Goal: Task Accomplishment & Management: Use online tool/utility

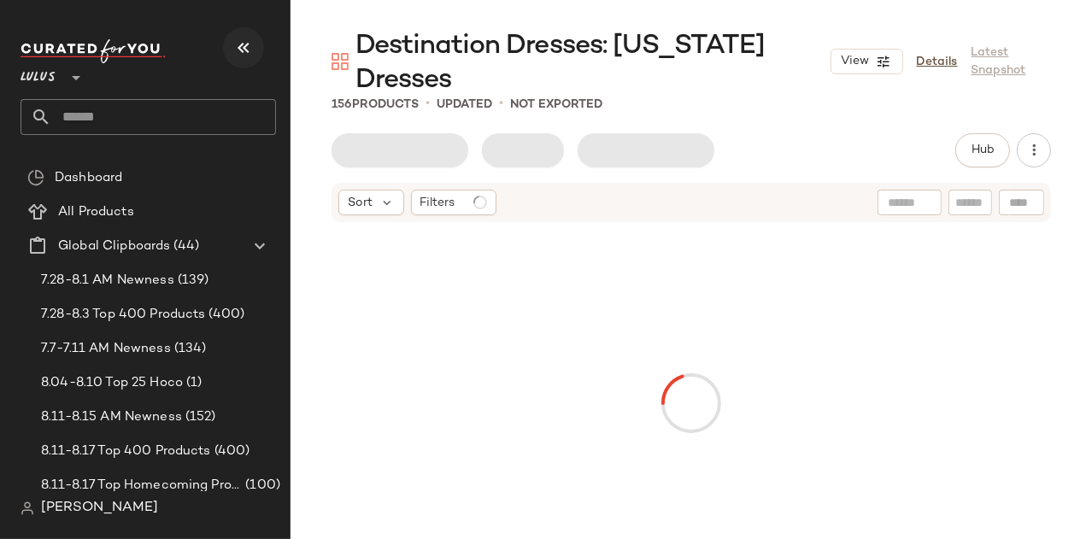
click at [228, 40] on button "button" at bounding box center [243, 47] width 41 height 41
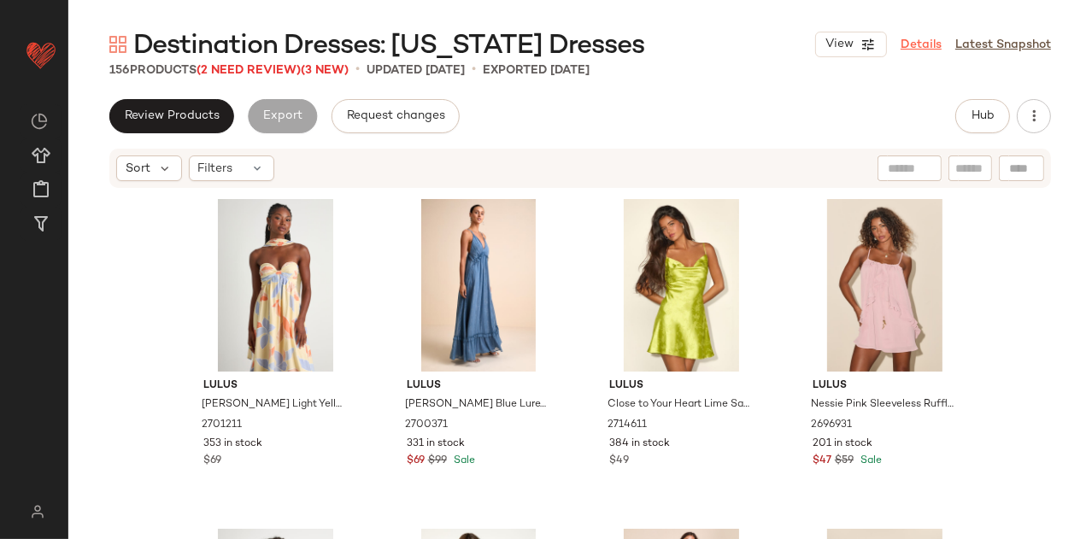
click at [923, 37] on link "Details" at bounding box center [920, 45] width 41 height 18
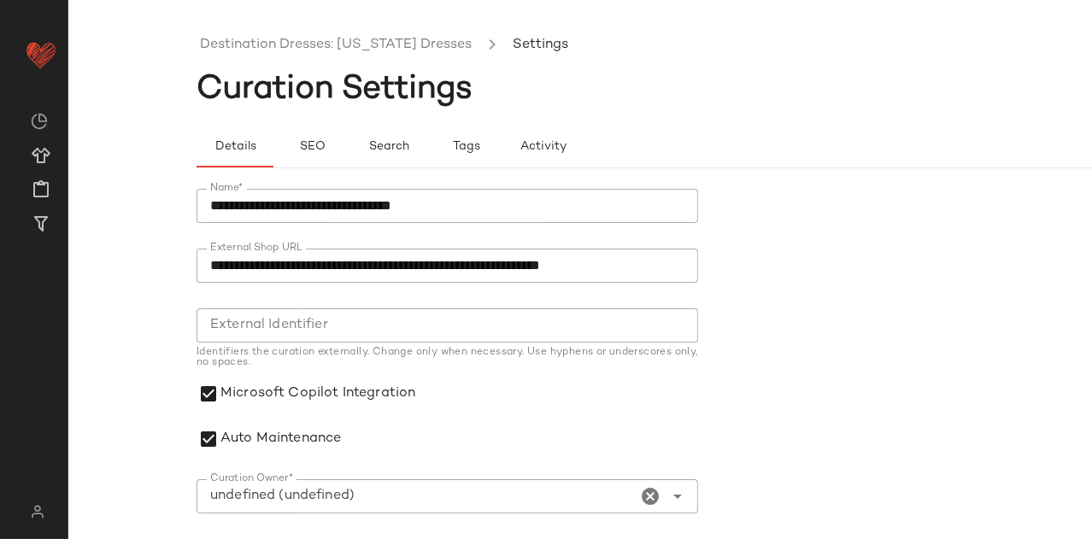
scroll to position [73, 0]
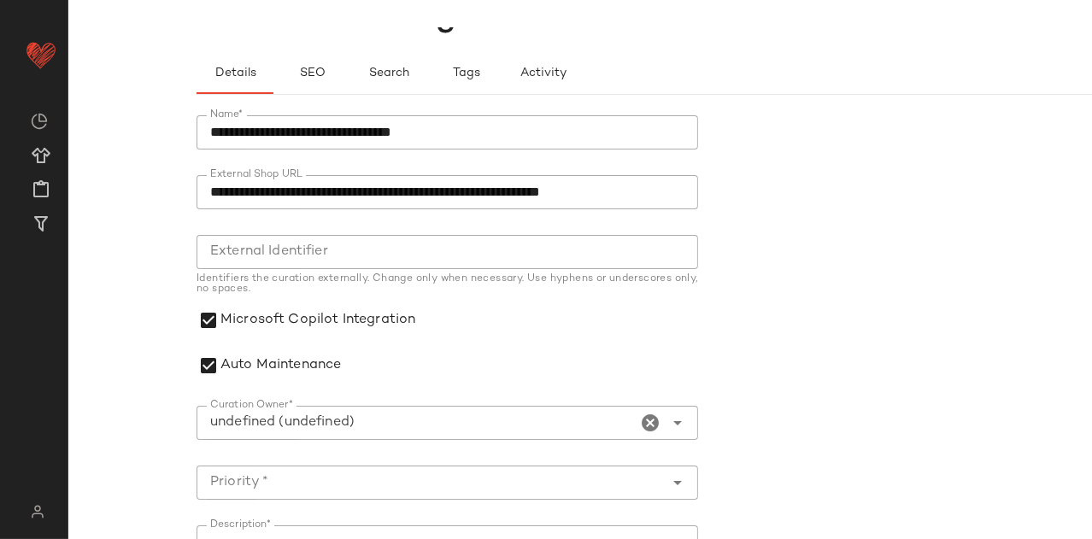
click at [645, 419] on icon "Clear Curation Owner*" at bounding box center [650, 423] width 21 height 21
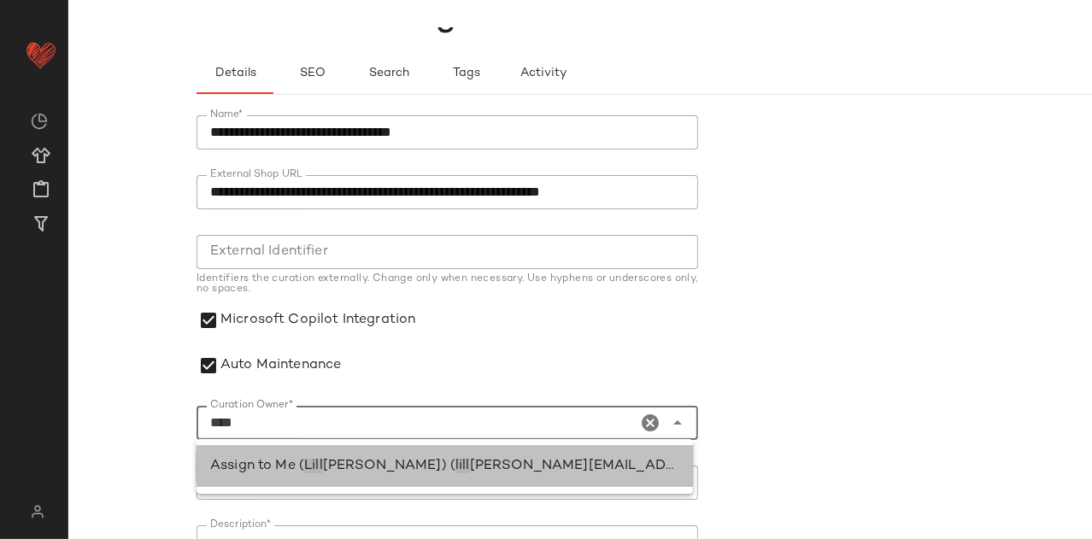
click at [495, 462] on span "ian.sisti@curatedforyou.io)" at bounding box center [715, 466] width 491 height 15
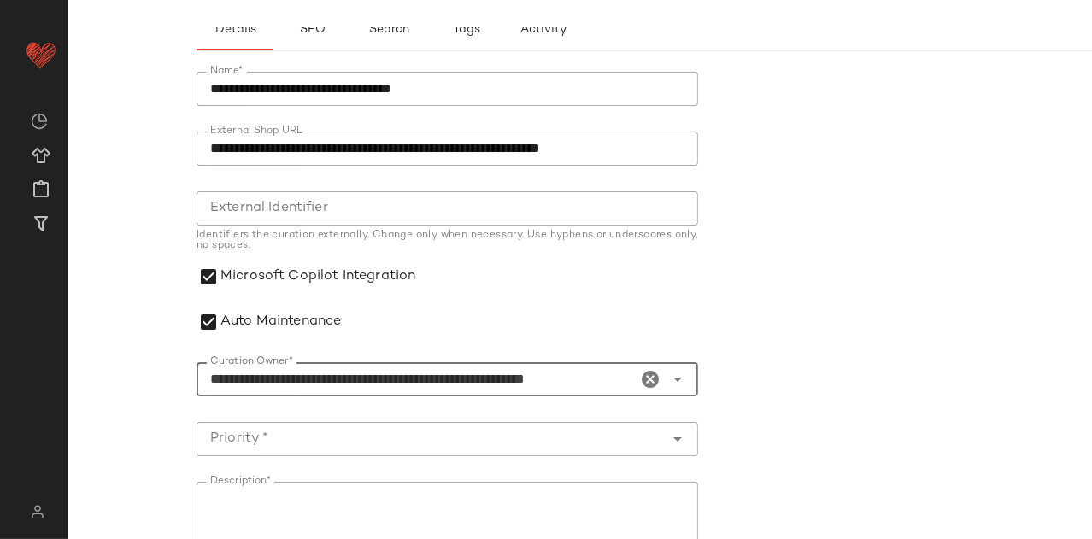
scroll to position [200, 0]
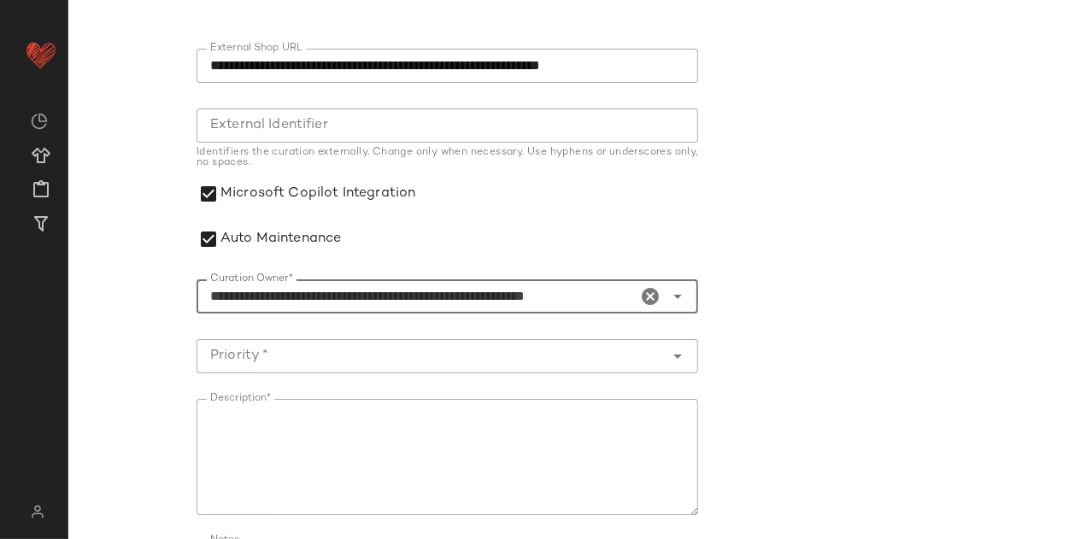
type input "**********"
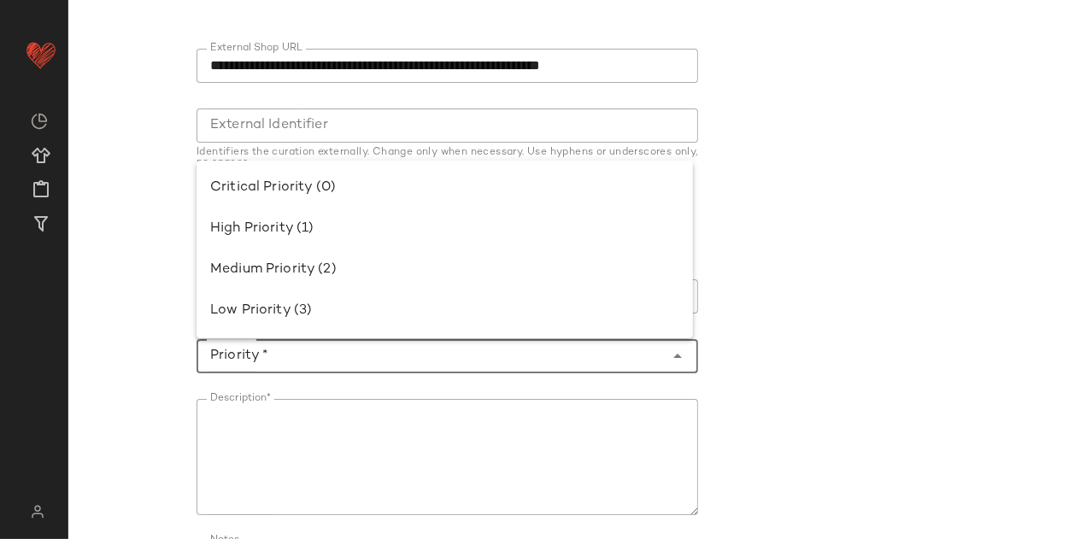
click at [389, 356] on input "Priority *" at bounding box center [429, 356] width 467 height 21
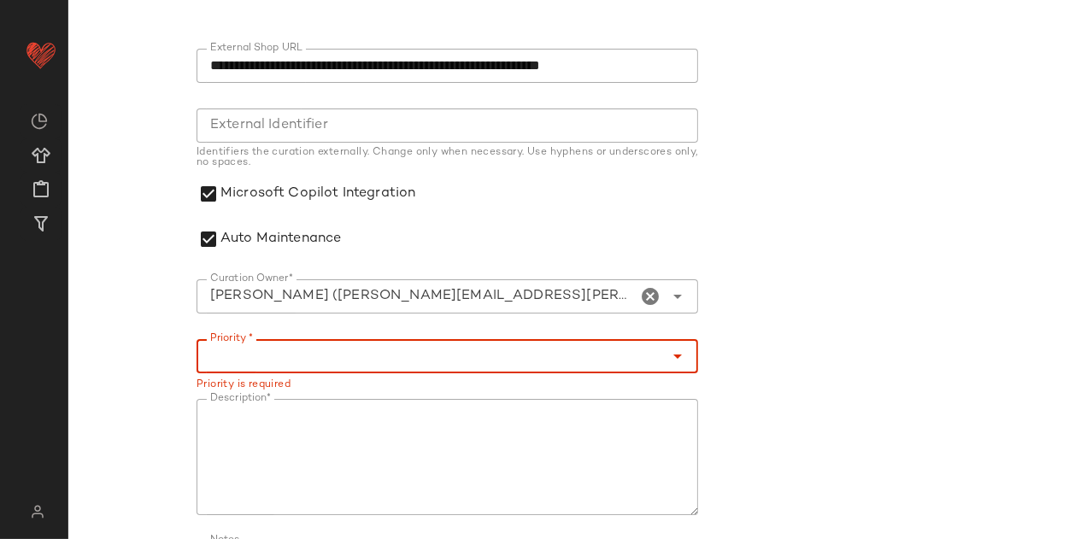
click at [325, 360] on input "Priority *" at bounding box center [429, 356] width 467 height 21
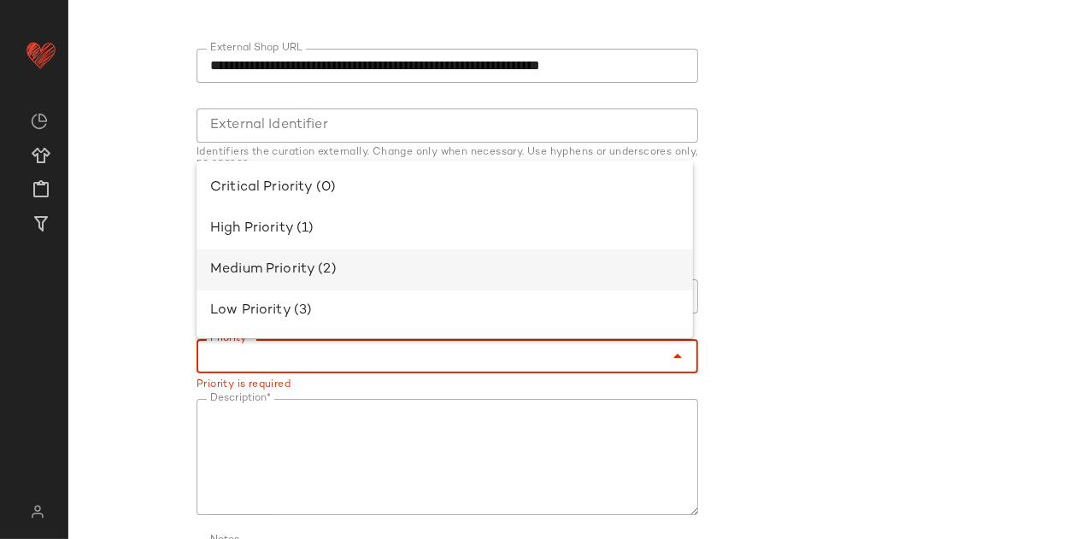
click at [307, 267] on div "Medium Priority (2)" at bounding box center [444, 270] width 469 height 21
type input "**********"
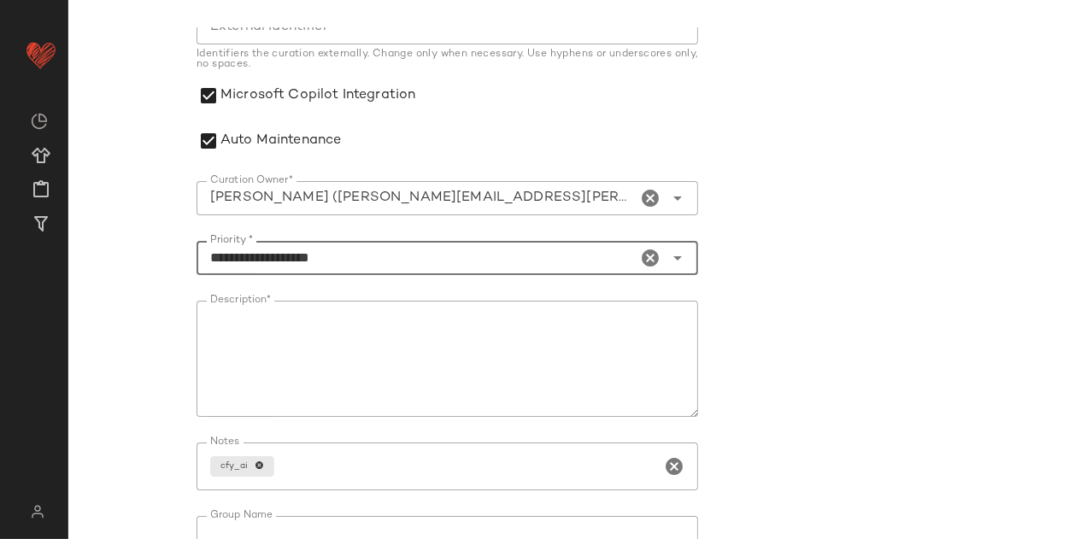
scroll to position [401, 0]
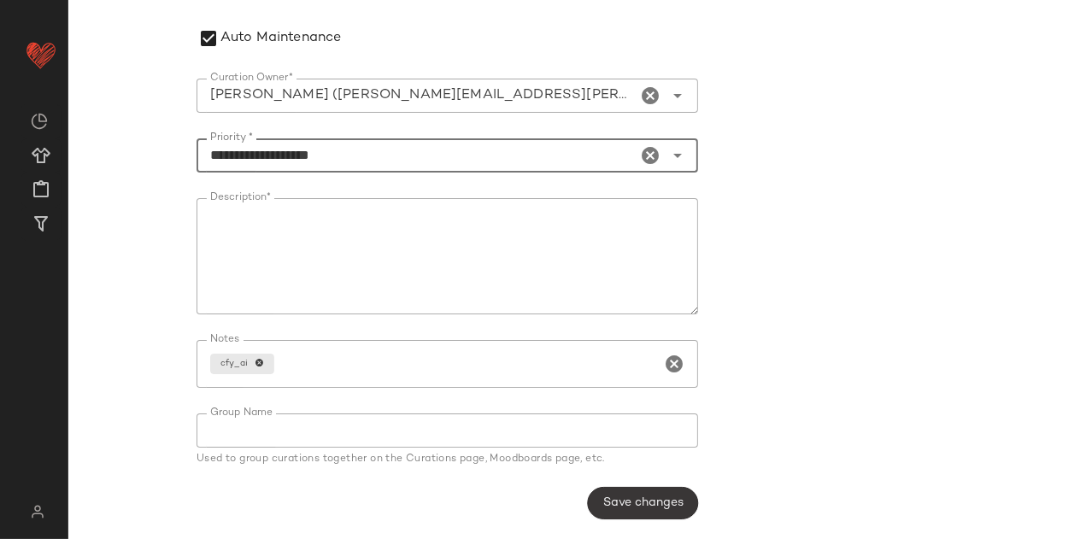
click at [629, 504] on span "Save changes" at bounding box center [642, 503] width 81 height 14
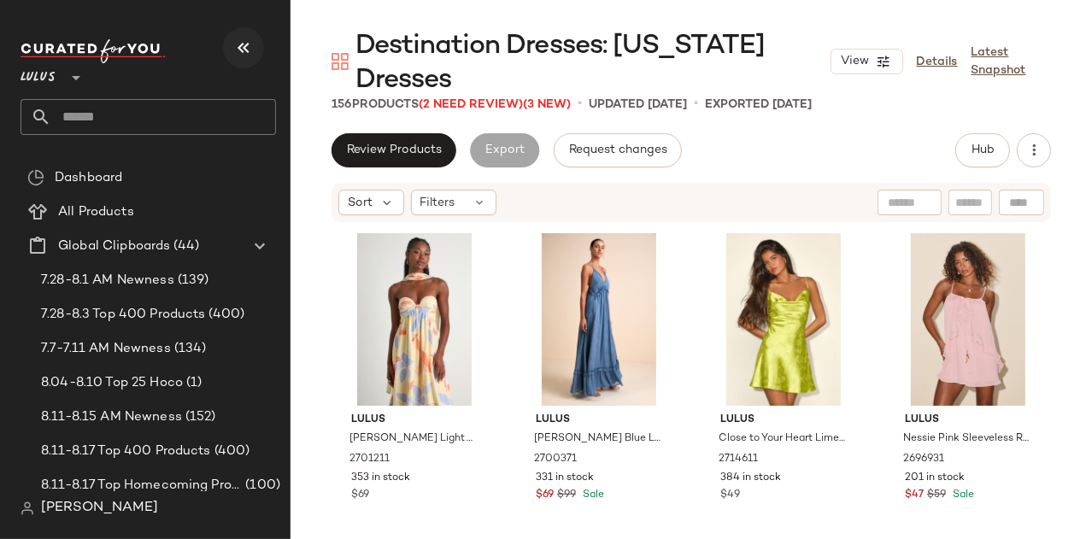
click at [242, 46] on icon "button" at bounding box center [243, 48] width 21 height 21
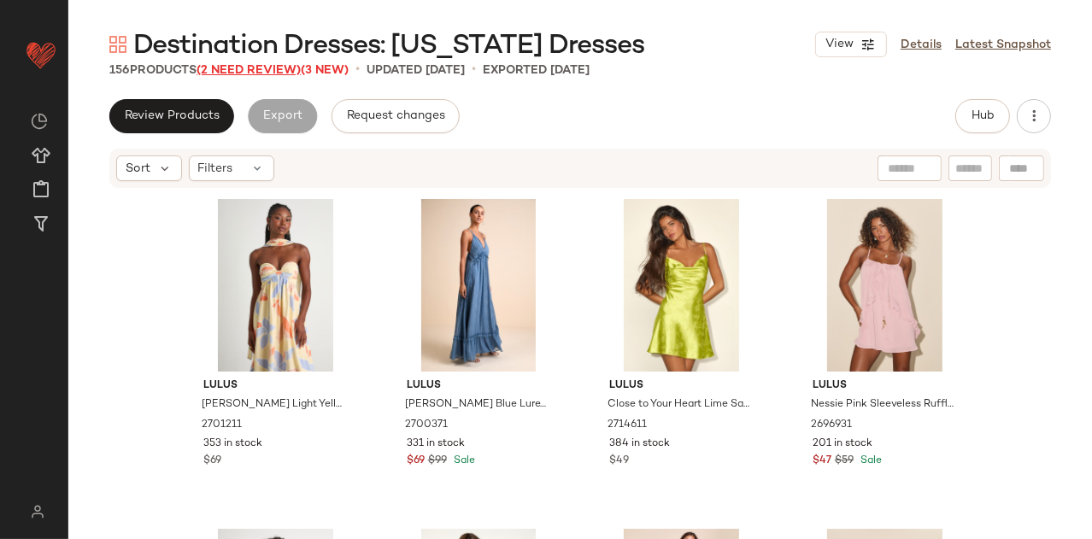
click at [300, 69] on span "(2 Need Review)" at bounding box center [248, 70] width 104 height 13
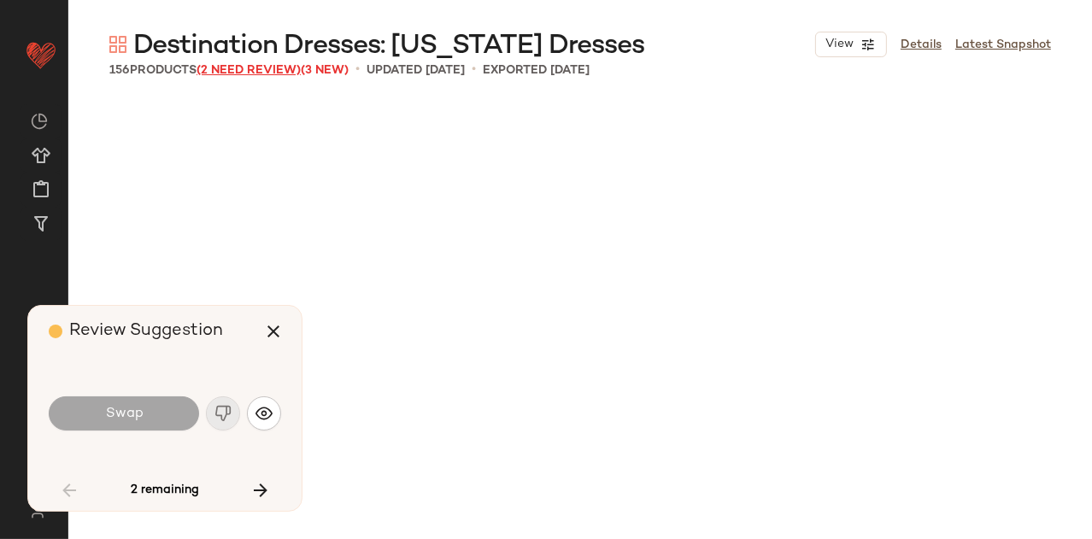
scroll to position [5605, 0]
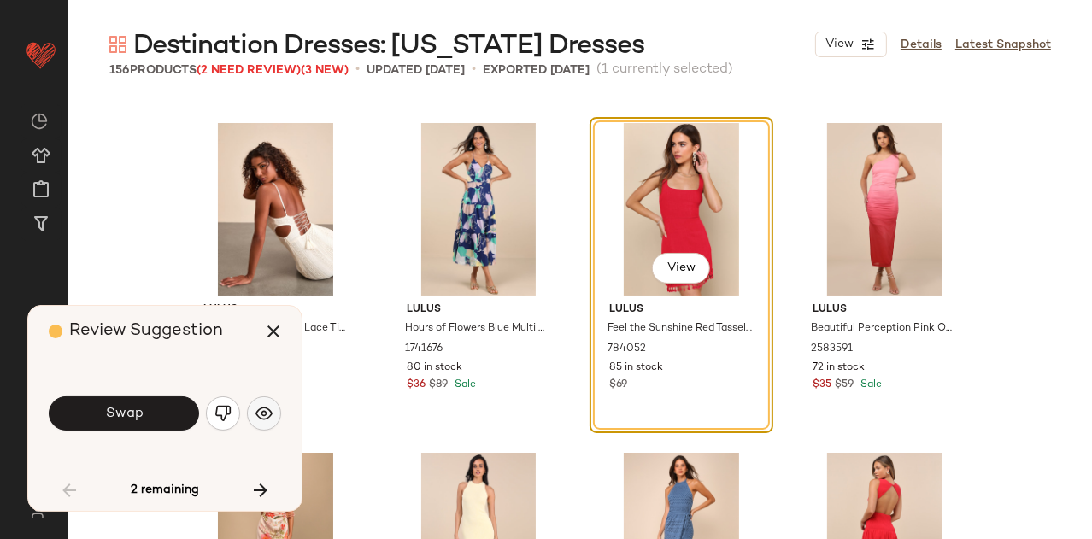
click at [266, 418] on img "button" at bounding box center [263, 413] width 17 height 17
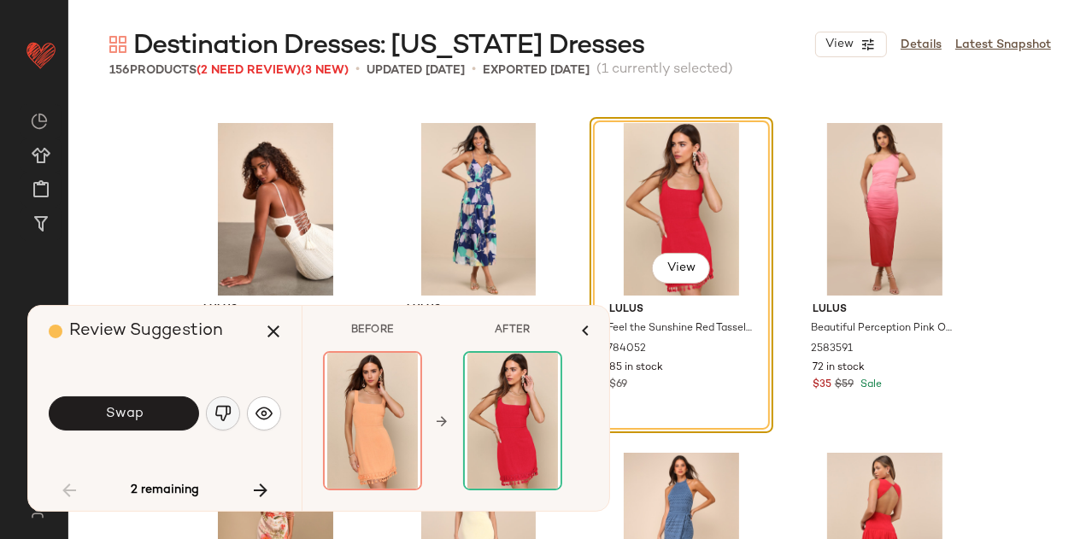
click at [220, 414] on img "button" at bounding box center [222, 413] width 17 height 17
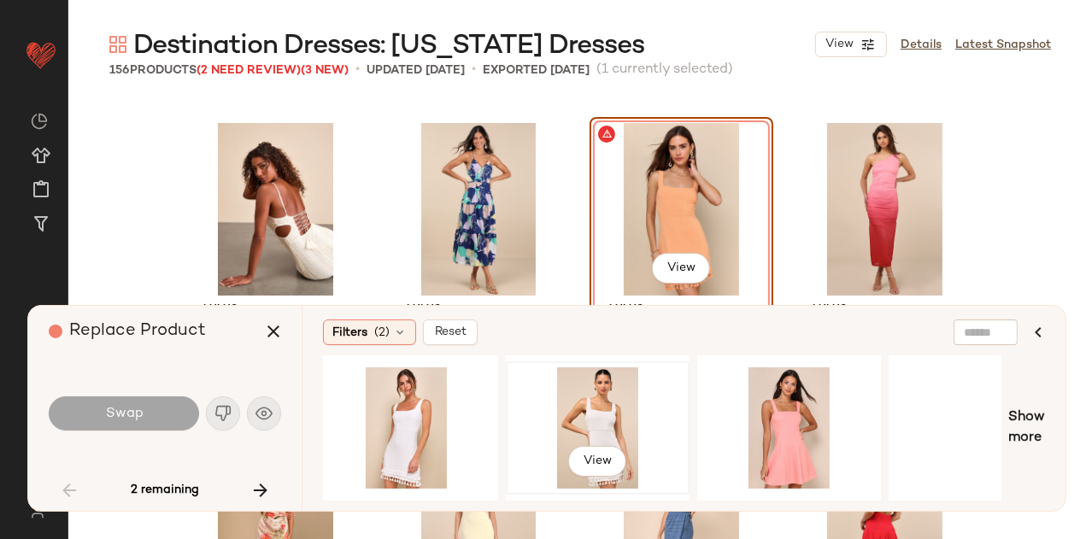
scroll to position [0, 318]
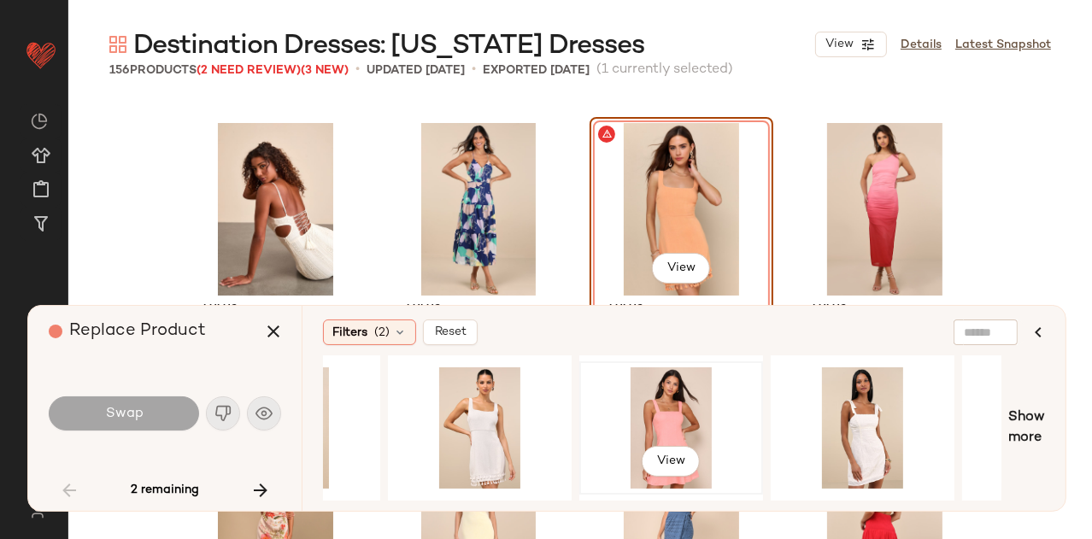
click at [668, 412] on div "View" at bounding box center [671, 427] width 172 height 121
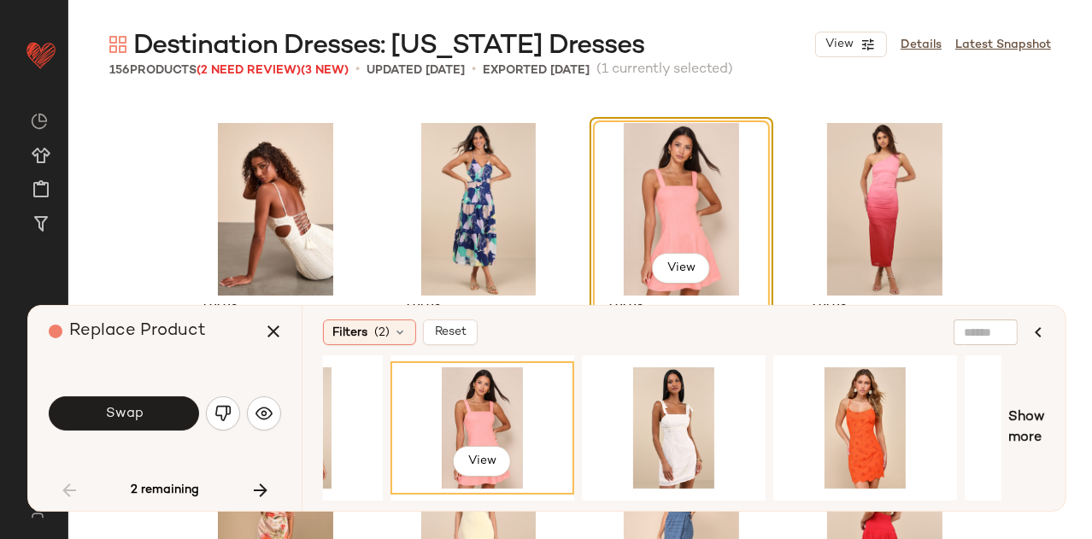
scroll to position [0, 626]
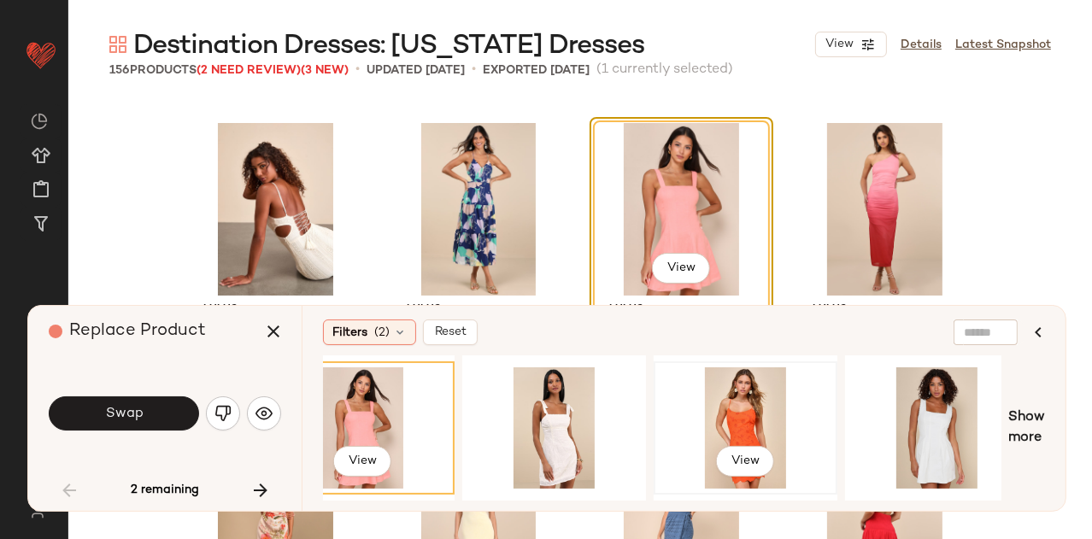
click at [679, 411] on div "View" at bounding box center [745, 427] width 172 height 121
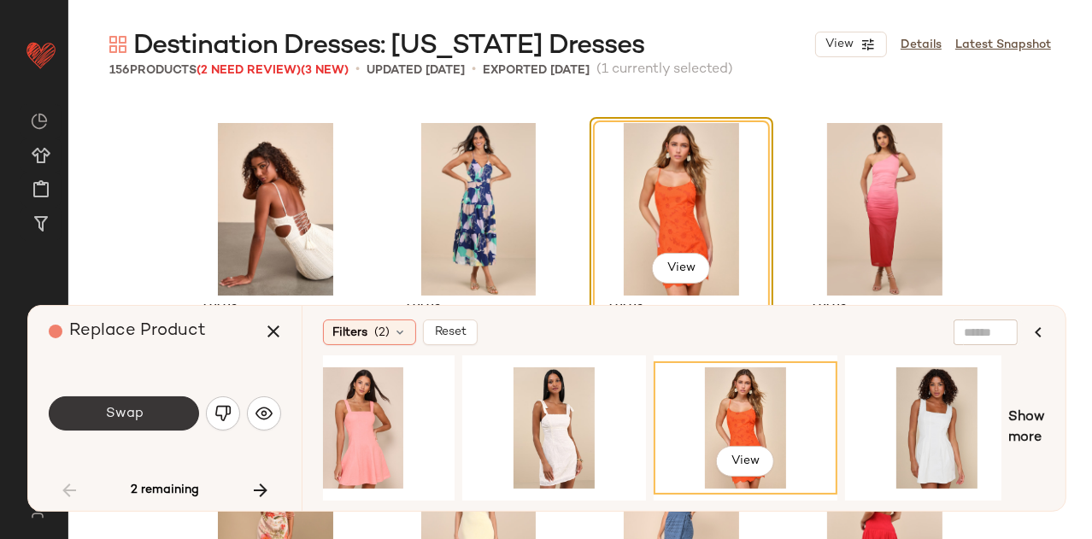
click at [146, 401] on button "Swap" at bounding box center [124, 413] width 150 height 34
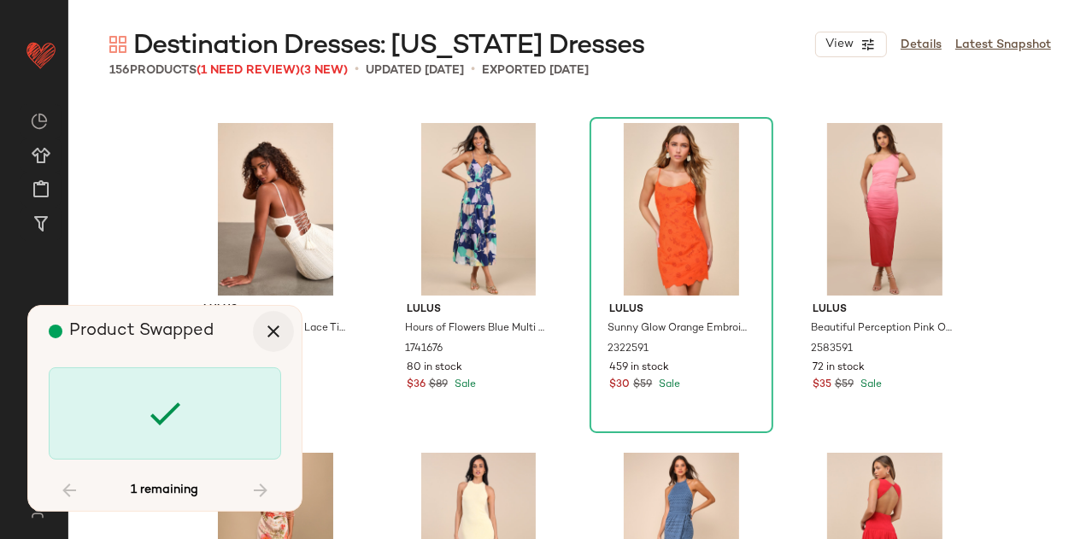
scroll to position [8243, 0]
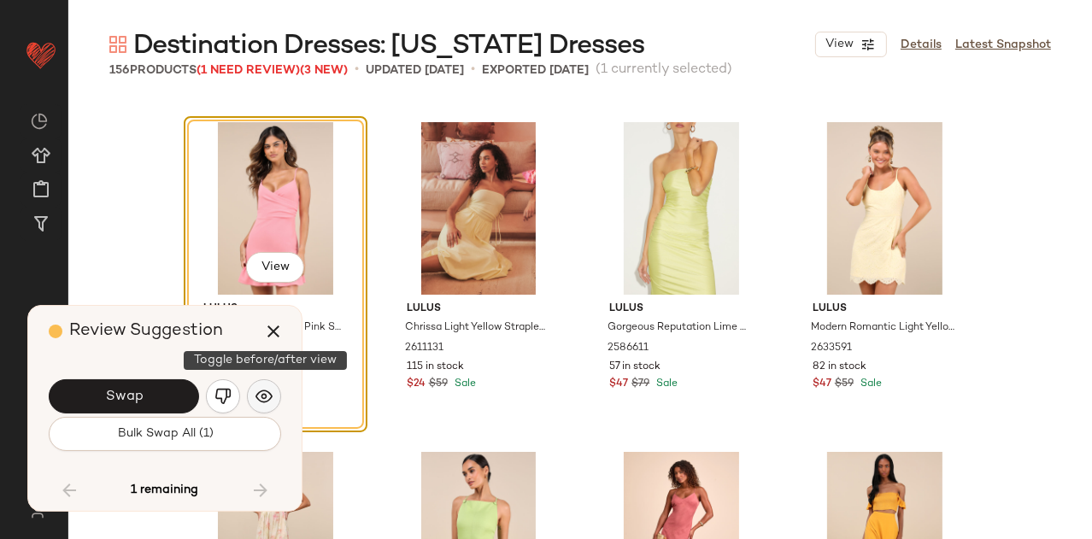
click at [269, 392] on img "button" at bounding box center [263, 396] width 17 height 17
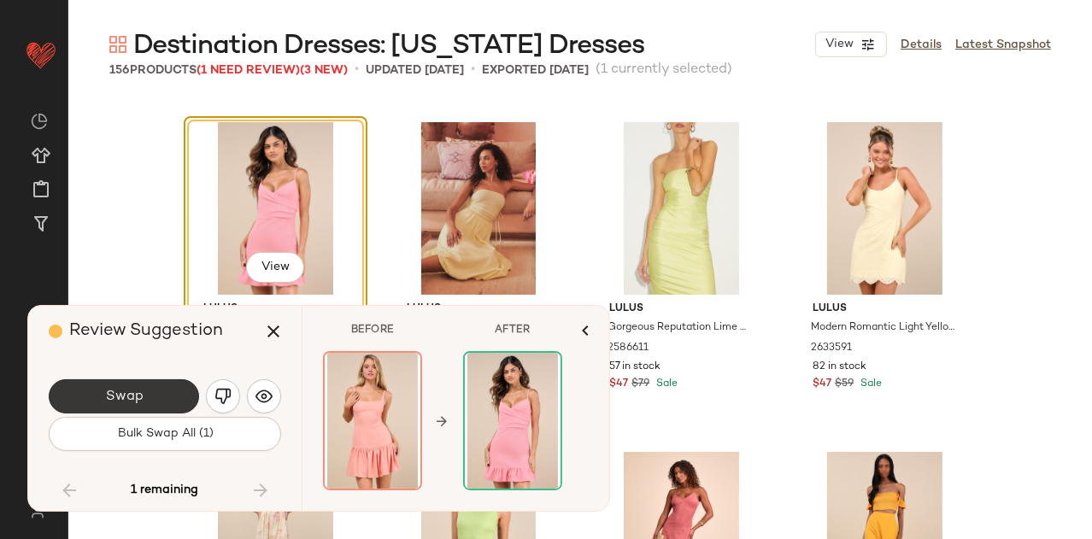
click at [174, 412] on button "Swap" at bounding box center [124, 396] width 150 height 34
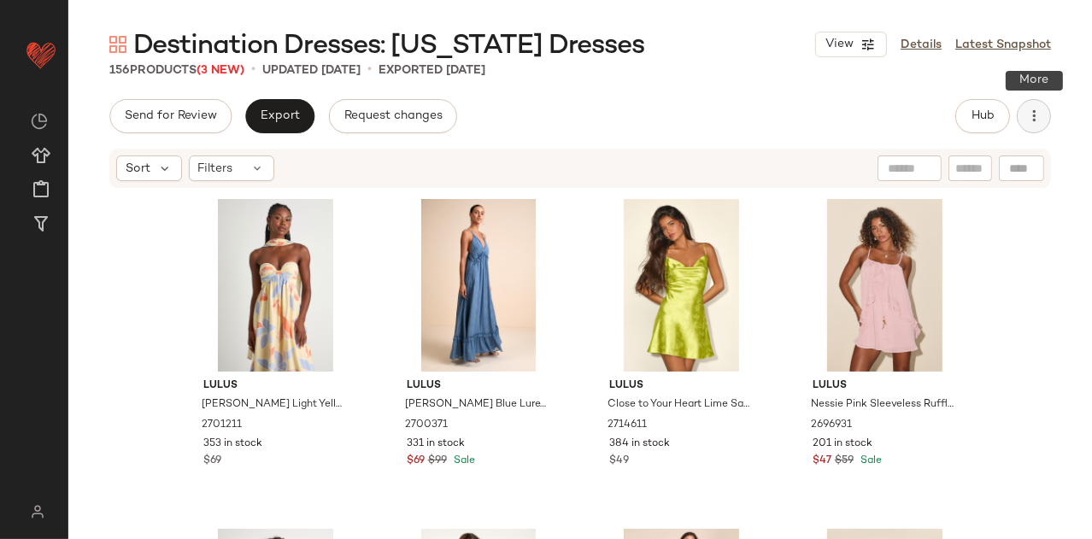
click at [1030, 120] on icon "button" at bounding box center [1033, 116] width 17 height 17
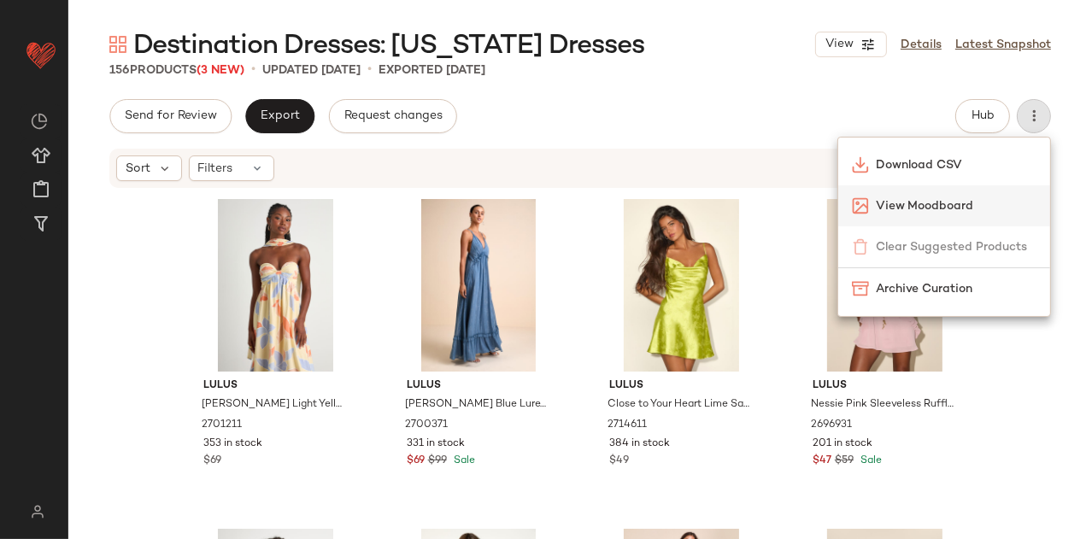
click at [922, 207] on span "View Moodboard" at bounding box center [956, 206] width 161 height 18
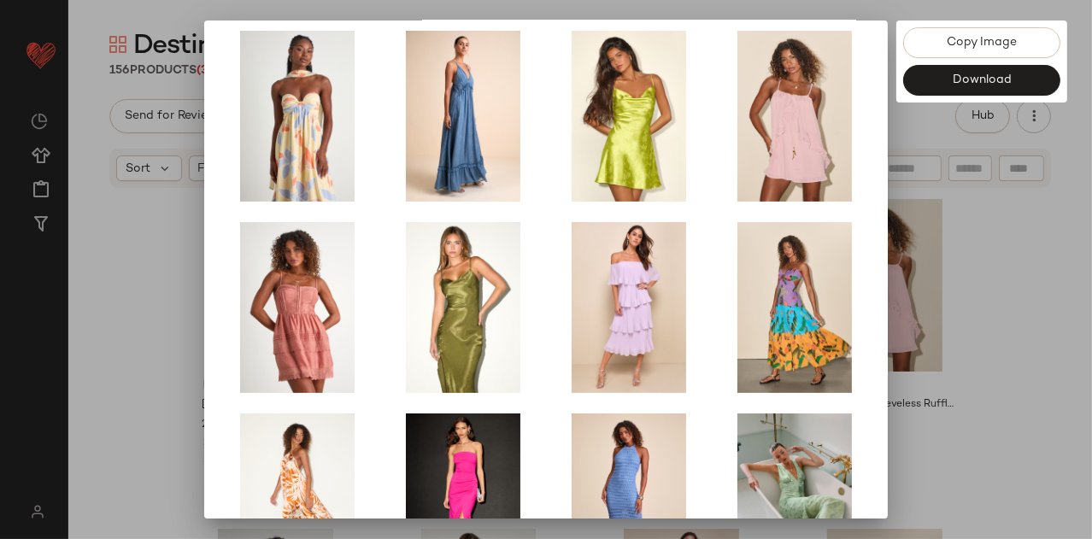
scroll to position [295, 0]
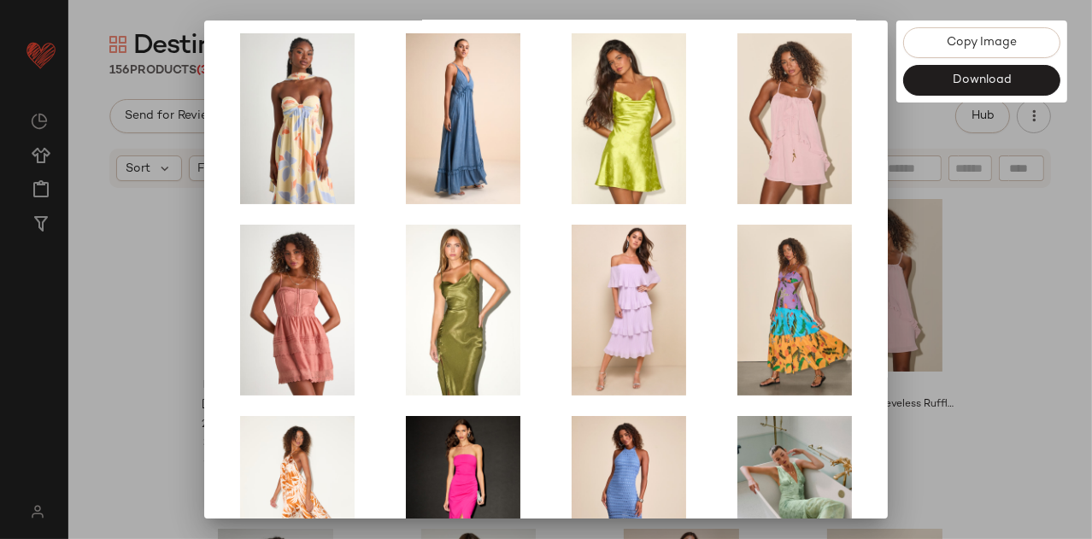
click at [919, 313] on div at bounding box center [546, 269] width 1092 height 539
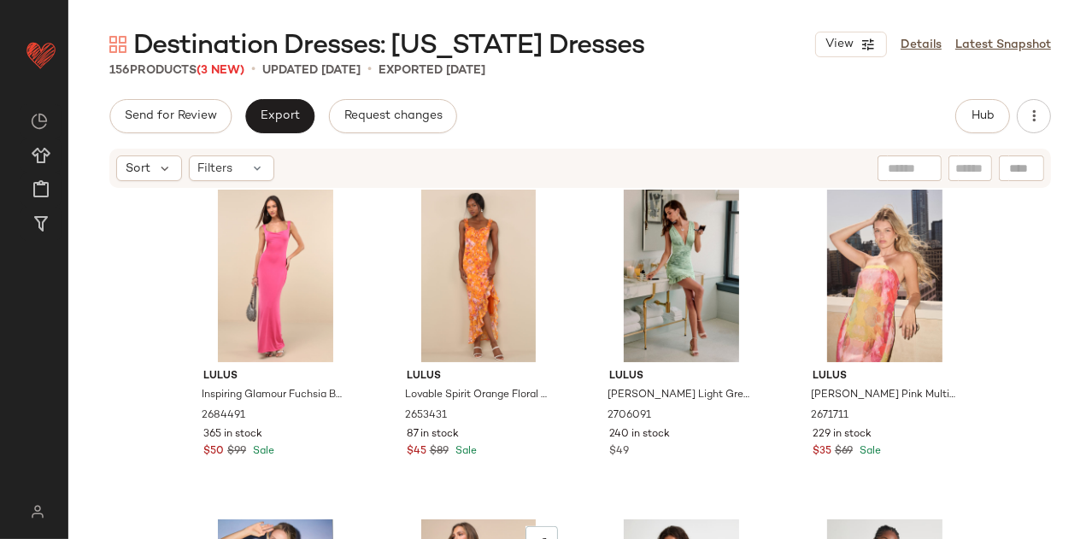
scroll to position [1010, 0]
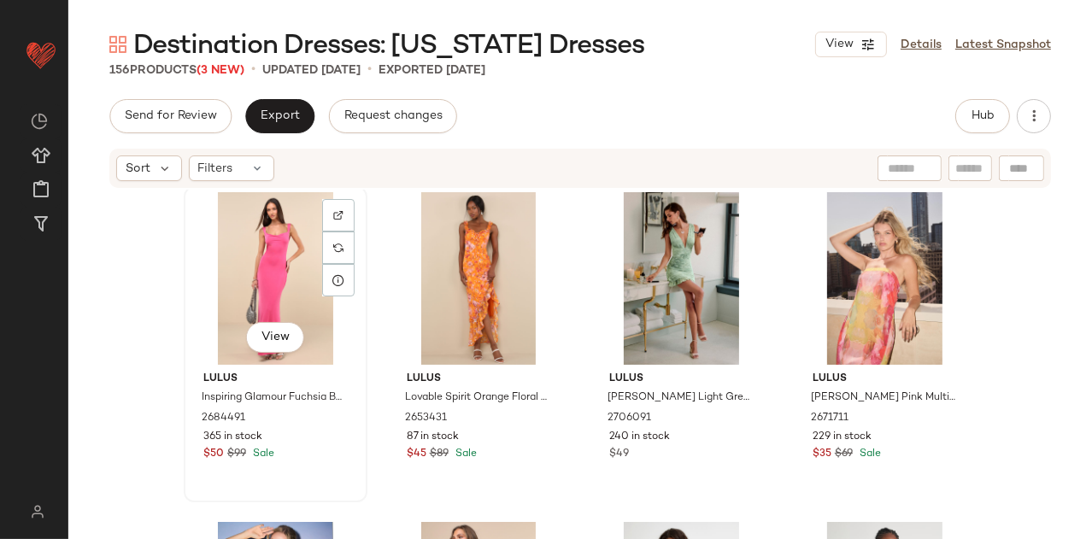
click at [280, 261] on div "View" at bounding box center [276, 278] width 172 height 173
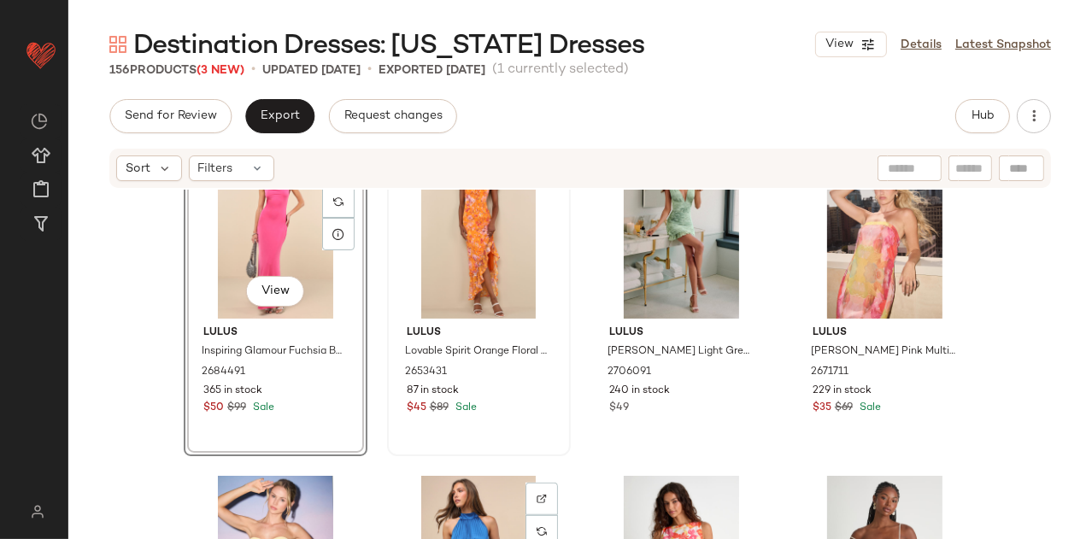
scroll to position [982, 0]
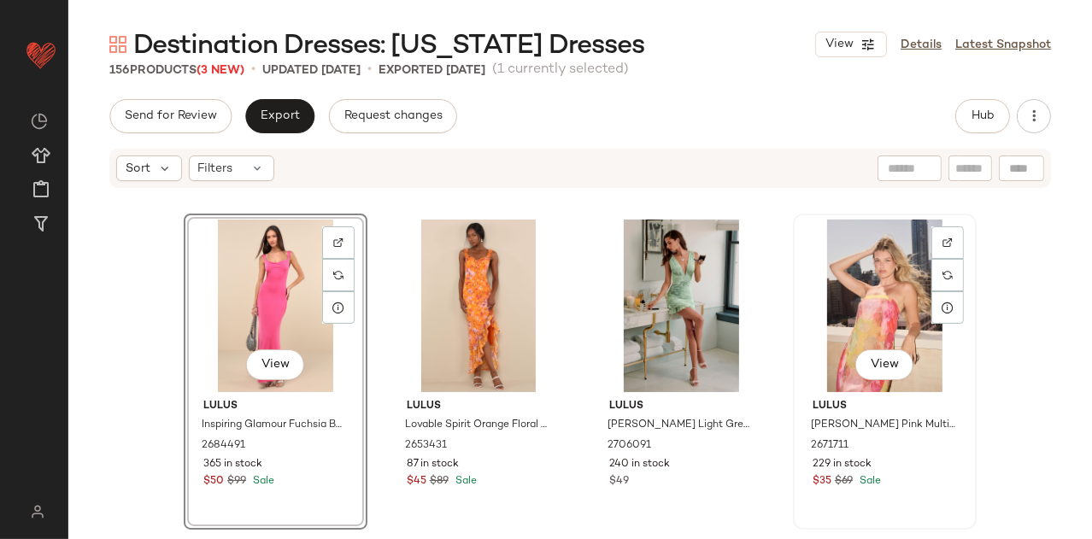
click at [841, 240] on div "View" at bounding box center [885, 306] width 172 height 173
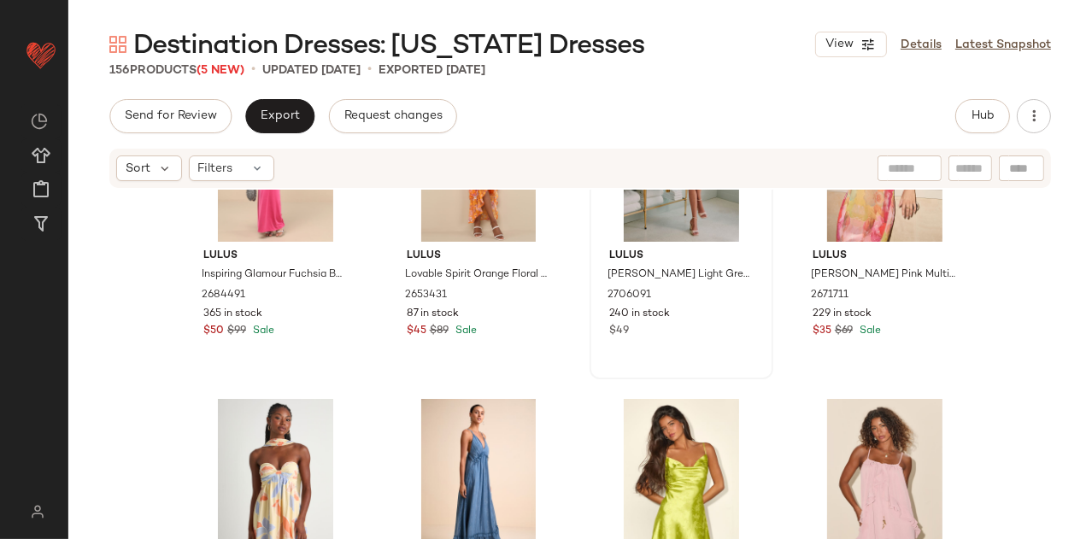
scroll to position [111, 0]
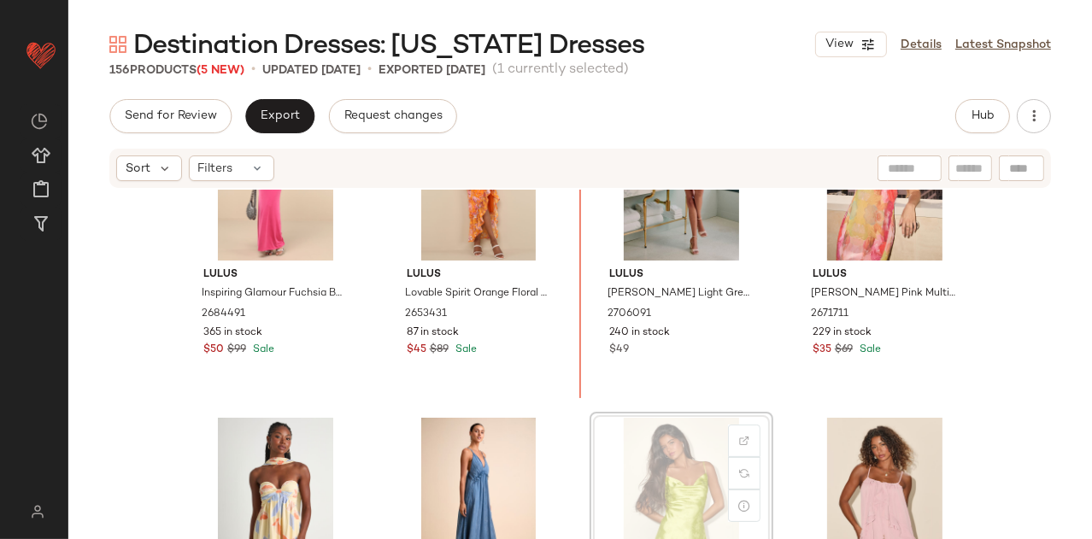
scroll to position [106, 0]
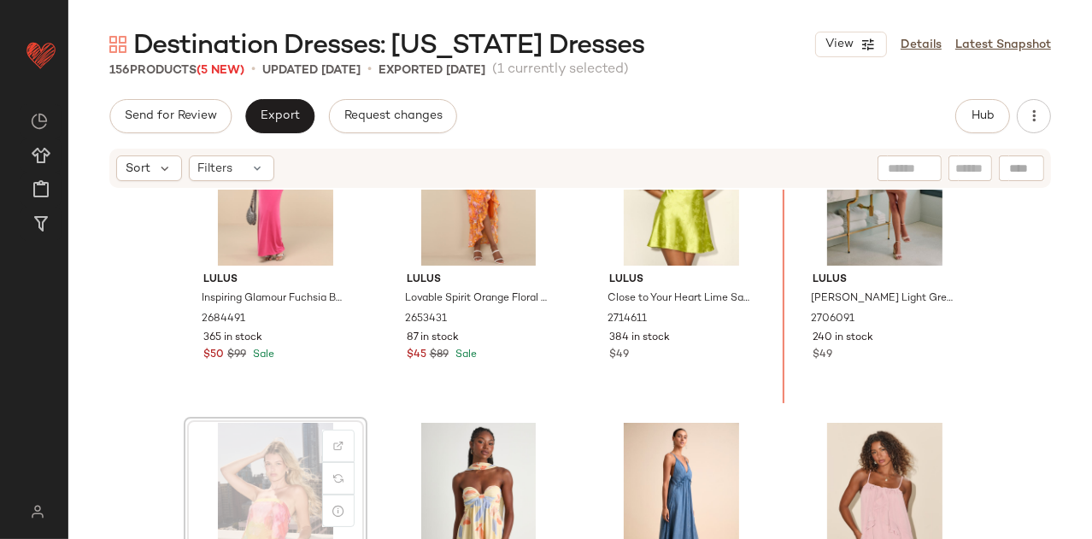
scroll to position [81, 0]
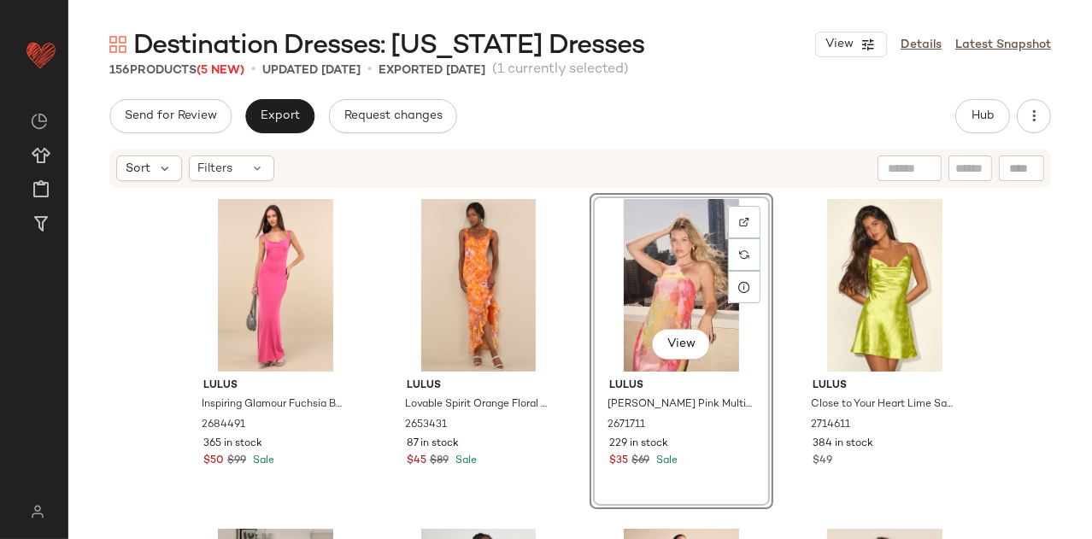
click at [662, 281] on div "View" at bounding box center [681, 285] width 172 height 173
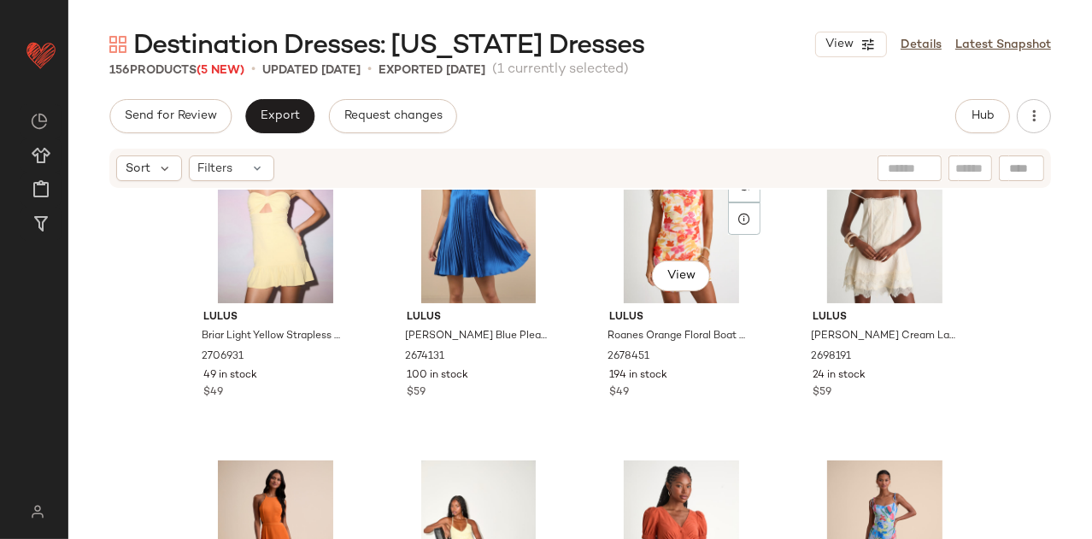
scroll to position [1359, 0]
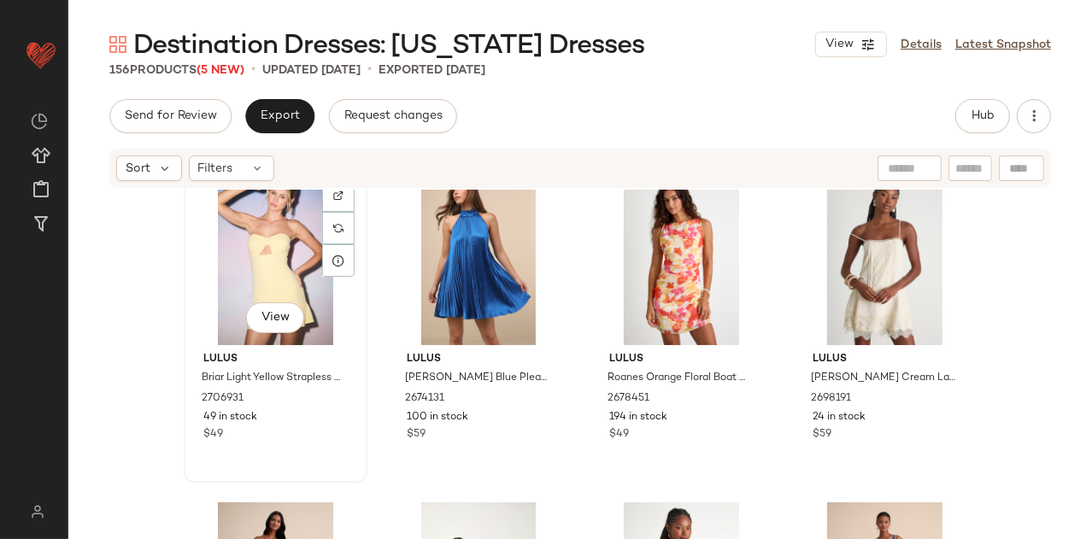
click at [265, 250] on div "View" at bounding box center [276, 259] width 172 height 173
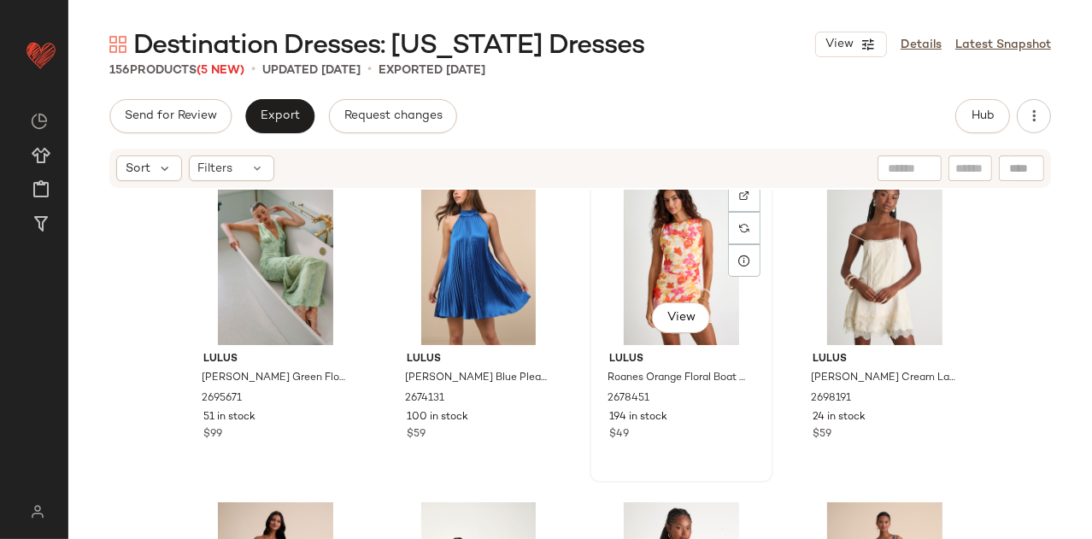
click at [612, 247] on div "View" at bounding box center [681, 259] width 172 height 173
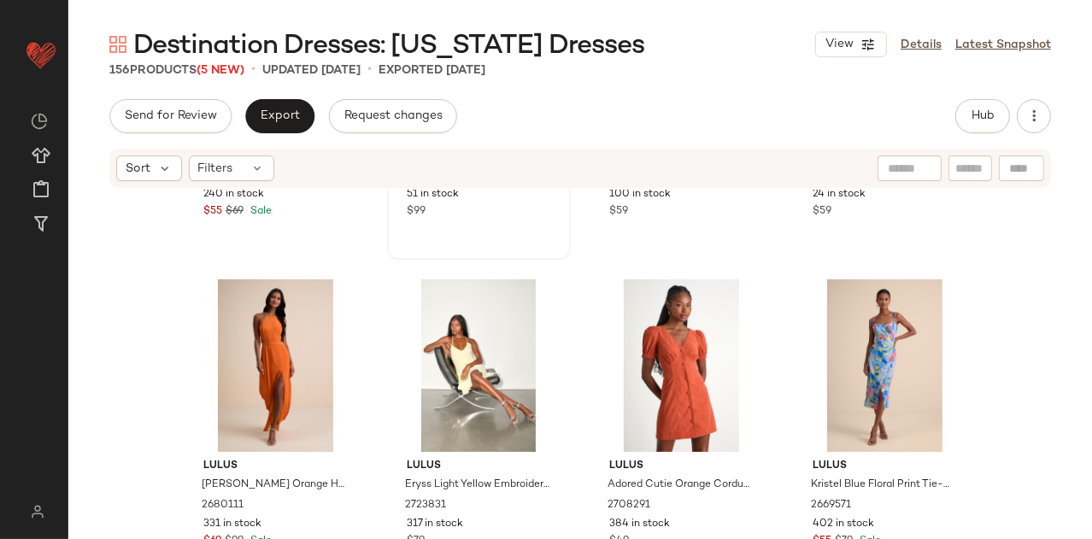
scroll to position [1585, 0]
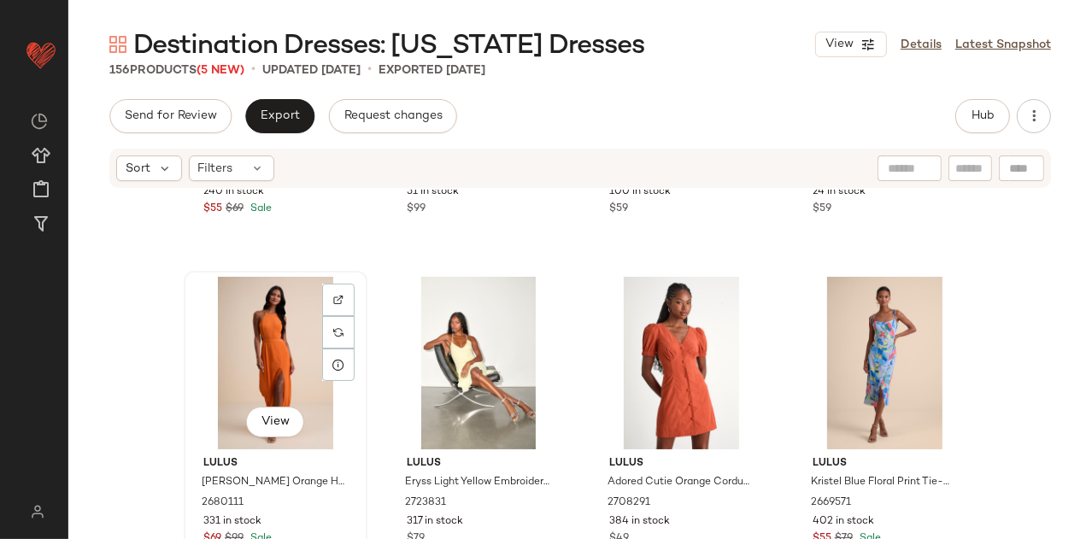
click at [247, 375] on div "View" at bounding box center [276, 363] width 172 height 173
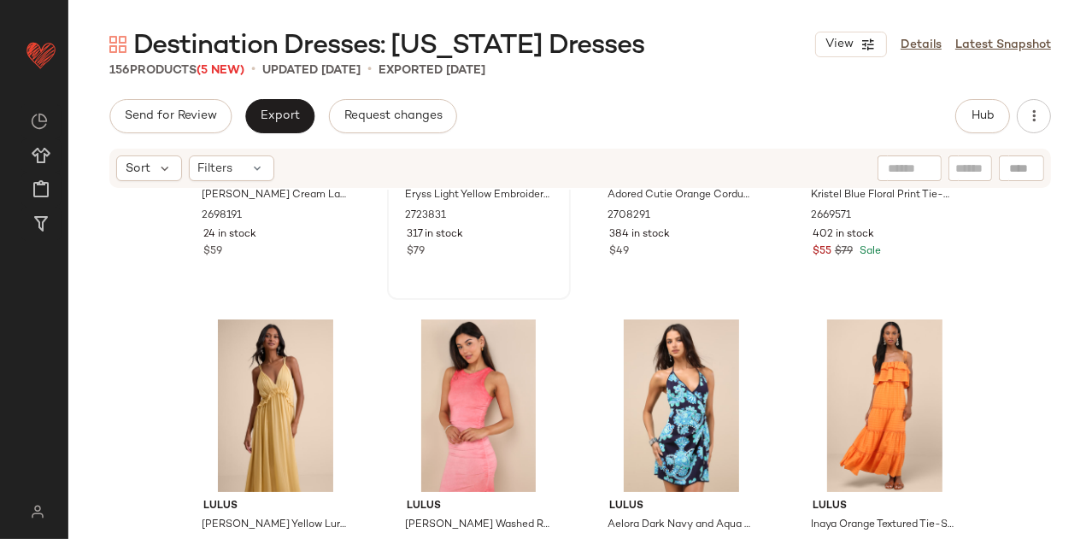
scroll to position [1889, 0]
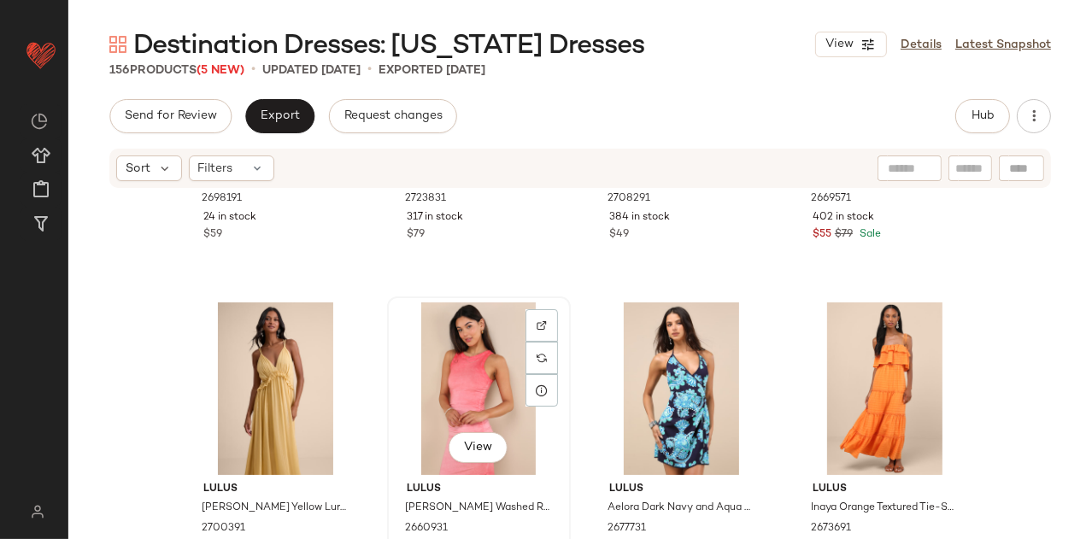
click at [448, 375] on div "View" at bounding box center [479, 388] width 172 height 173
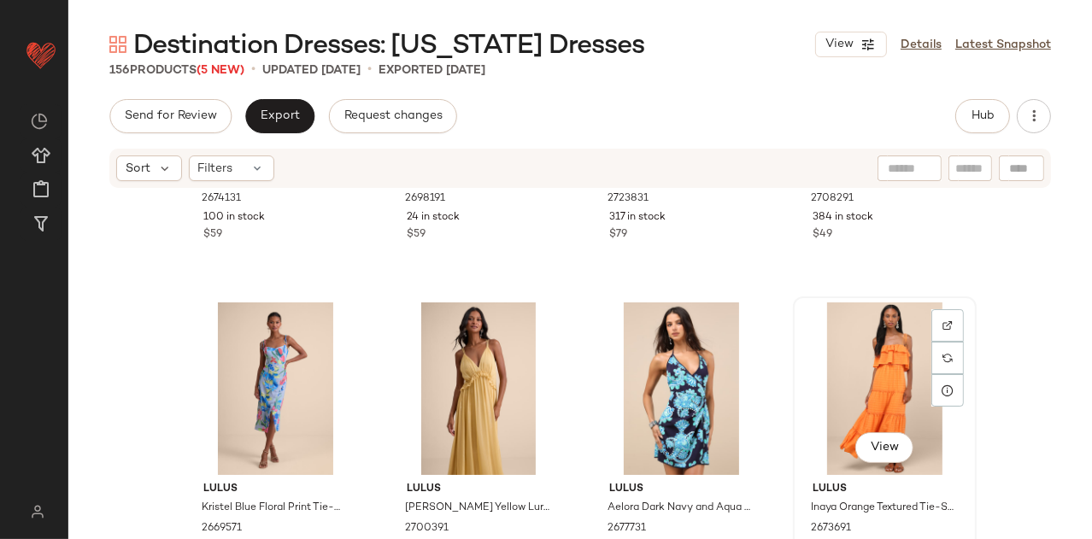
drag, startPoint x: 846, startPoint y: 356, endPoint x: 835, endPoint y: 363, distance: 13.0
click at [846, 356] on div "View" at bounding box center [885, 388] width 172 height 173
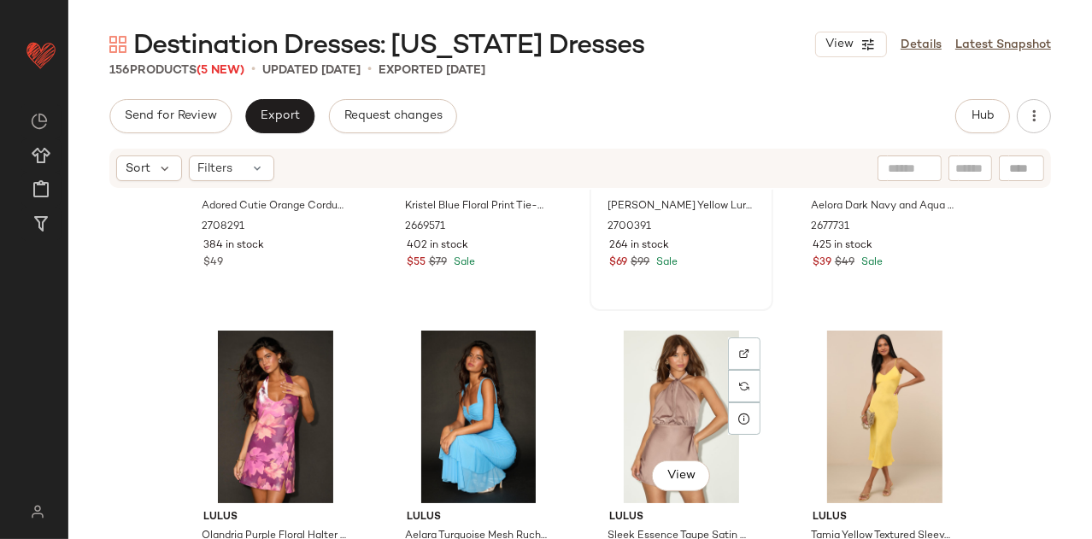
scroll to position [2225, 0]
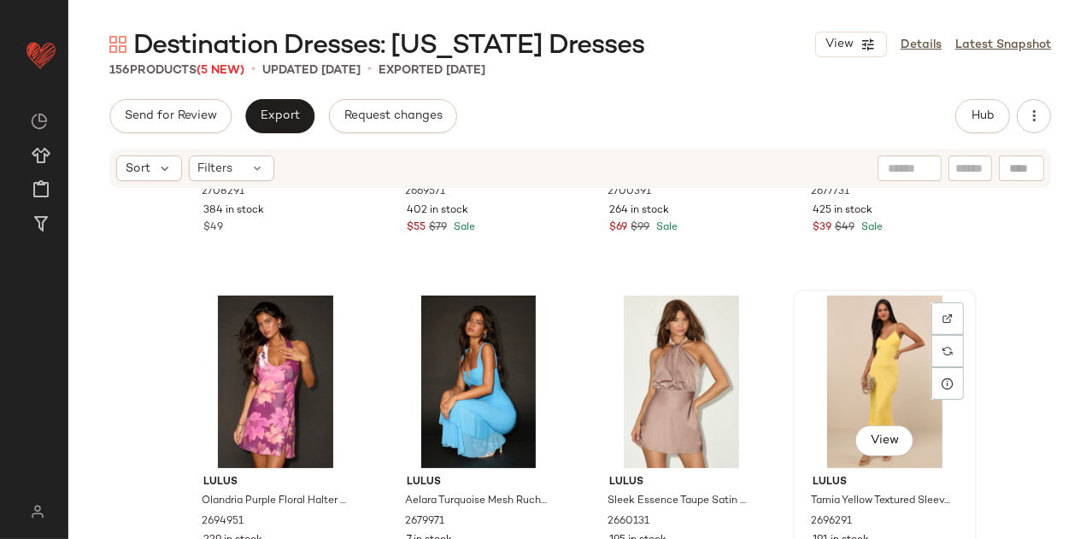
click at [872, 372] on div "View" at bounding box center [885, 382] width 172 height 173
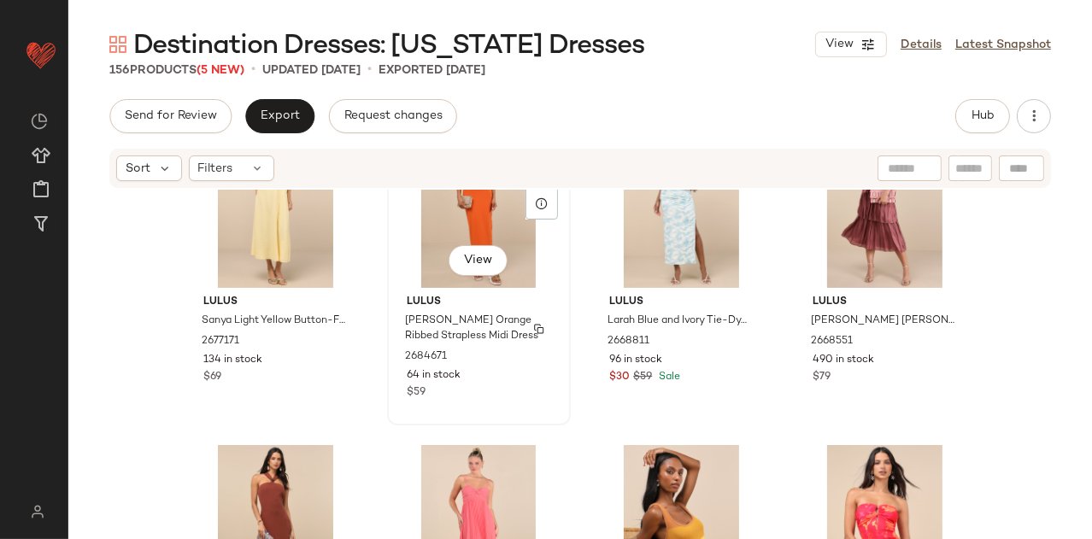
scroll to position [2862, 0]
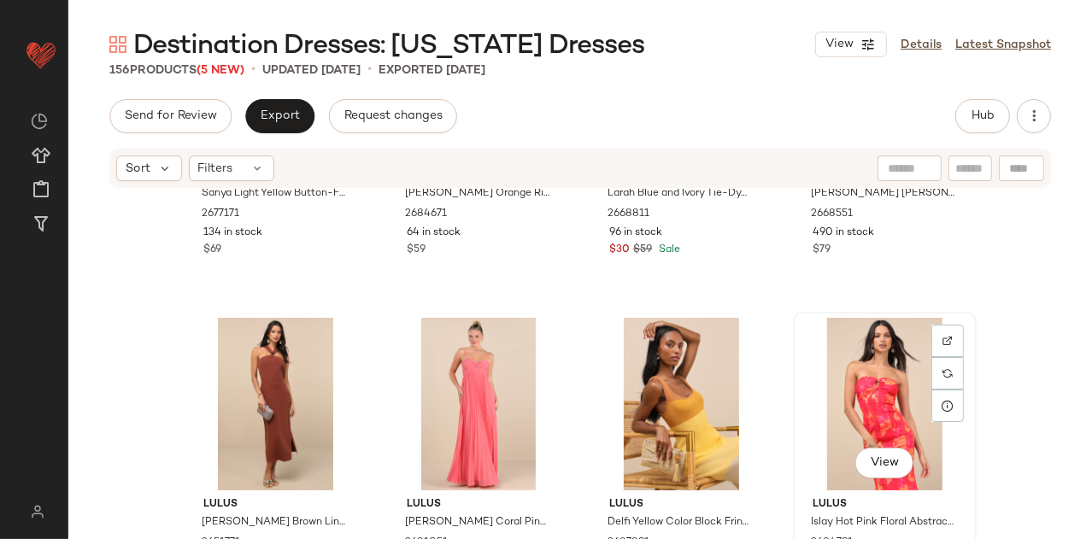
click at [877, 384] on div "View" at bounding box center [885, 404] width 172 height 173
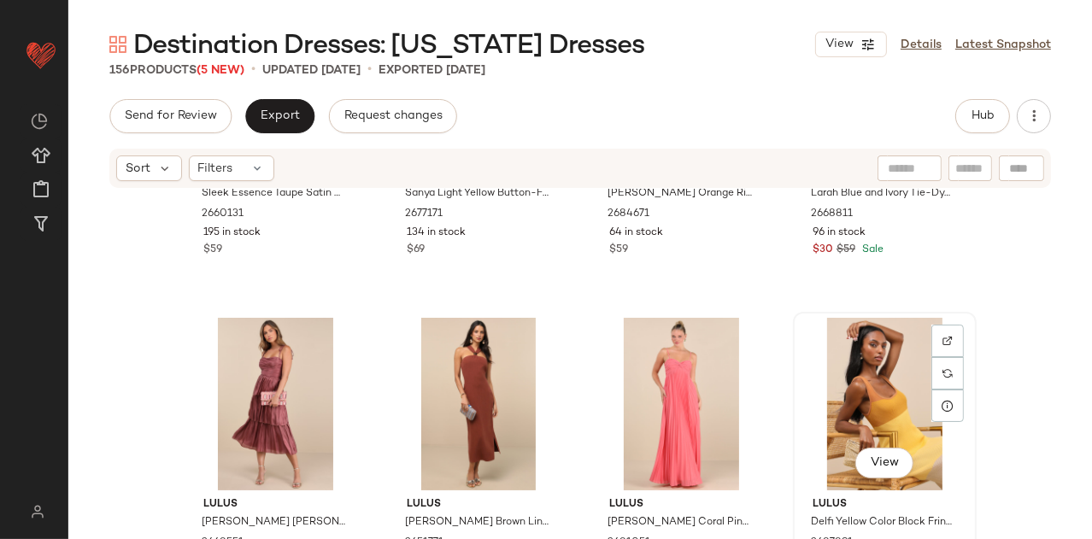
click at [858, 375] on div "View" at bounding box center [885, 404] width 172 height 173
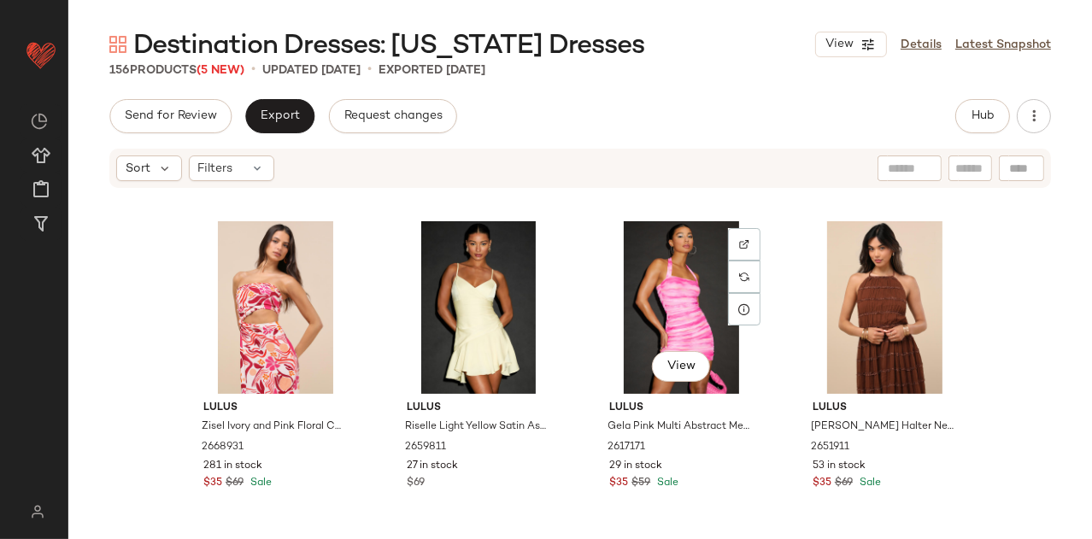
scroll to position [3274, 0]
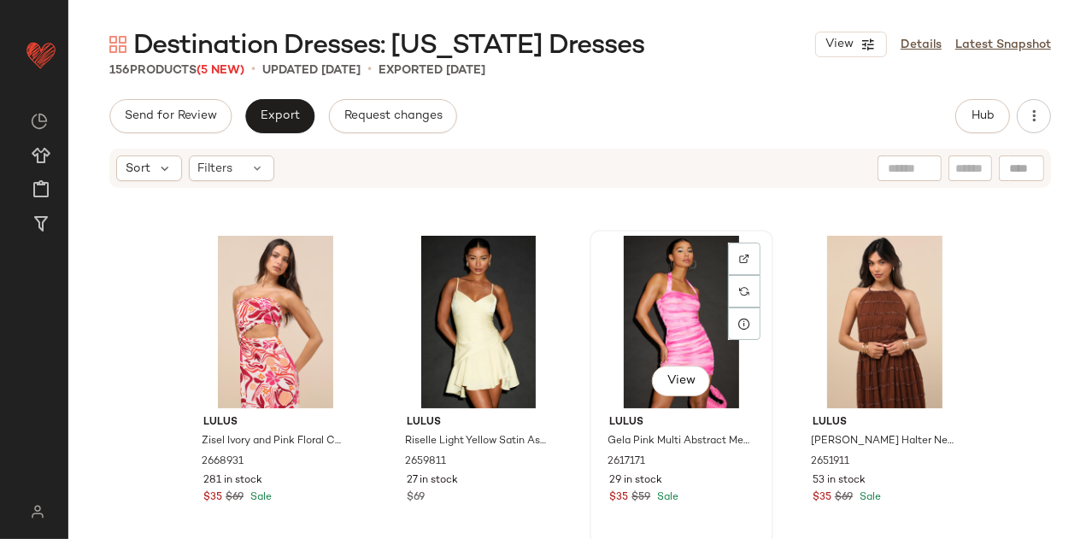
click at [664, 331] on div "View" at bounding box center [681, 322] width 172 height 173
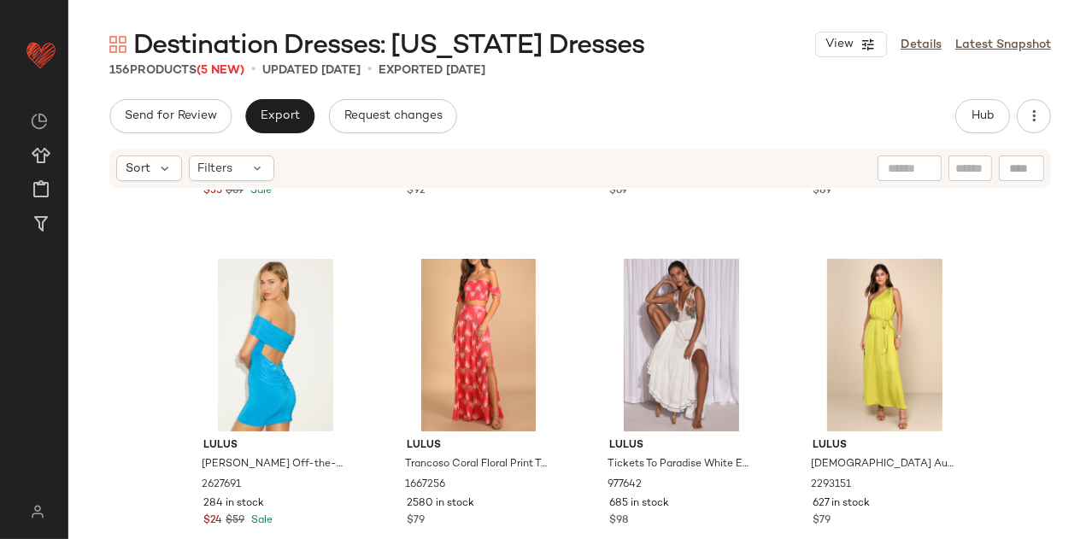
scroll to position [4240, 0]
click at [879, 322] on div "View" at bounding box center [885, 345] width 172 height 173
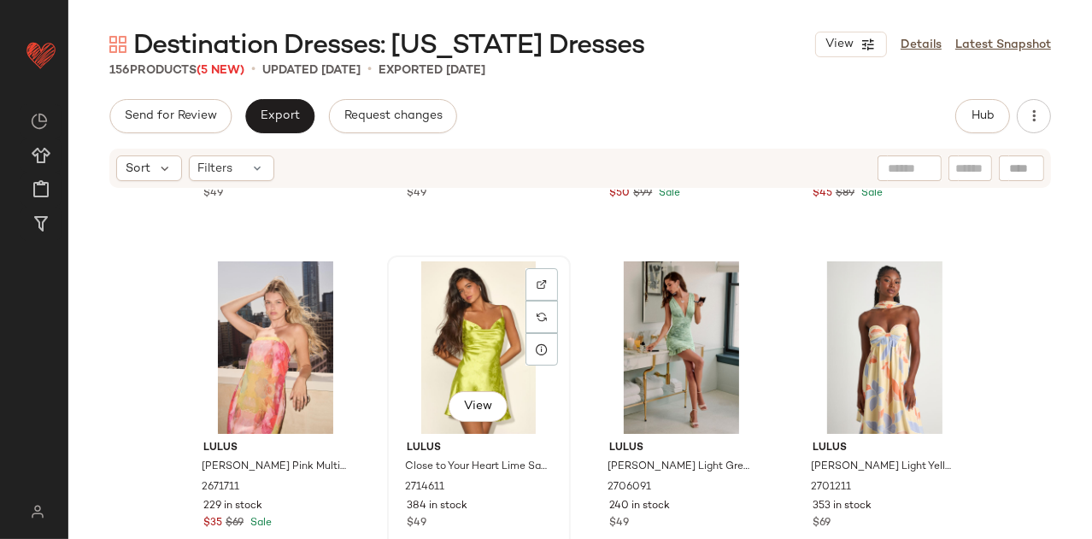
scroll to position [689, 0]
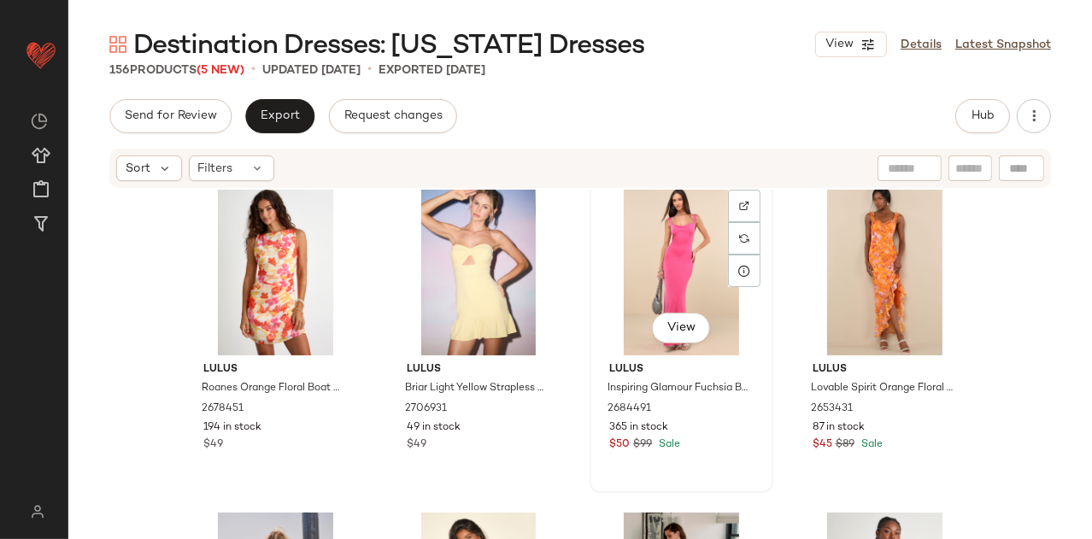
click at [691, 228] on div "View" at bounding box center [681, 269] width 172 height 173
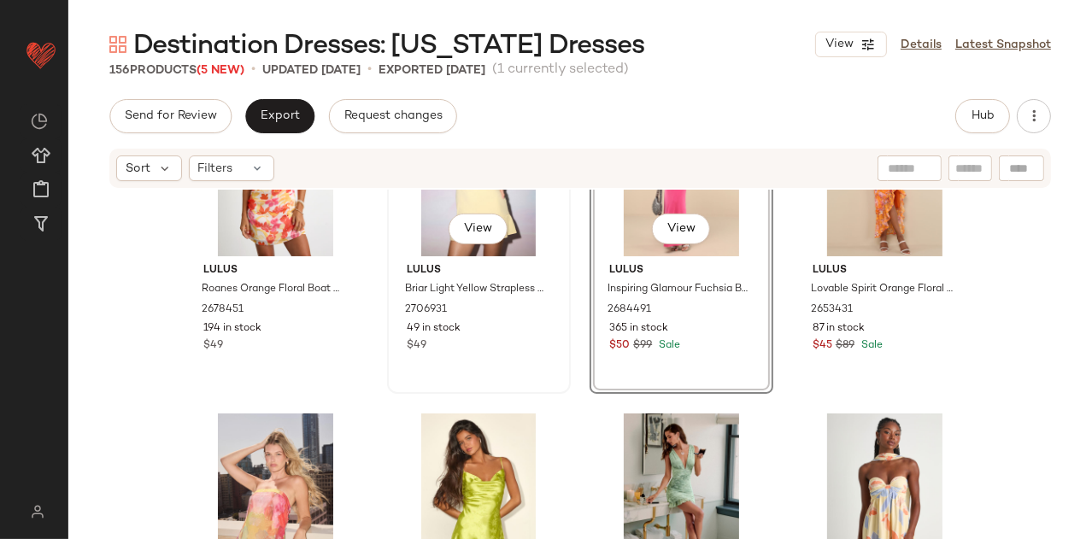
scroll to position [797, 0]
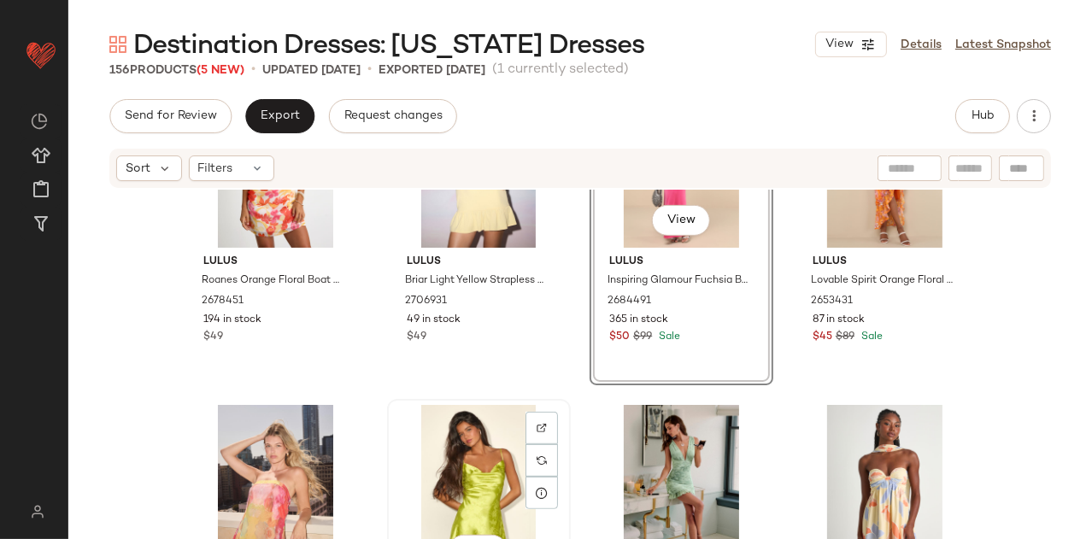
click at [444, 430] on div "View" at bounding box center [479, 491] width 172 height 173
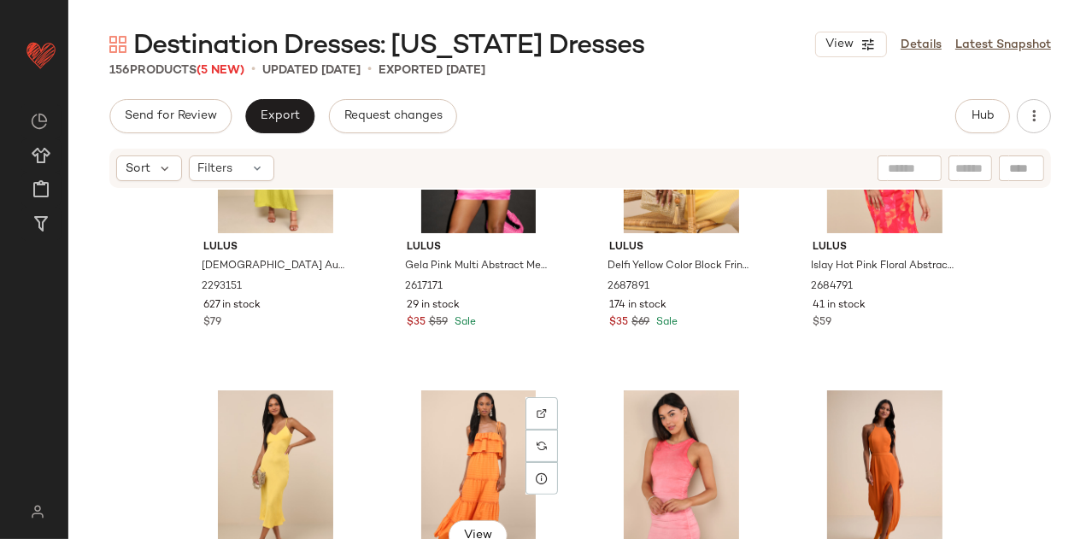
scroll to position [488, 0]
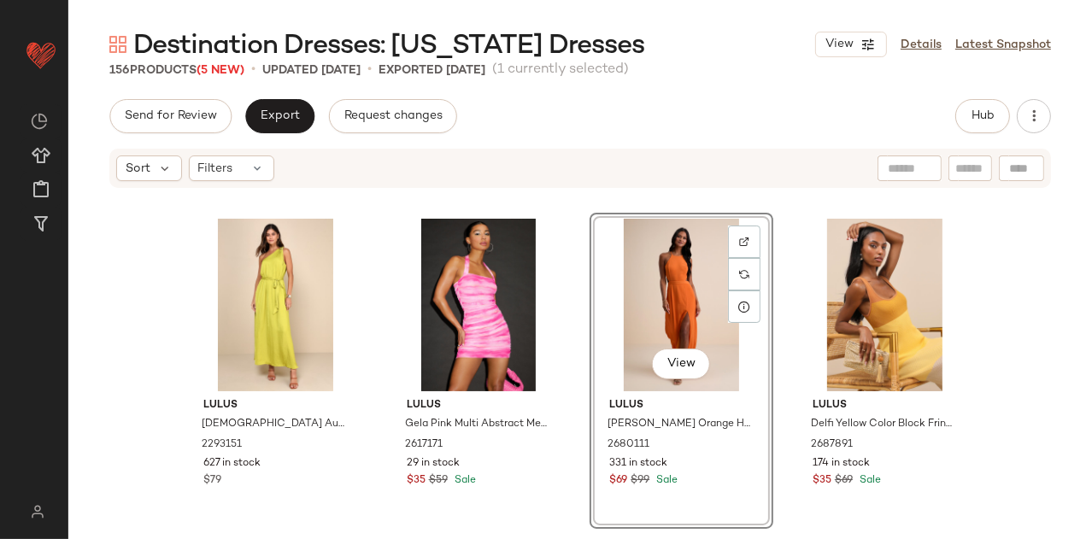
scroll to position [432, 0]
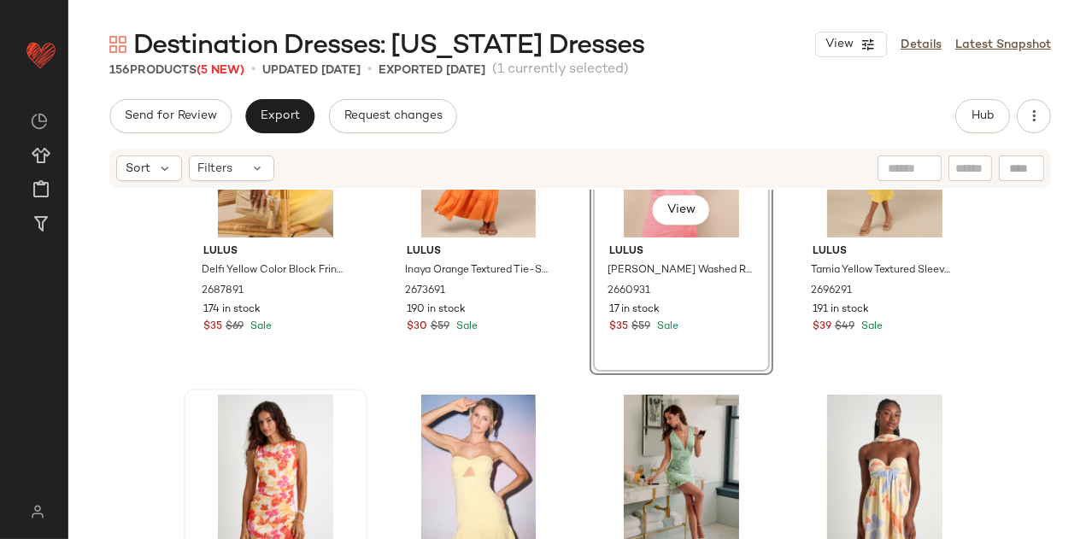
scroll to position [805, 0]
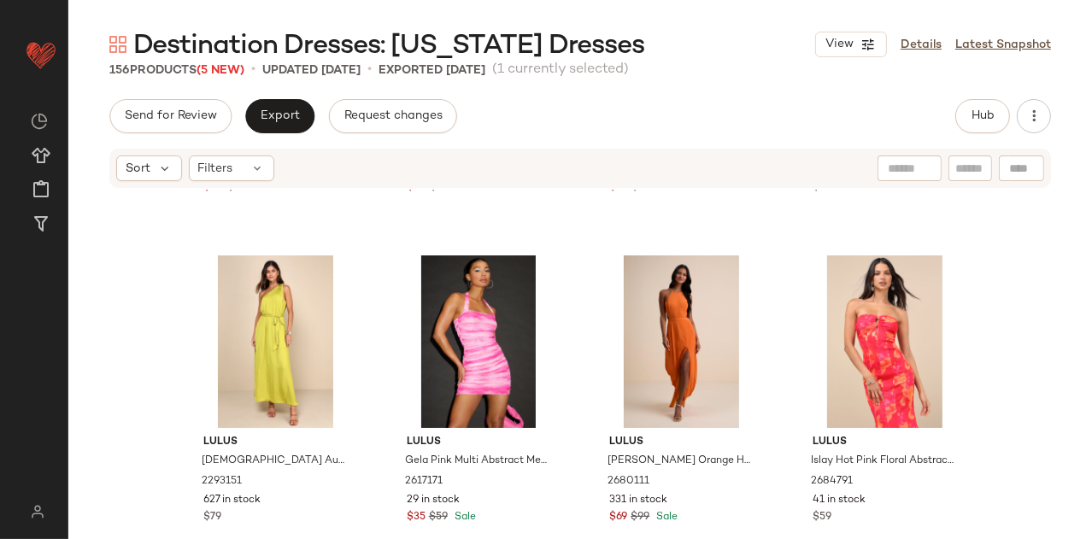
scroll to position [106, 0]
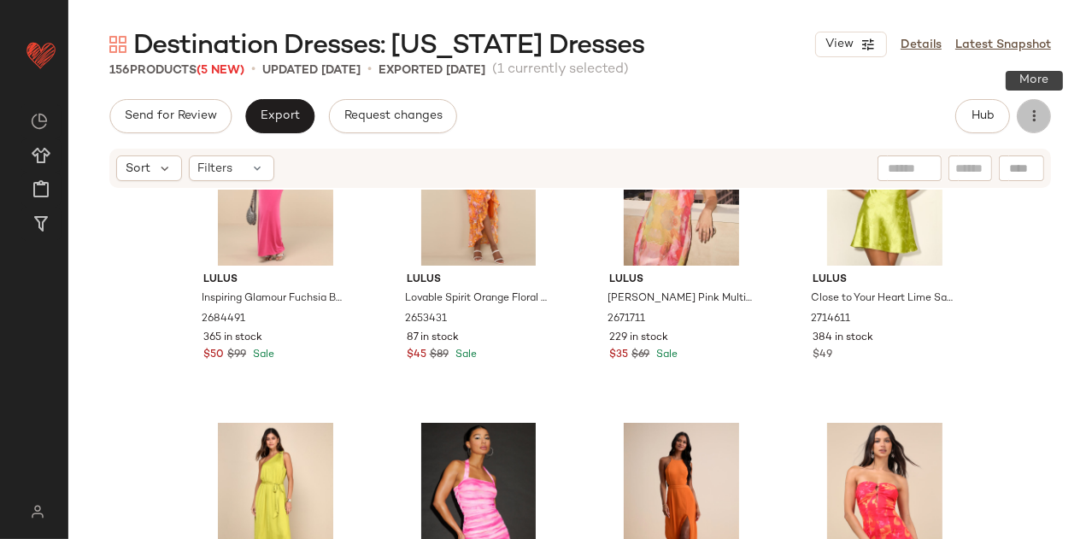
click at [1039, 131] on button "button" at bounding box center [1034, 116] width 34 height 34
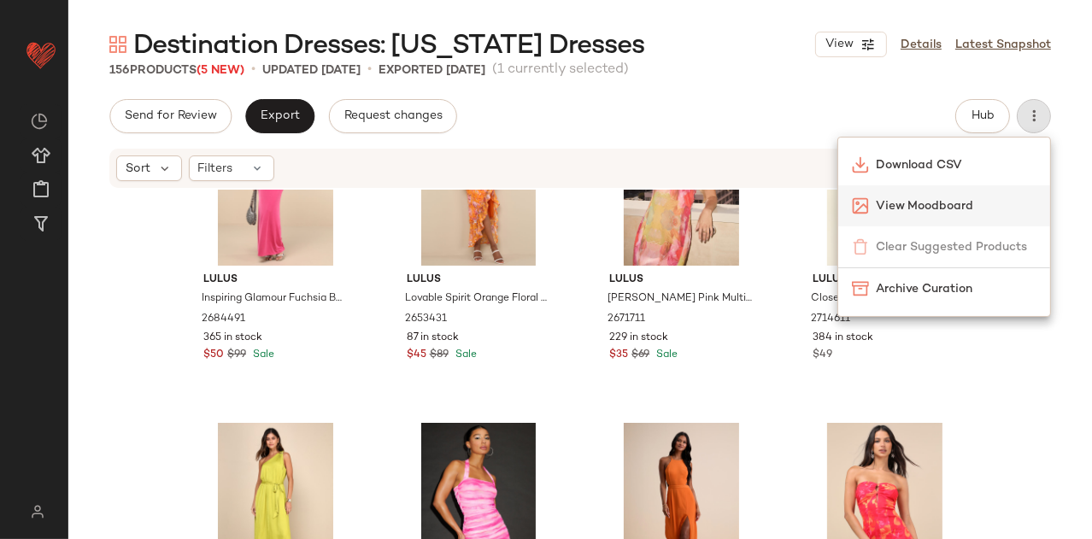
click at [950, 193] on div "View Moodboard" at bounding box center [944, 205] width 212 height 41
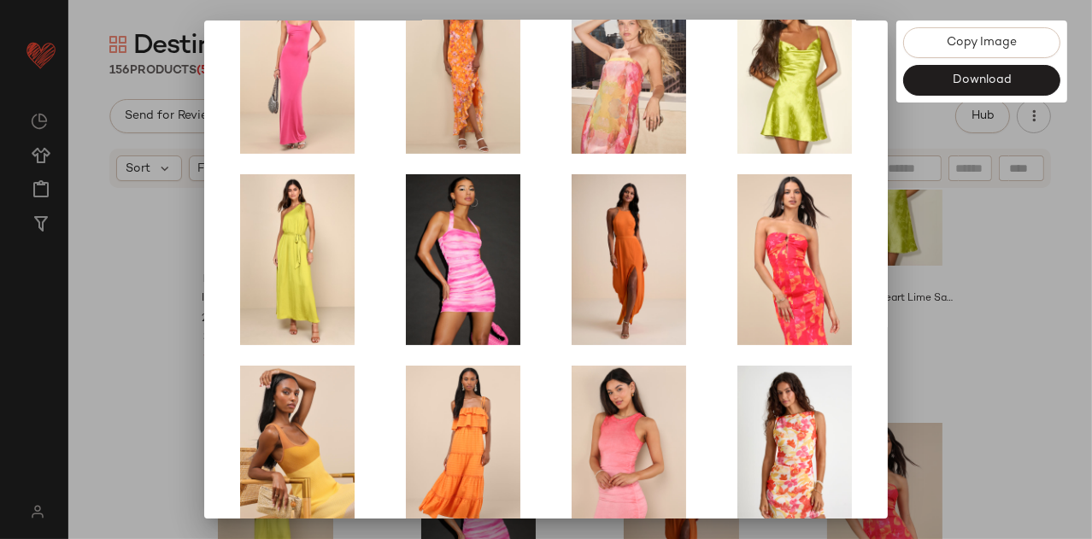
scroll to position [365, 0]
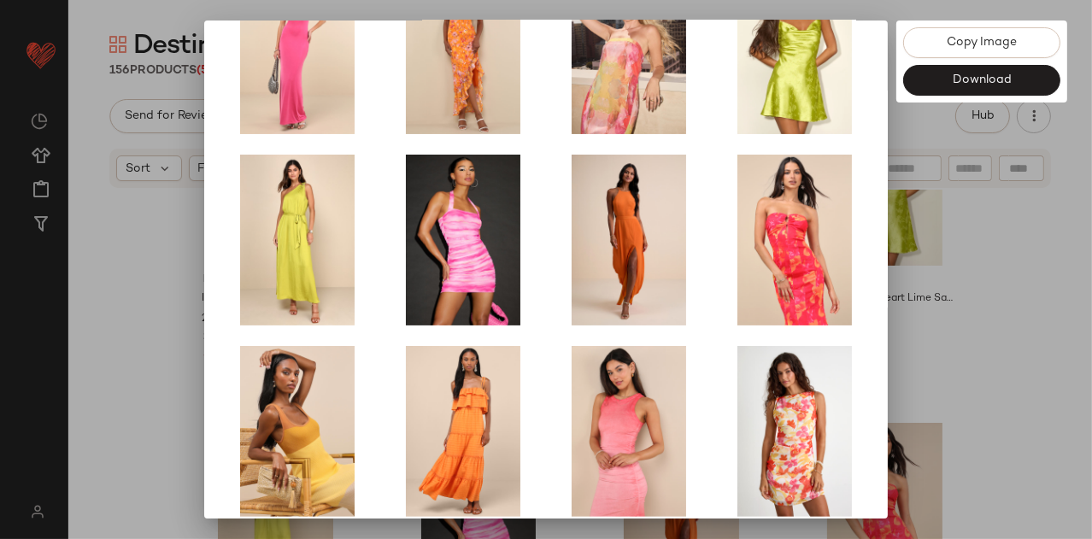
click at [962, 327] on div at bounding box center [546, 269] width 1092 height 539
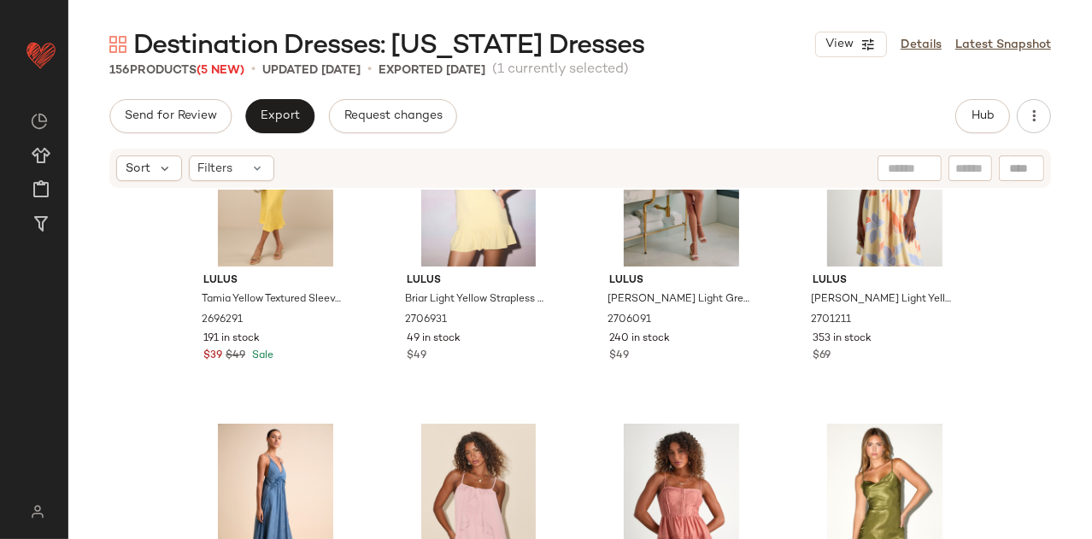
scroll to position [1106, 0]
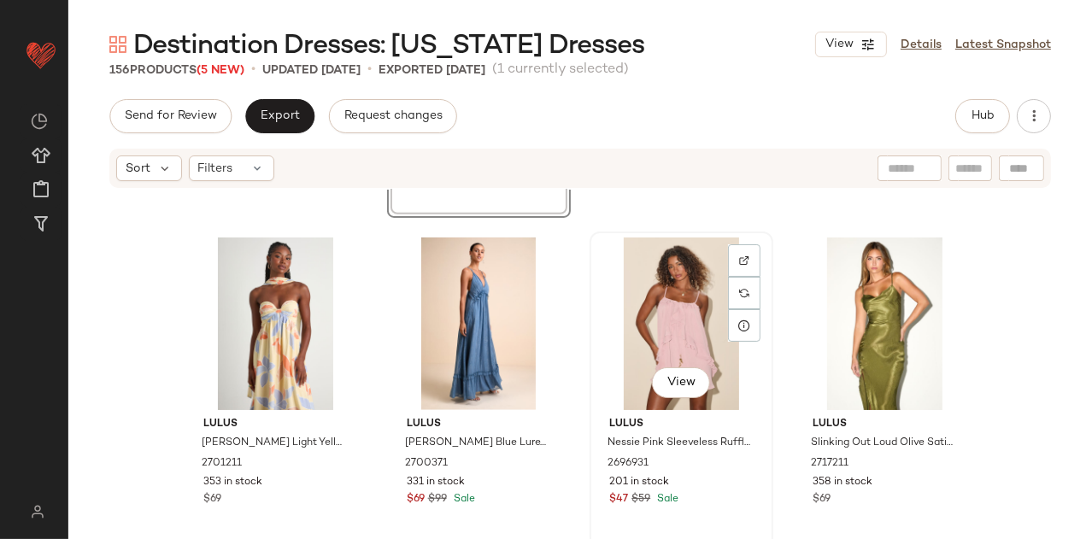
scroll to position [1317, 0]
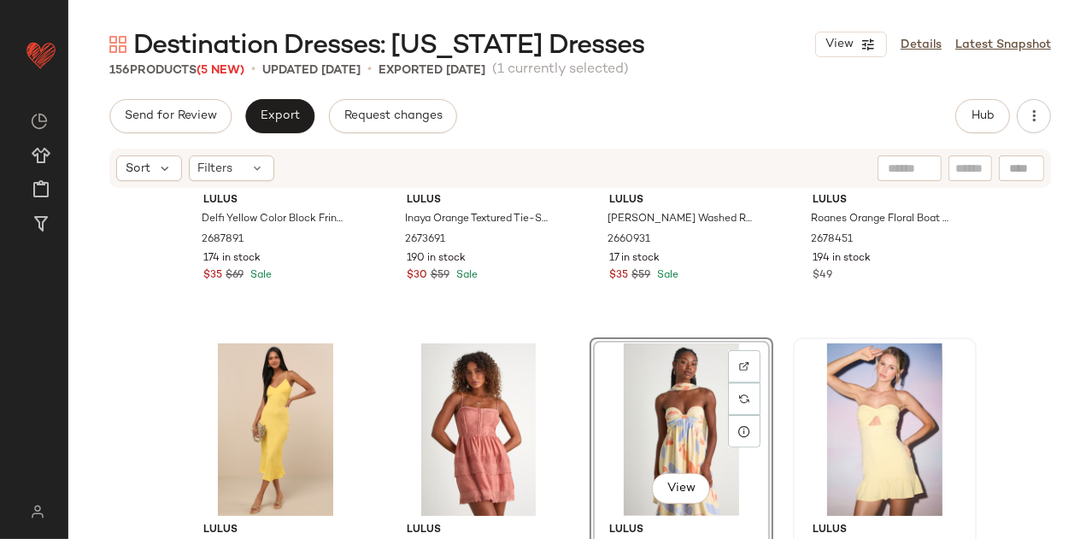
scroll to position [977, 0]
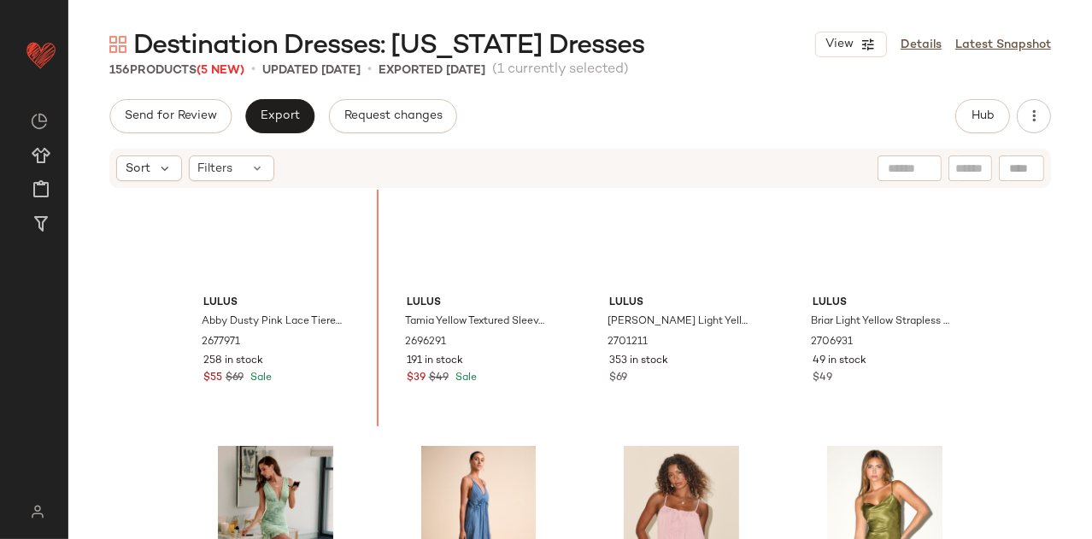
scroll to position [1063, 0]
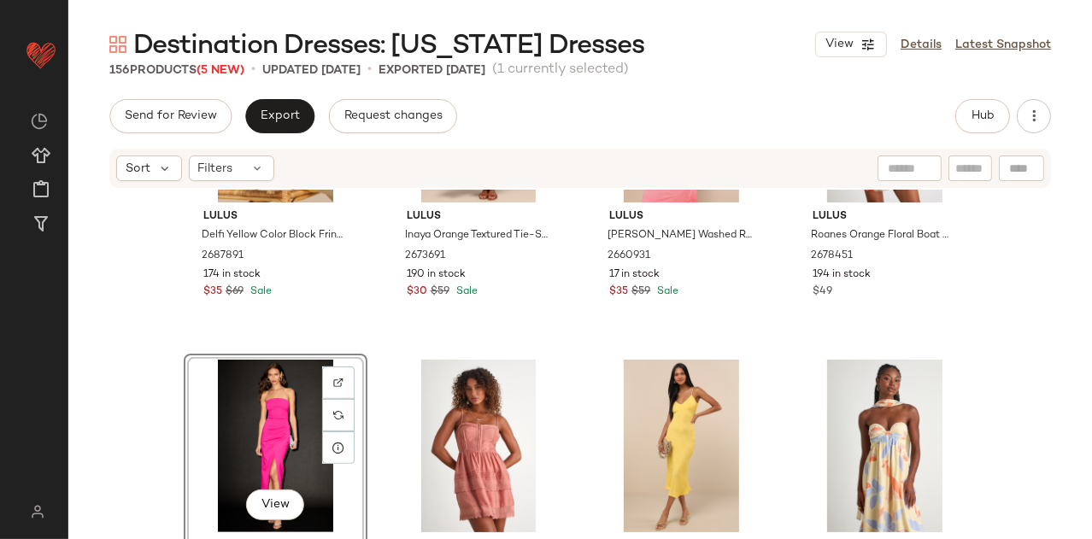
scroll to position [846, 0]
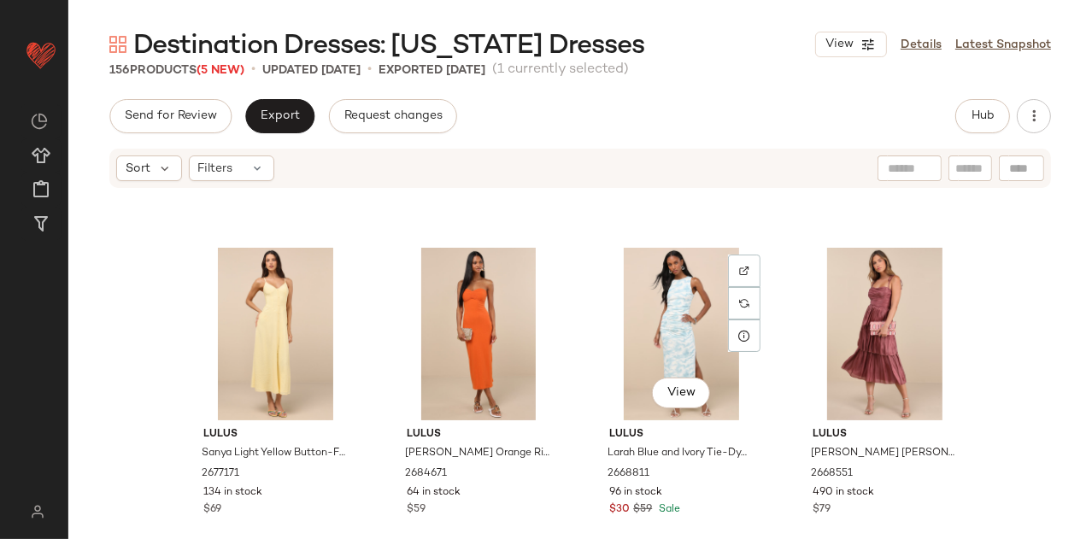
scroll to position [2984, 0]
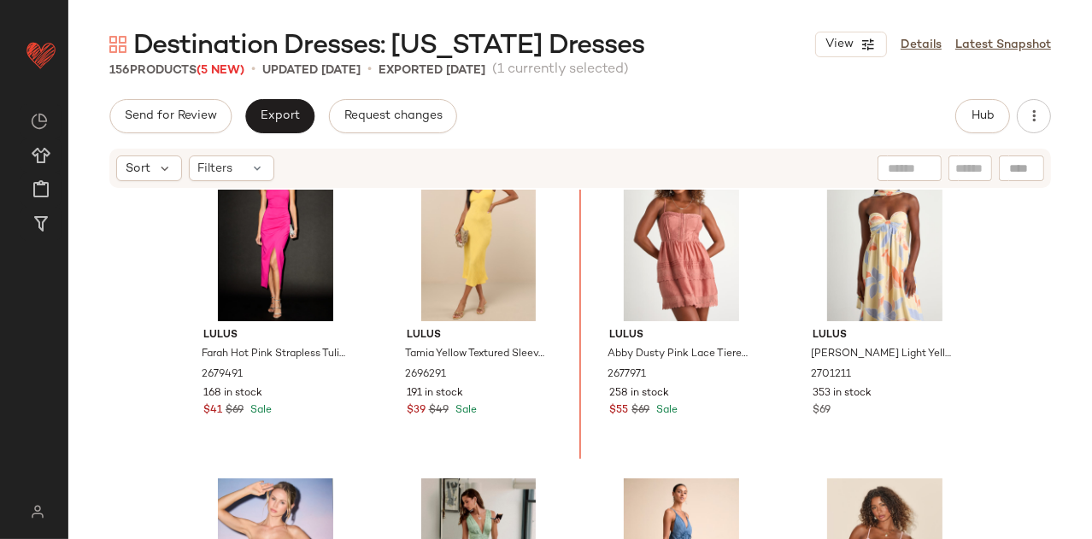
scroll to position [943, 0]
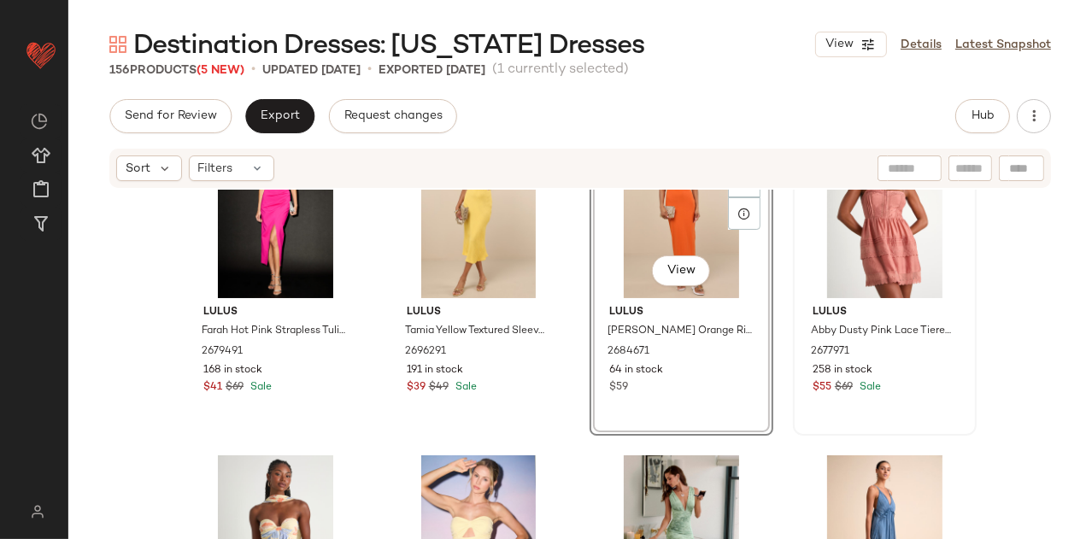
scroll to position [1154, 0]
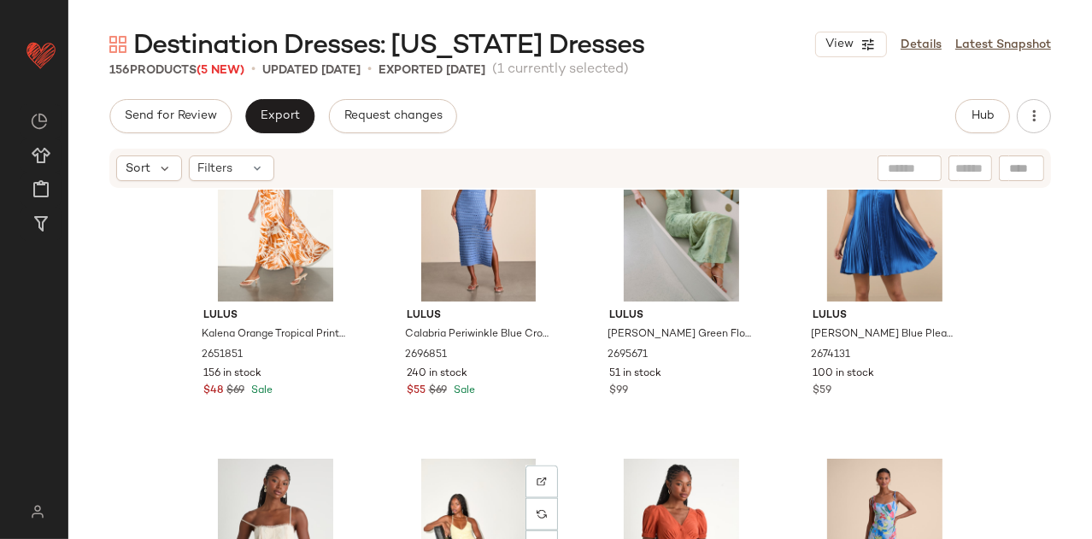
scroll to position [1952, 0]
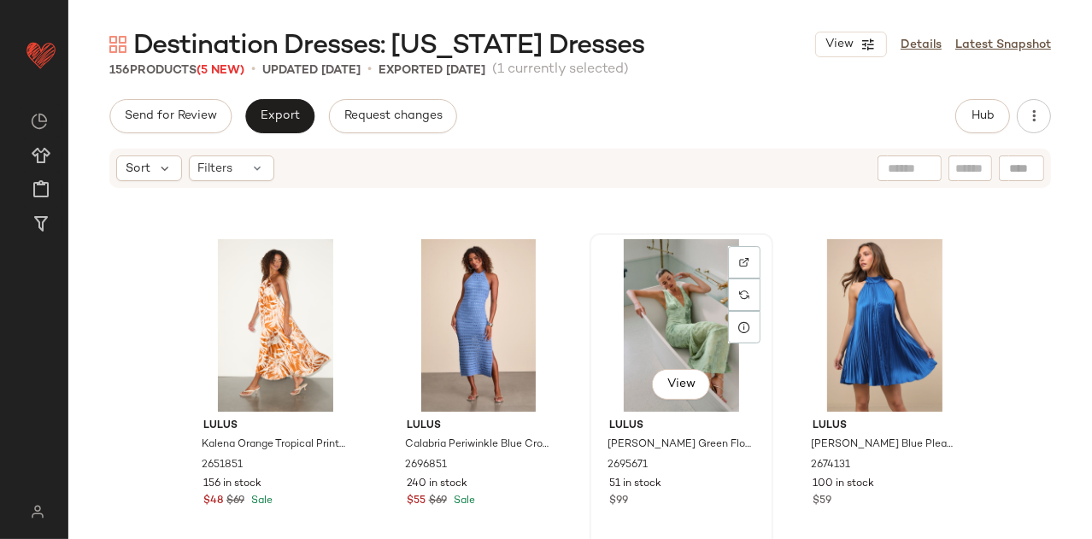
click at [625, 270] on div "View" at bounding box center [681, 325] width 172 height 173
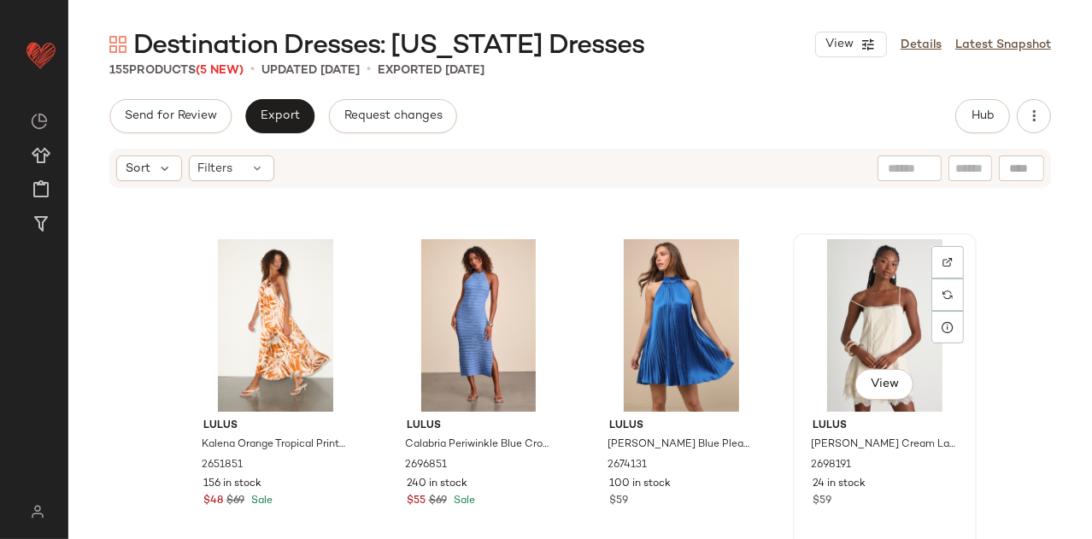
click at [835, 332] on div "View" at bounding box center [885, 325] width 172 height 173
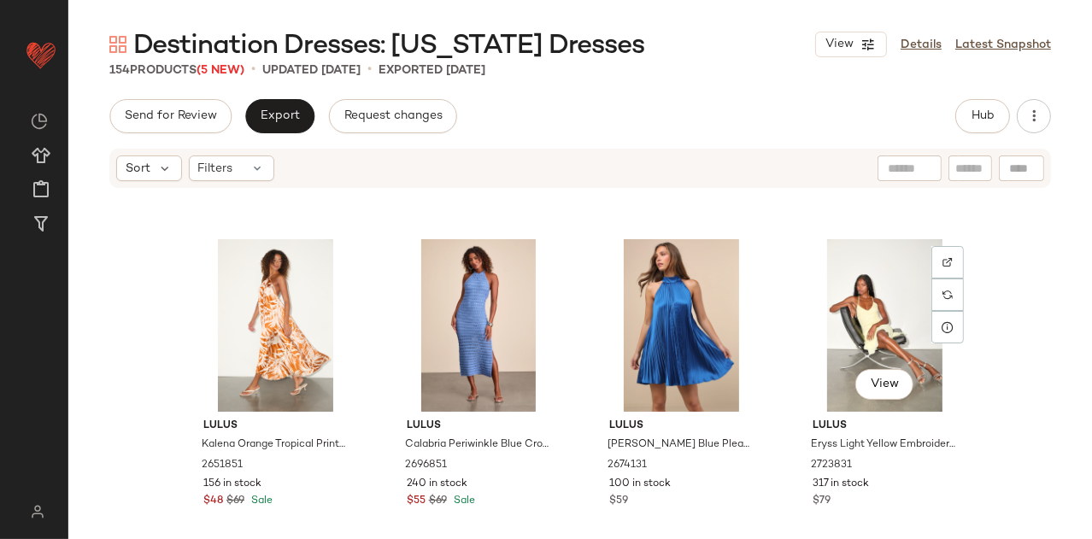
click at [835, 333] on div "View" at bounding box center [885, 325] width 172 height 173
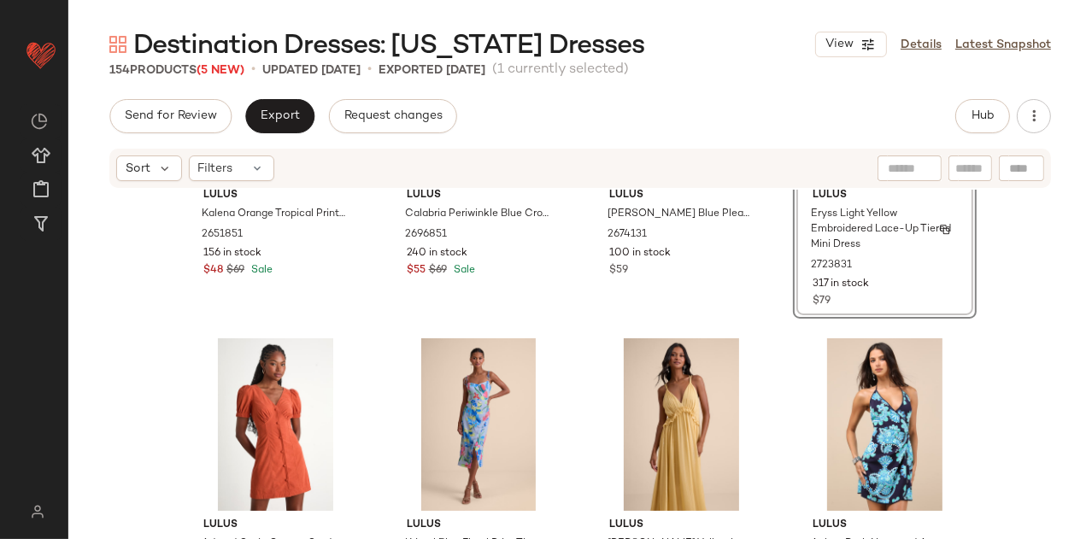
scroll to position [2181, 0]
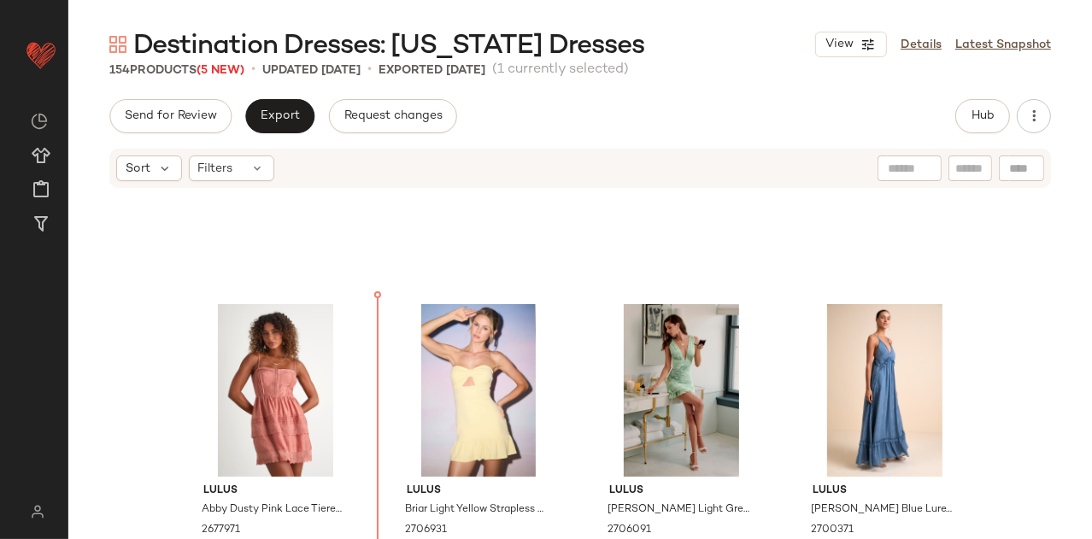
scroll to position [1228, 0]
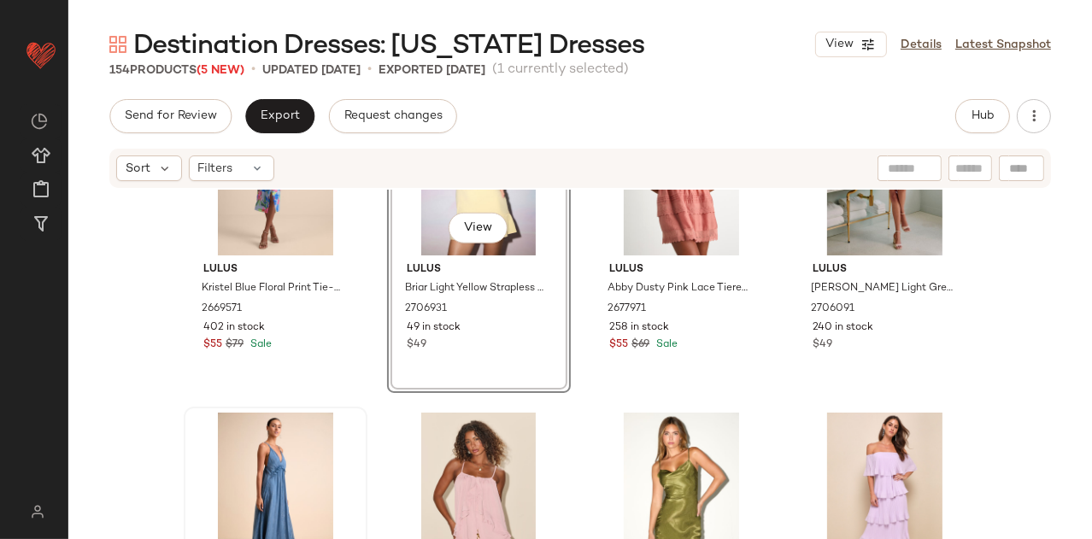
scroll to position [1462, 0]
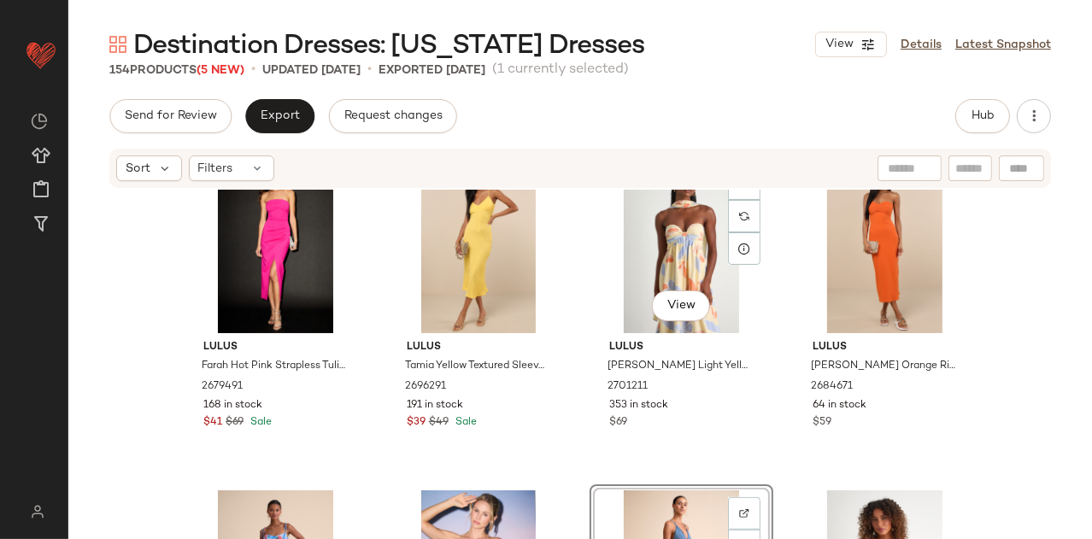
scroll to position [1120, 0]
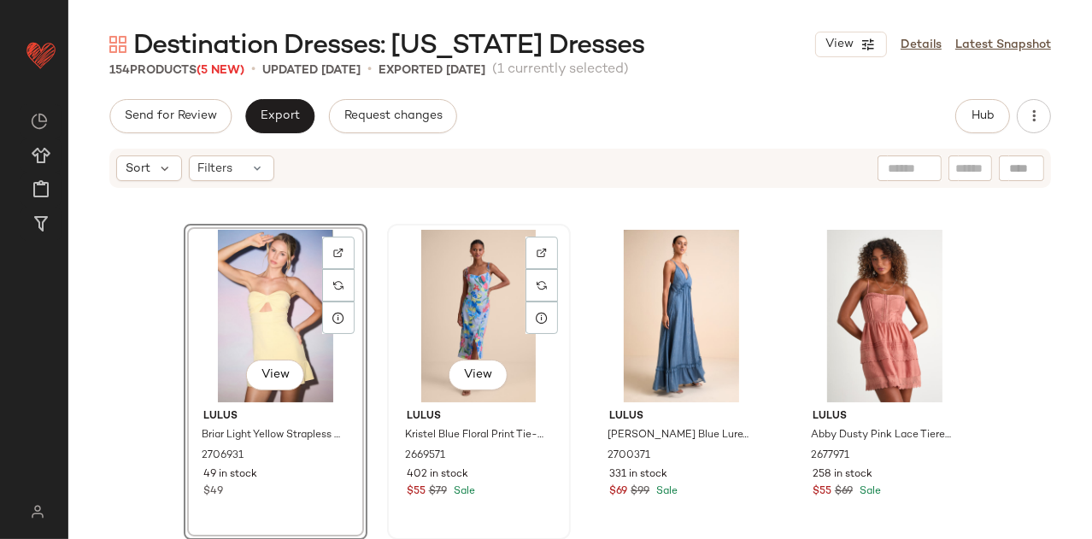
scroll to position [1328, 0]
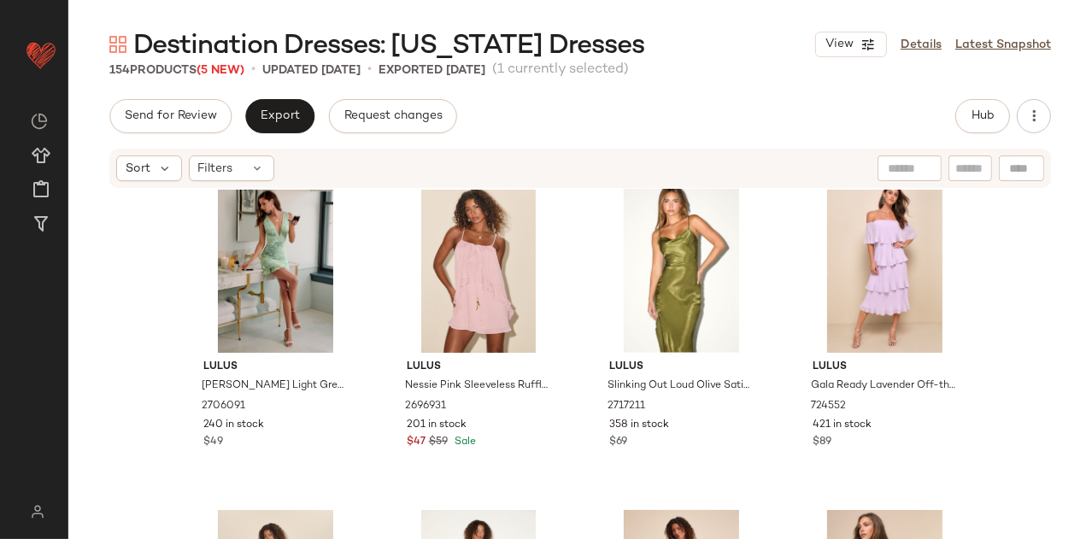
scroll to position [1685, 0]
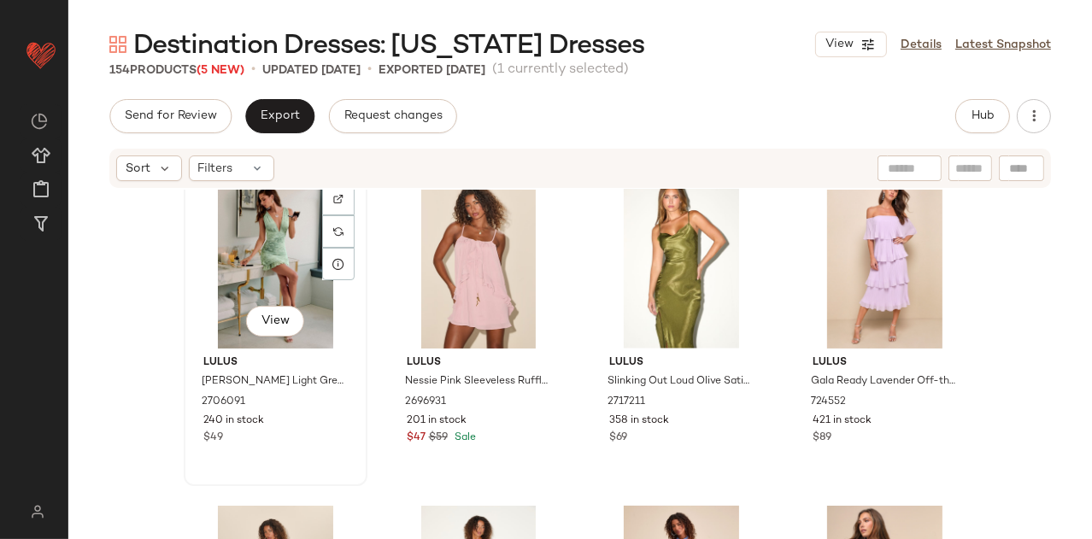
click at [215, 241] on div "View" at bounding box center [276, 262] width 172 height 173
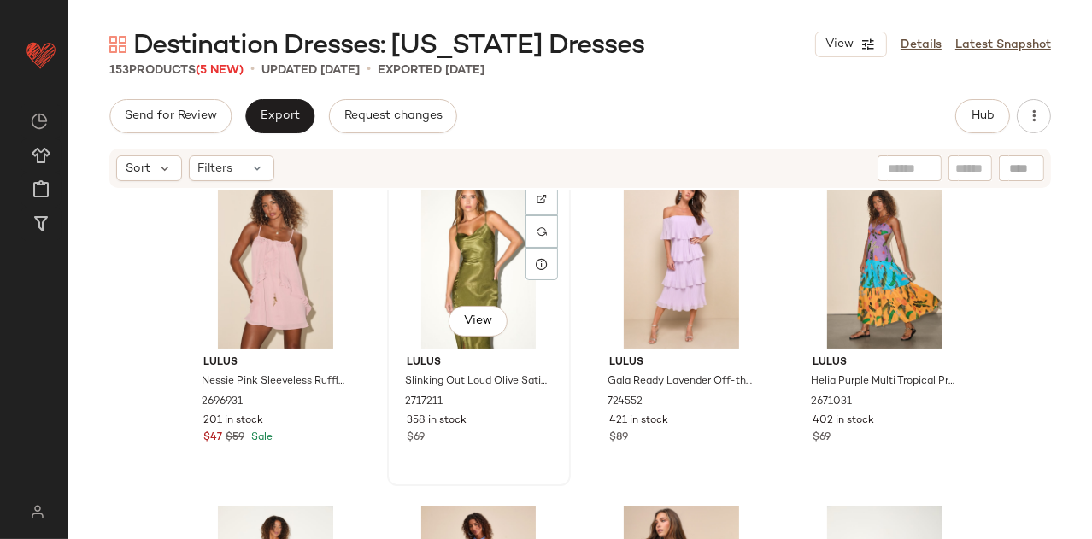
click at [418, 249] on div "View" at bounding box center [479, 262] width 172 height 173
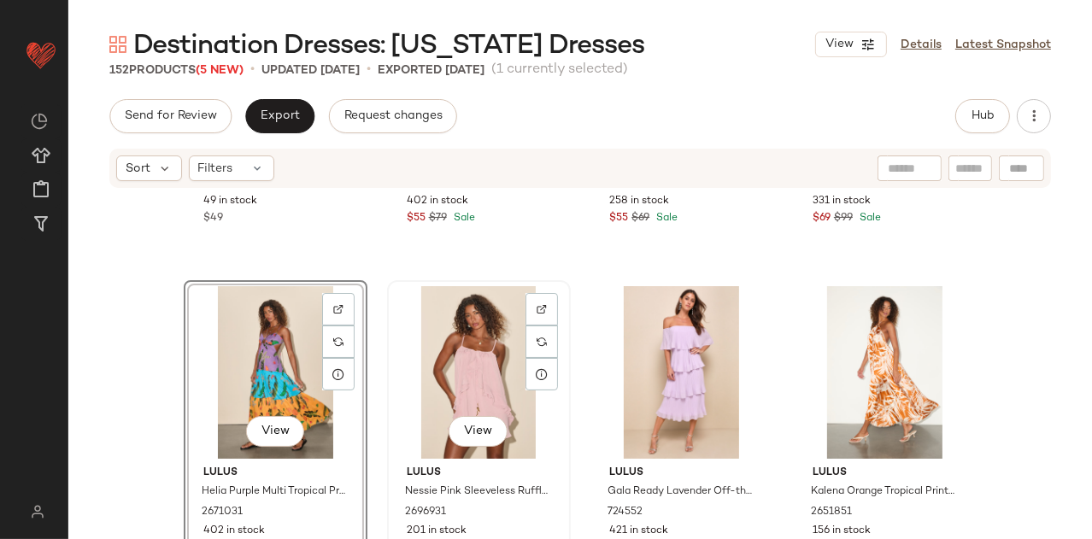
scroll to position [1576, 0]
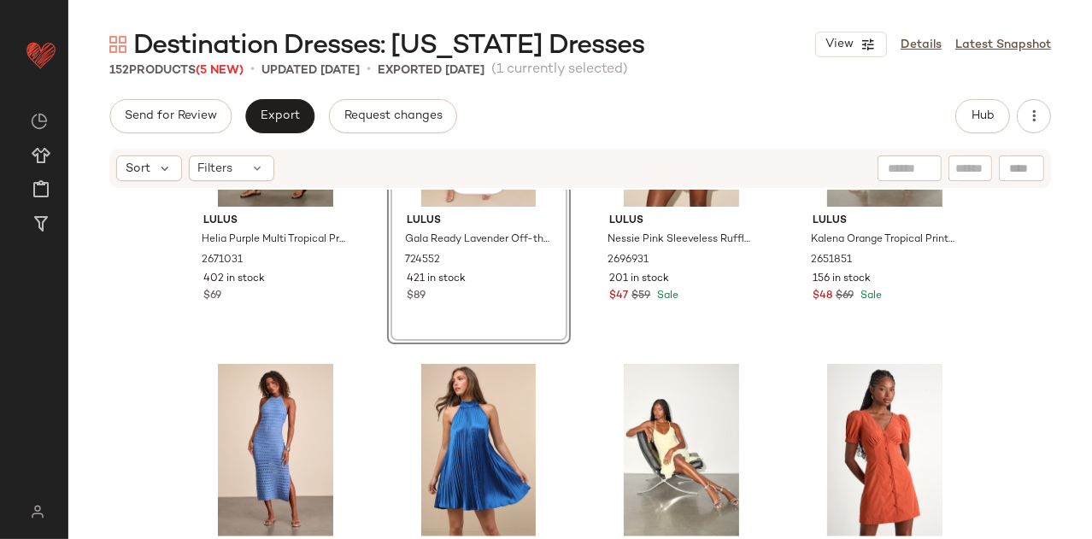
scroll to position [1829, 0]
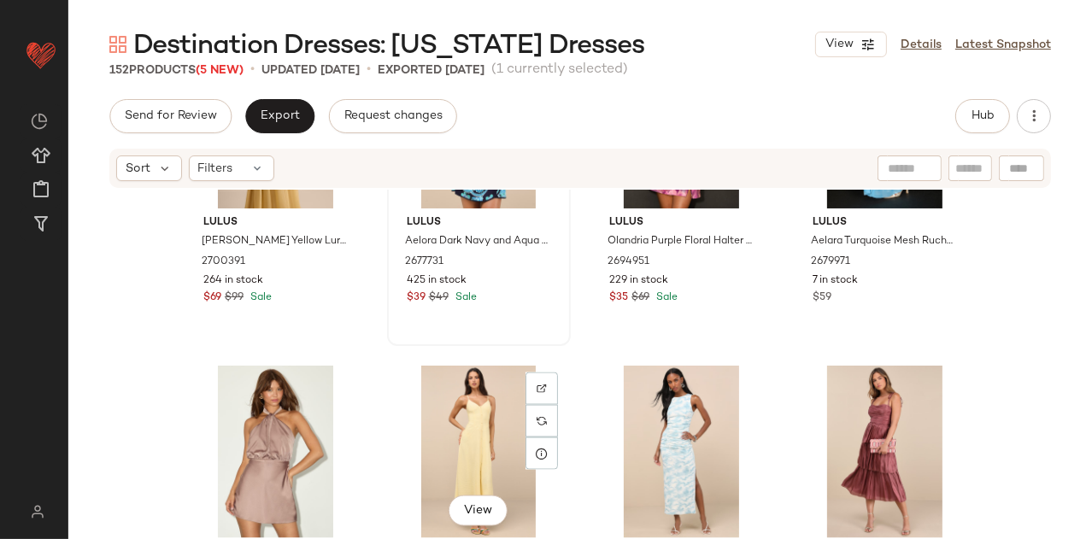
scroll to position [2514, 0]
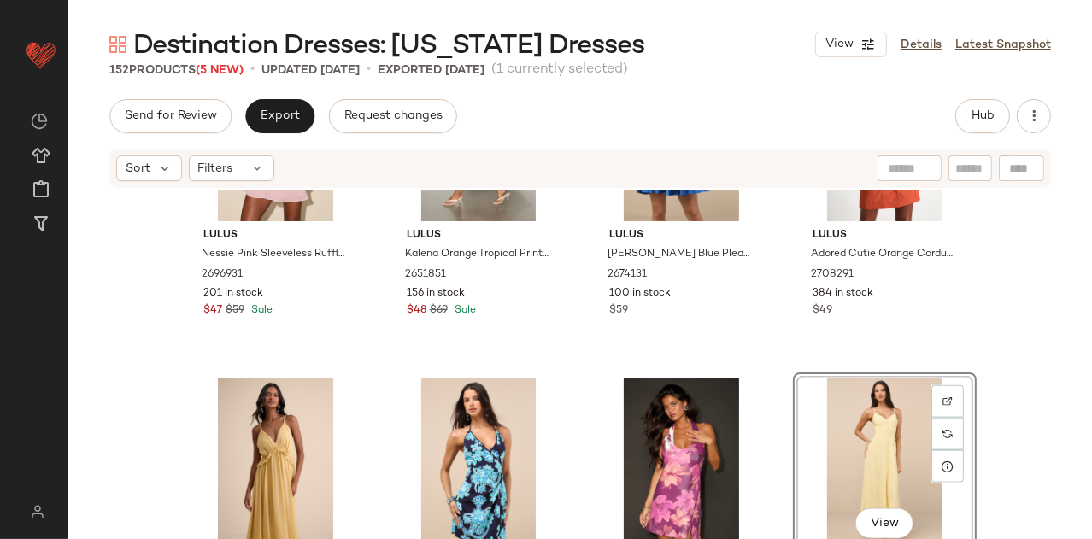
scroll to position [2421, 0]
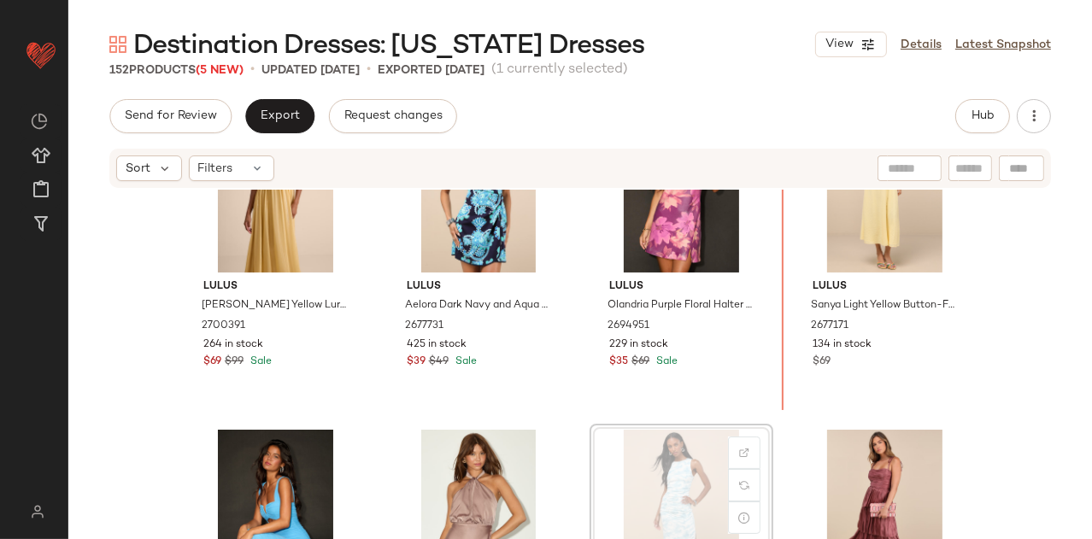
drag, startPoint x: 687, startPoint y: 466, endPoint x: 688, endPoint y: 456, distance: 9.4
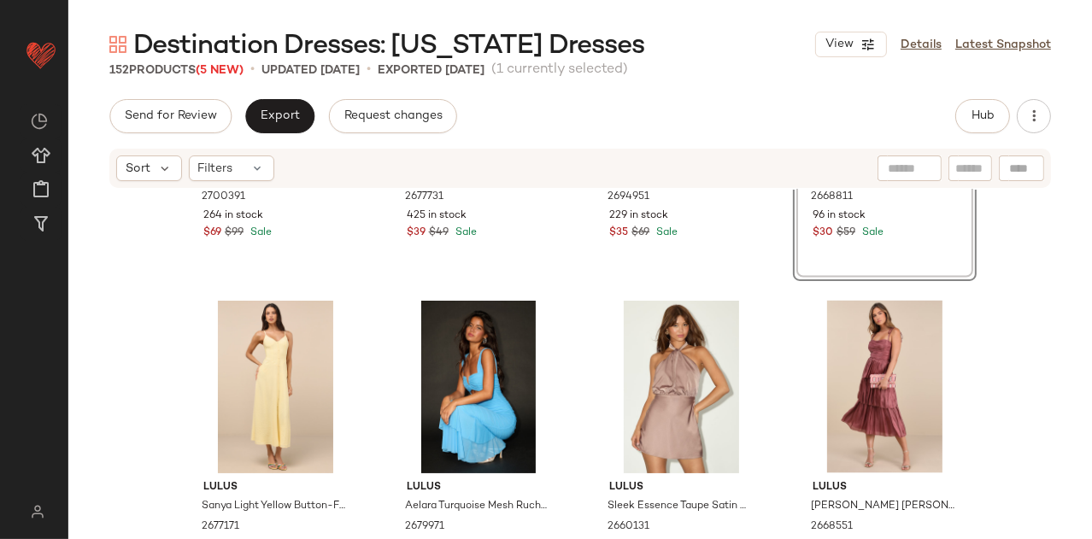
scroll to position [2561, 0]
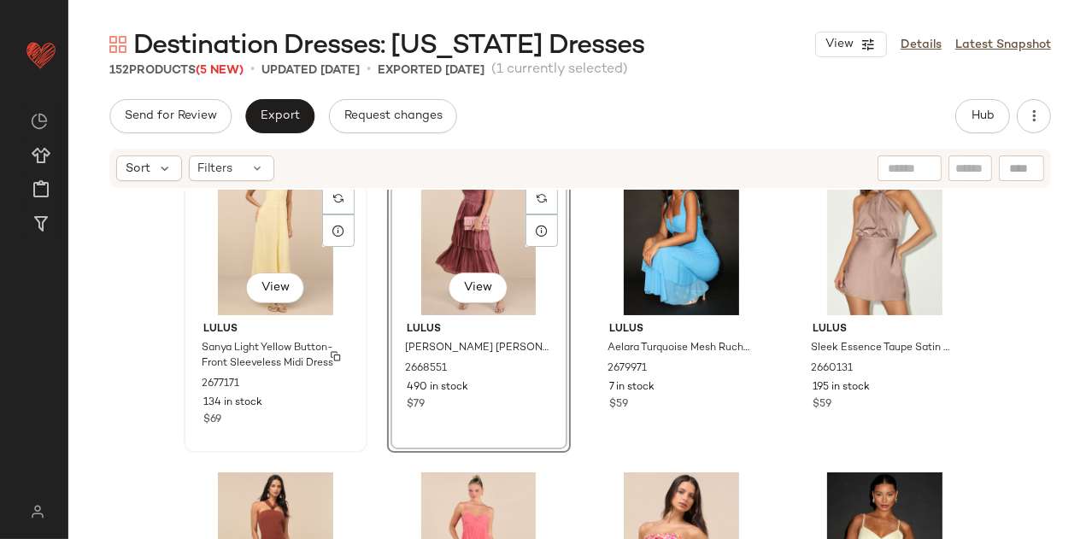
scroll to position [2786, 0]
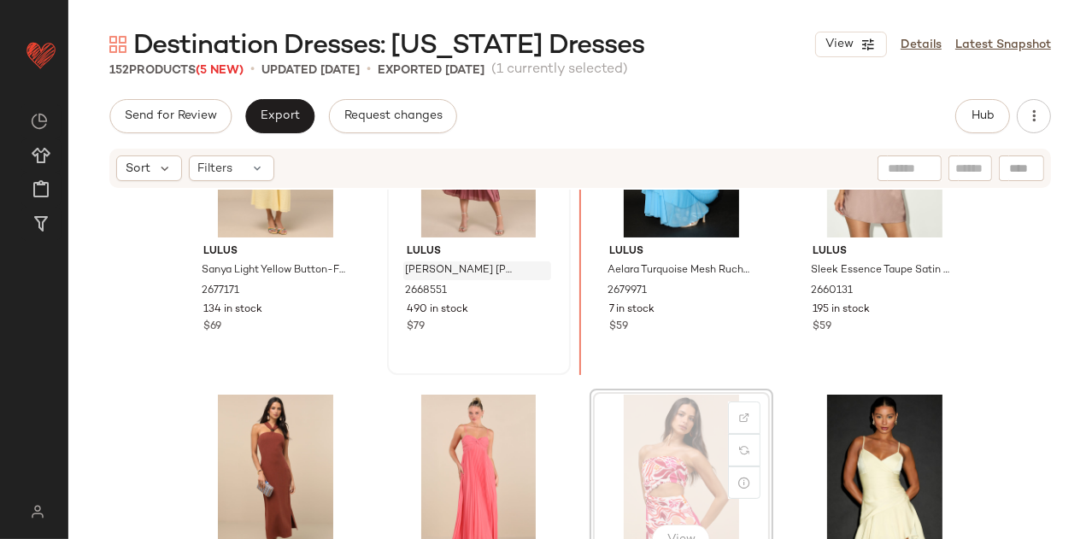
scroll to position [2782, 0]
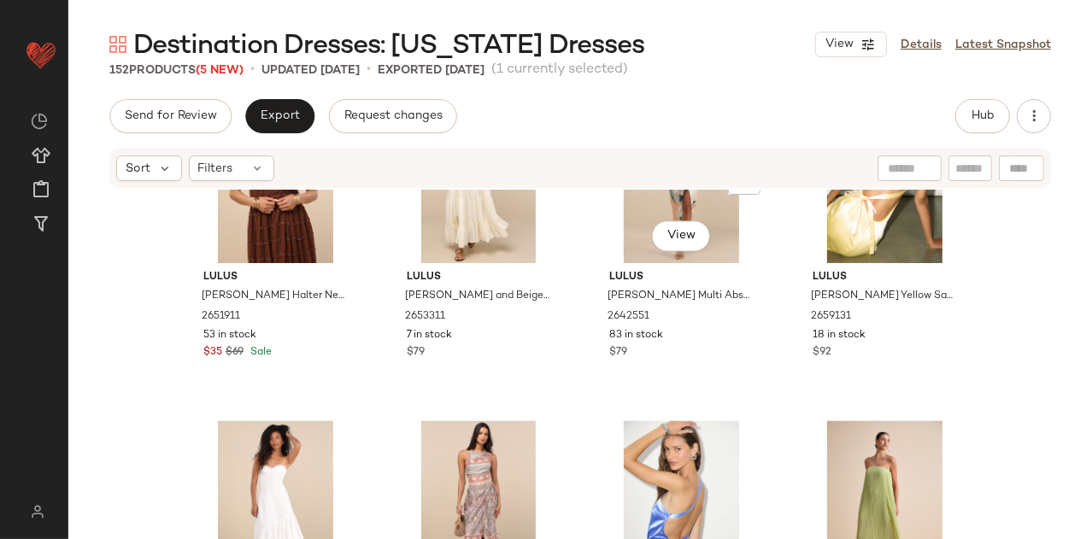
scroll to position [3683, 0]
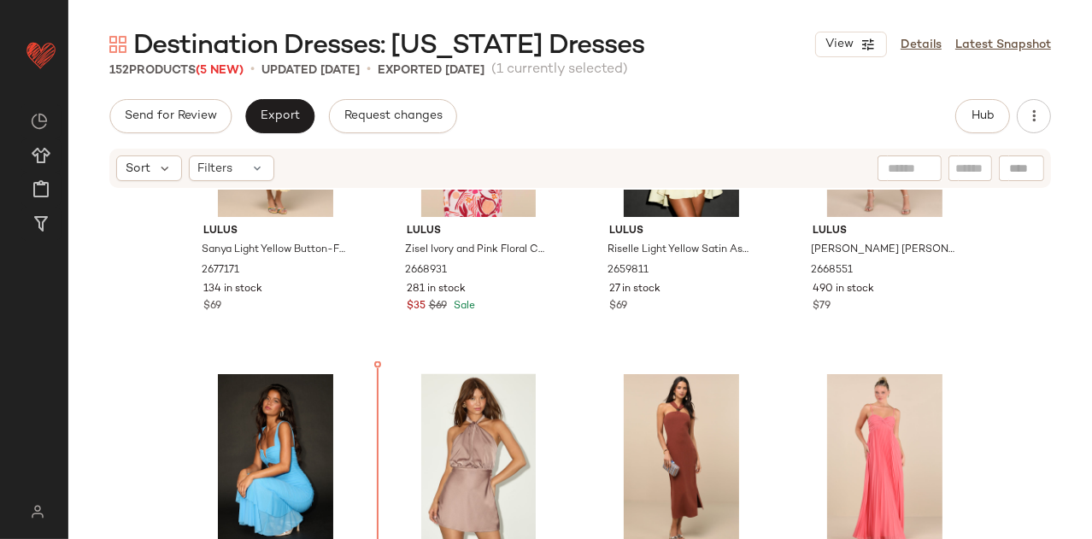
scroll to position [2875, 0]
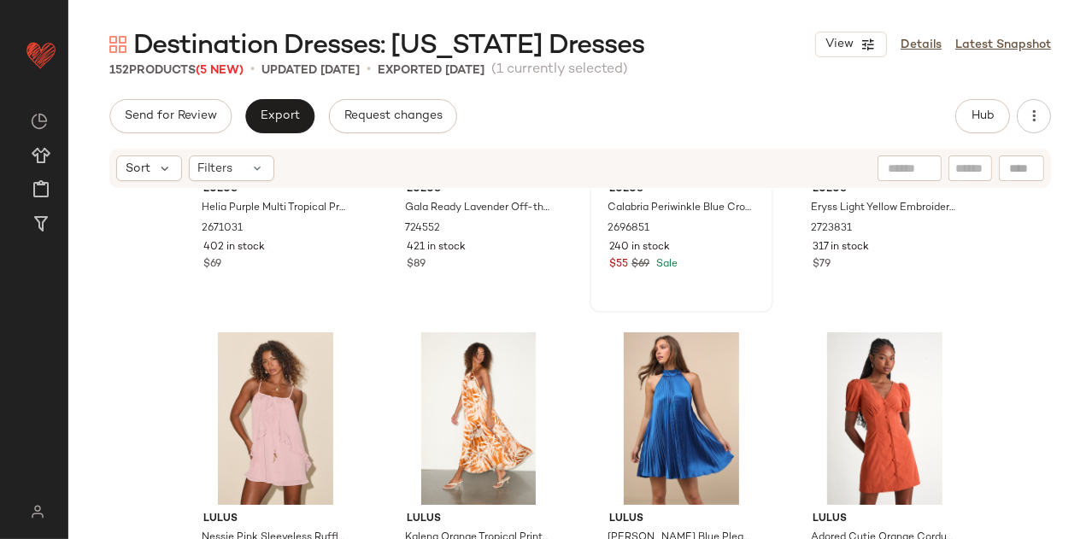
scroll to position [1930, 0]
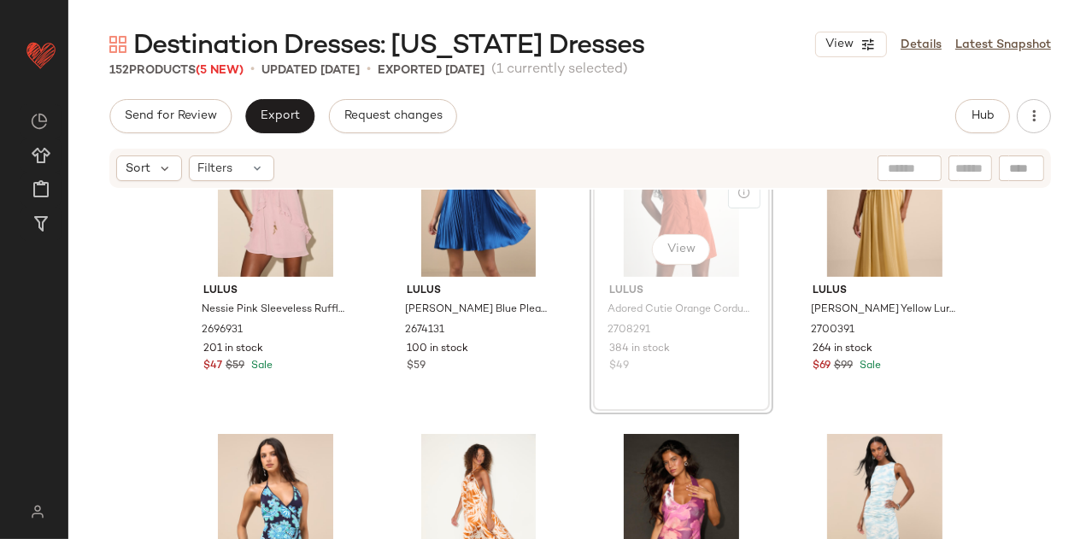
scroll to position [2206, 0]
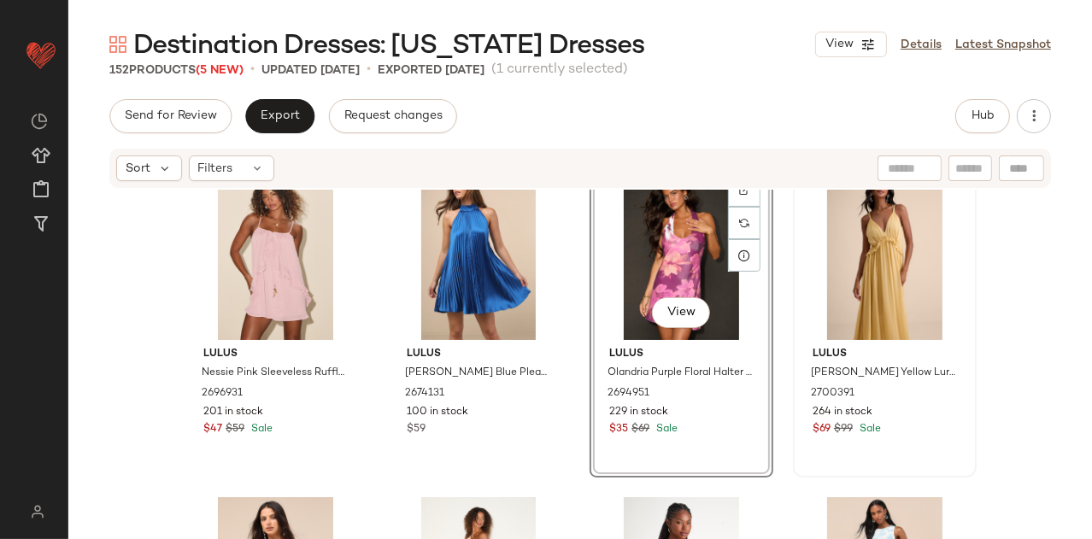
scroll to position [2135, 0]
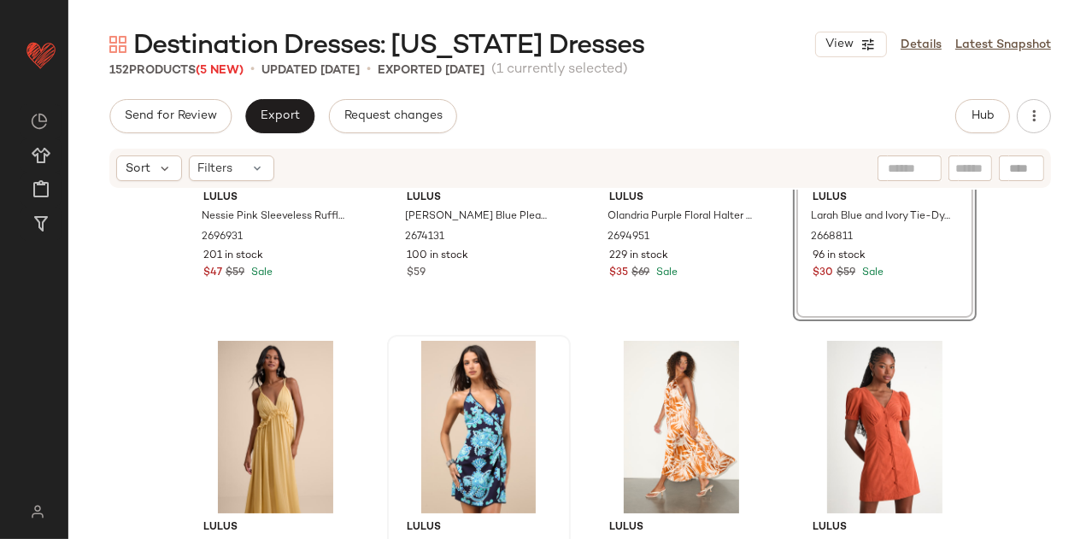
scroll to position [2189, 0]
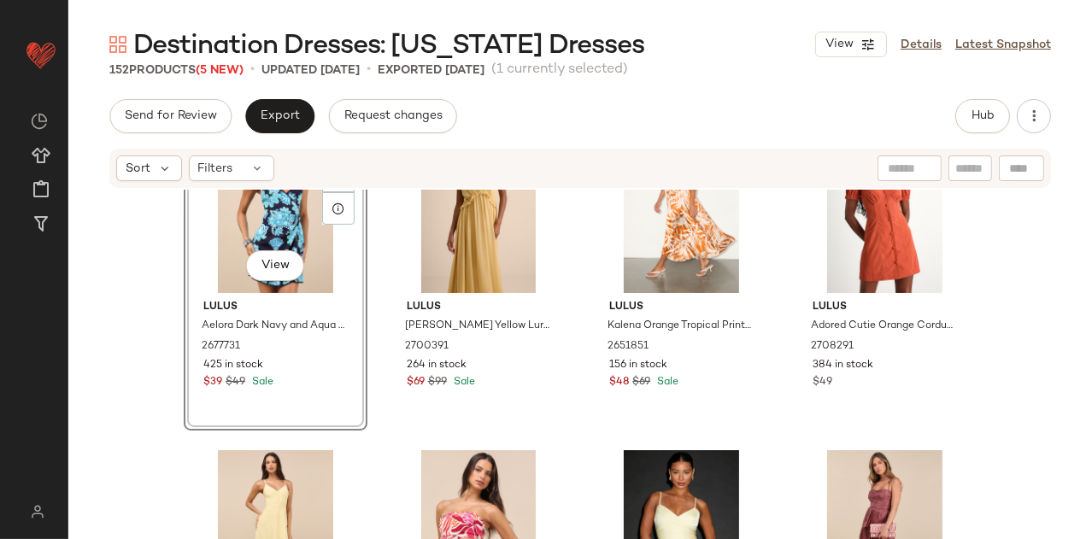
scroll to position [2403, 0]
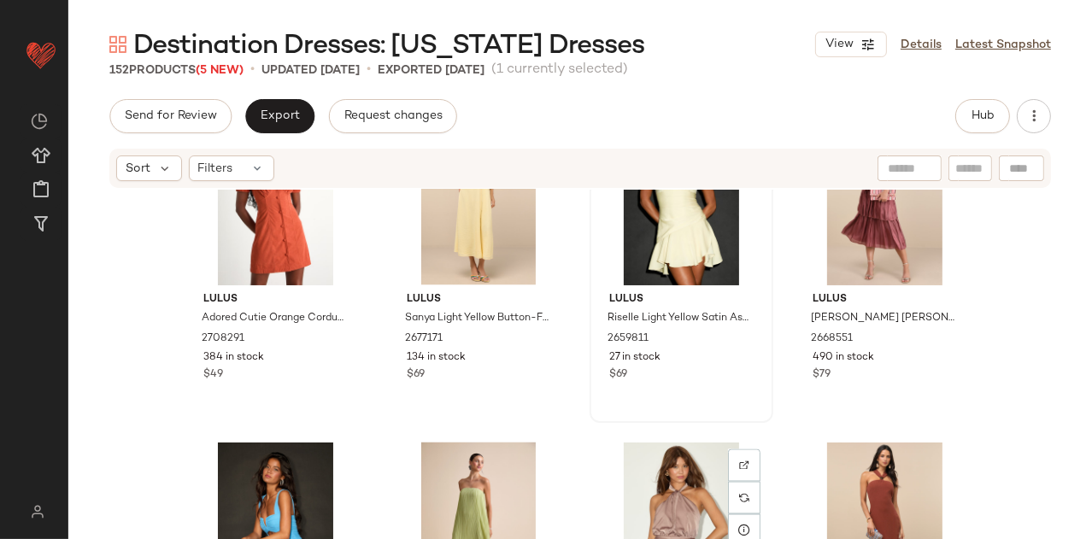
scroll to position [2760, 0]
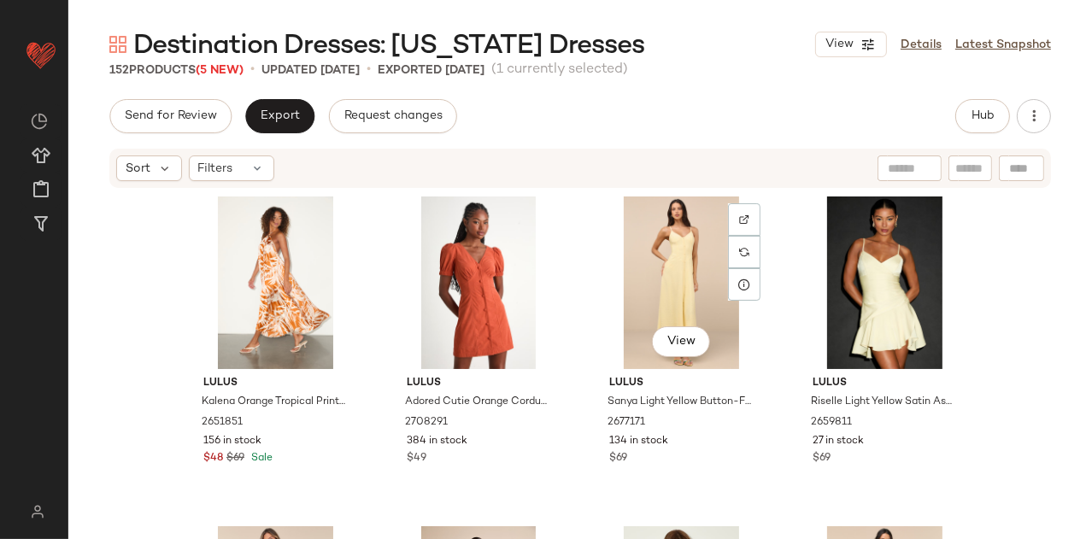
scroll to position [2857, 0]
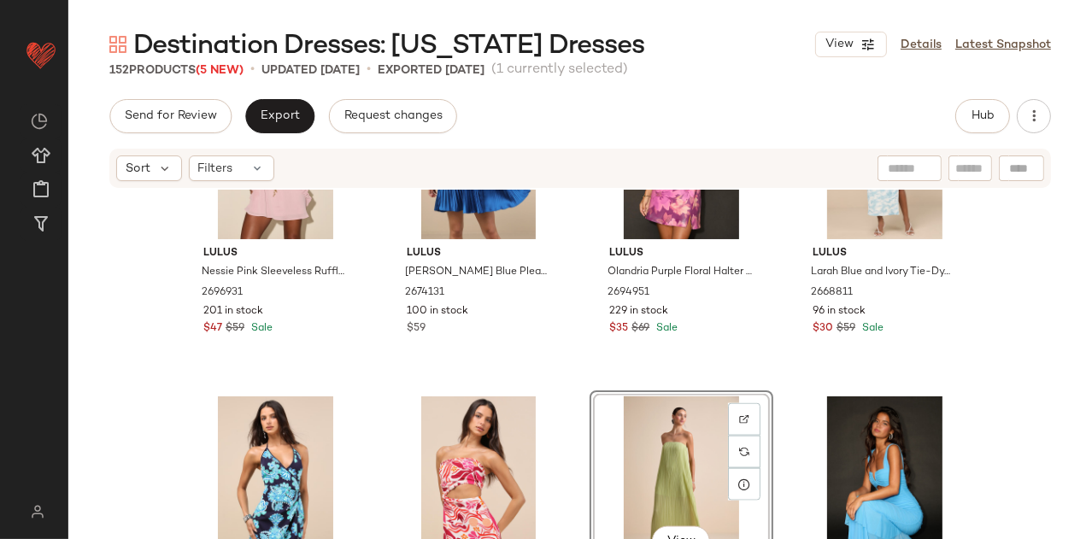
scroll to position [2247, 0]
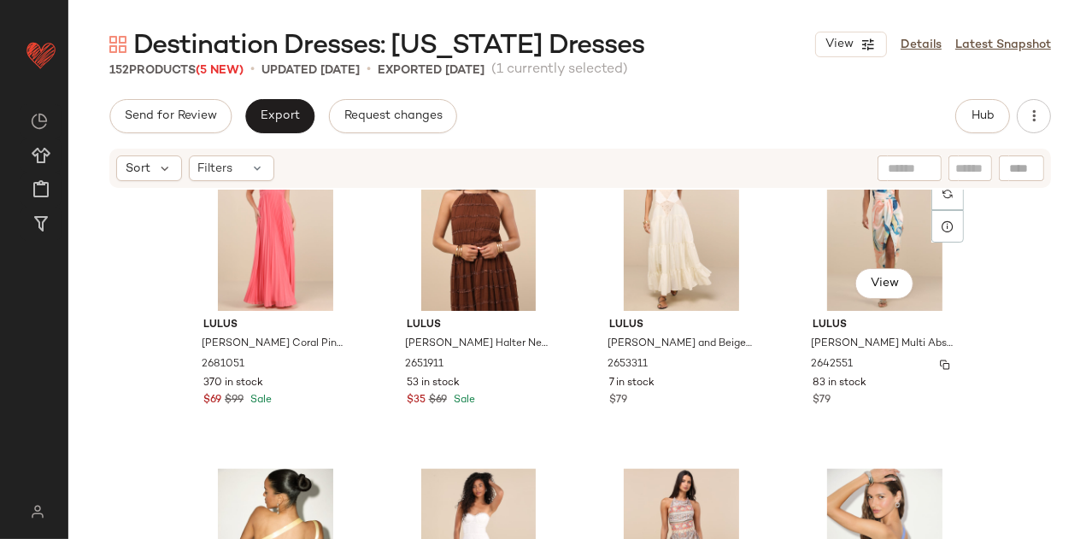
scroll to position [3625, 0]
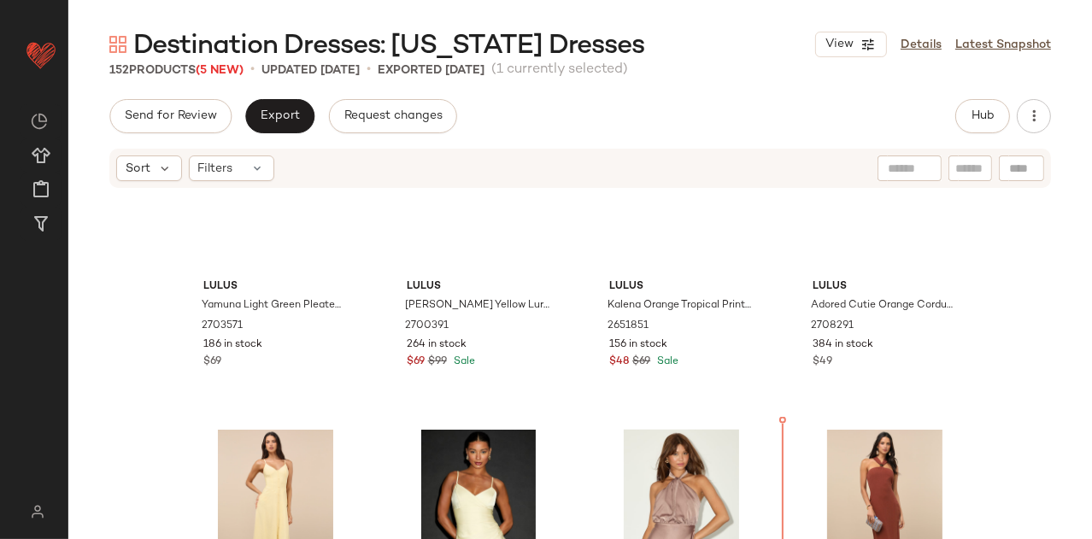
scroll to position [2717, 0]
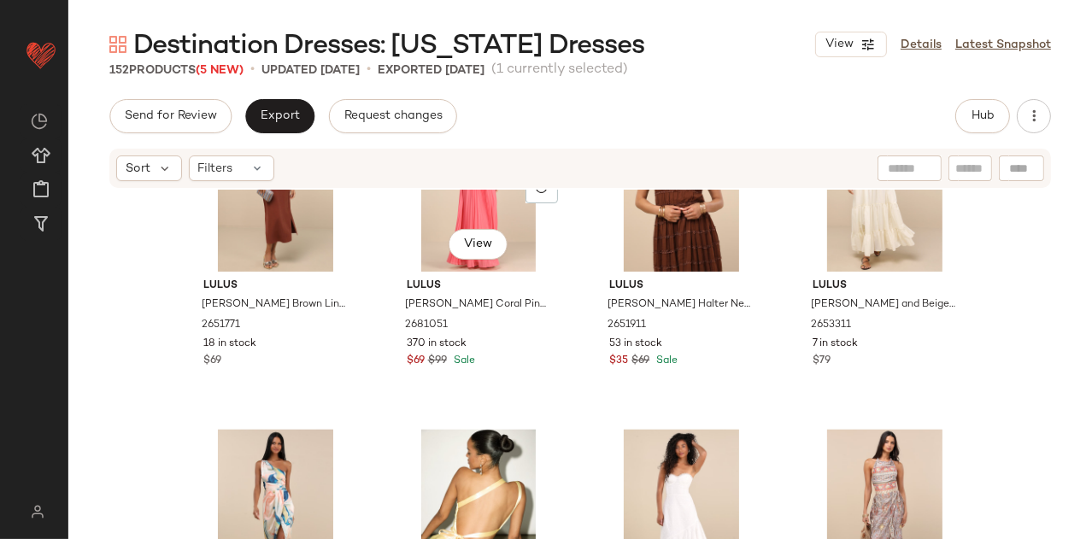
scroll to position [3589, 0]
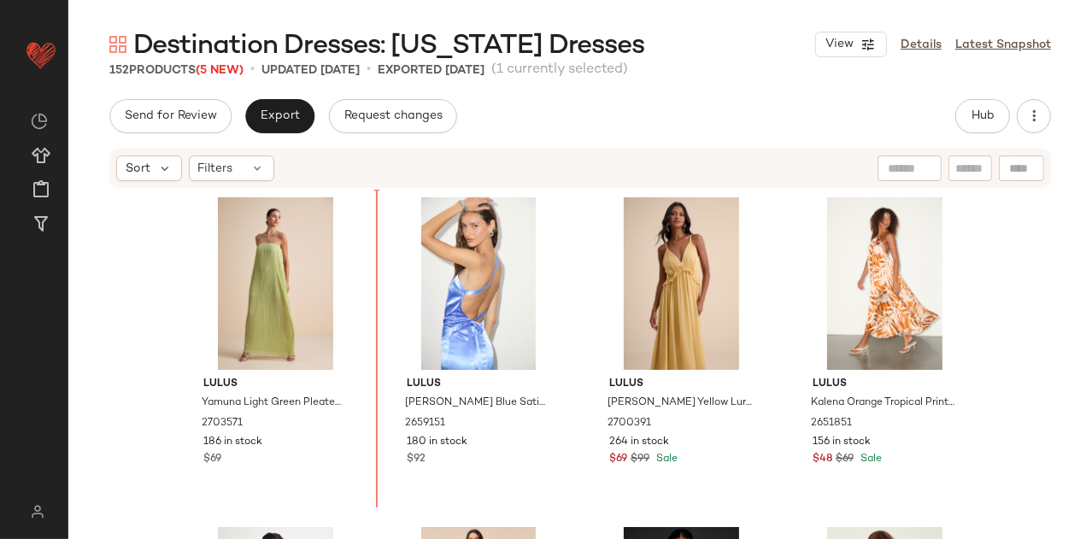
scroll to position [2570, 0]
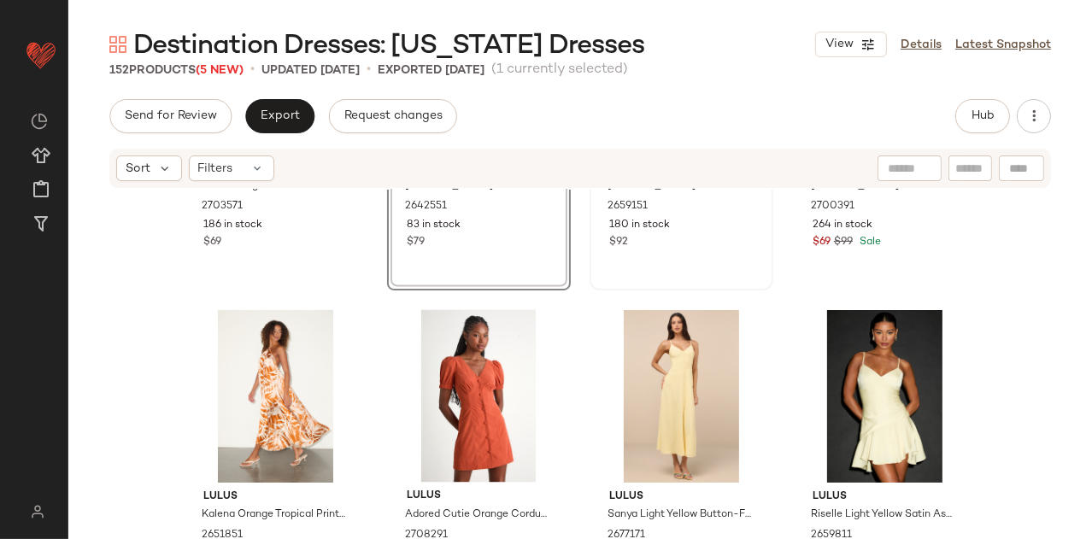
scroll to position [2872, 0]
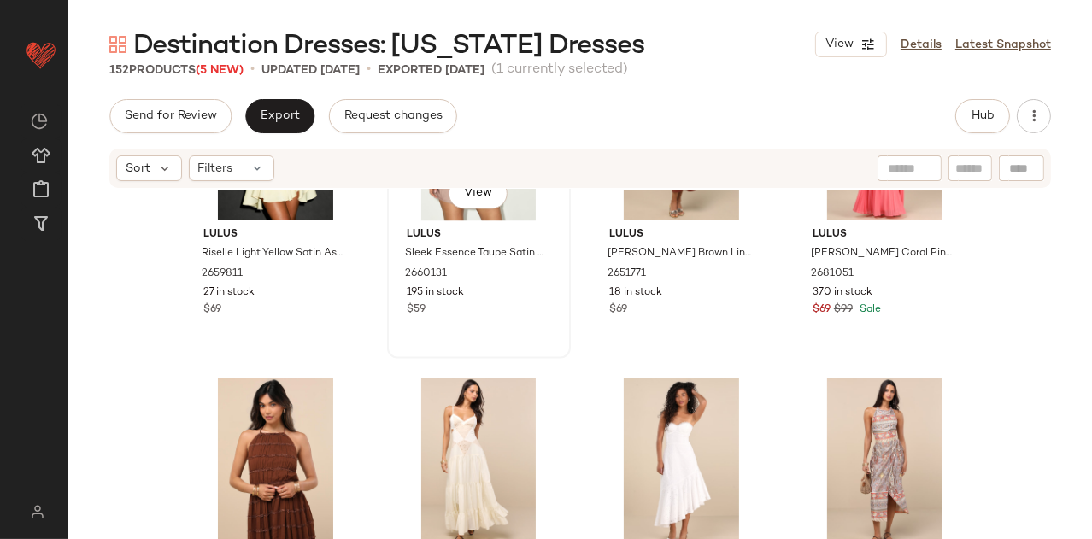
scroll to position [3643, 0]
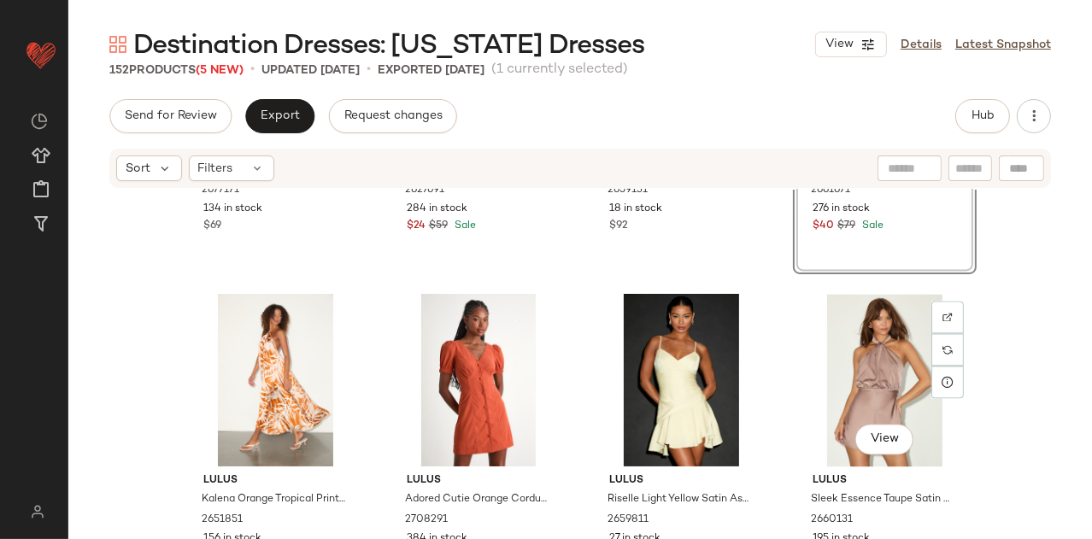
scroll to position [3233, 0]
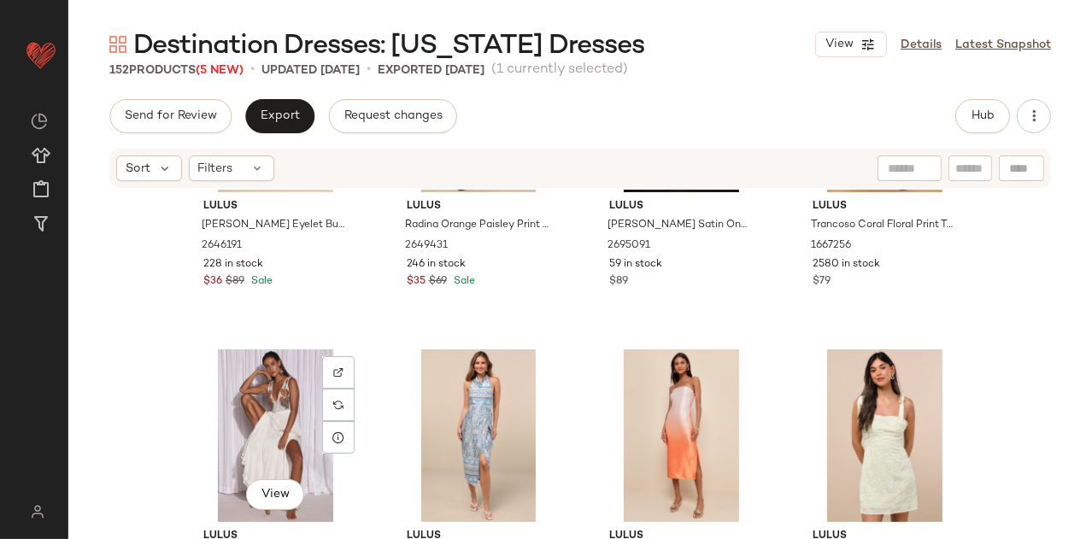
scroll to position [4202, 0]
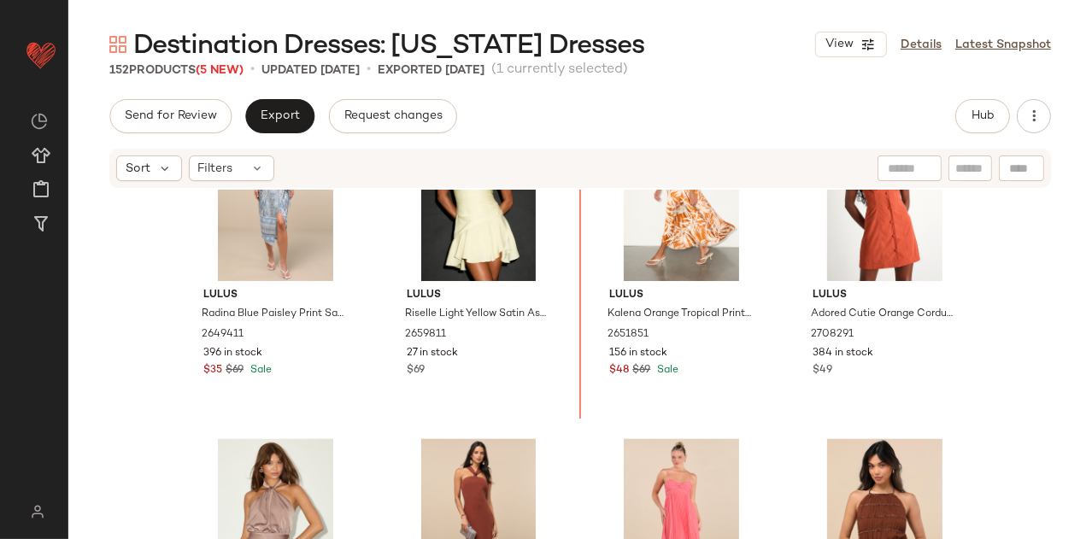
scroll to position [3348, 0]
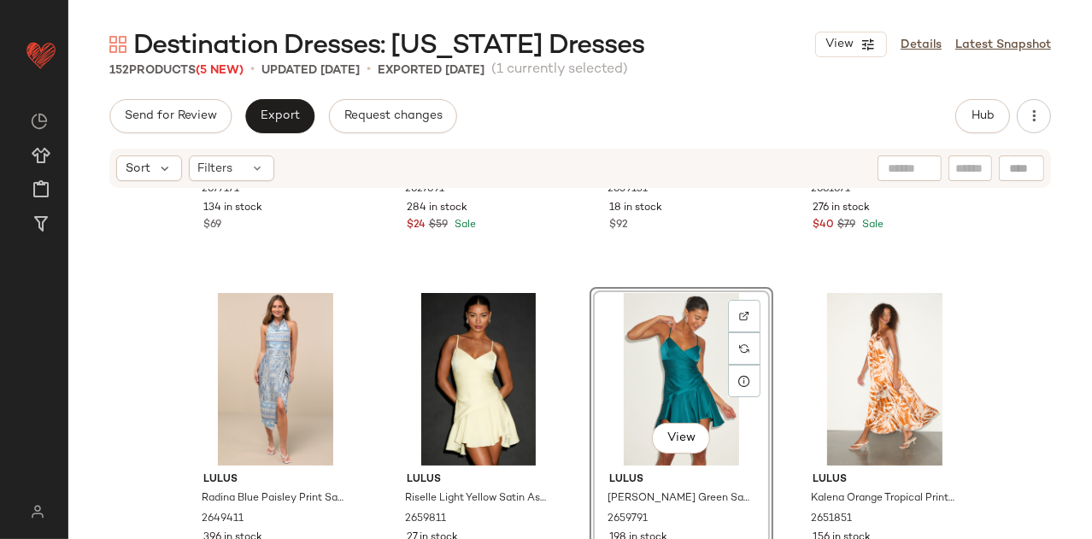
scroll to position [3257, 0]
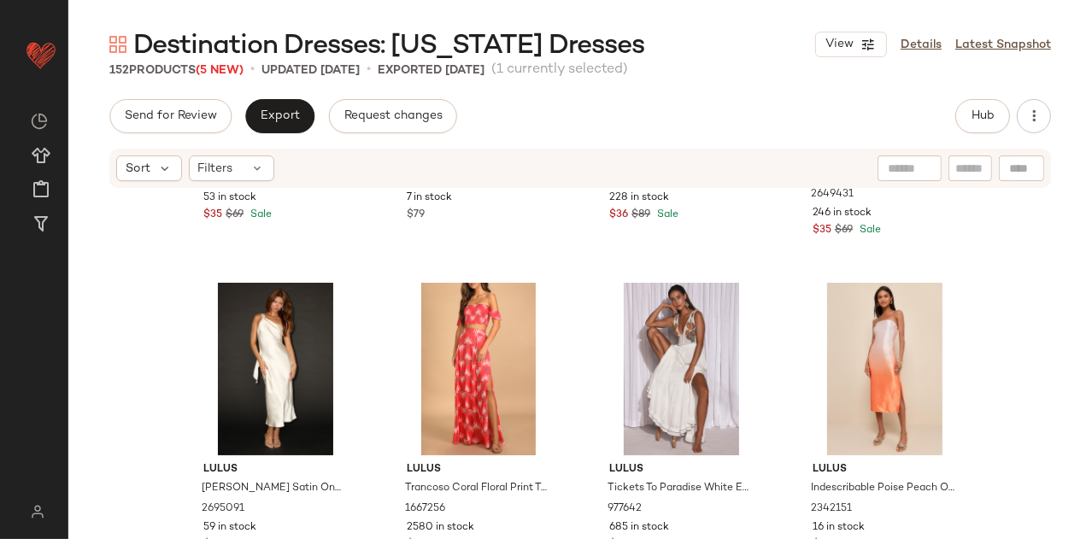
scroll to position [4221, 0]
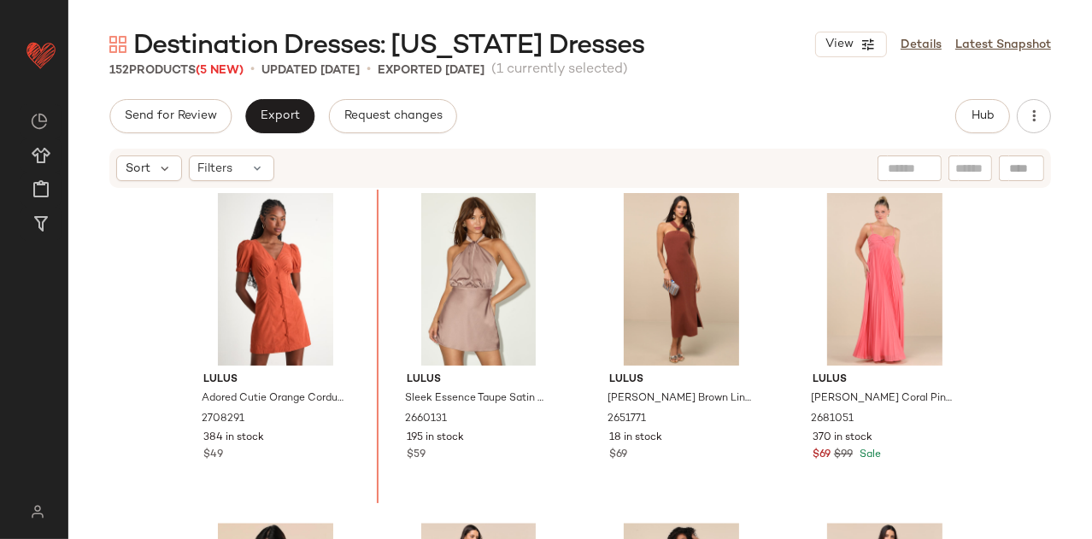
scroll to position [3575, 0]
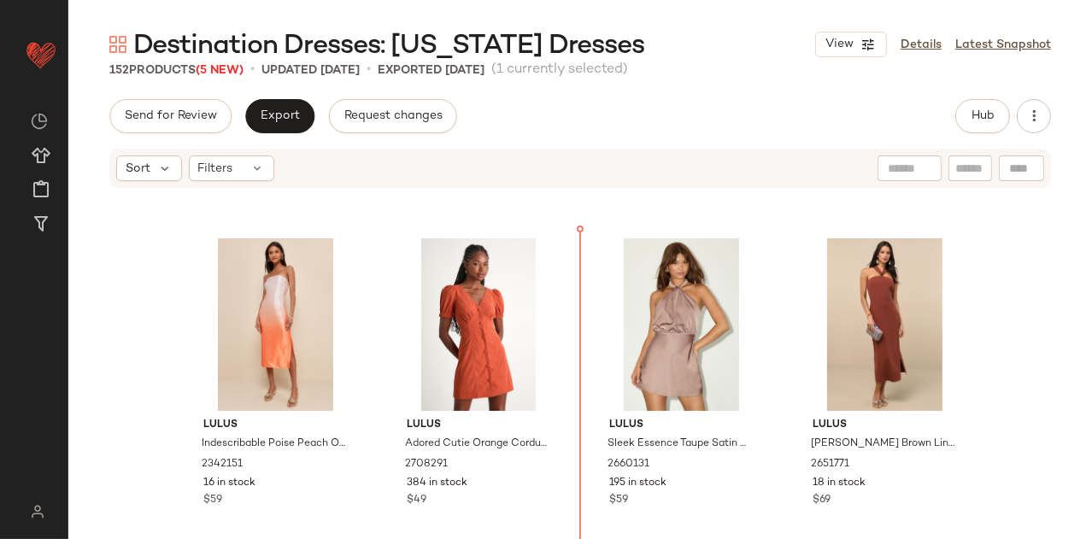
scroll to position [3601, 0]
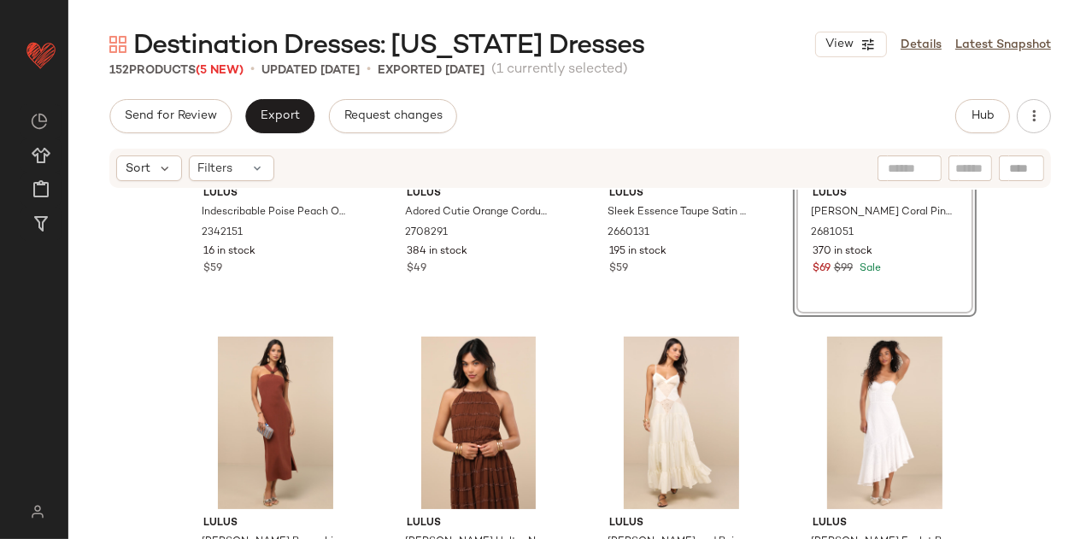
scroll to position [3835, 0]
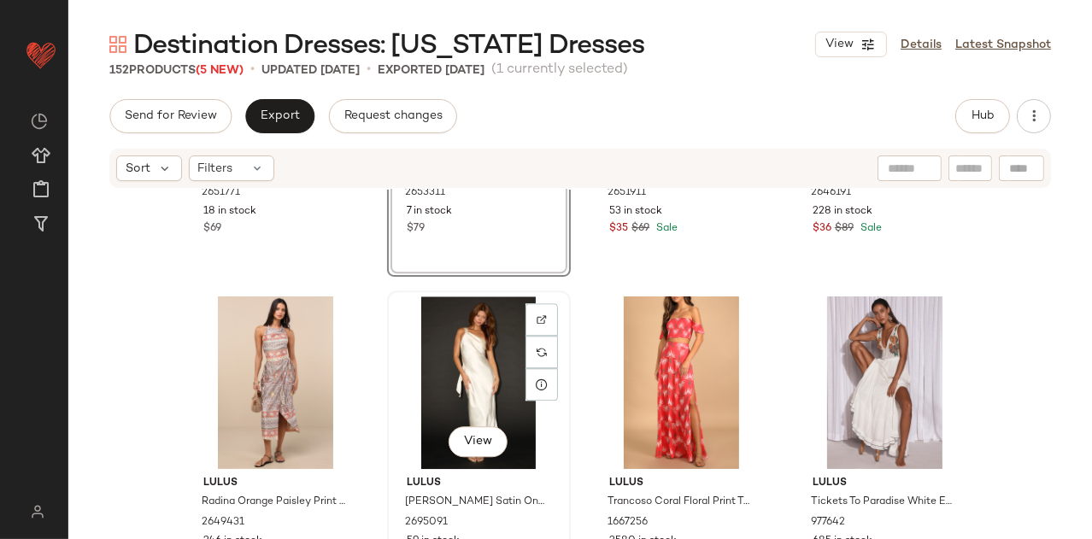
scroll to position [4205, 0]
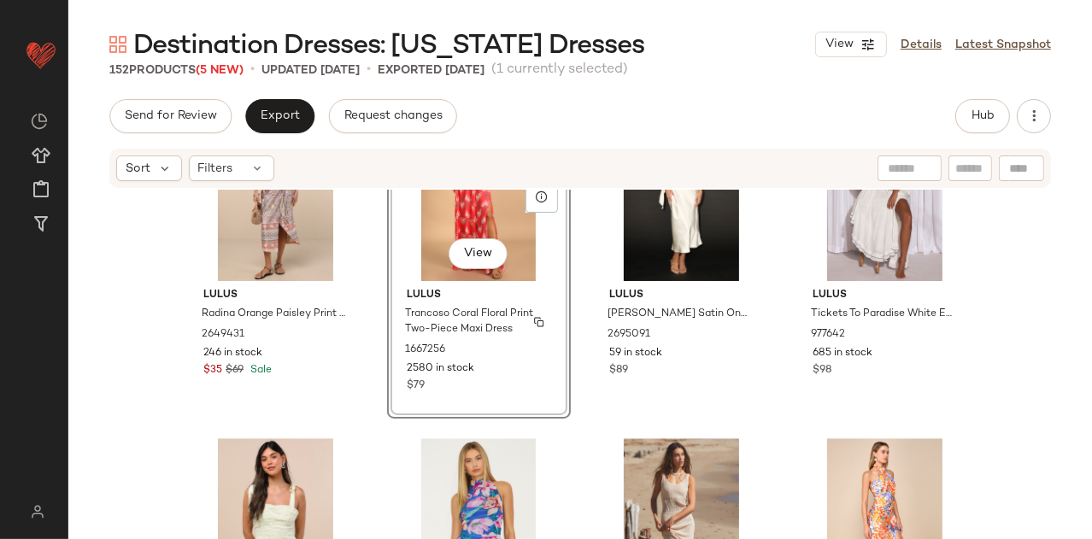
scroll to position [4392, 0]
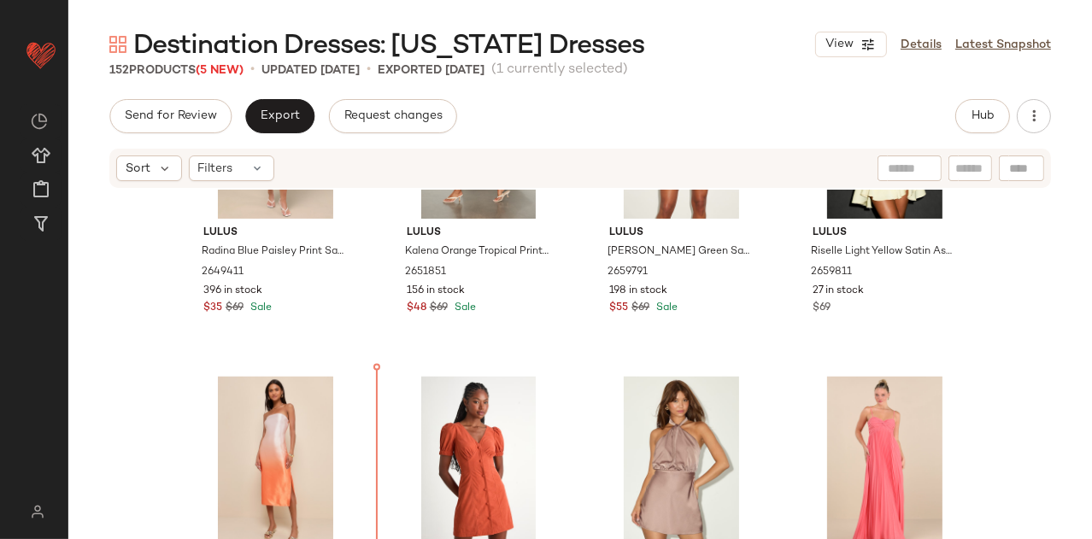
scroll to position [3464, 0]
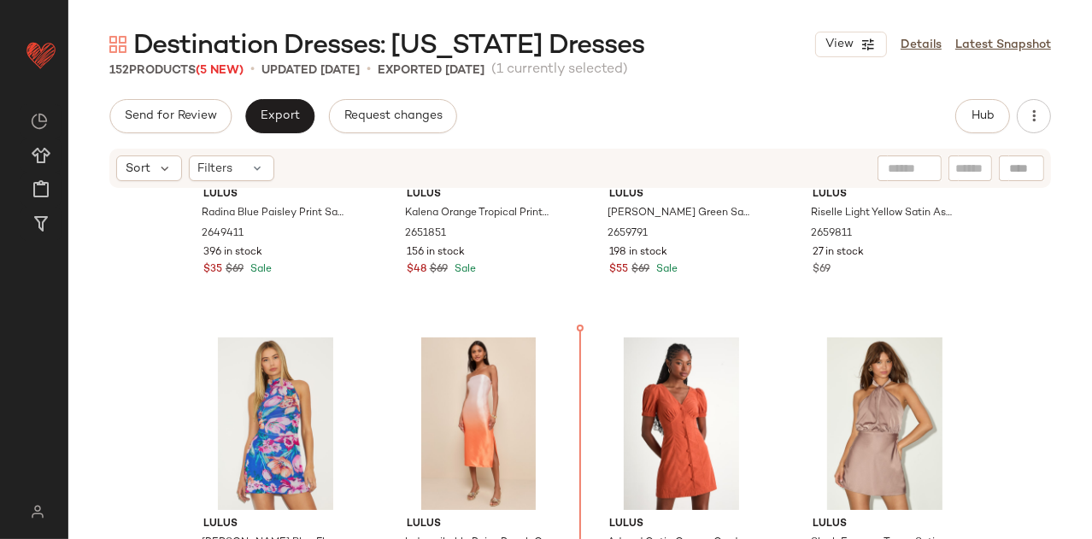
scroll to position [3503, 0]
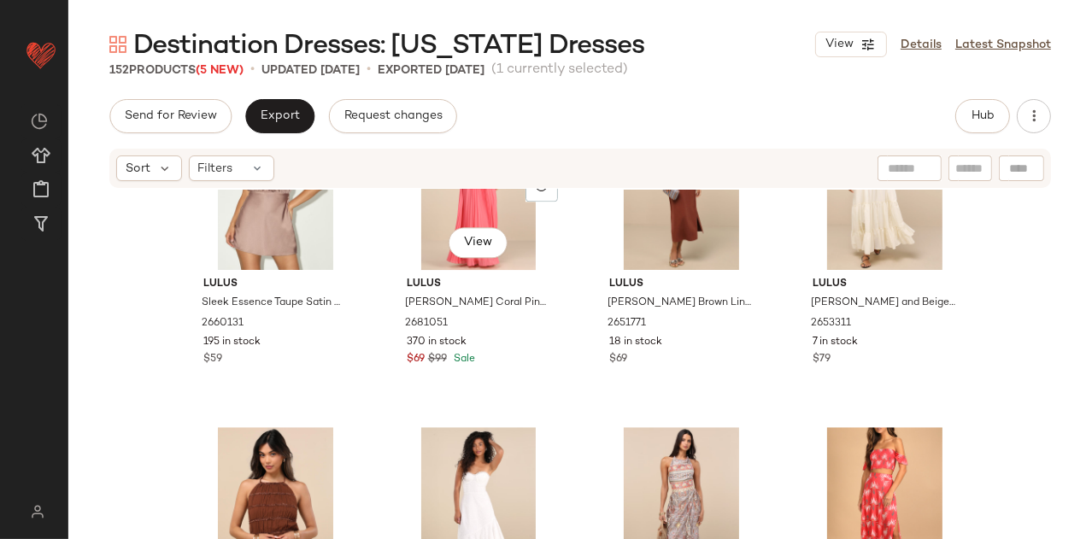
scroll to position [4201, 0]
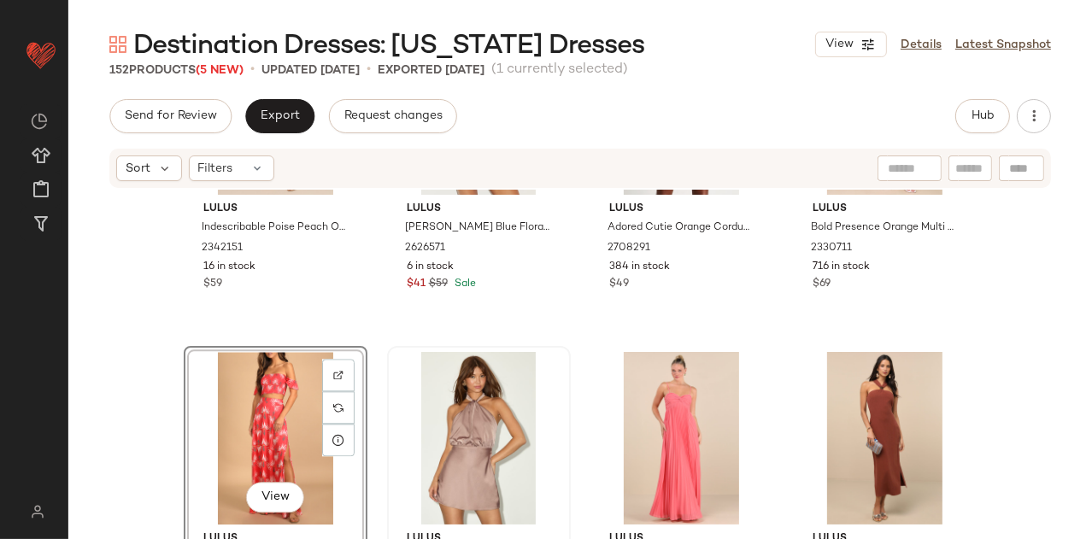
scroll to position [3830, 0]
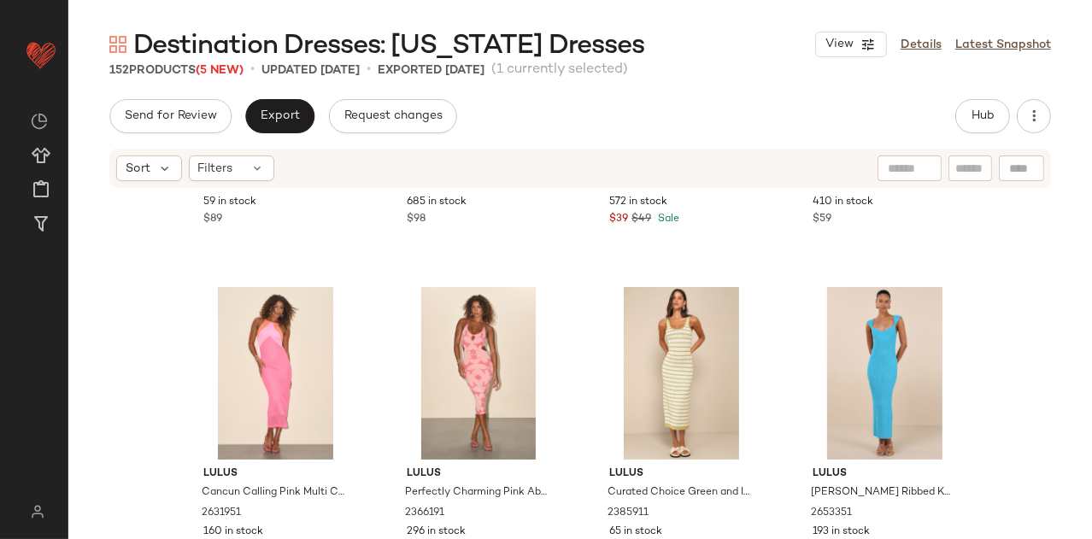
scroll to position [4873, 0]
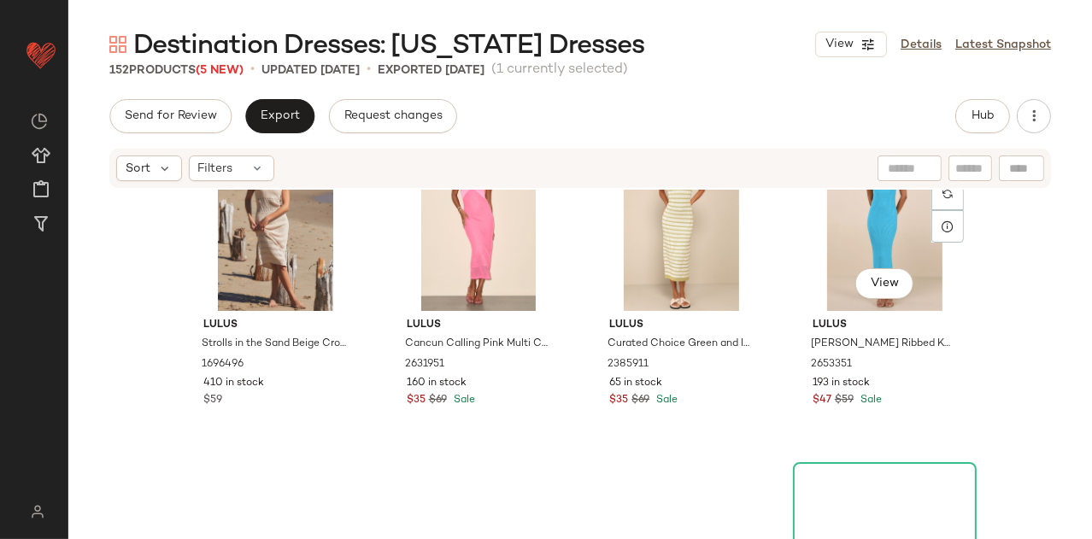
scroll to position [5047, 0]
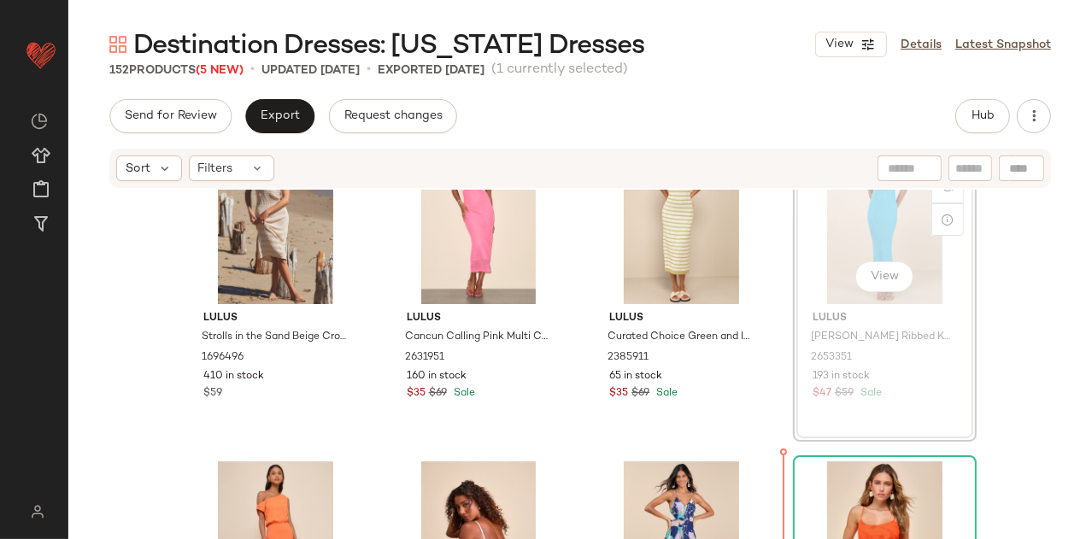
scroll to position [5031, 0]
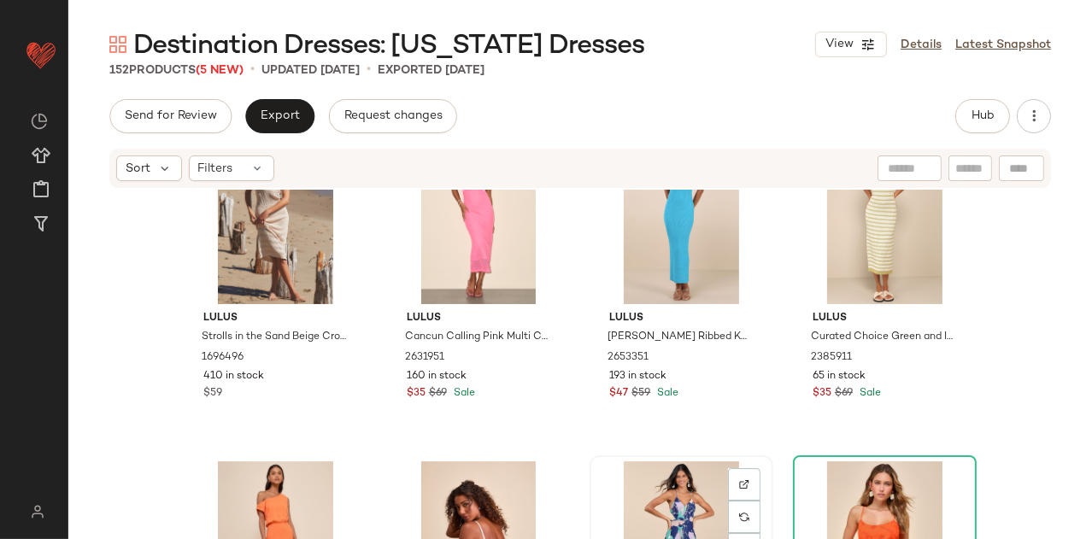
scroll to position [5029, 0]
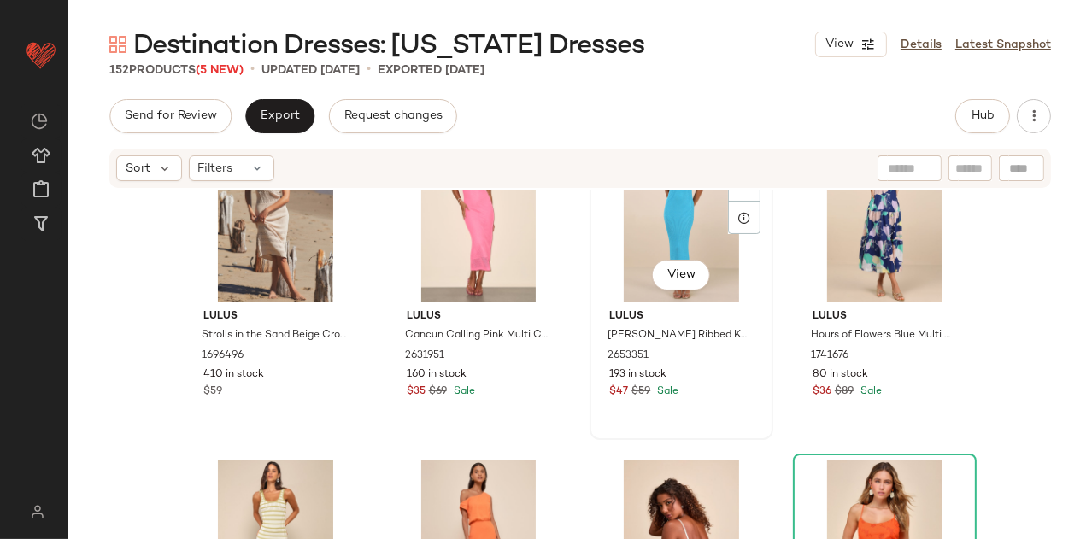
click at [669, 218] on div "View" at bounding box center [681, 216] width 172 height 173
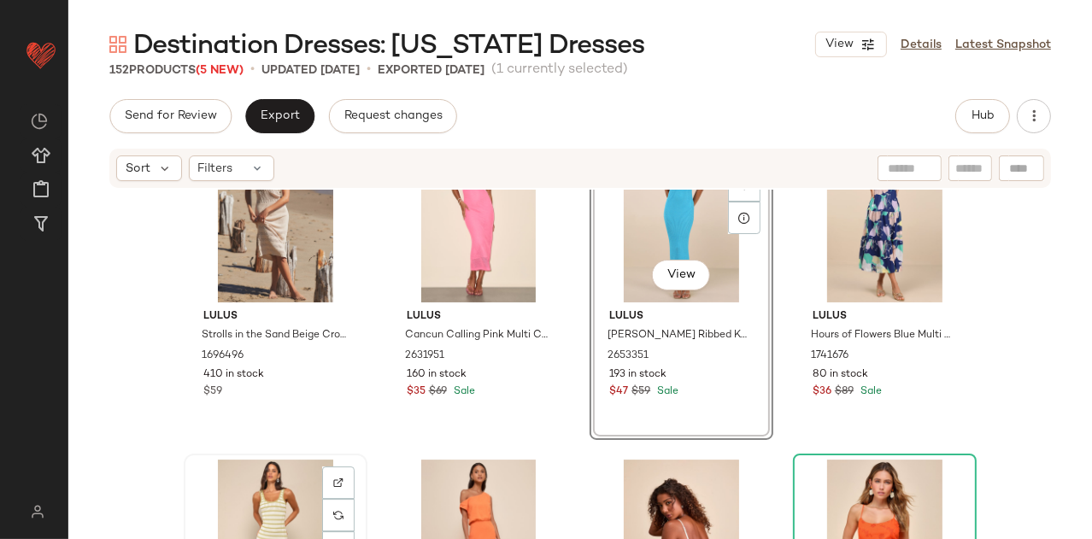
click at [260, 488] on div "View" at bounding box center [276, 546] width 172 height 173
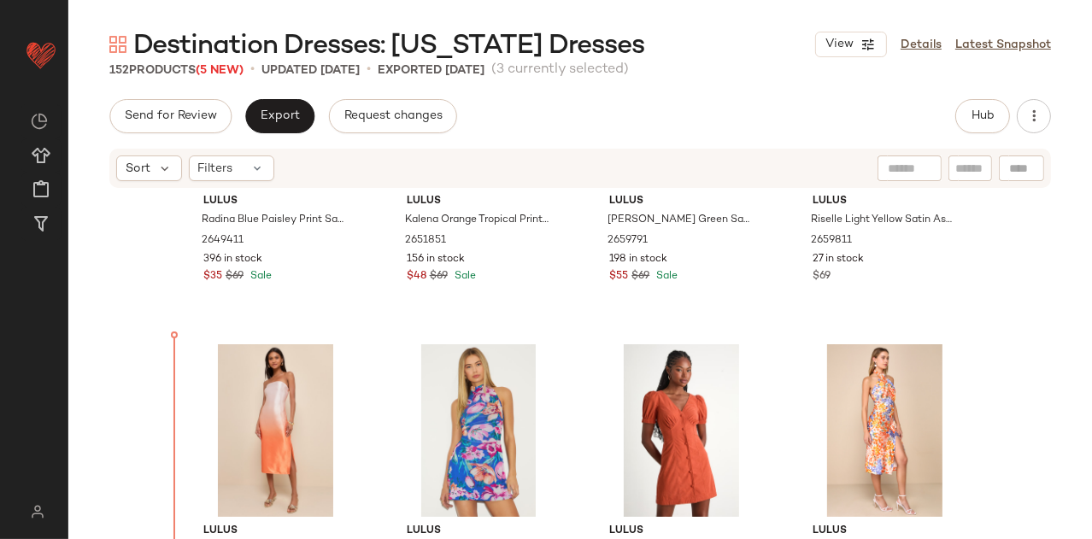
scroll to position [3519, 0]
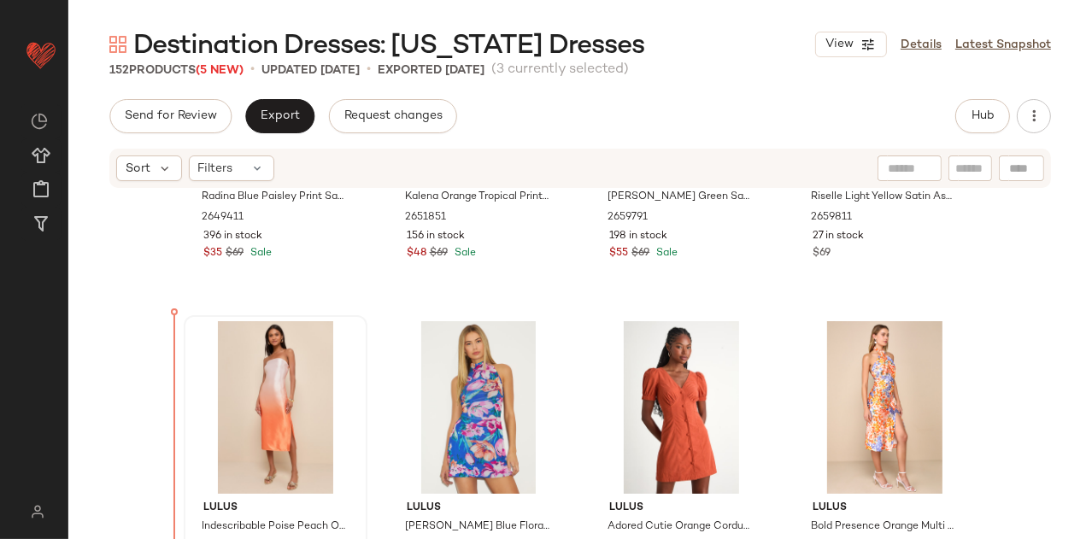
drag, startPoint x: 694, startPoint y: 234, endPoint x: 229, endPoint y: 453, distance: 514.4
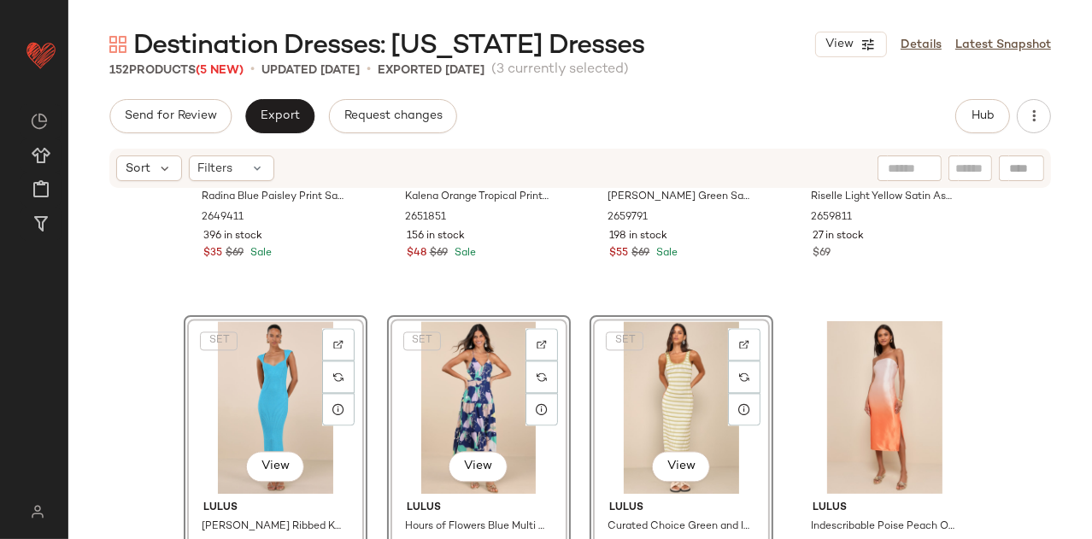
click at [375, 306] on div "Lulus Radina Blue Paisley Print Satin Halter Midi Wrap Dress 2649411 396 in sto…" at bounding box center [579, 390] width 1023 height 401
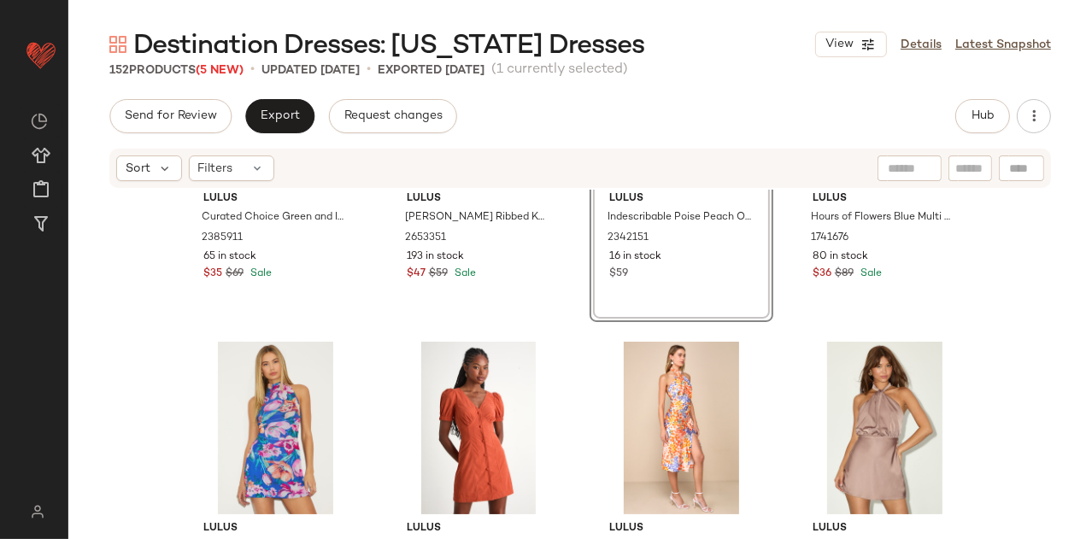
scroll to position [3882, 0]
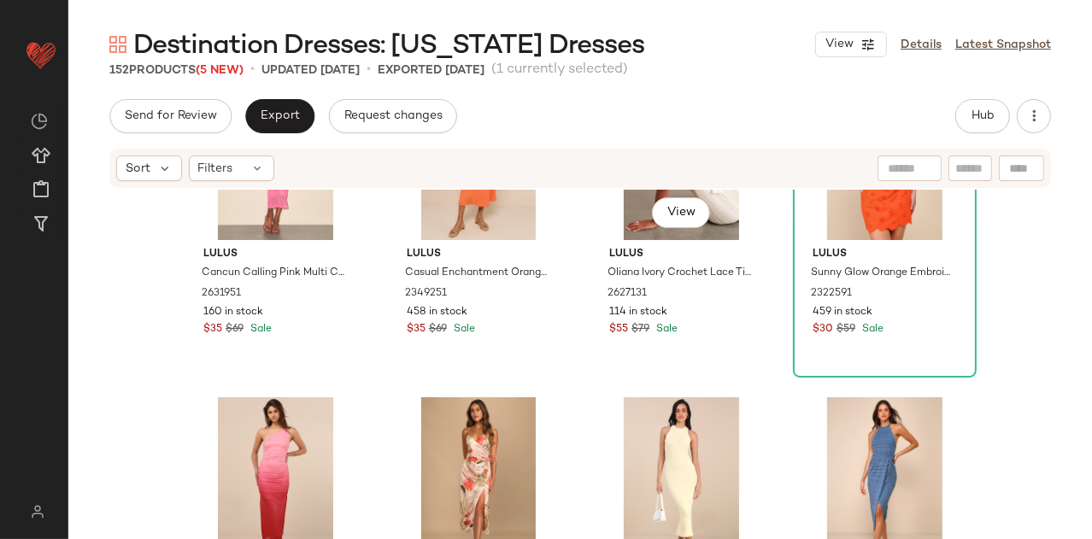
scroll to position [5422, 0]
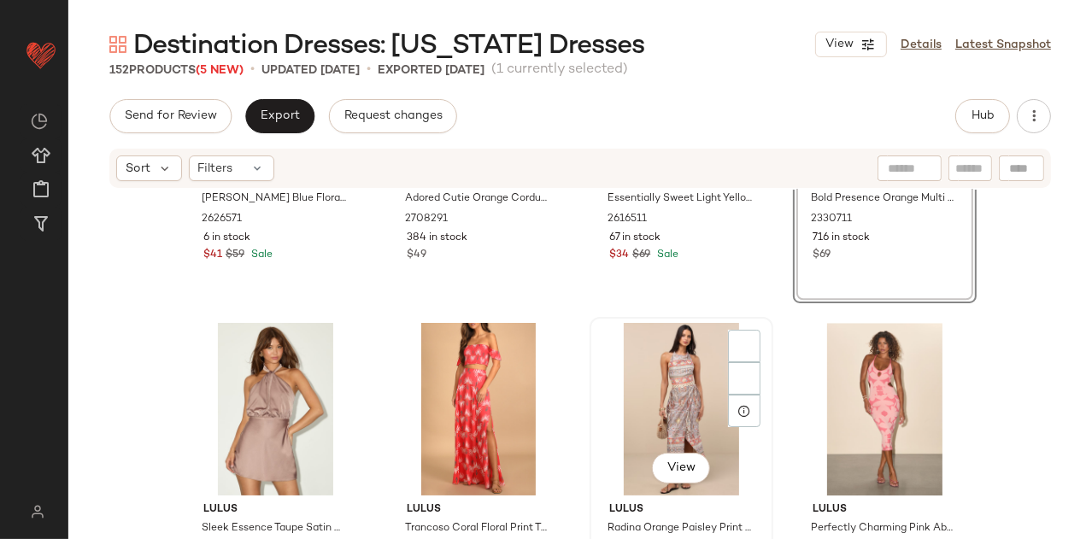
scroll to position [4191, 0]
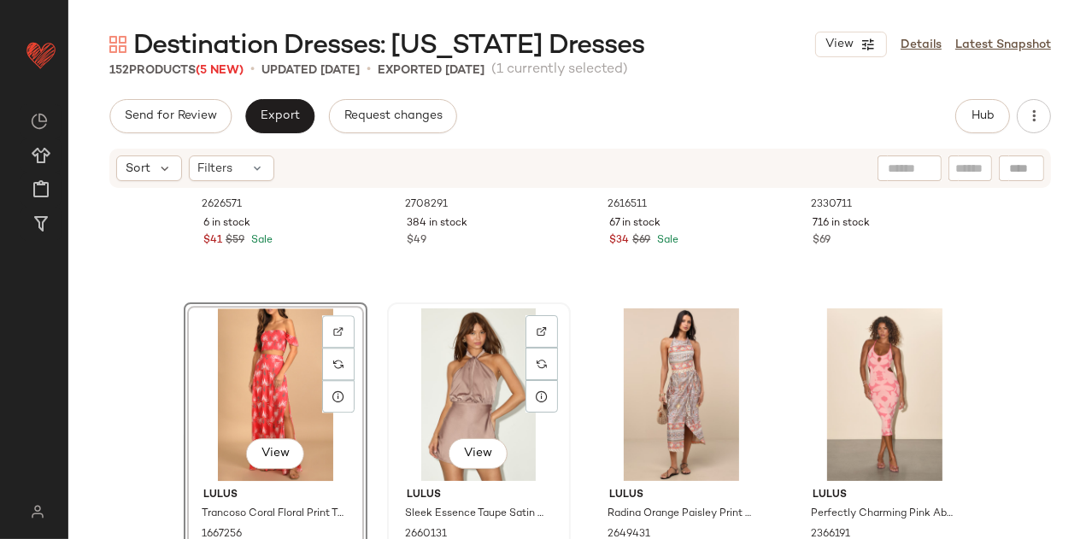
click at [450, 372] on div "View" at bounding box center [479, 394] width 172 height 173
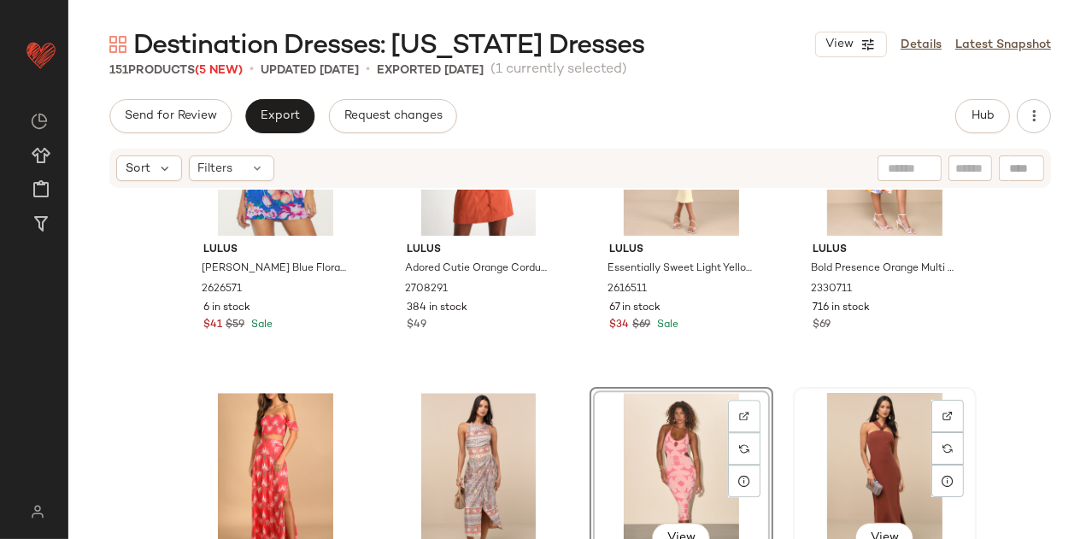
scroll to position [4111, 0]
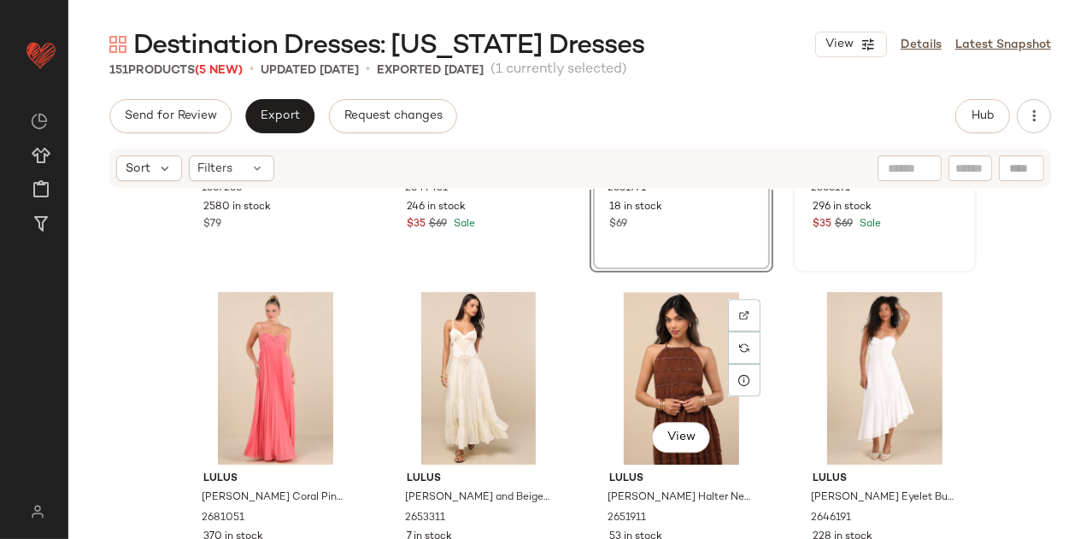
scroll to position [4562, 0]
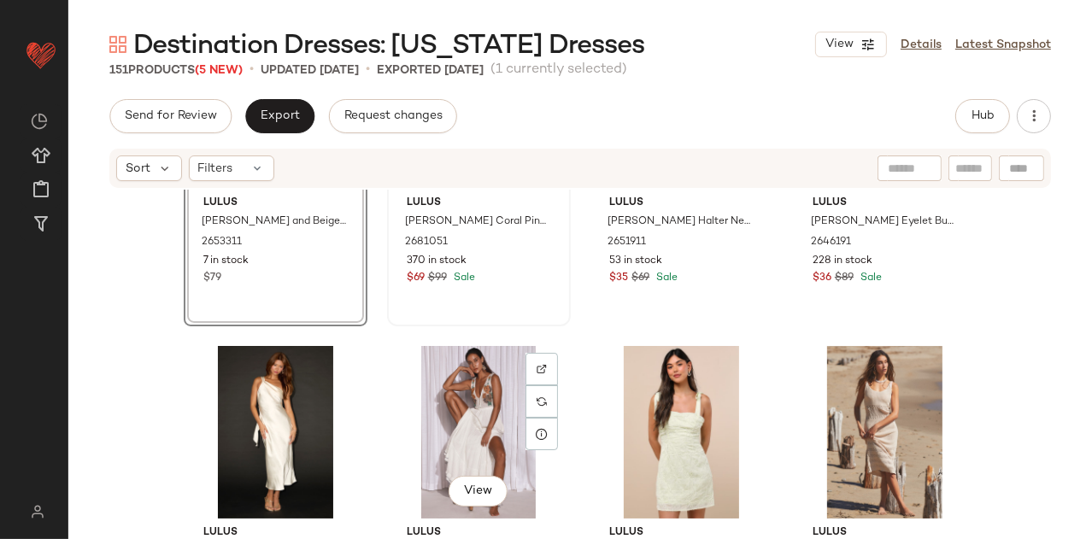
scroll to position [4835, 0]
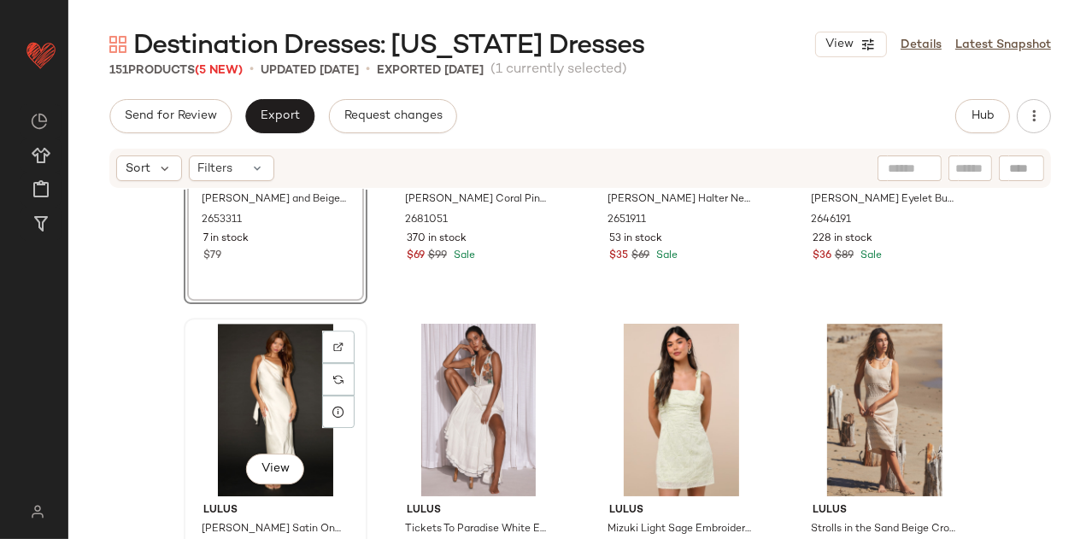
click at [258, 408] on div "View" at bounding box center [276, 410] width 172 height 173
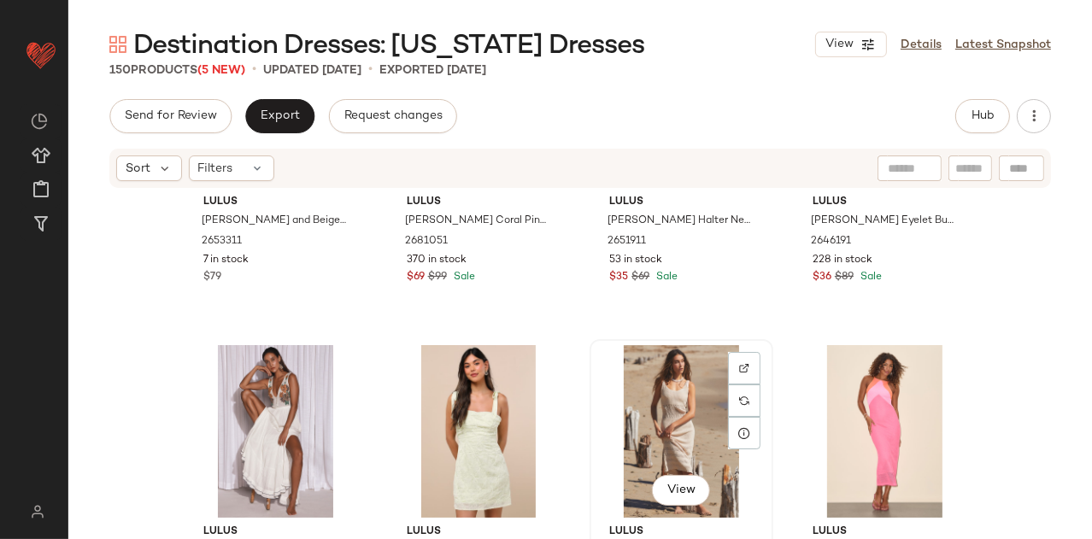
scroll to position [4664, 0]
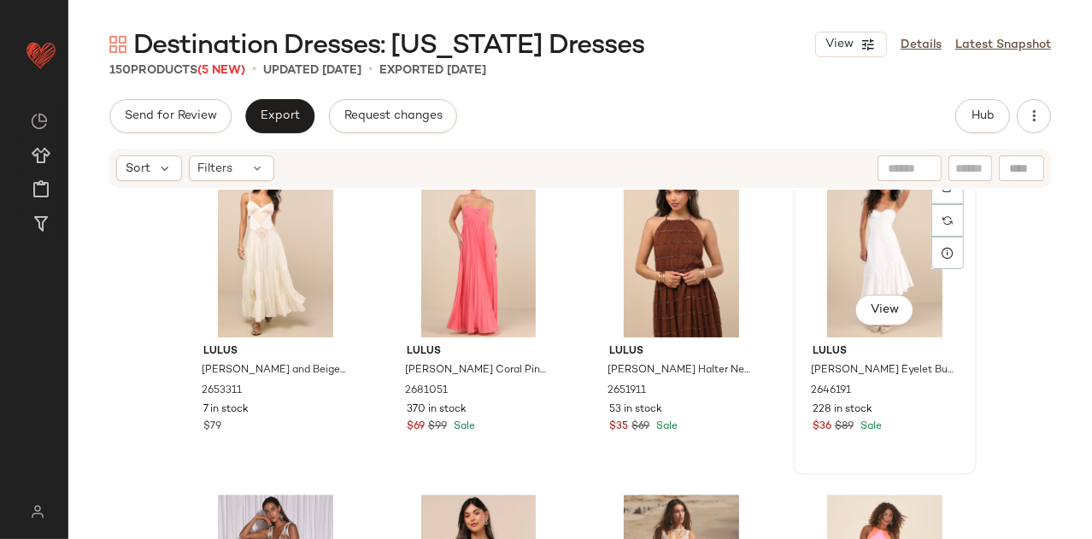
click at [870, 262] on div "View" at bounding box center [885, 251] width 172 height 173
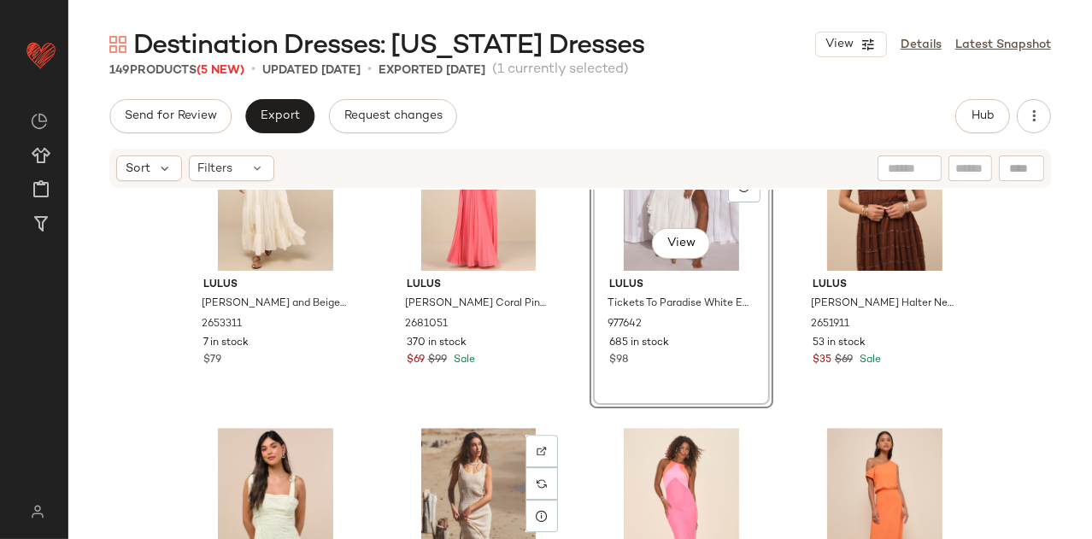
scroll to position [4735, 0]
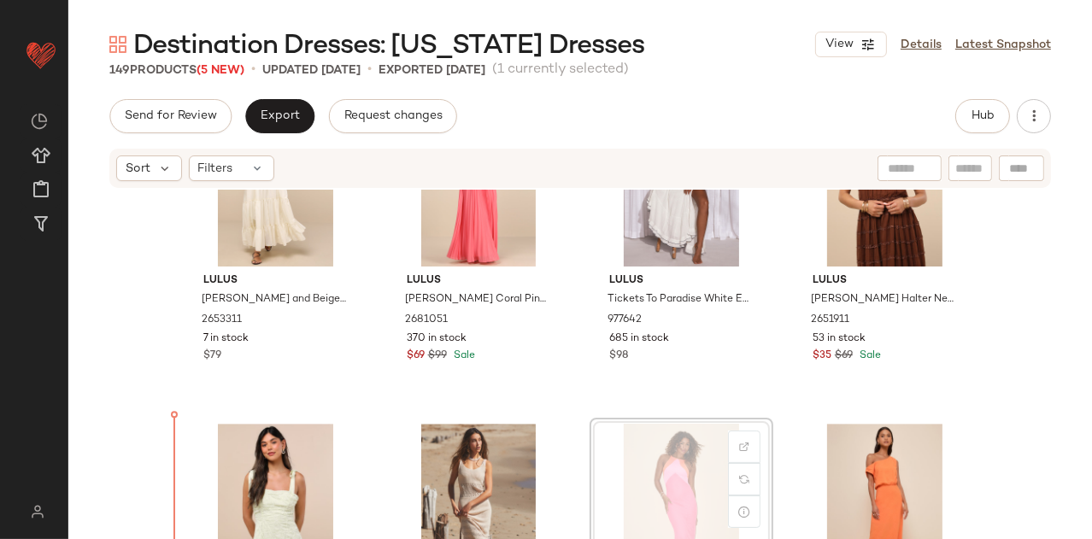
drag, startPoint x: 645, startPoint y: 467, endPoint x: 635, endPoint y: 467, distance: 10.3
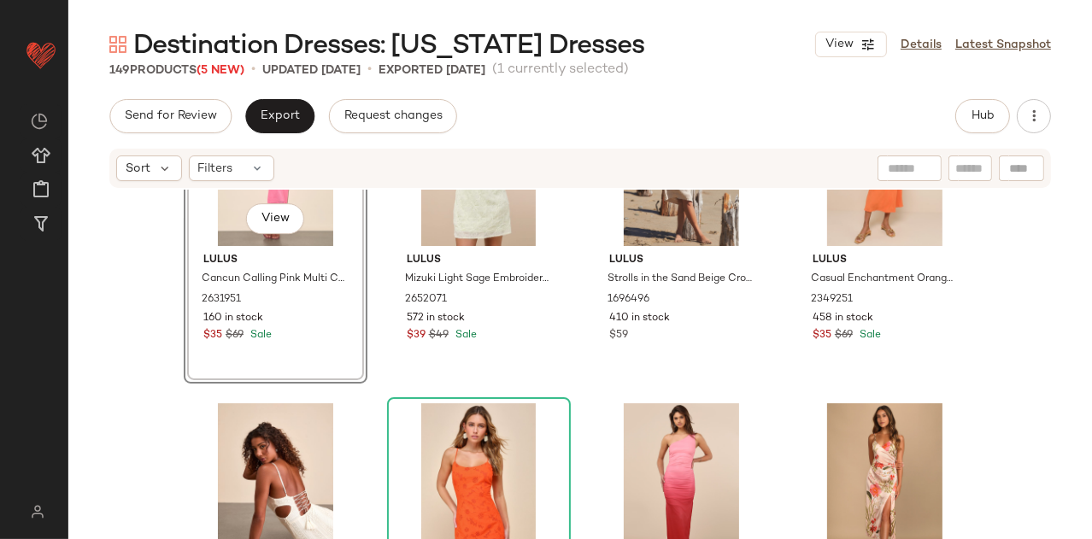
scroll to position [5087, 0]
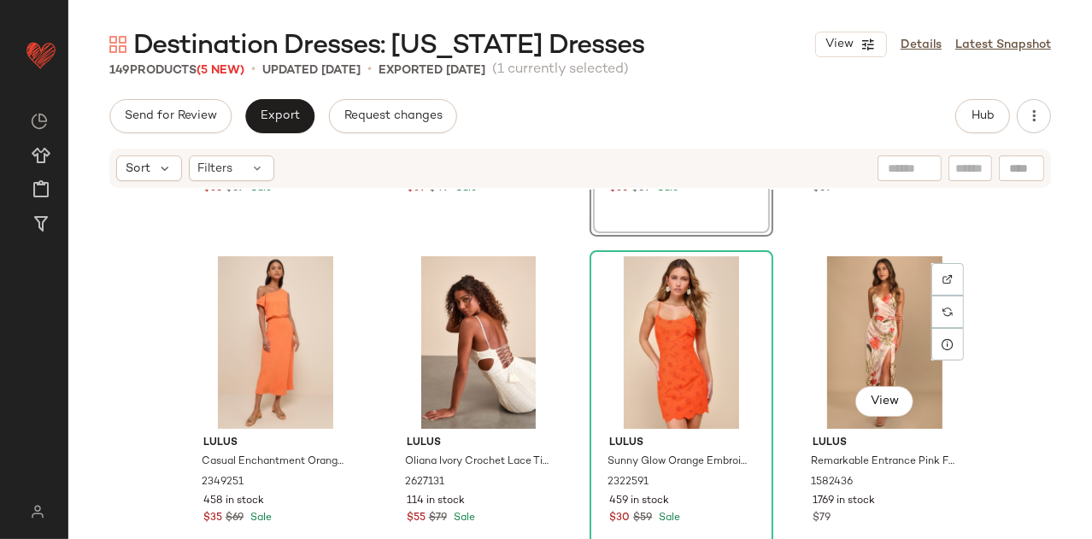
scroll to position [5241, 0]
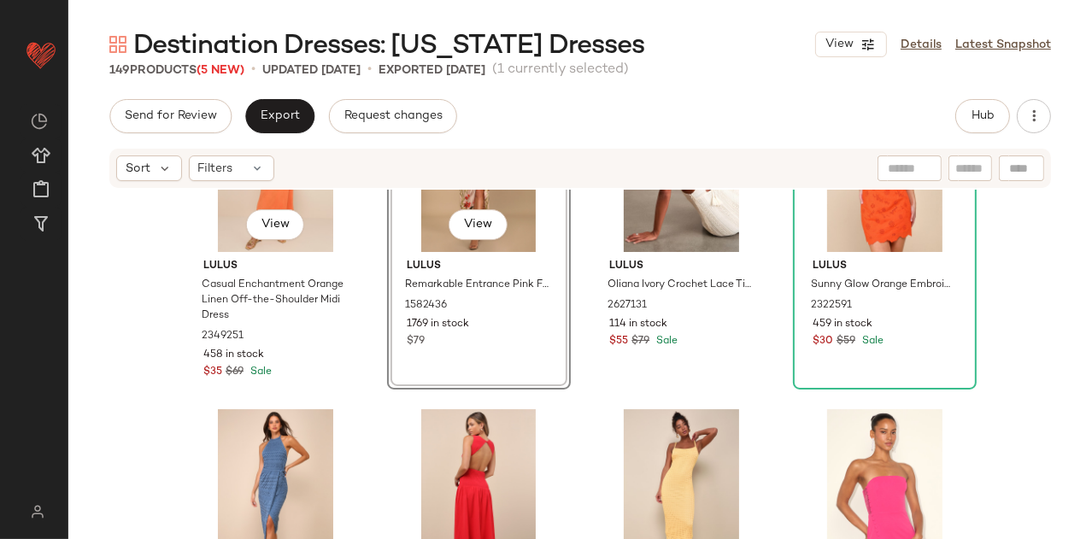
scroll to position [5430, 0]
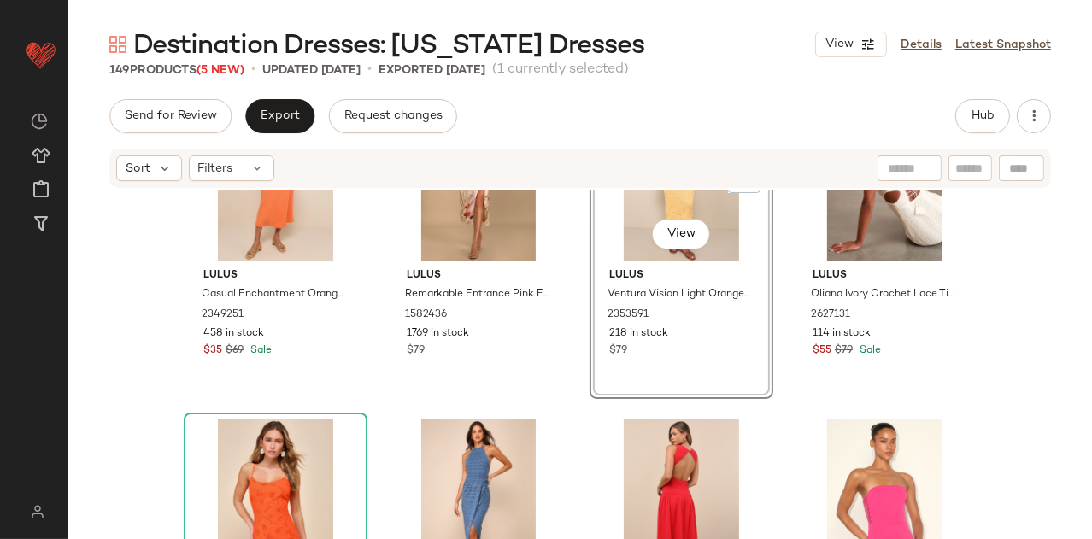
scroll to position [5412, 0]
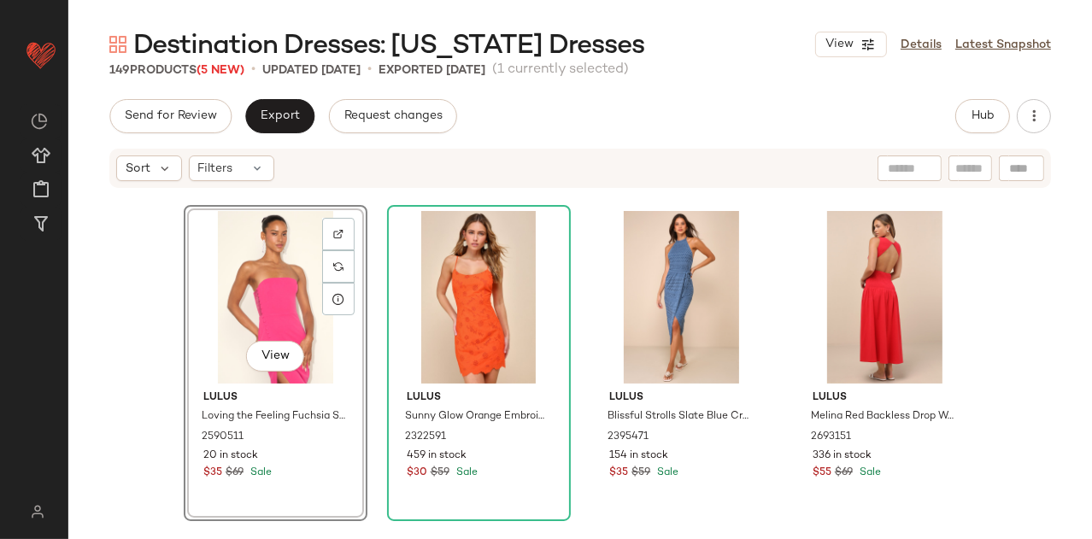
scroll to position [5730, 0]
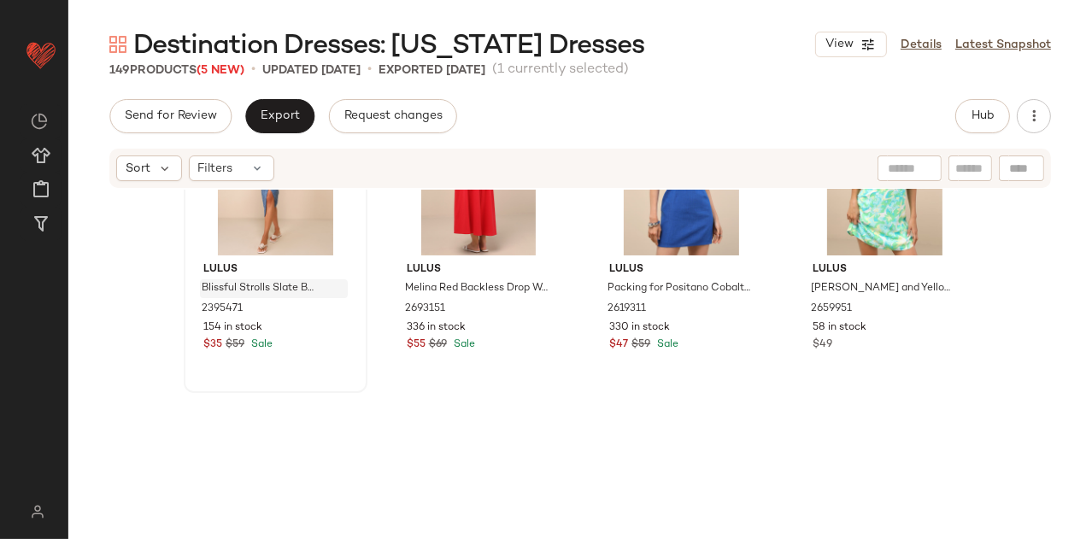
scroll to position [6111, 0]
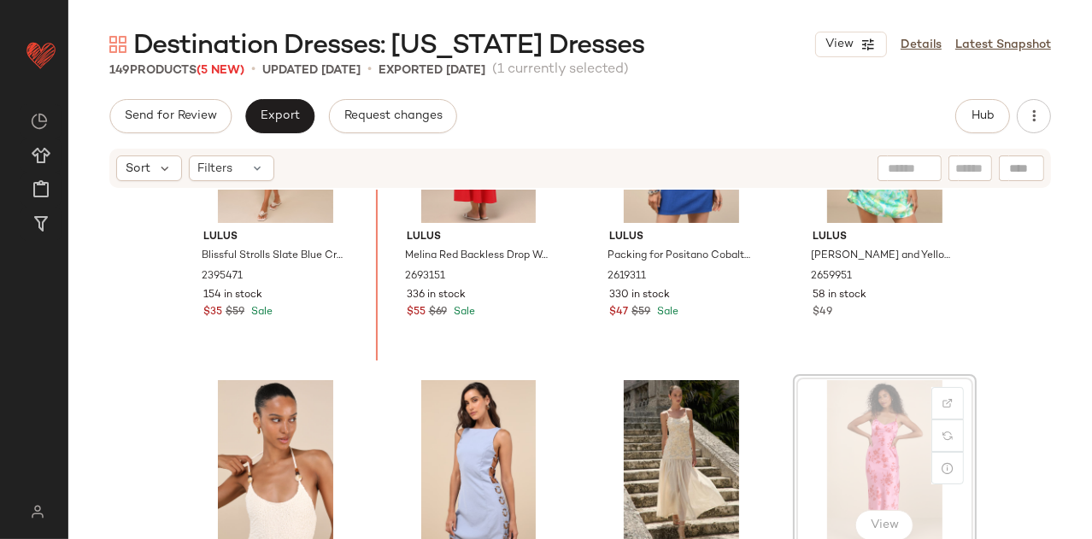
scroll to position [6095, 0]
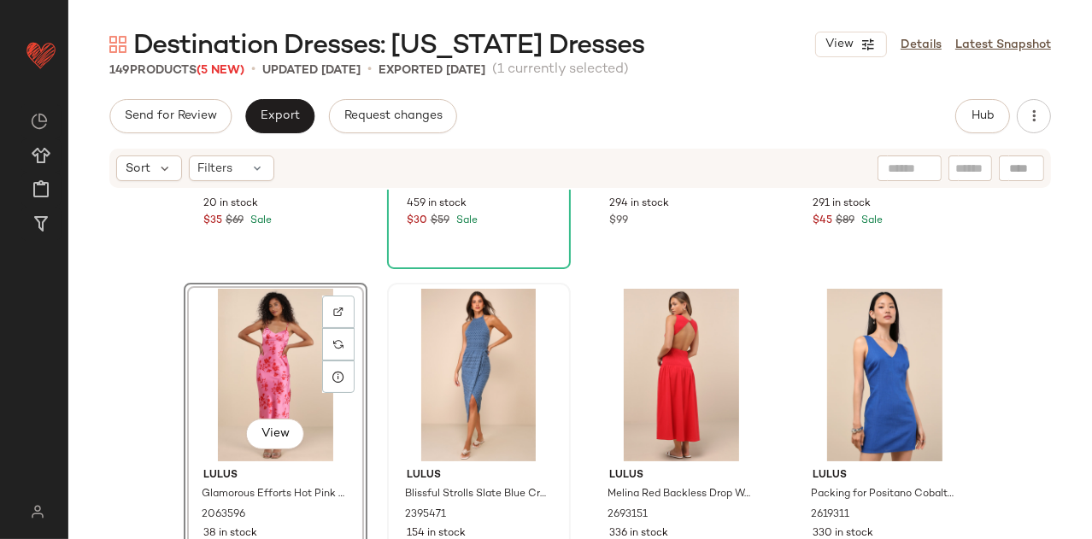
scroll to position [5793, 0]
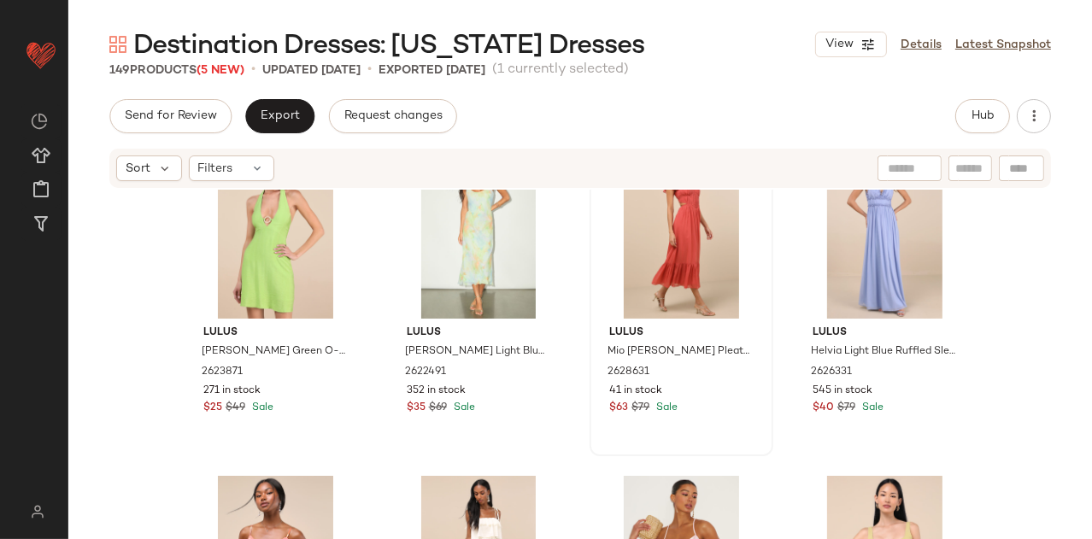
scroll to position [6888, 0]
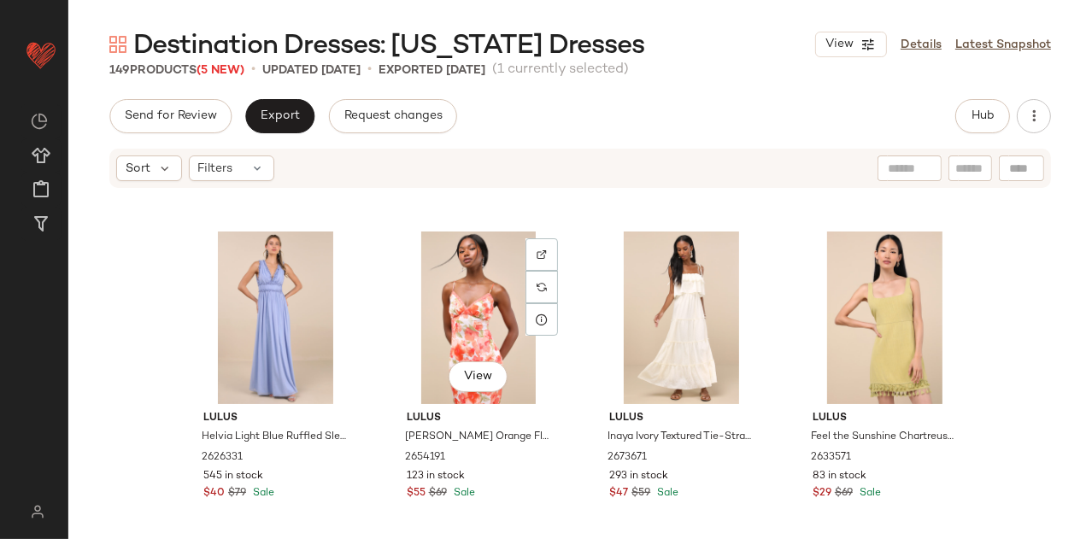
scroll to position [6923, 0]
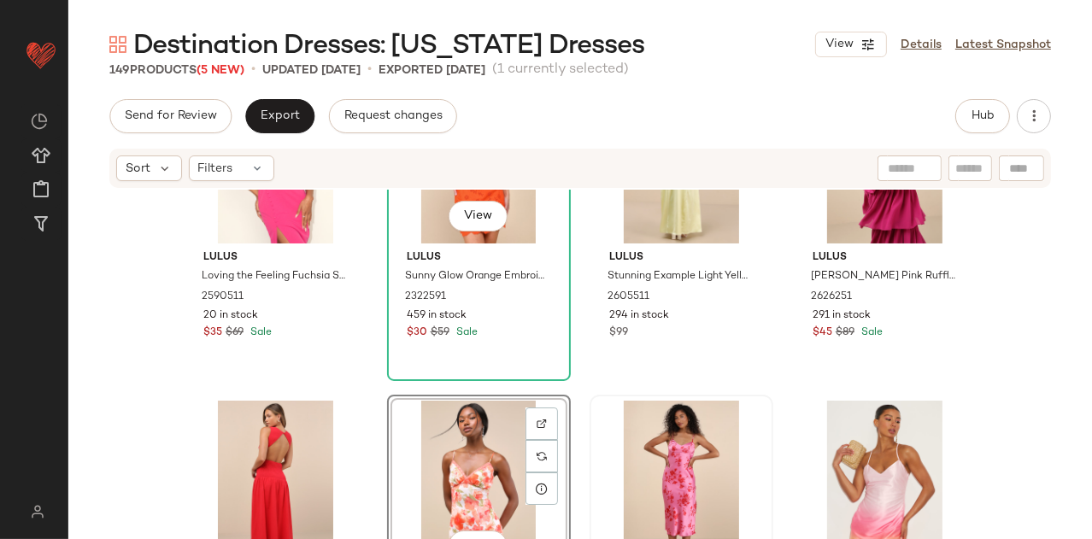
scroll to position [5800, 0]
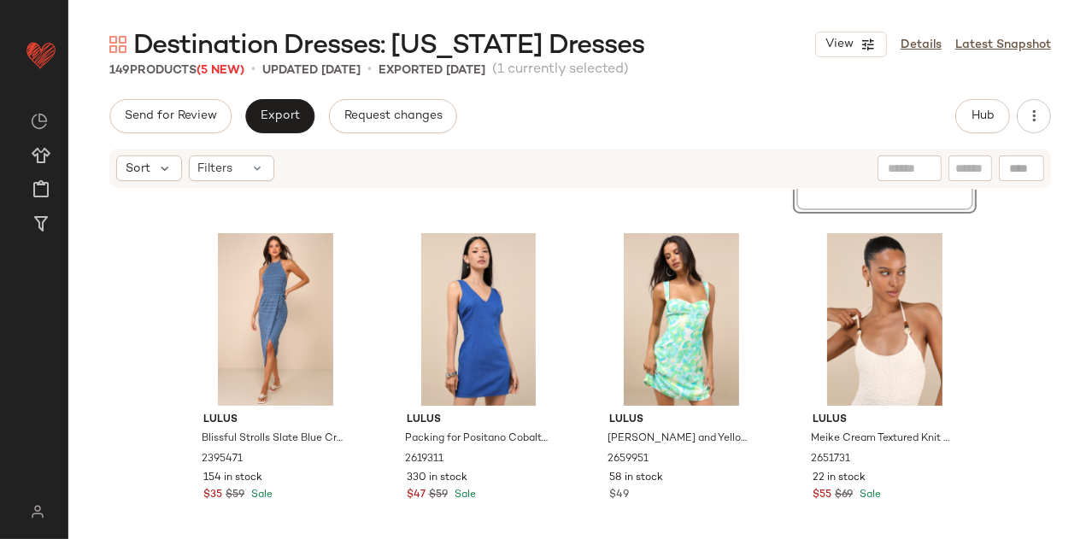
scroll to position [6364, 0]
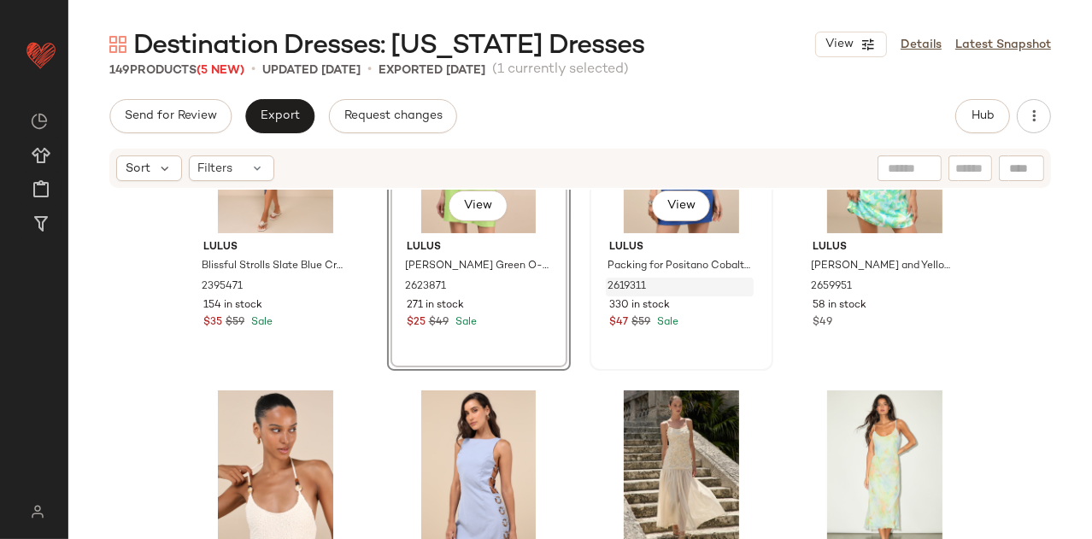
scroll to position [6569, 0]
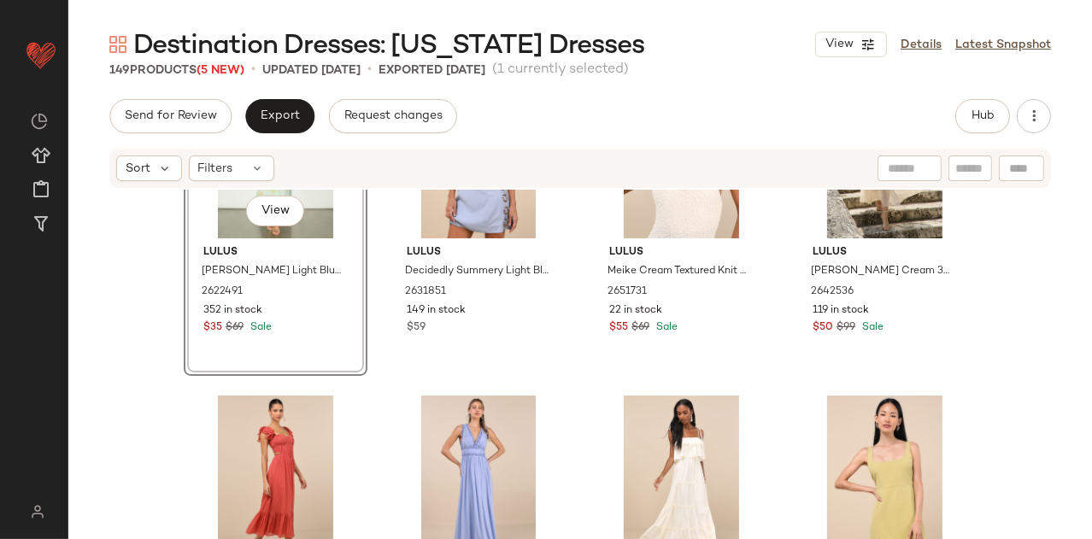
scroll to position [6783, 0]
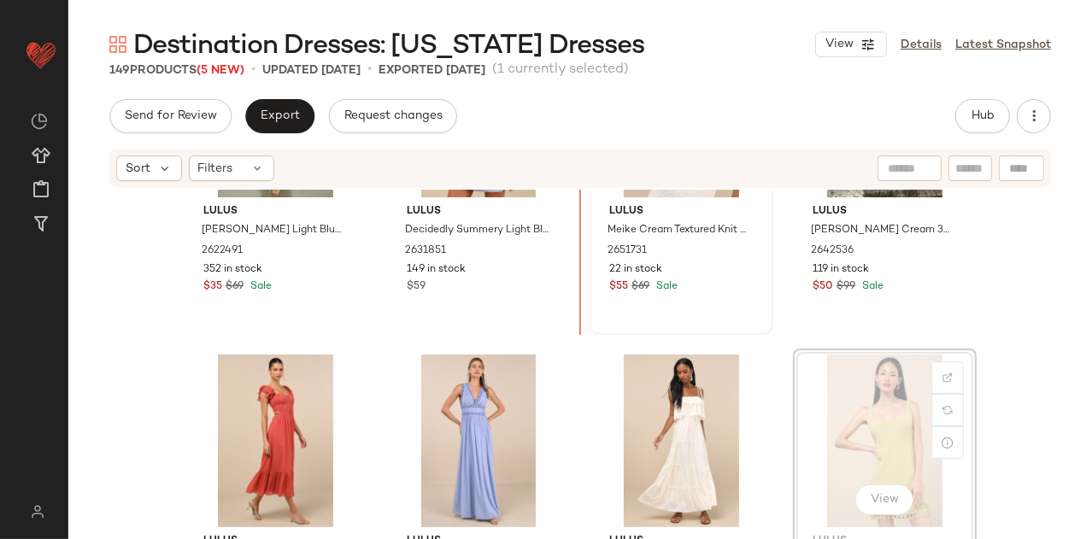
scroll to position [6770, 0]
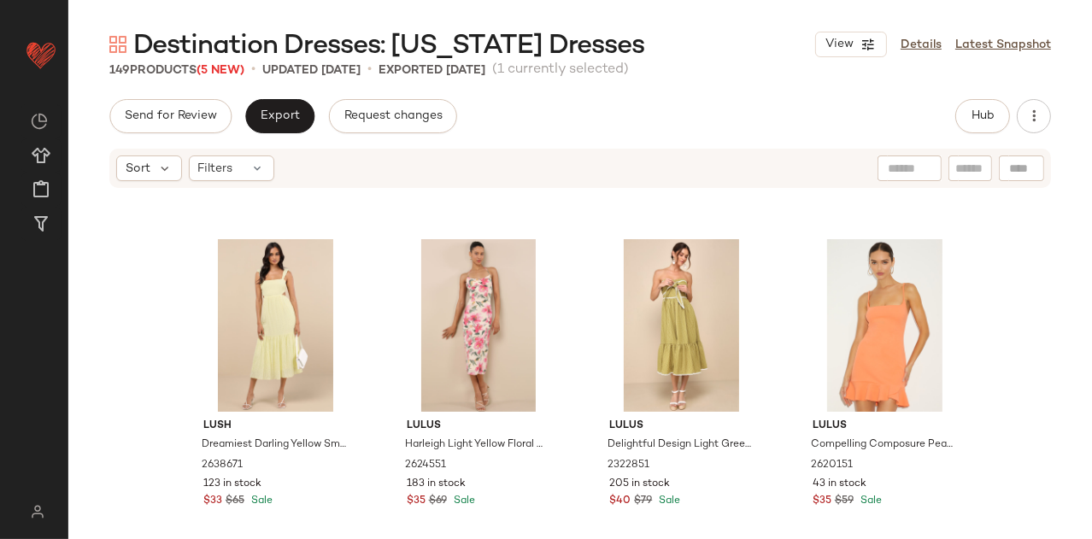
scroll to position [7246, 0]
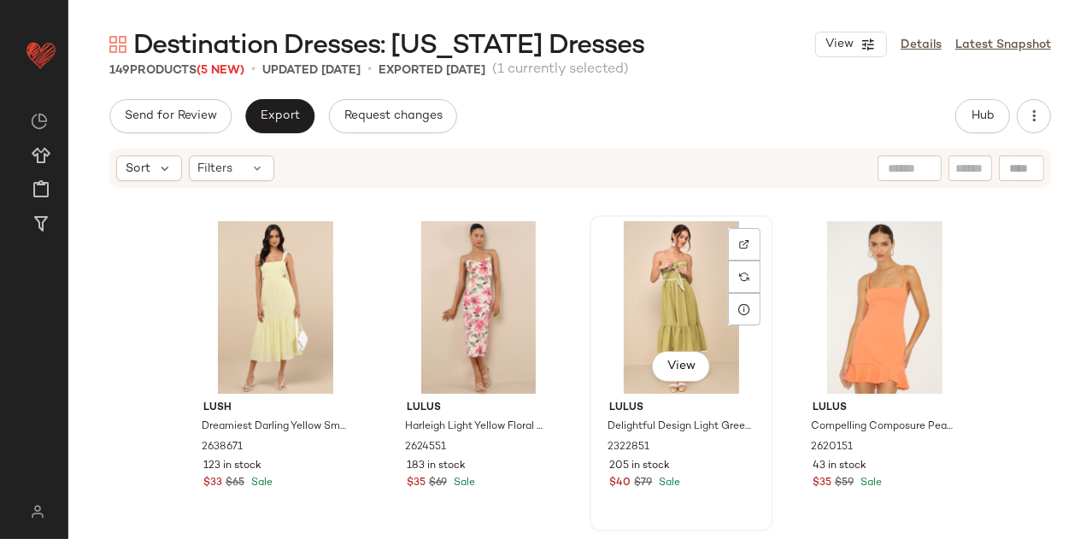
click at [667, 288] on div "View" at bounding box center [681, 307] width 172 height 173
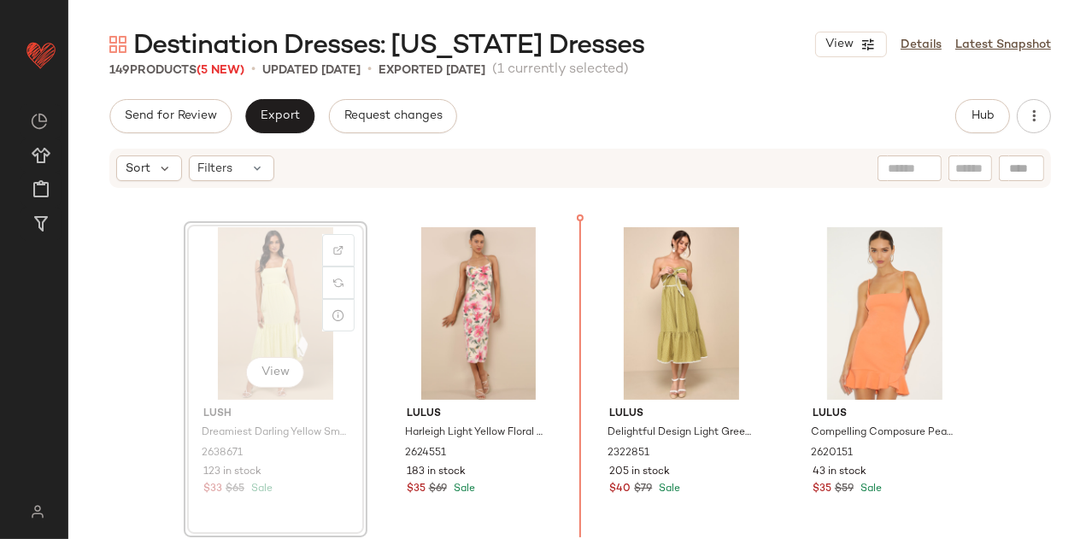
scroll to position [7234, 0]
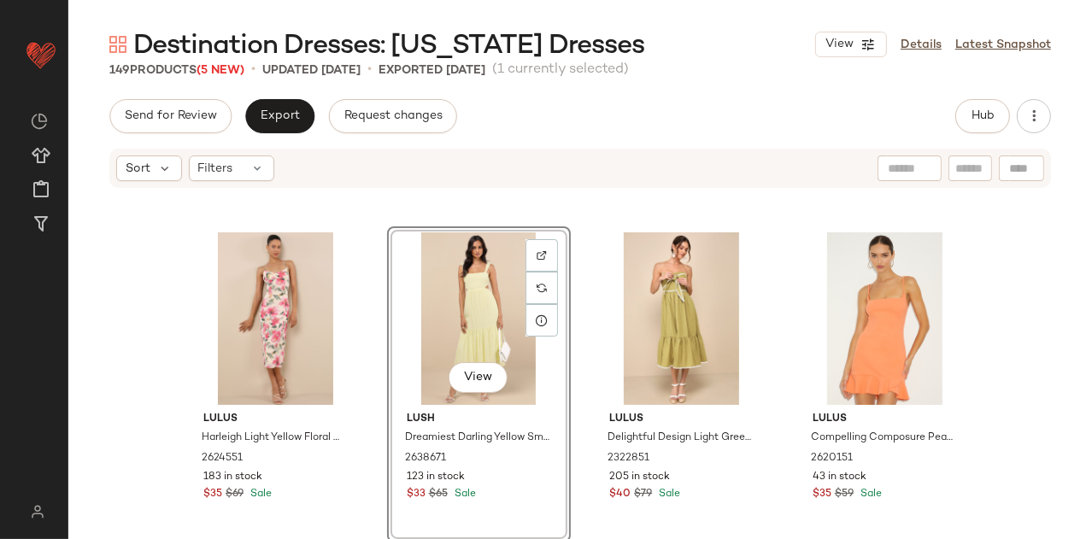
click at [468, 298] on div "View" at bounding box center [479, 318] width 172 height 173
click at [878, 296] on div "View" at bounding box center [885, 318] width 172 height 173
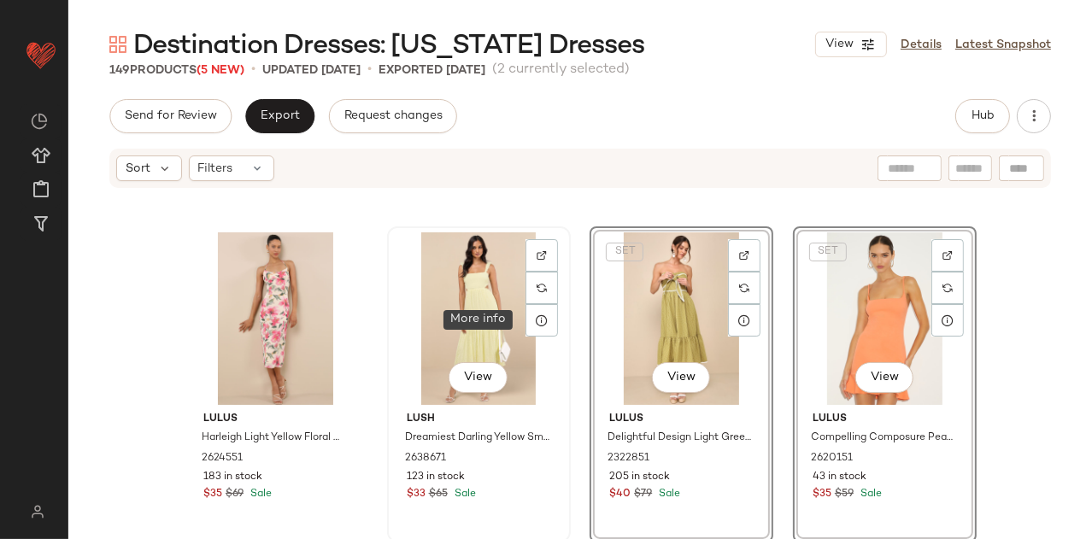
click at [462, 330] on div "View" at bounding box center [479, 318] width 172 height 173
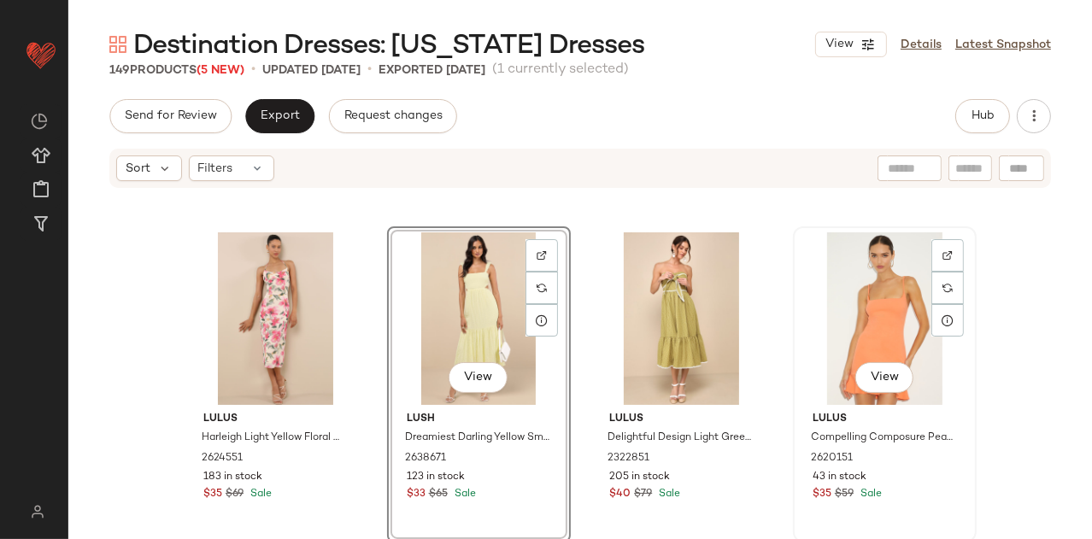
click at [859, 313] on div "View" at bounding box center [885, 318] width 172 height 173
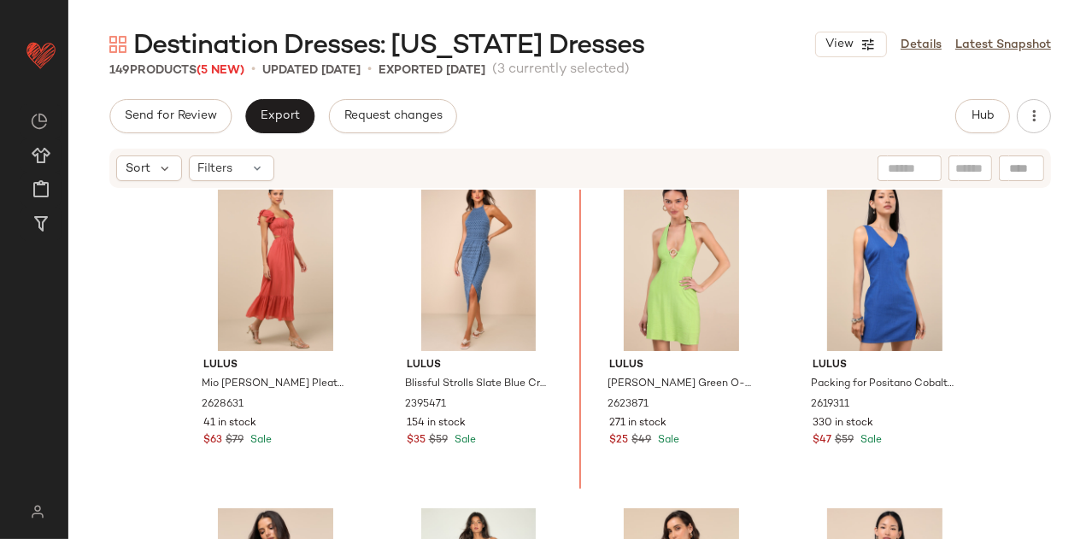
scroll to position [6177, 0]
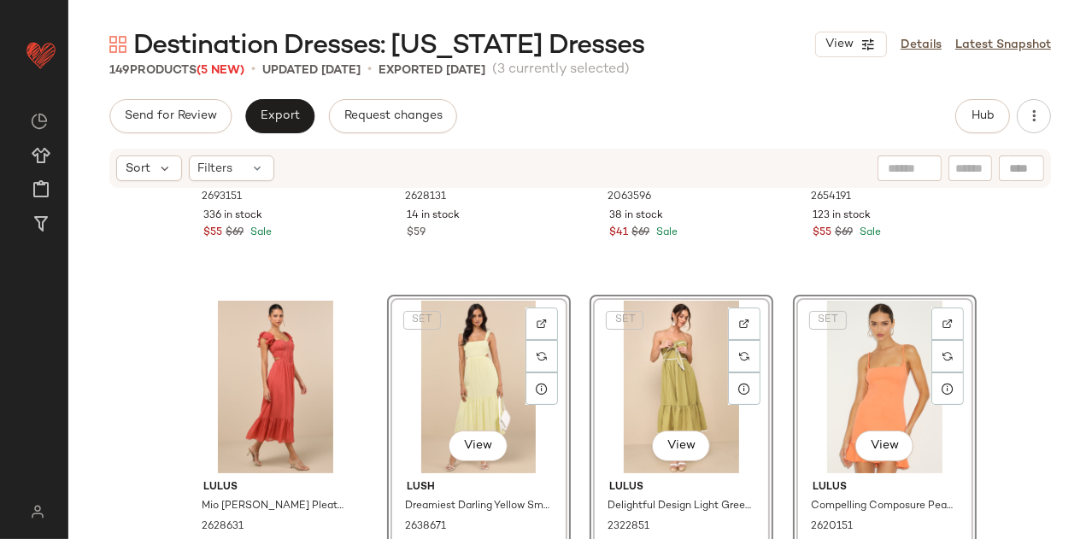
click at [416, 292] on div "Lulus Melina Red Backless Drop Waist Midi Dress 2693151 336 in stock $55 $69 Sa…" at bounding box center [579, 390] width 1023 height 401
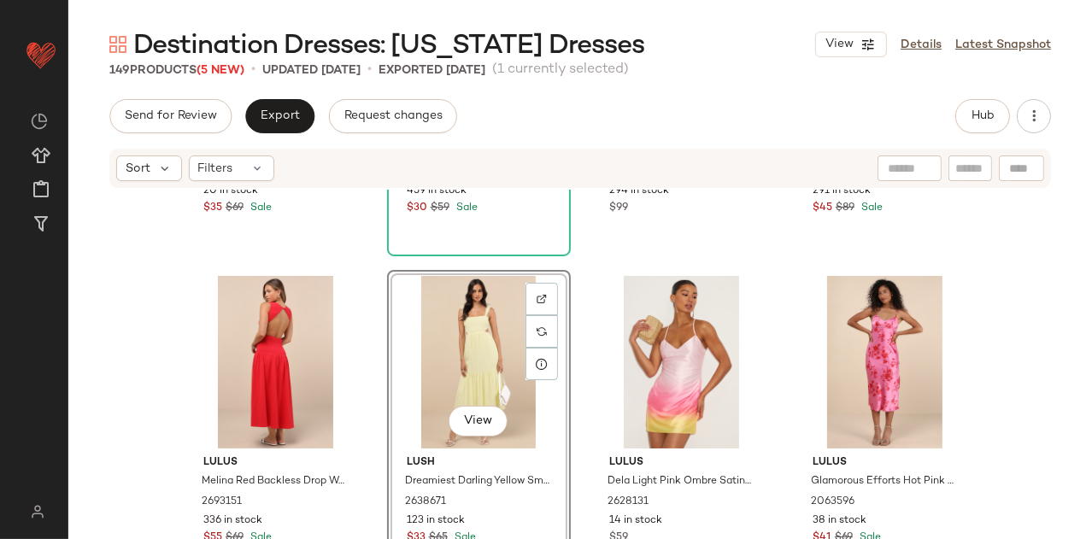
scroll to position [6053, 0]
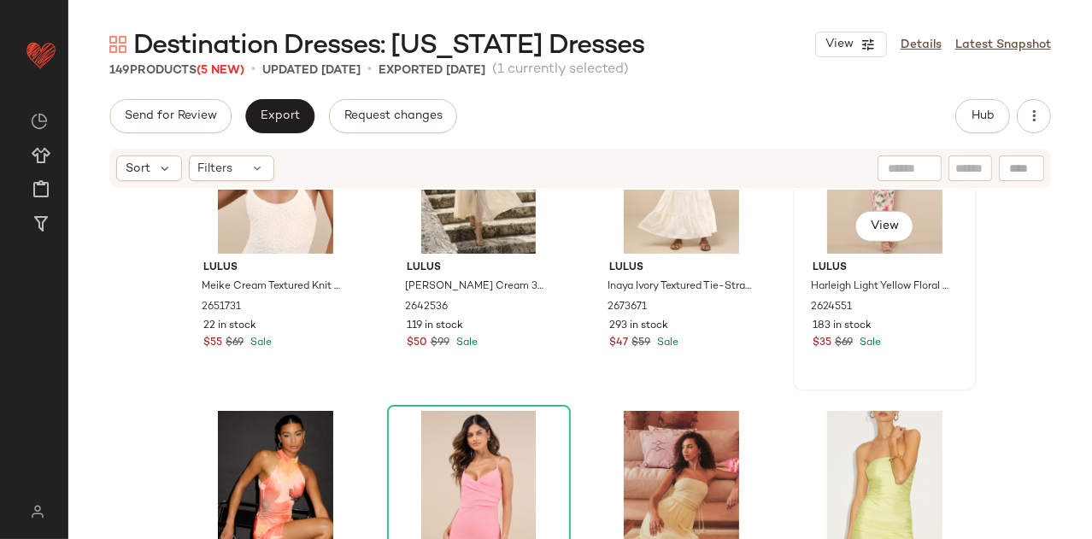
scroll to position [7387, 0]
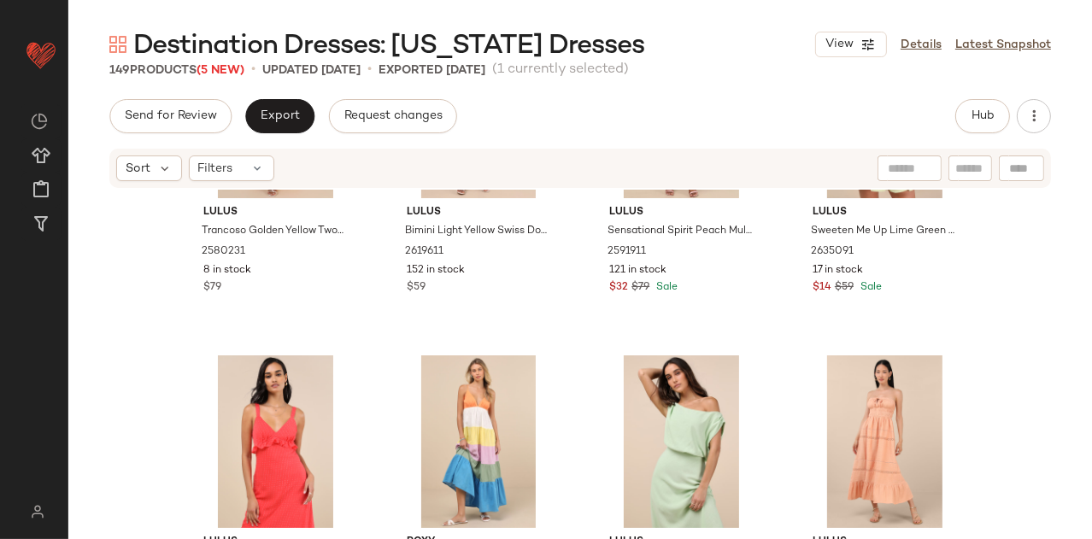
scroll to position [8432, 0]
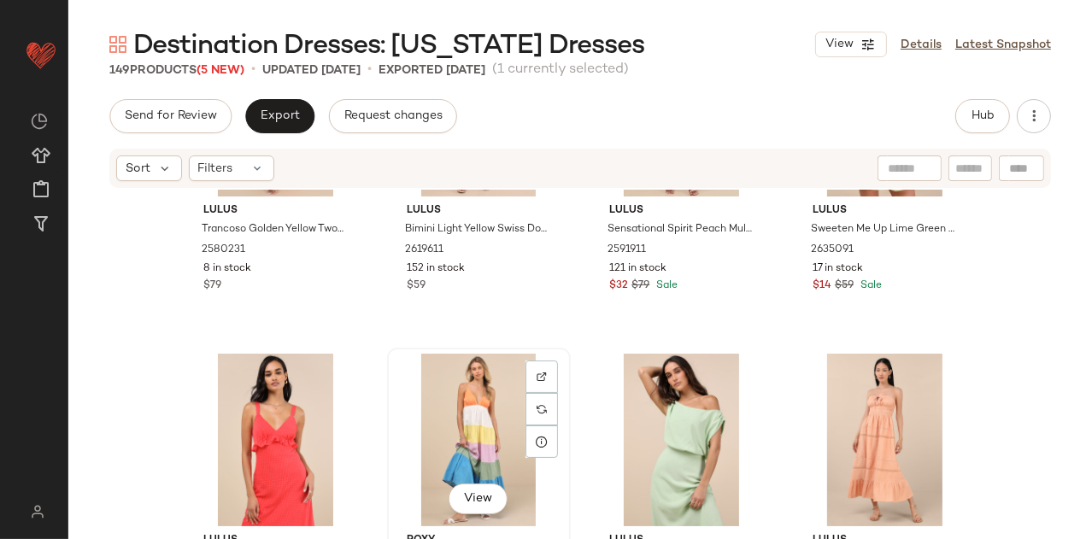
click at [421, 439] on div "View" at bounding box center [479, 440] width 172 height 173
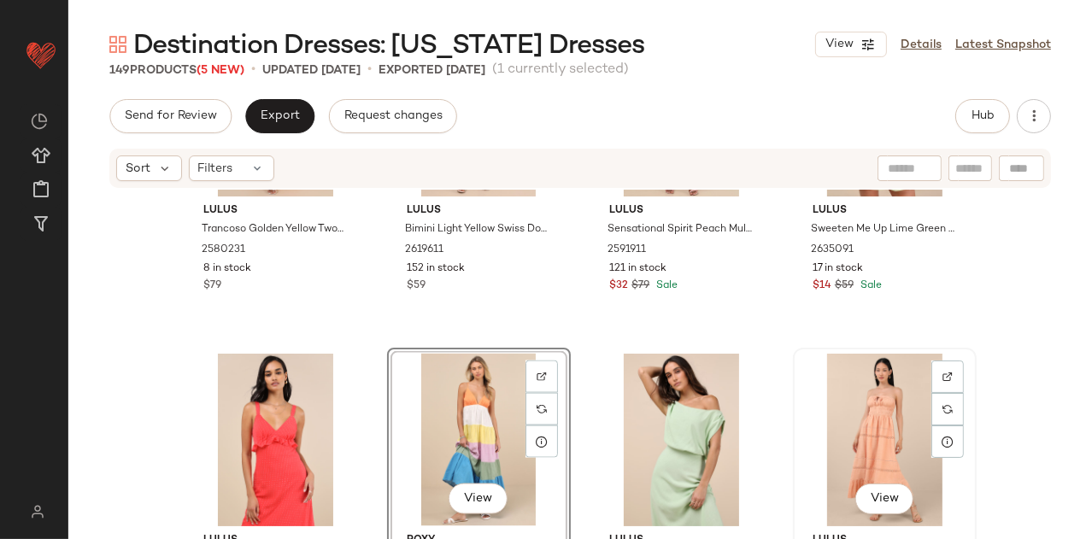
click at [888, 396] on div "View" at bounding box center [885, 440] width 172 height 173
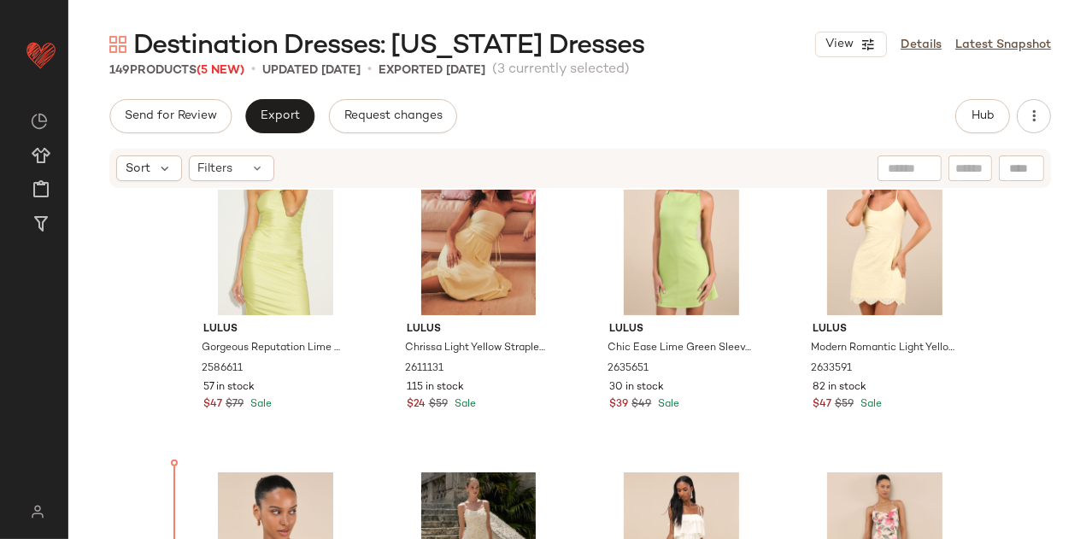
scroll to position [7338, 0]
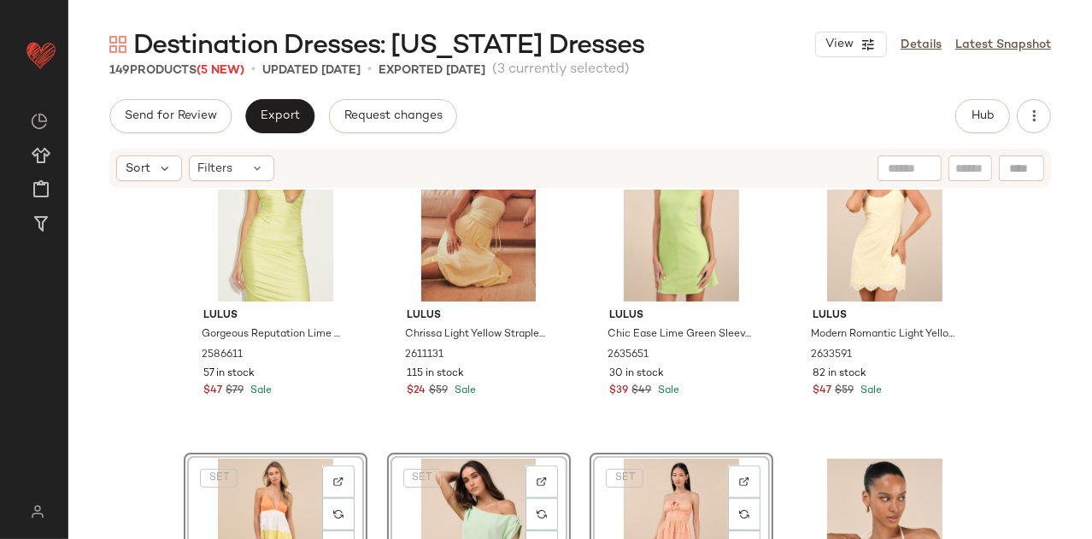
click at [378, 386] on div "Lulus Gorgeous Reputation Lime Green Strapless Ruched Midi Dress 2586611 57 in …" at bounding box center [579, 390] width 1023 height 401
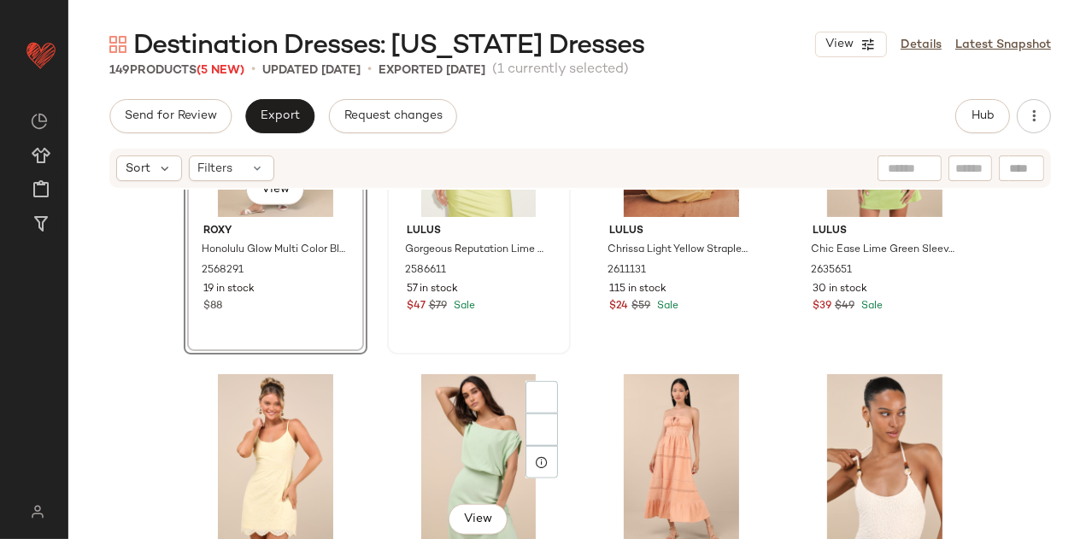
scroll to position [7435, 0]
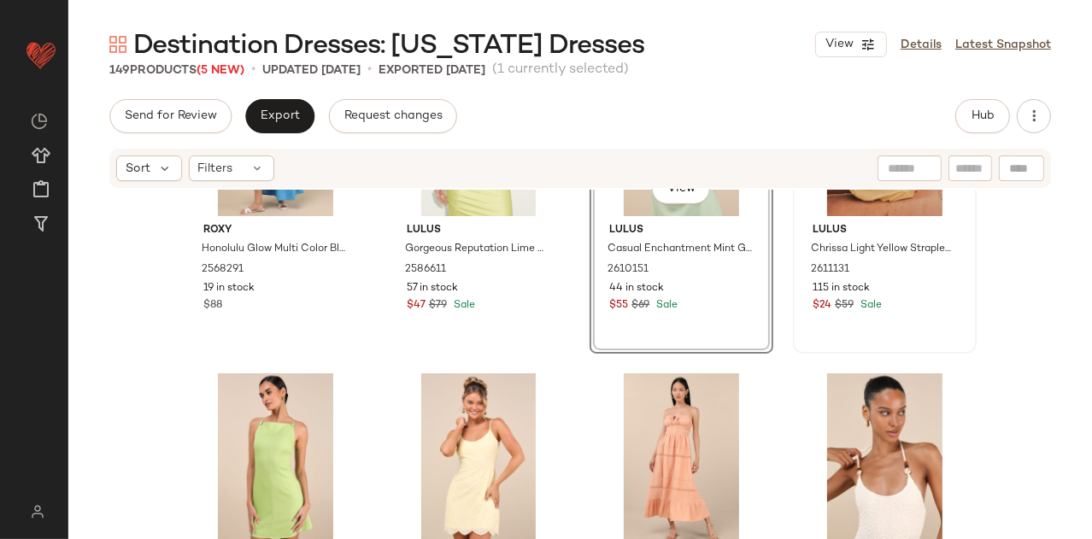
scroll to position [7439, 0]
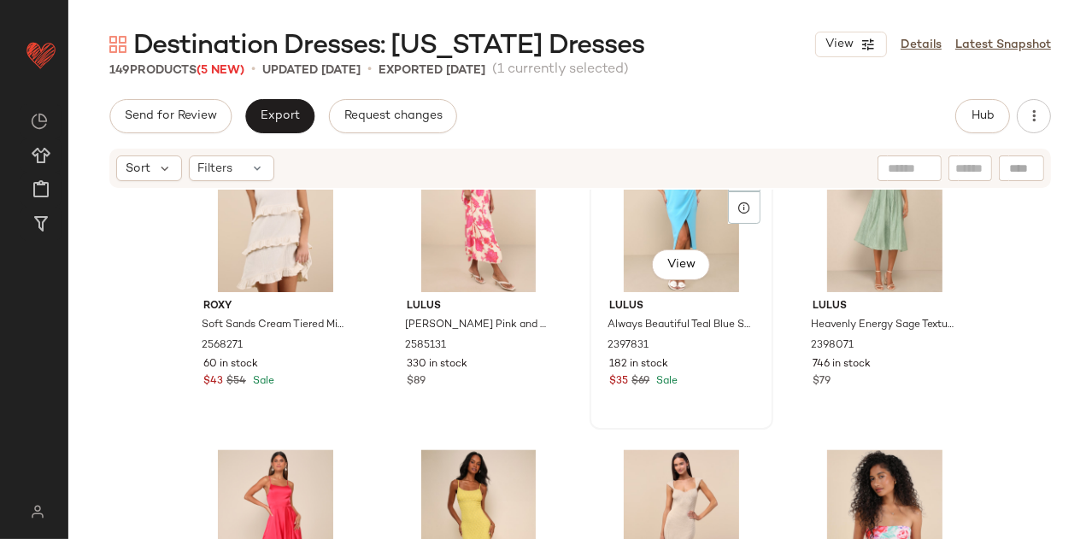
scroll to position [9256, 0]
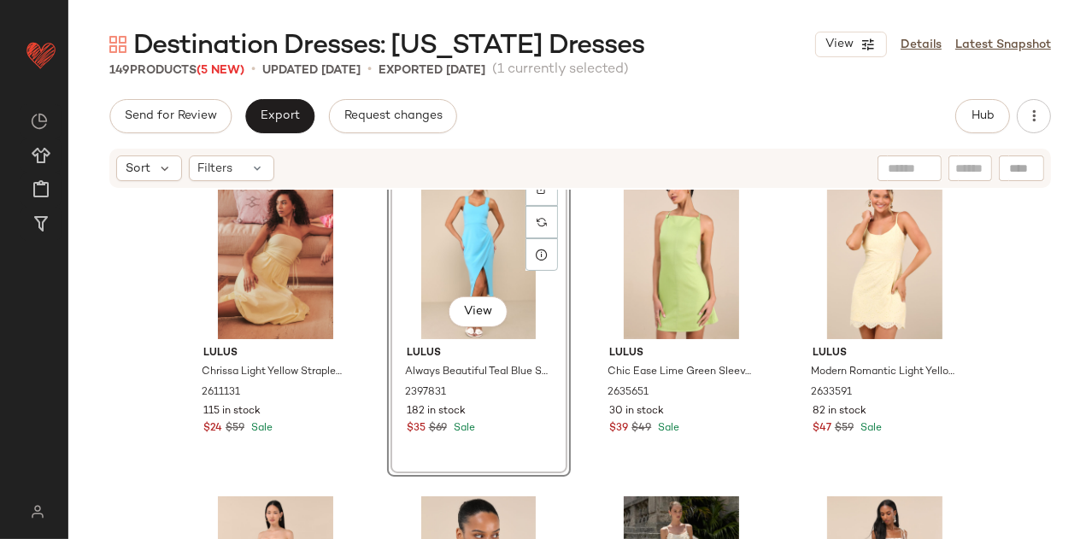
scroll to position [7874, 0]
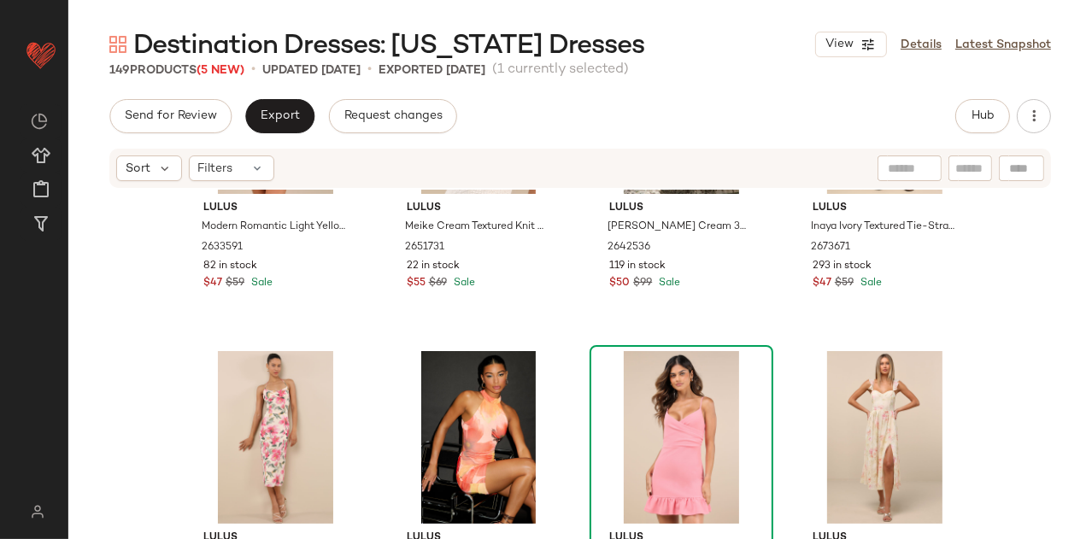
scroll to position [8097, 0]
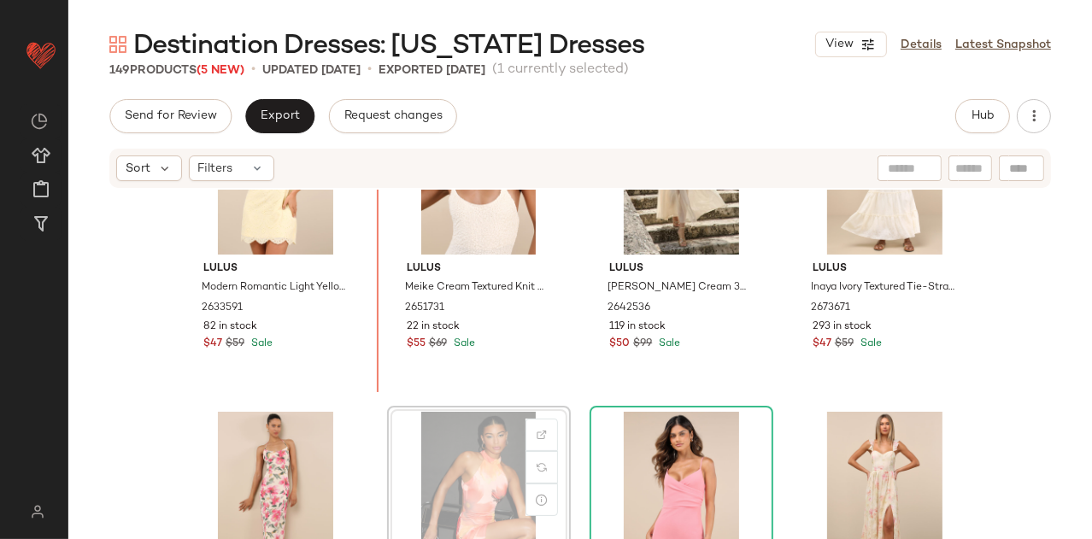
scroll to position [8040, 0]
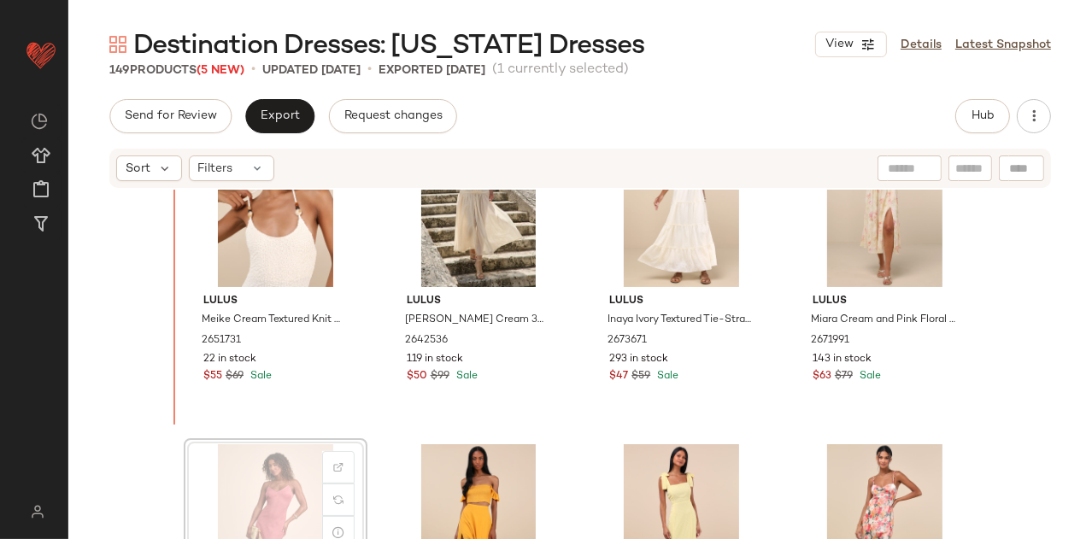
scroll to position [8337, 0]
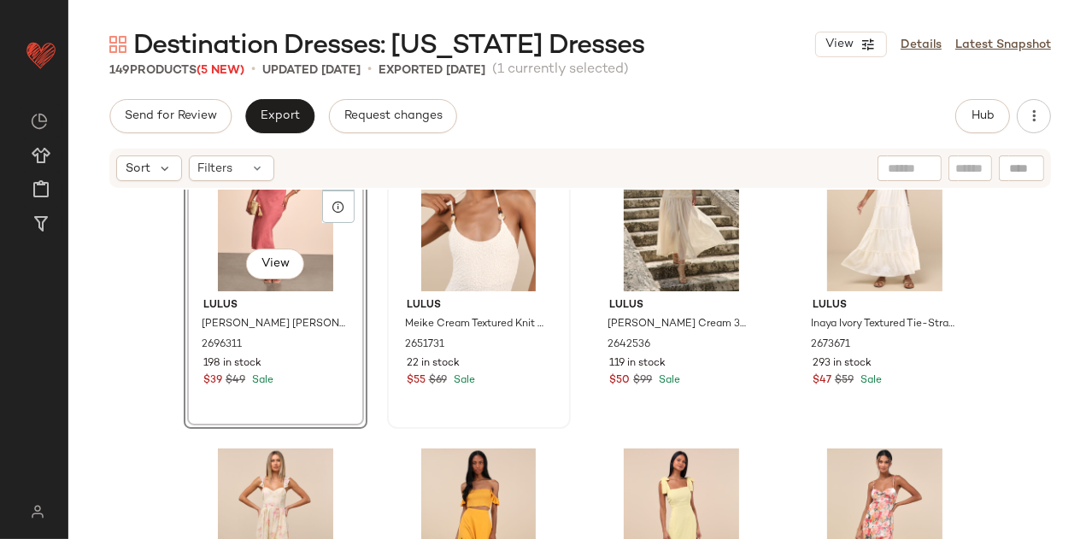
drag, startPoint x: 431, startPoint y: 439, endPoint x: 406, endPoint y: 282, distance: 159.3
click at [406, 283] on div "Lulus Modern Romantic Light Yellow Eyelet Lace Mini Dress 2633591 82 in stock $…" at bounding box center [579, 390] width 1023 height 401
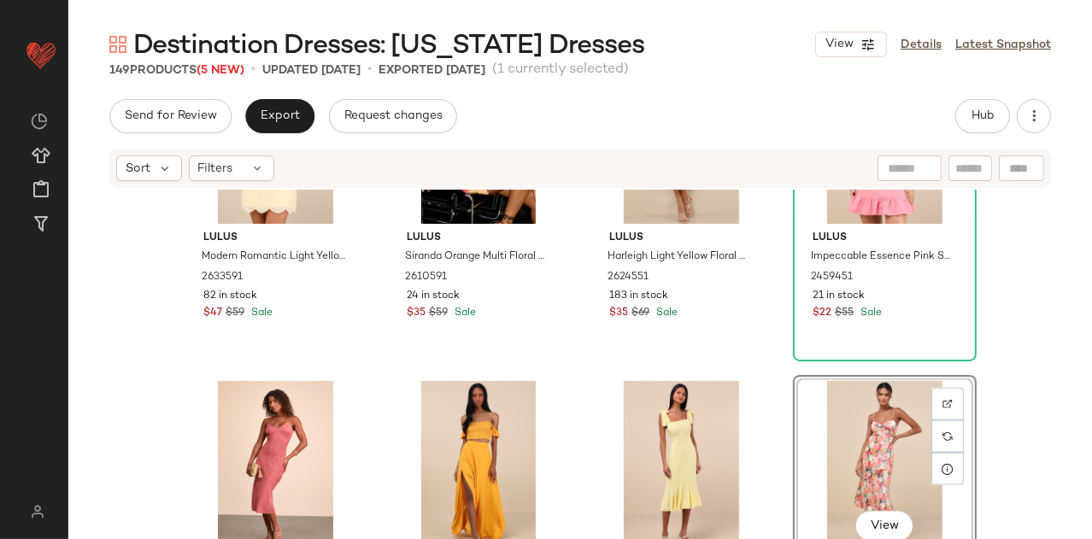
scroll to position [8085, 0]
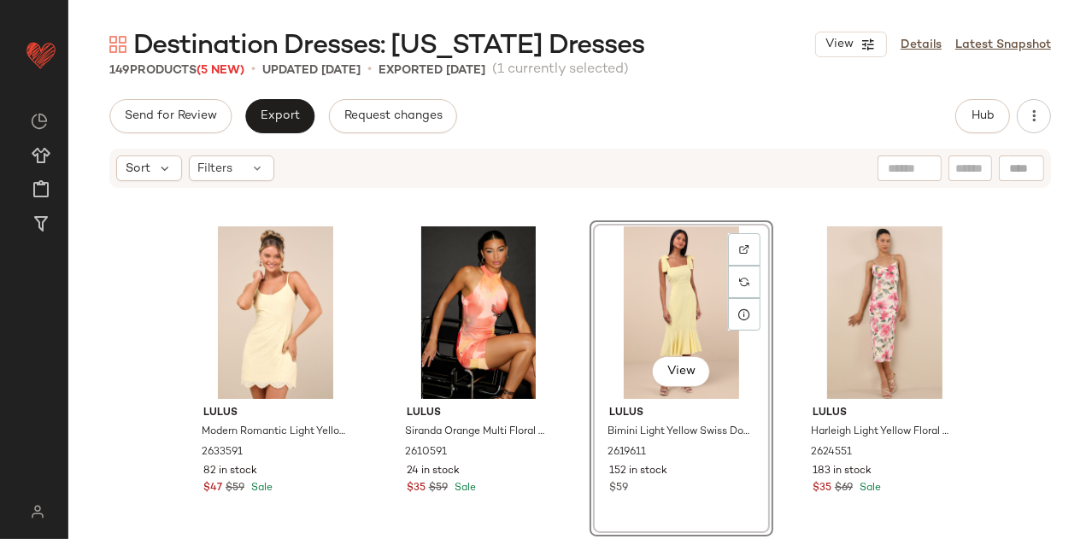
scroll to position [8083, 0]
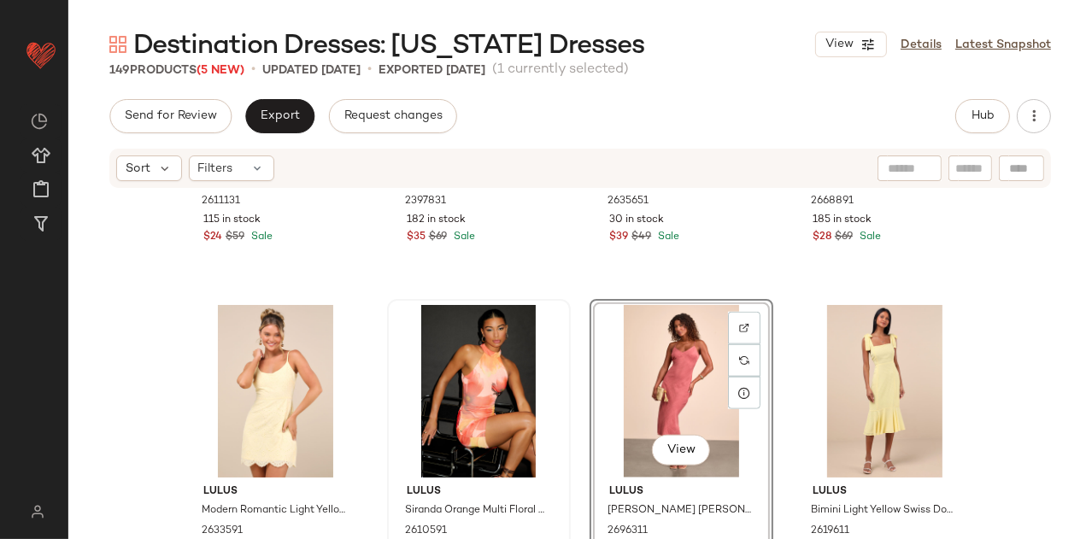
scroll to position [7842, 0]
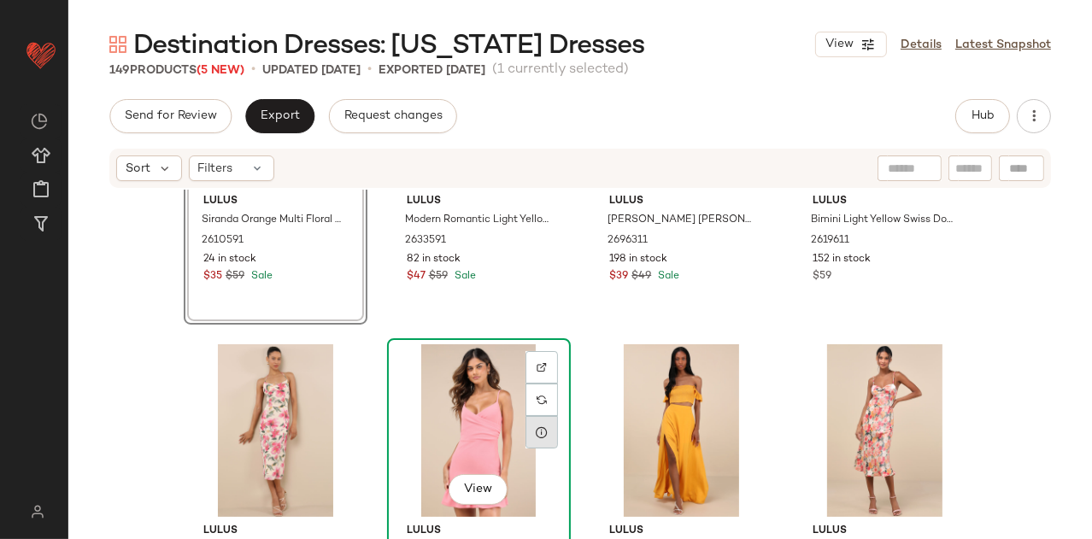
scroll to position [8124, 0]
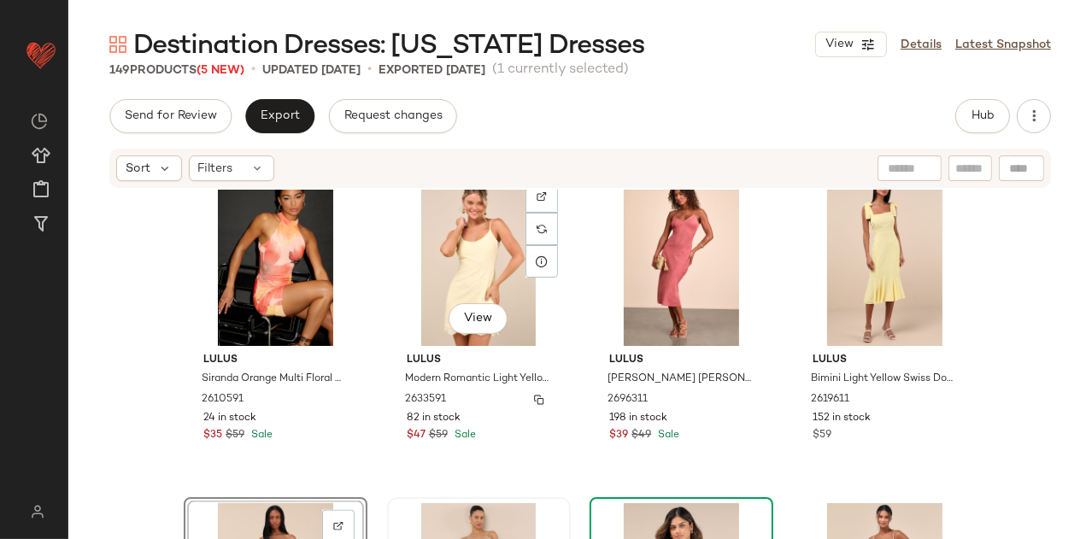
scroll to position [8074, 0]
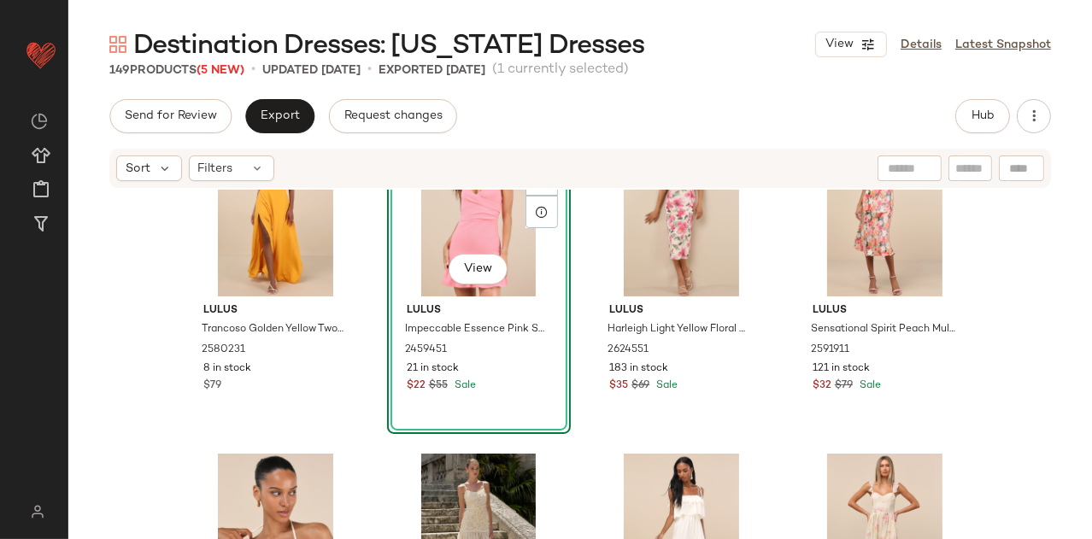
scroll to position [8362, 0]
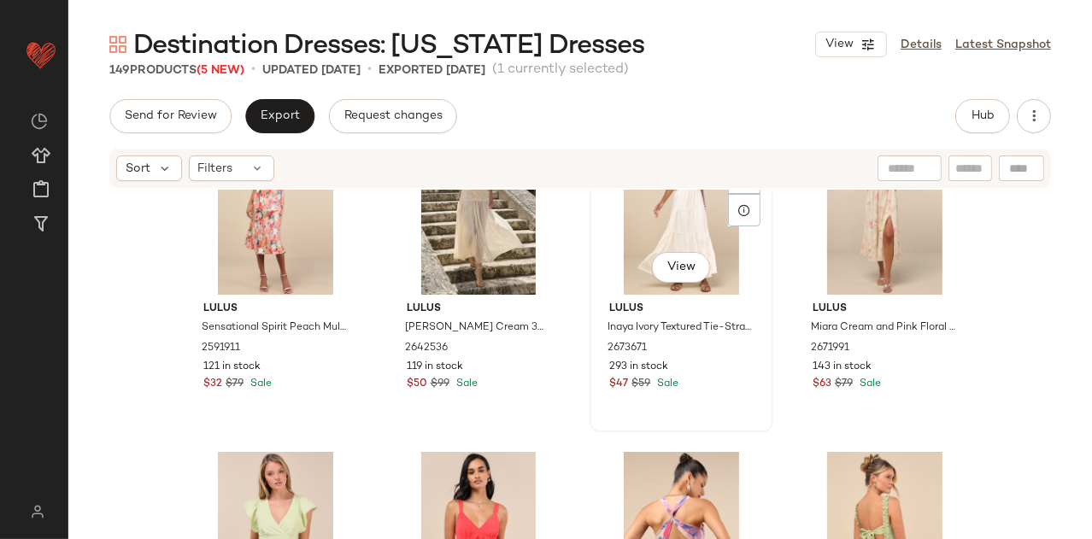
scroll to position [8806, 0]
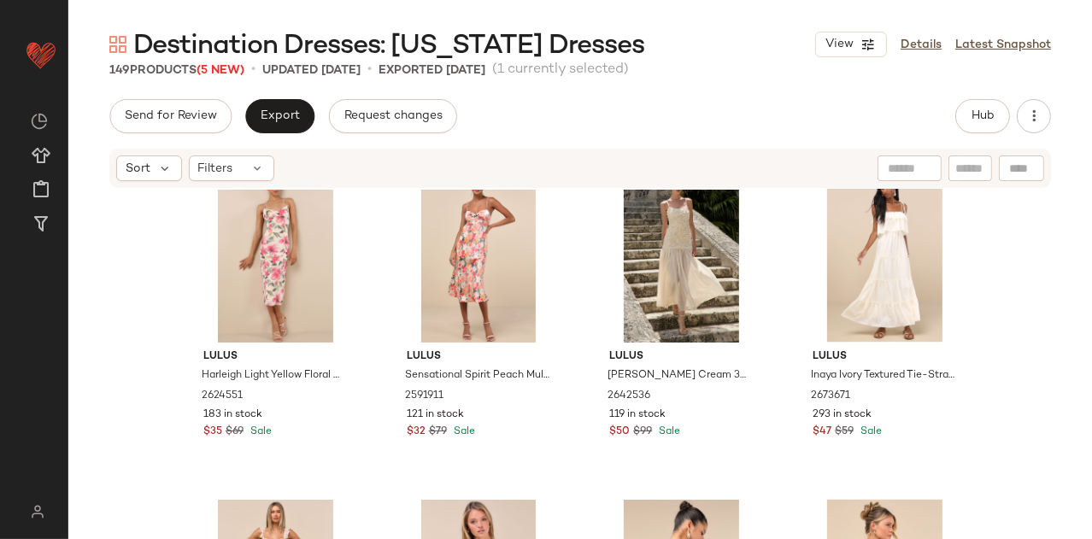
scroll to position [8672, 0]
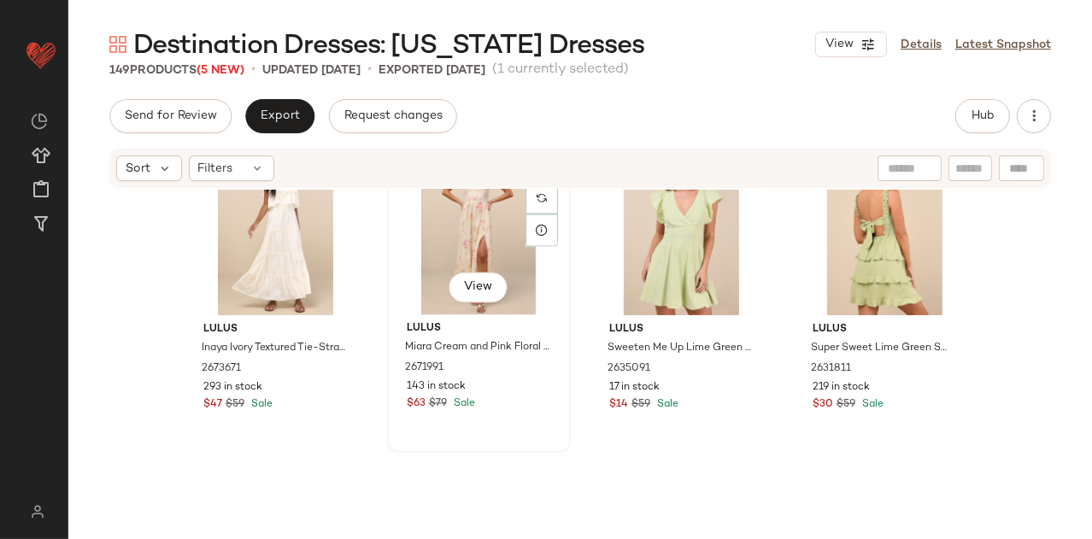
scroll to position [9093, 0]
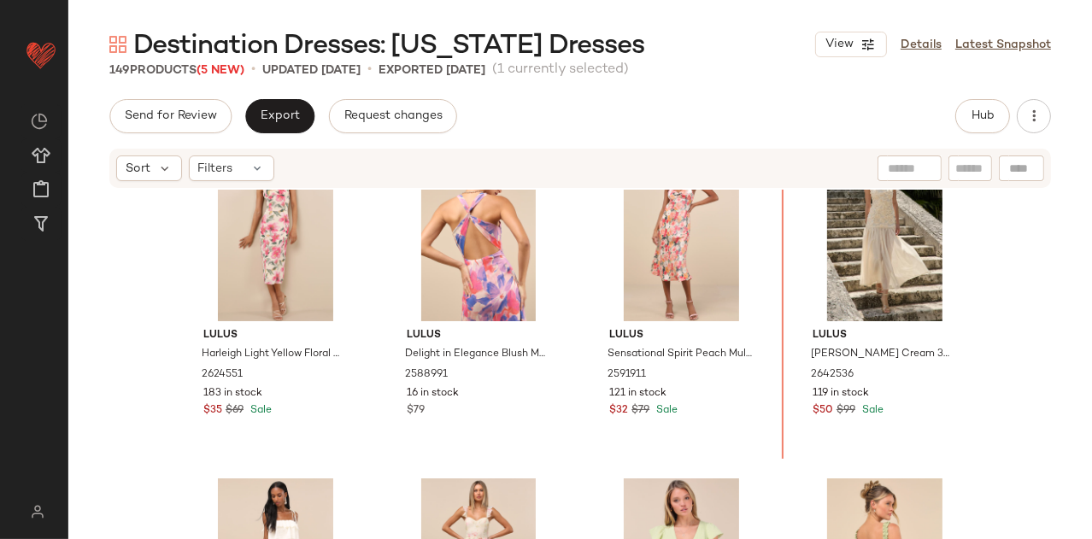
scroll to position [8555, 0]
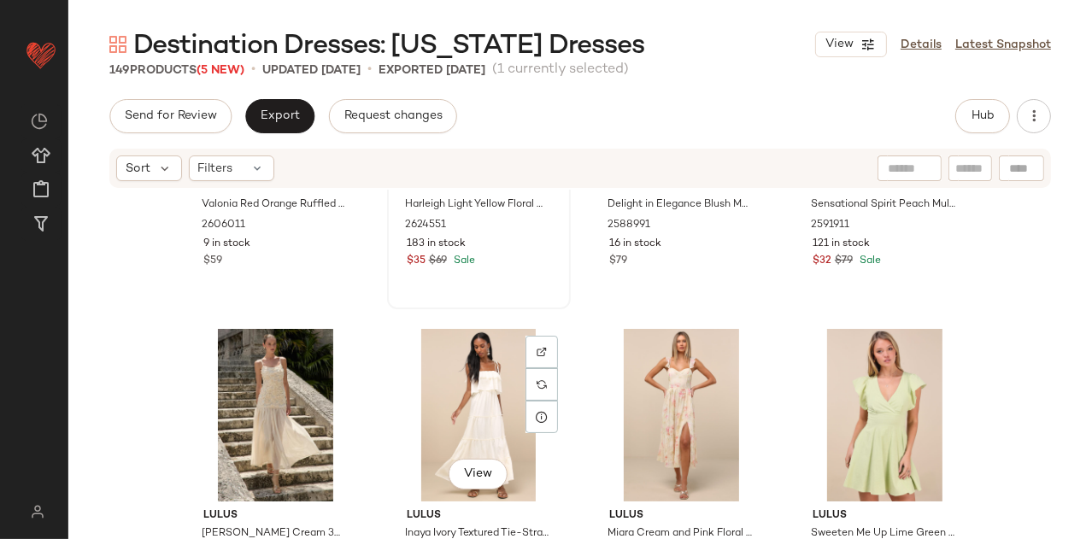
scroll to position [9107, 0]
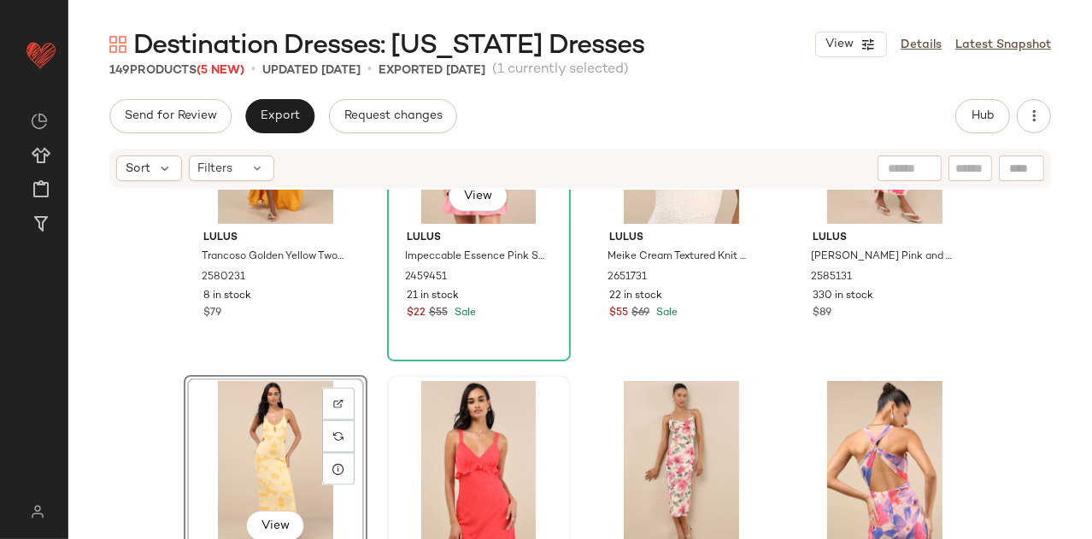
scroll to position [8466, 0]
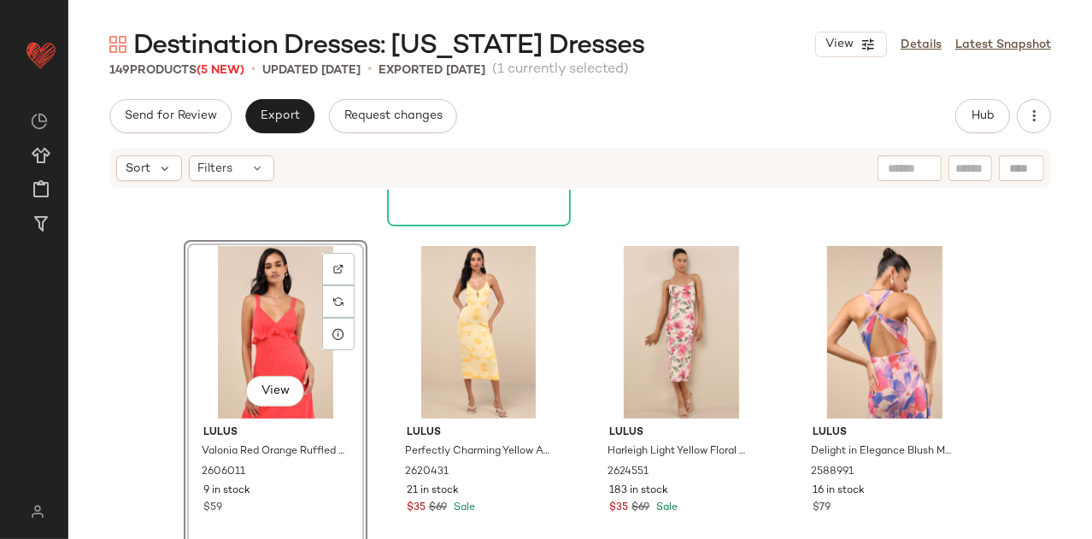
scroll to position [8584, 0]
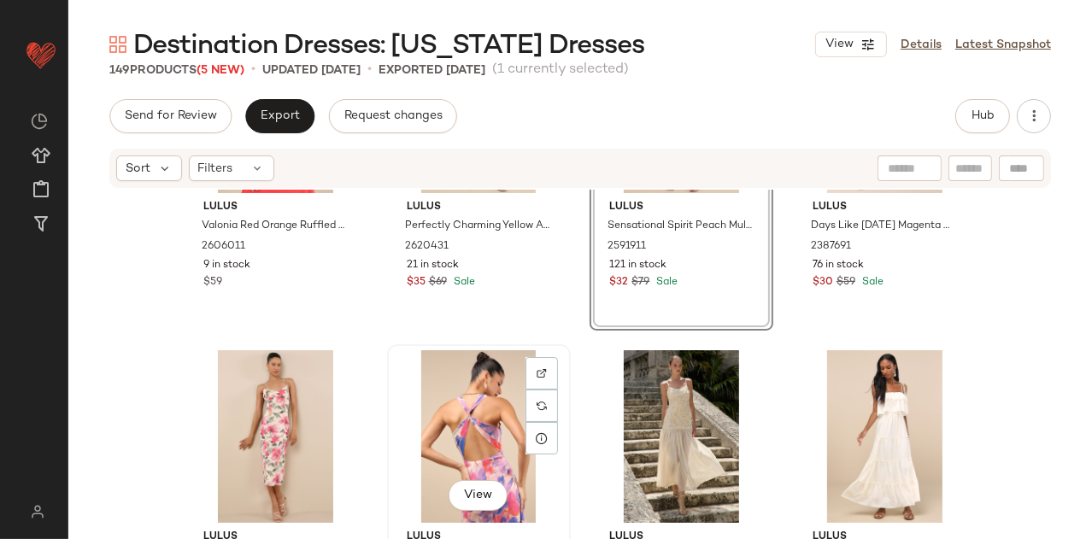
scroll to position [8714, 0]
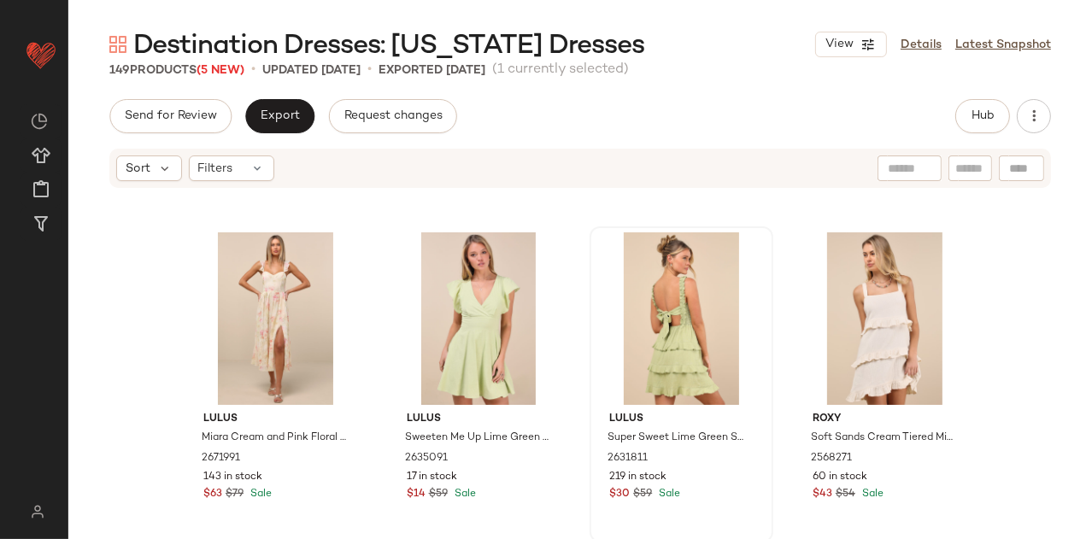
scroll to position [9507, 0]
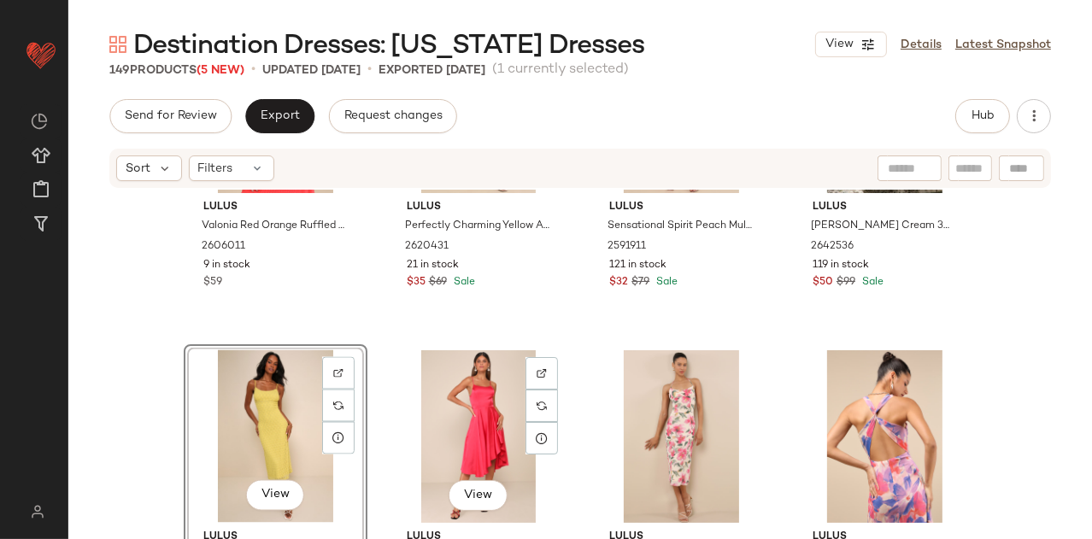
scroll to position [8786, 0]
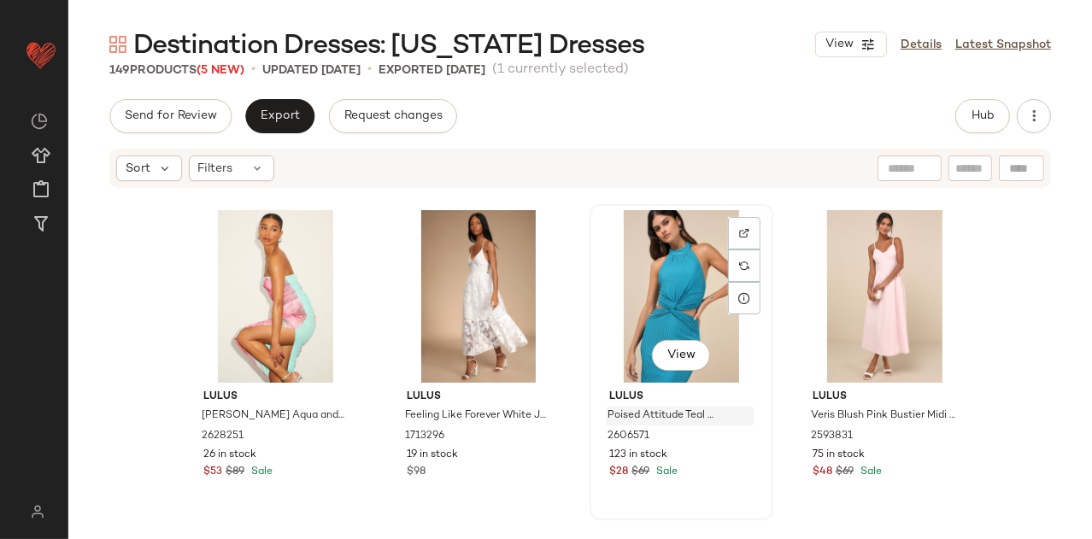
scroll to position [11252, 0]
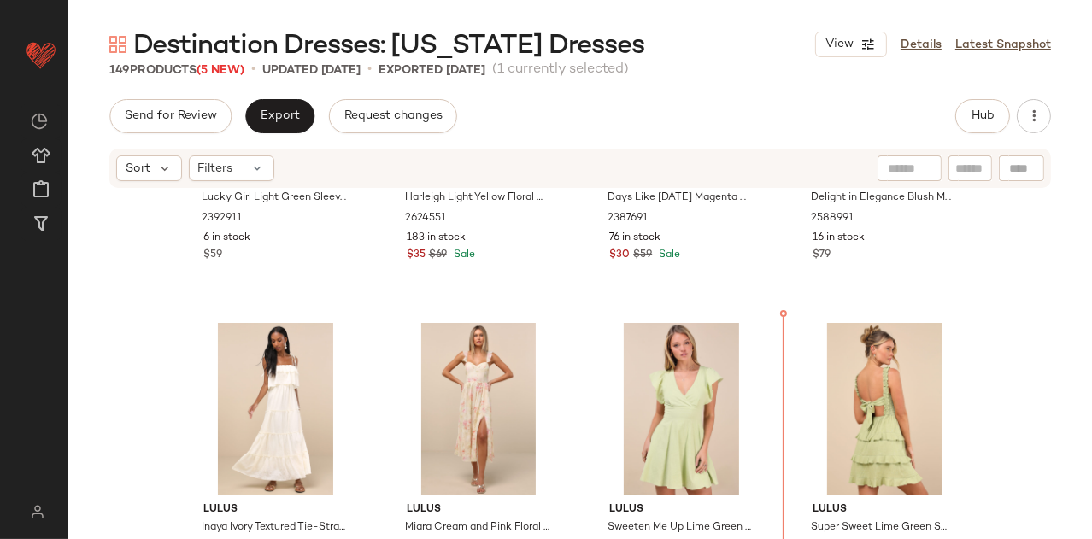
scroll to position [9195, 0]
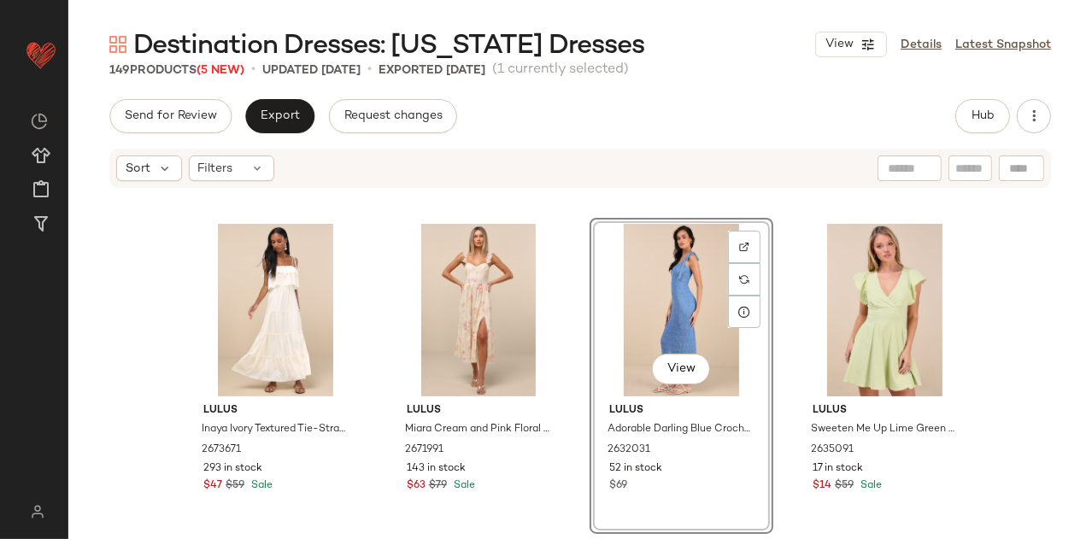
scroll to position [9227, 0]
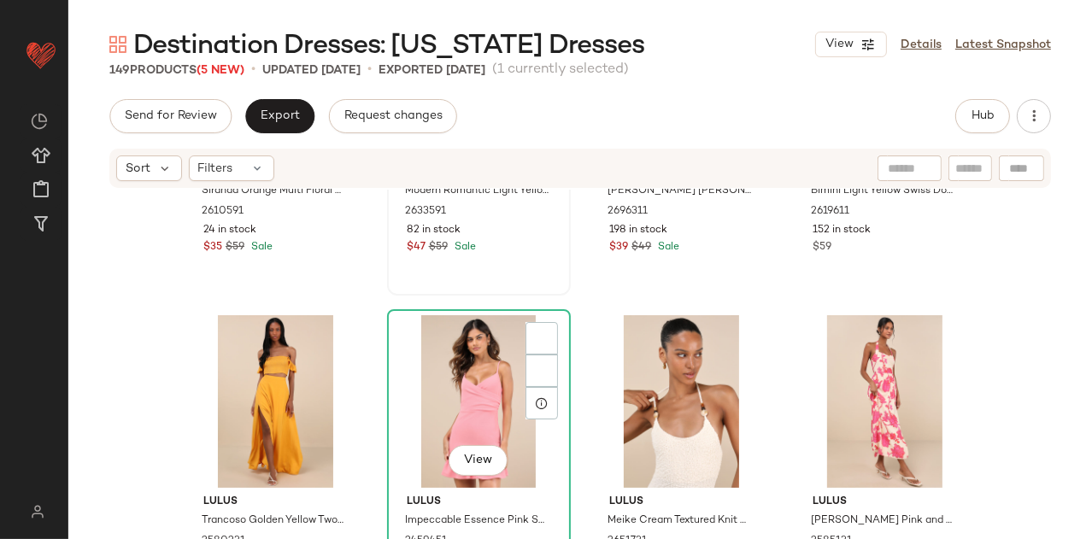
scroll to position [8166, 0]
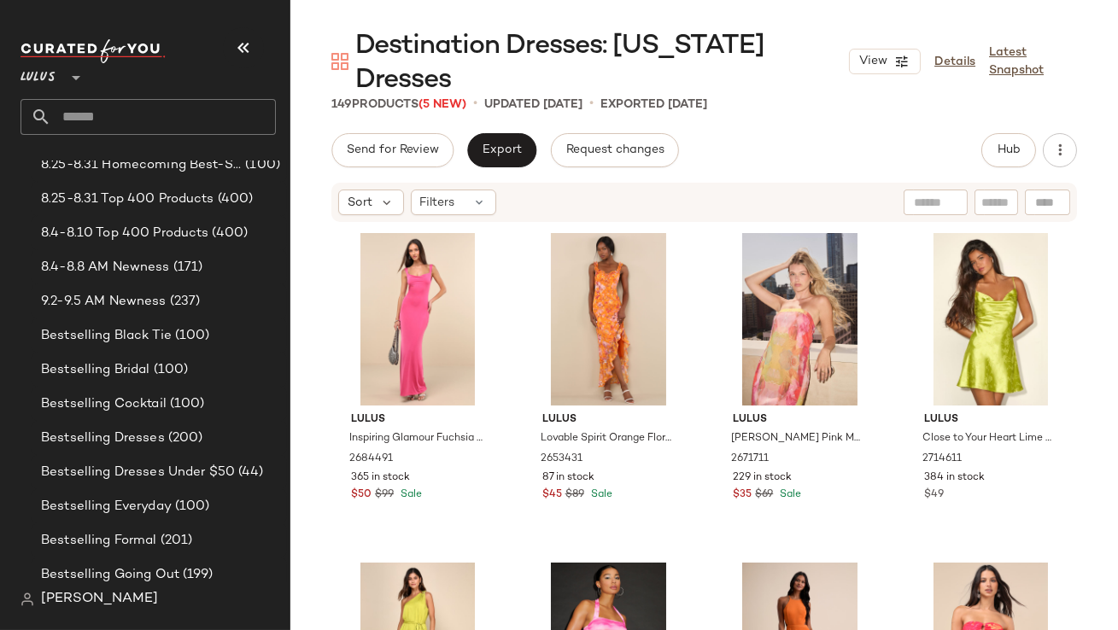
scroll to position [564, 0]
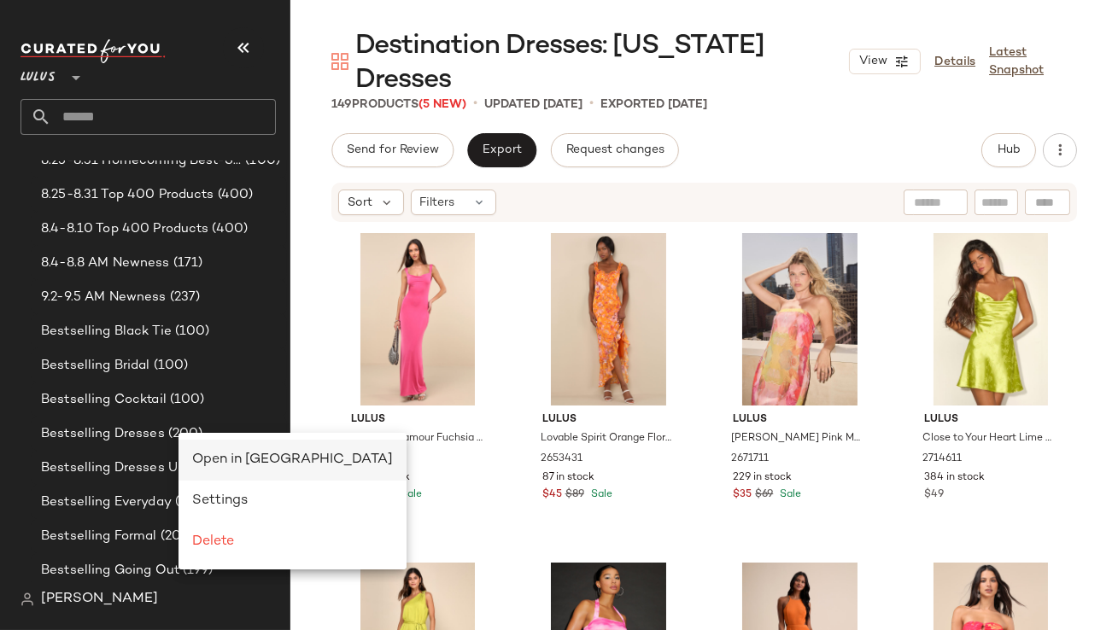
click at [208, 460] on span "Open in [GEOGRAPHIC_DATA]" at bounding box center [292, 460] width 201 height 15
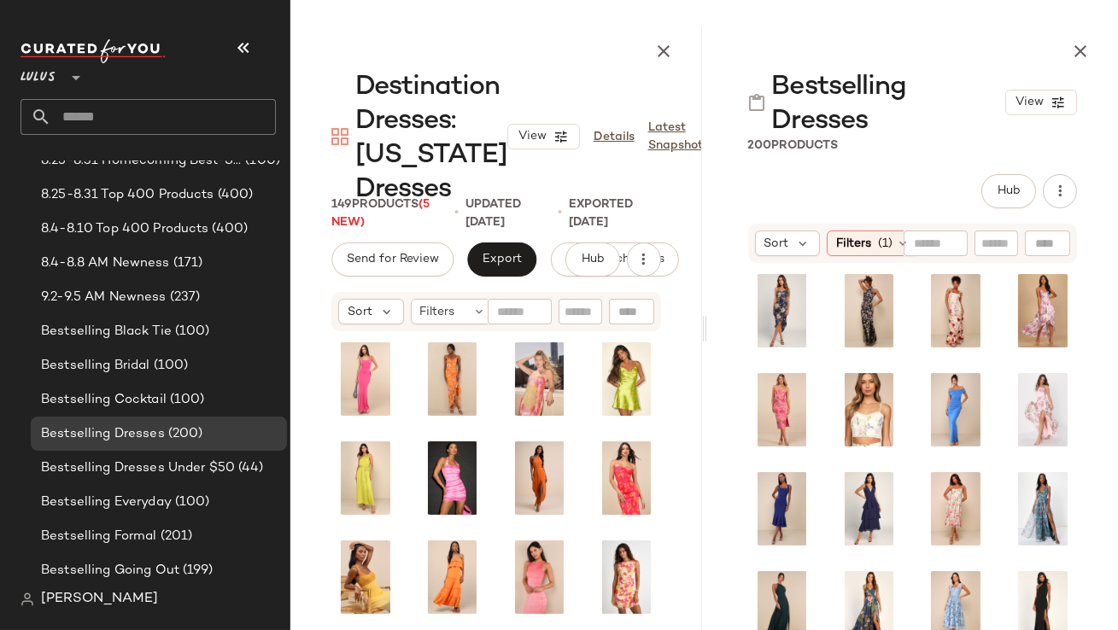
click at [237, 45] on icon "button" at bounding box center [243, 48] width 21 height 21
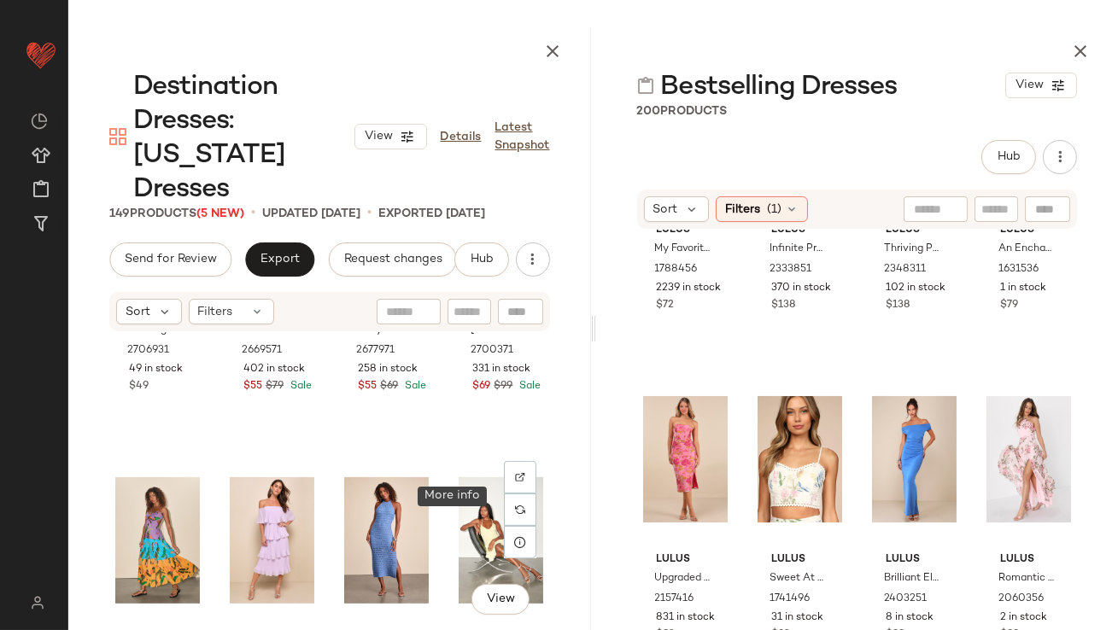
scroll to position [1561, 0]
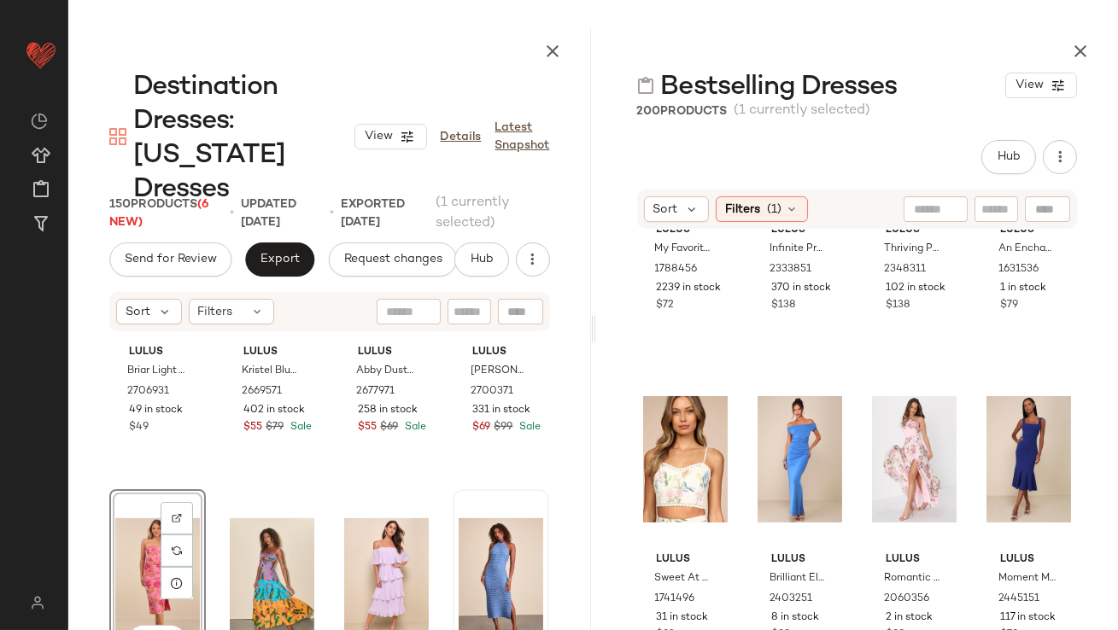
scroll to position [1543, 0]
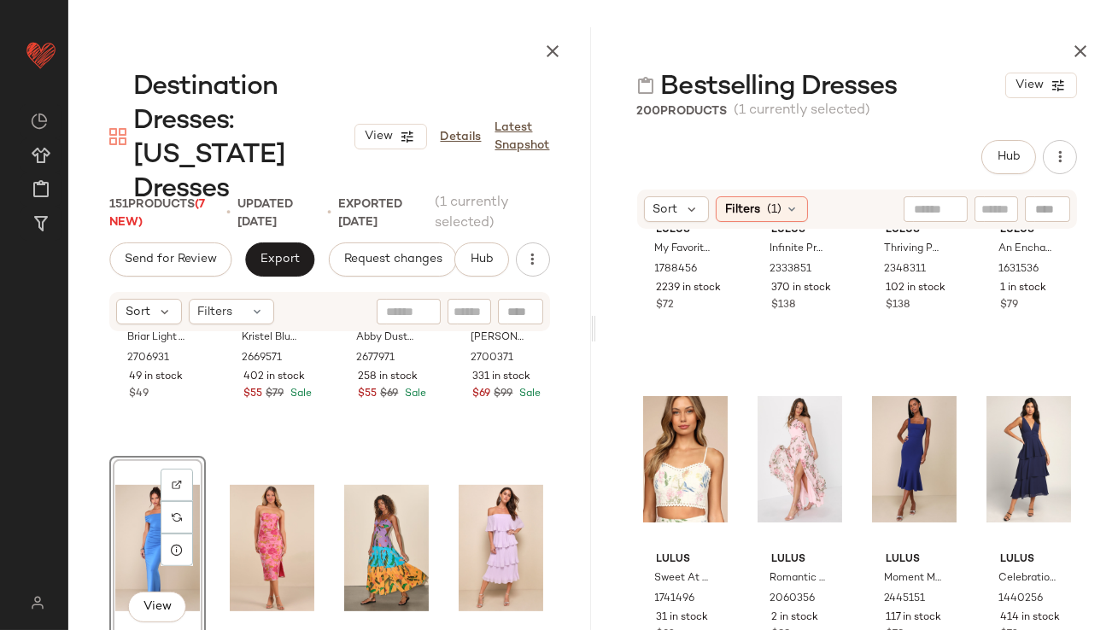
click at [148, 519] on div "View" at bounding box center [157, 548] width 85 height 173
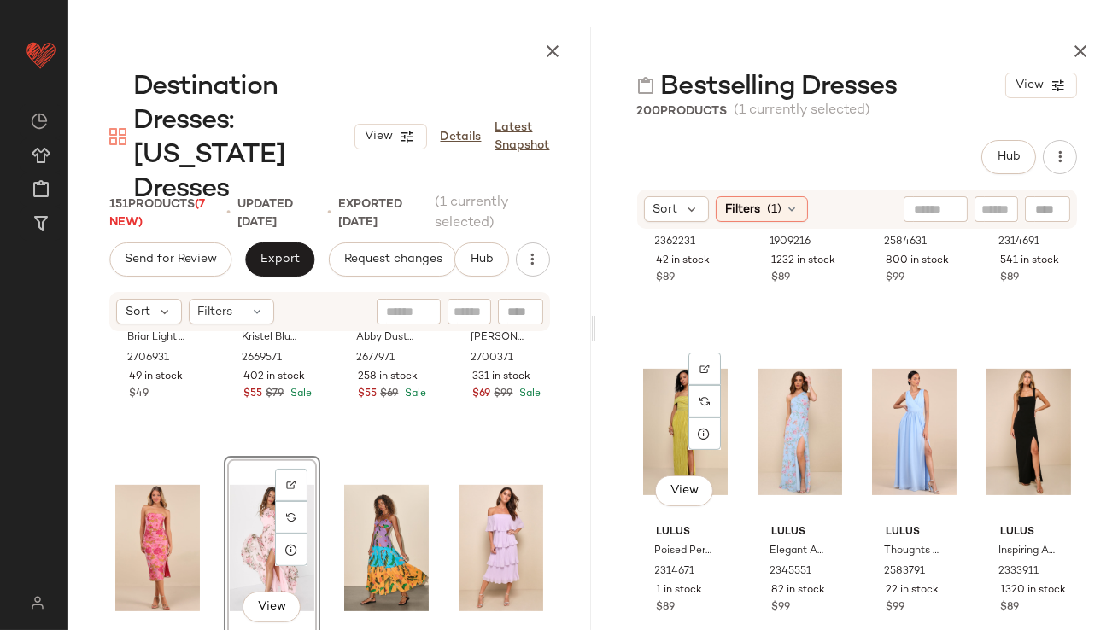
scroll to position [1257, 0]
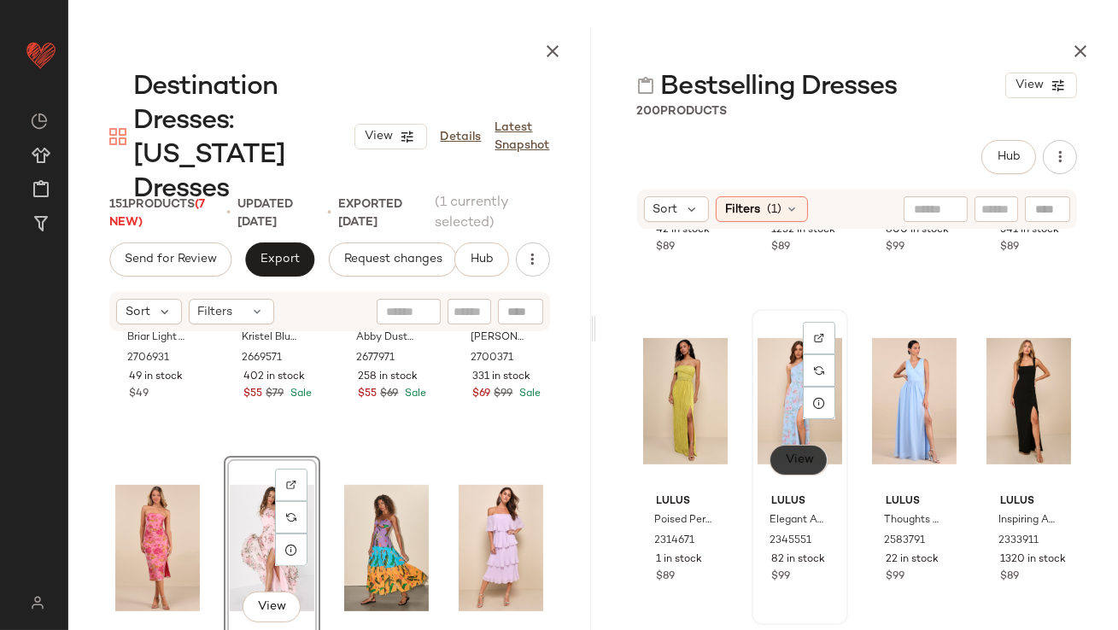
click at [779, 453] on button "View" at bounding box center [799, 460] width 58 height 31
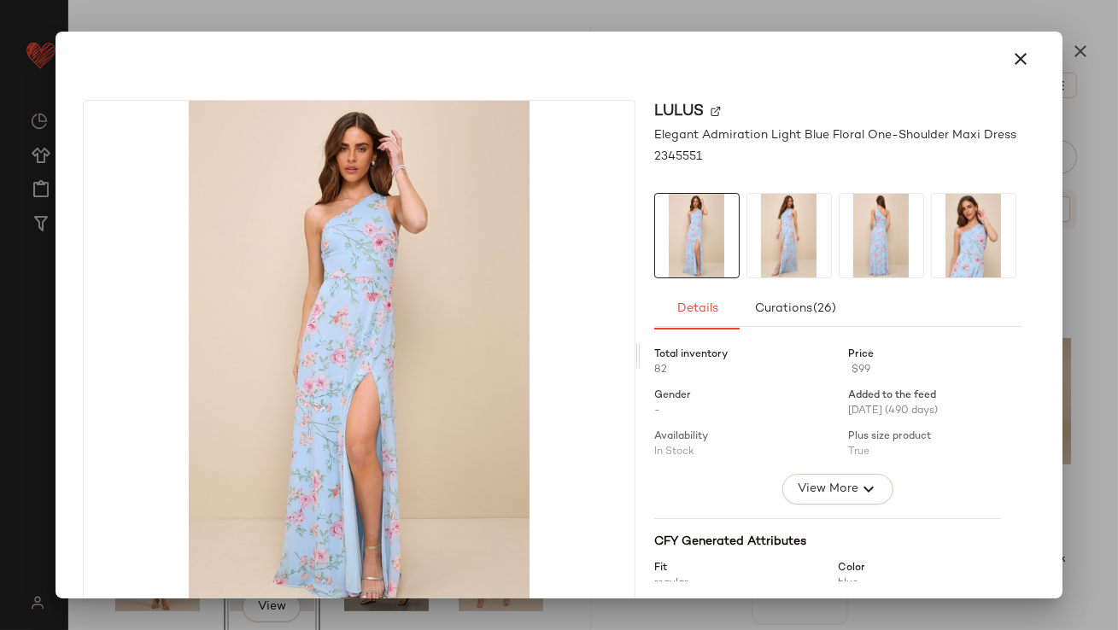
click at [1015, 55] on icon "button" at bounding box center [1021, 59] width 21 height 21
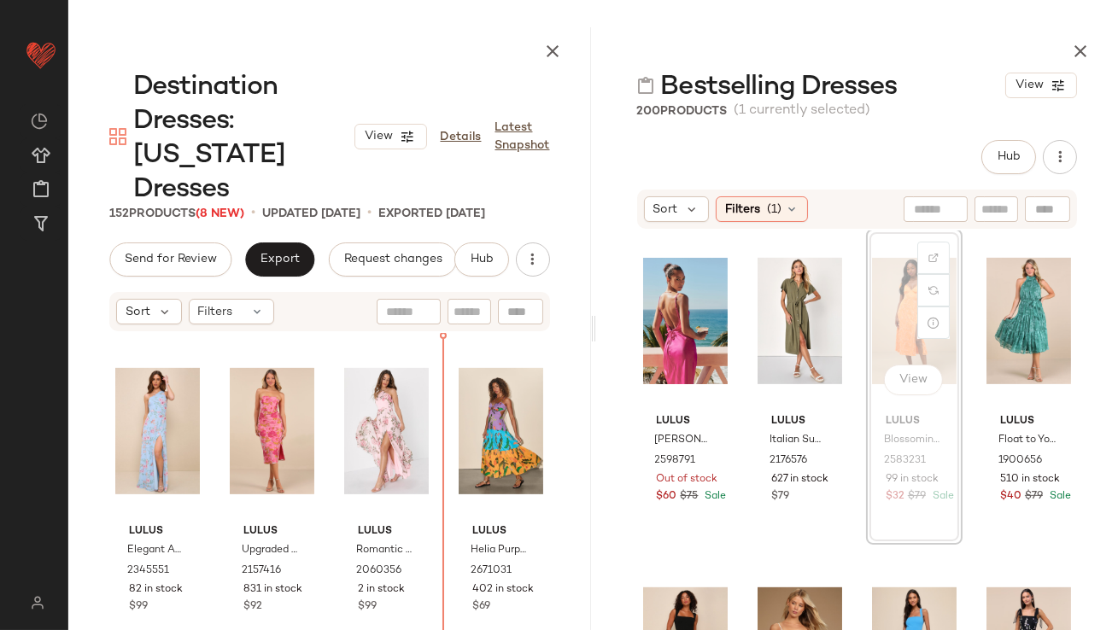
scroll to position [1666, 0]
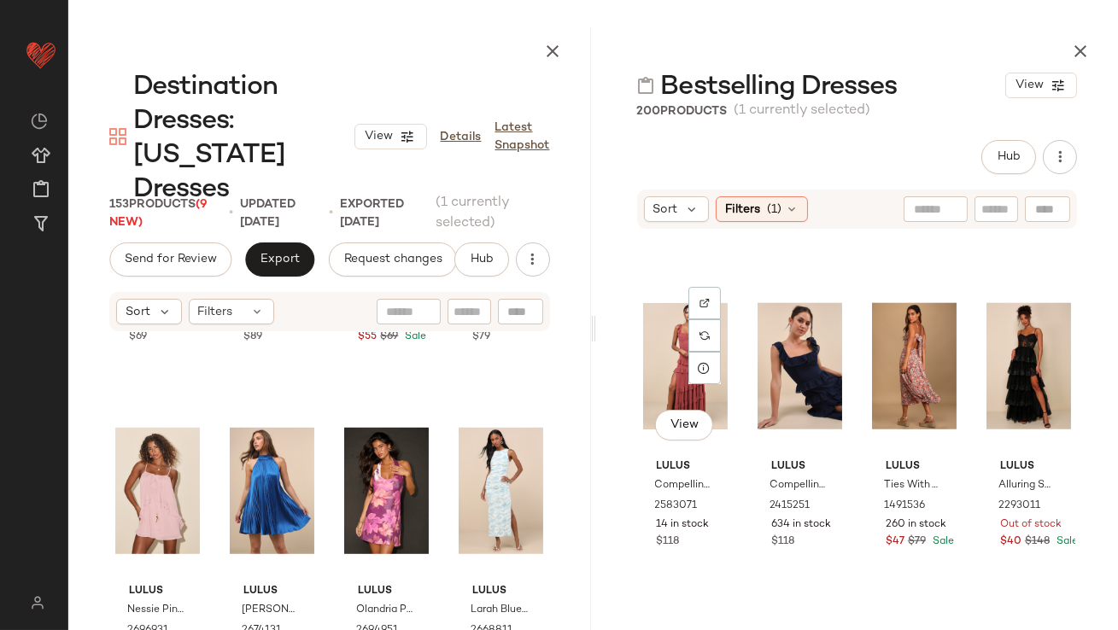
scroll to position [3815, 0]
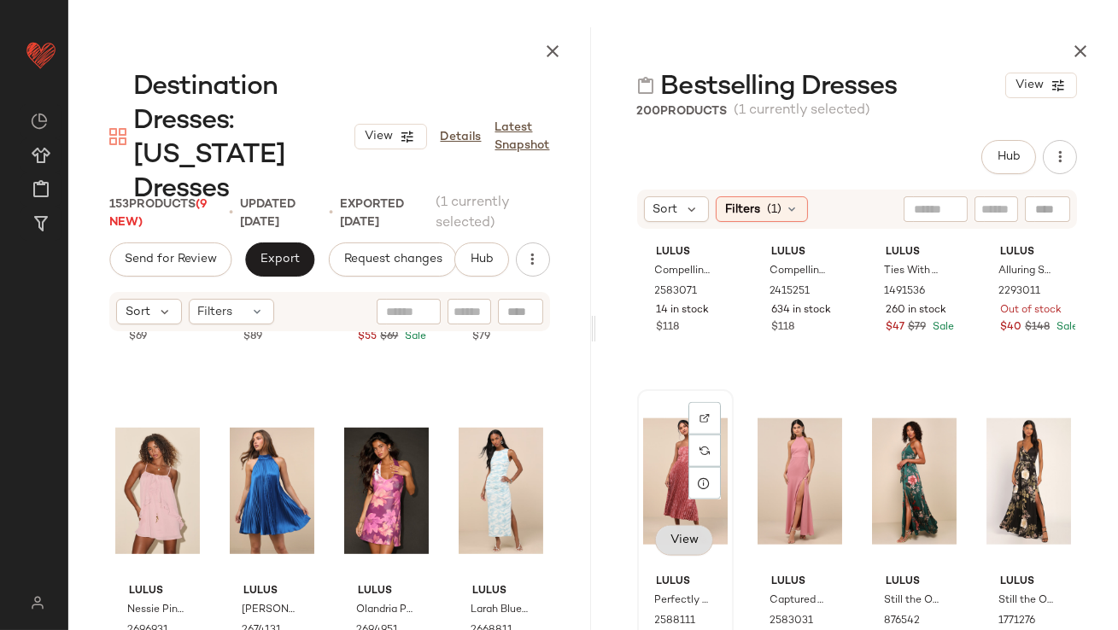
click at [686, 525] on button "View" at bounding box center [684, 540] width 58 height 31
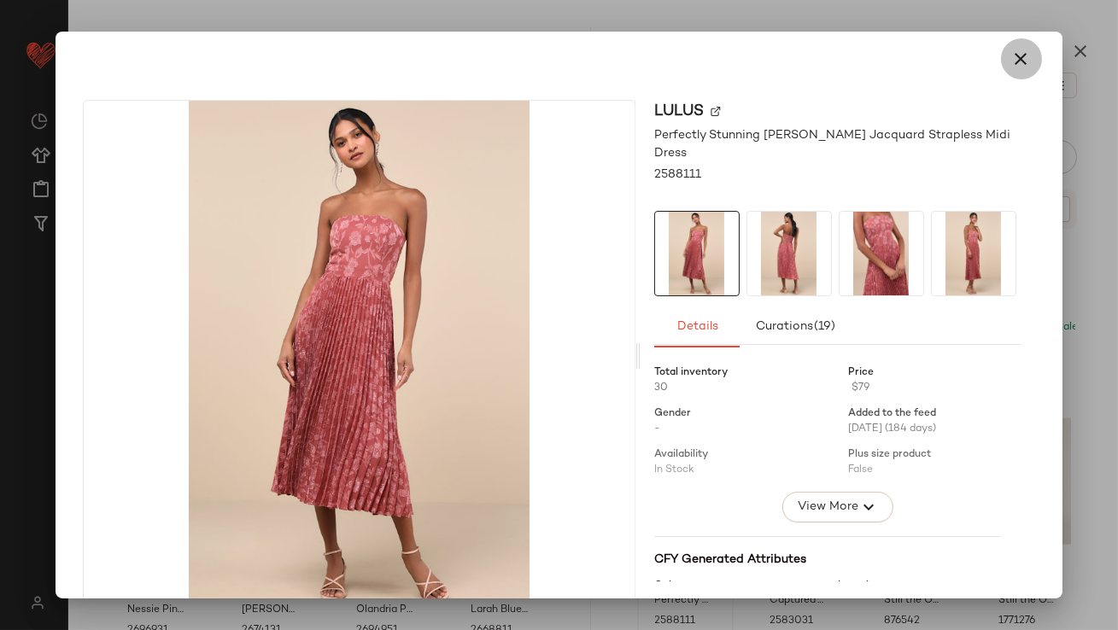
click at [1014, 49] on icon "button" at bounding box center [1021, 59] width 21 height 21
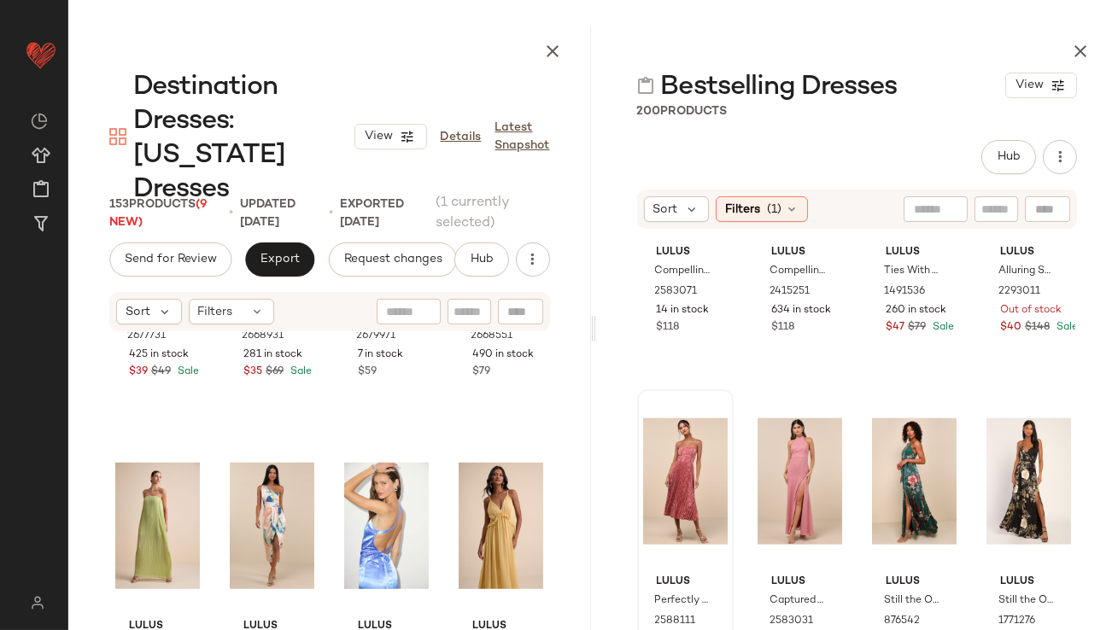
scroll to position [2903, 0]
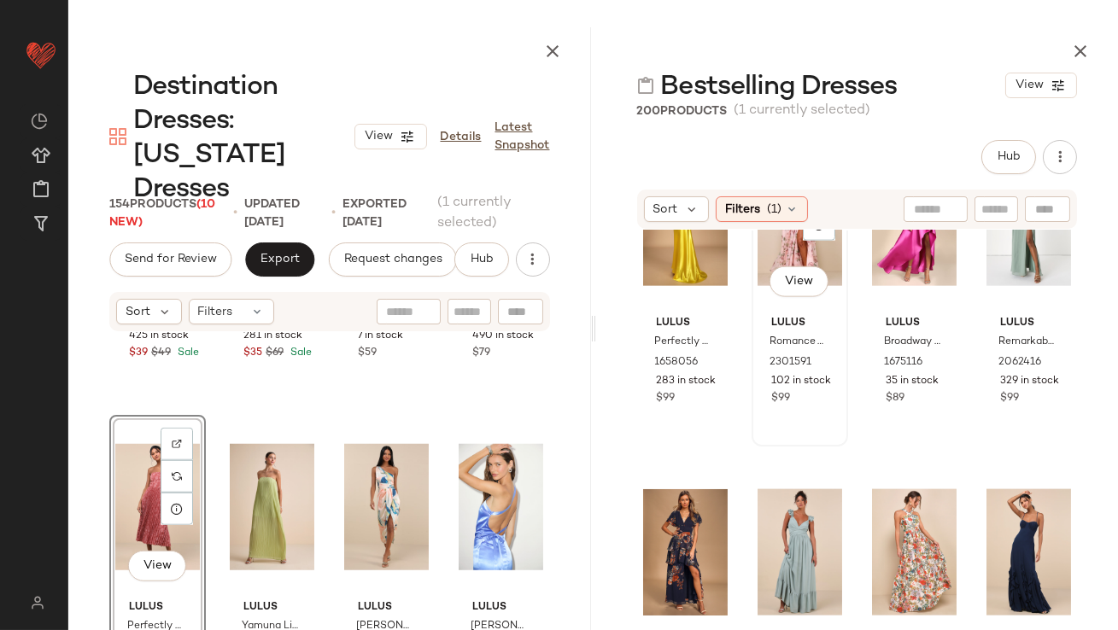
scroll to position [4406, 0]
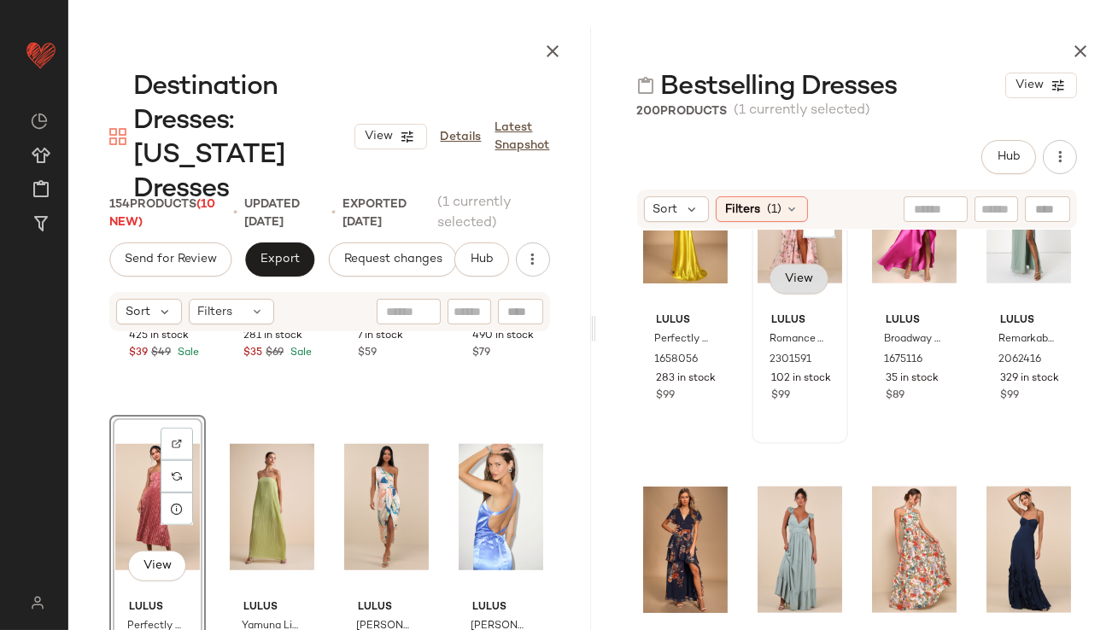
click at [779, 267] on button "View" at bounding box center [799, 279] width 58 height 31
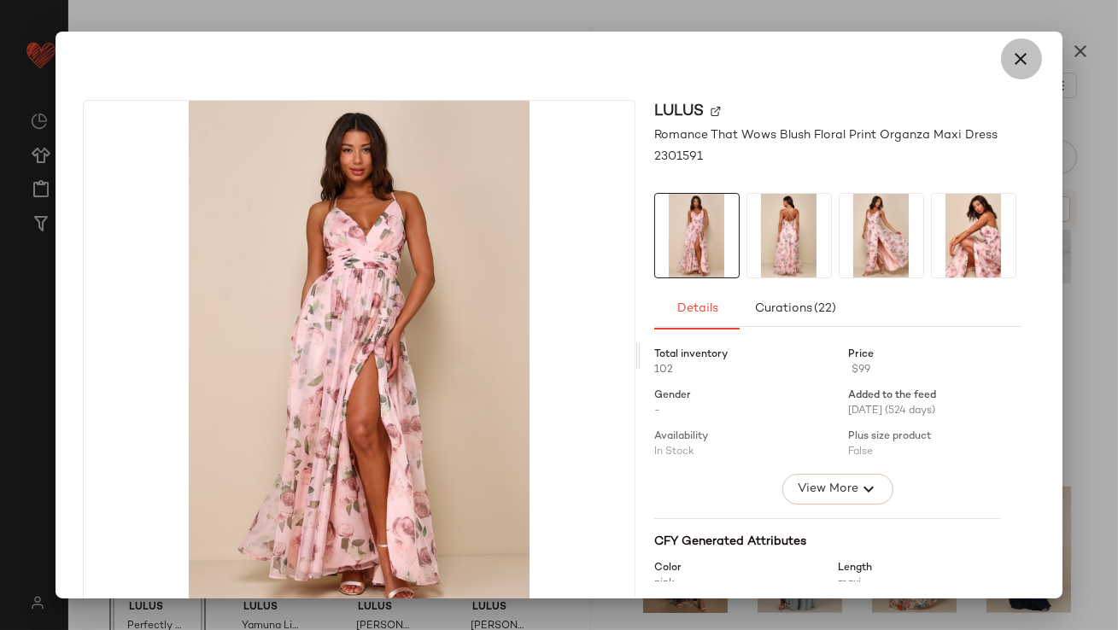
click at [1007, 47] on button "button" at bounding box center [1021, 58] width 41 height 41
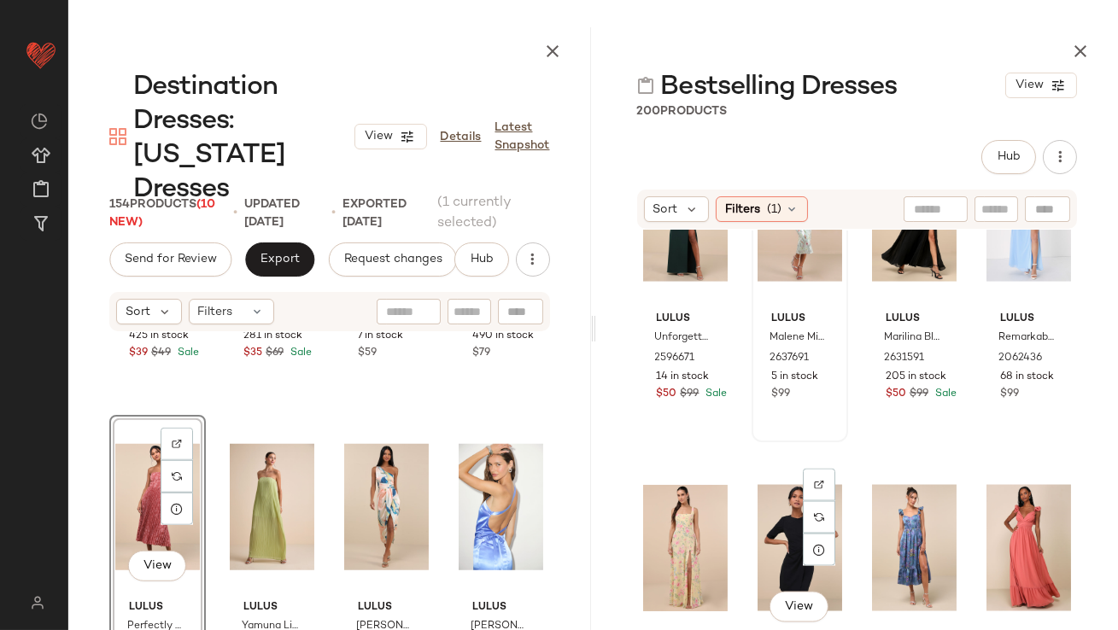
scroll to position [5498, 0]
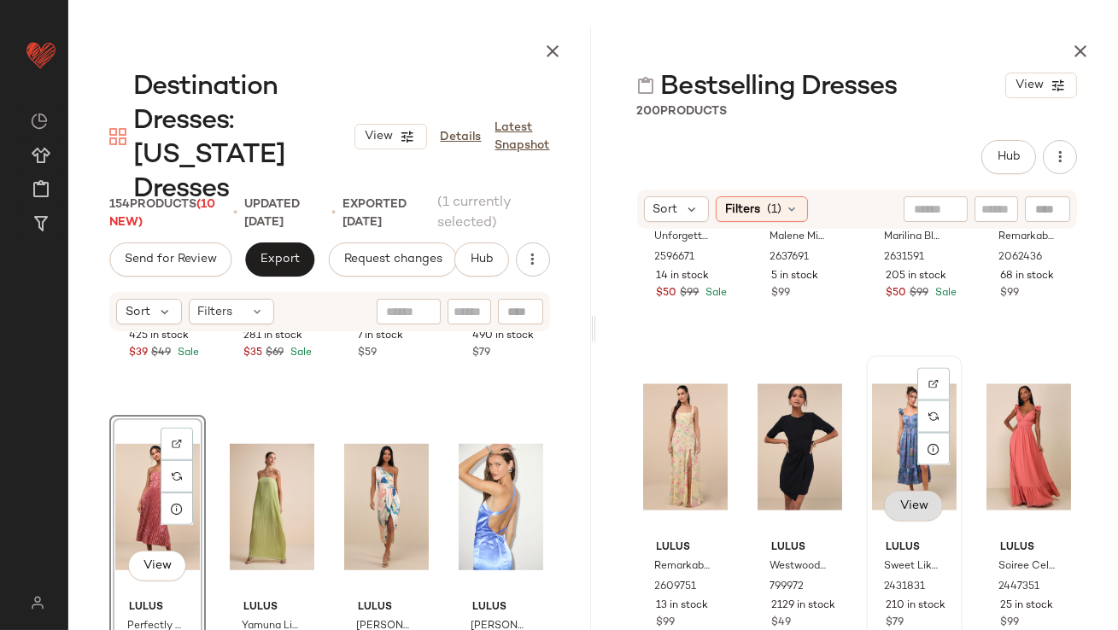
click at [899, 500] on span "View" at bounding box center [913, 507] width 29 height 14
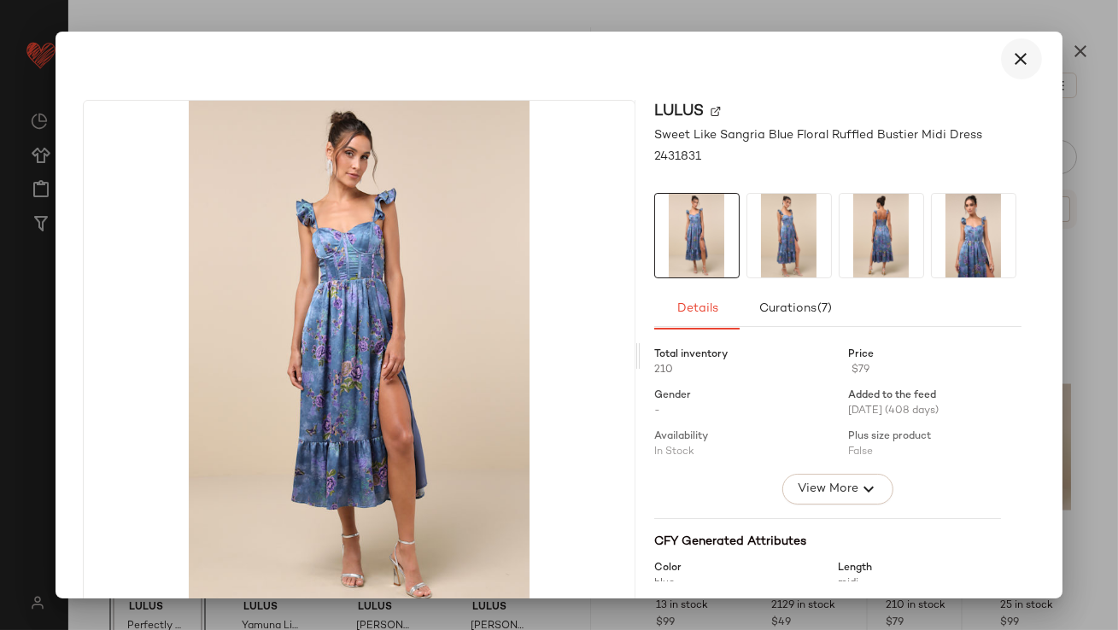
click at [1001, 67] on button "button" at bounding box center [1021, 58] width 41 height 41
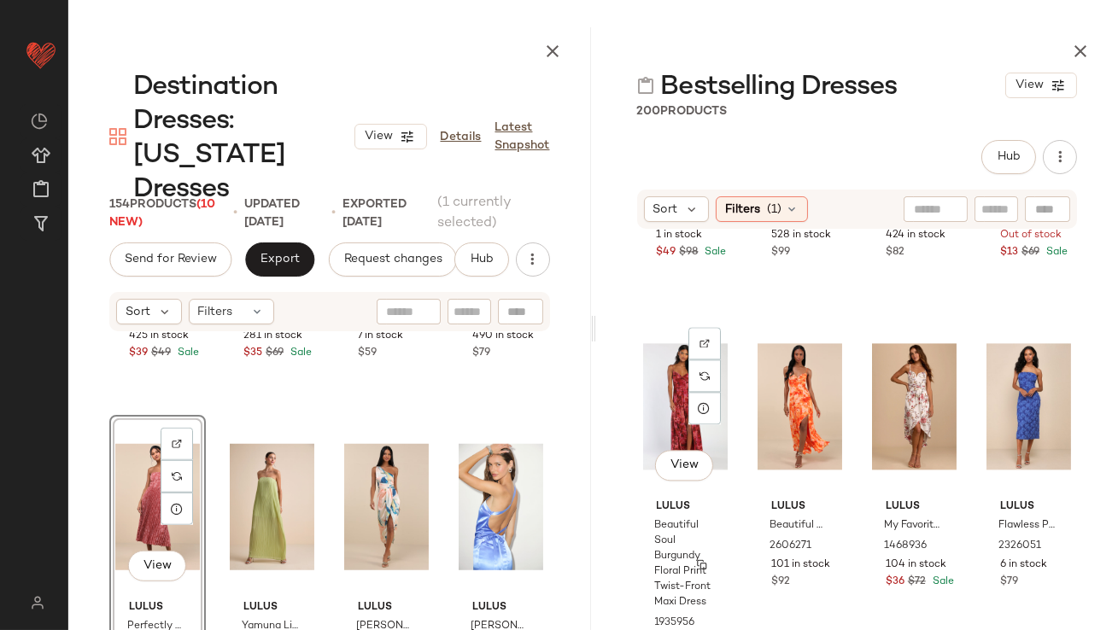
scroll to position [7520, 0]
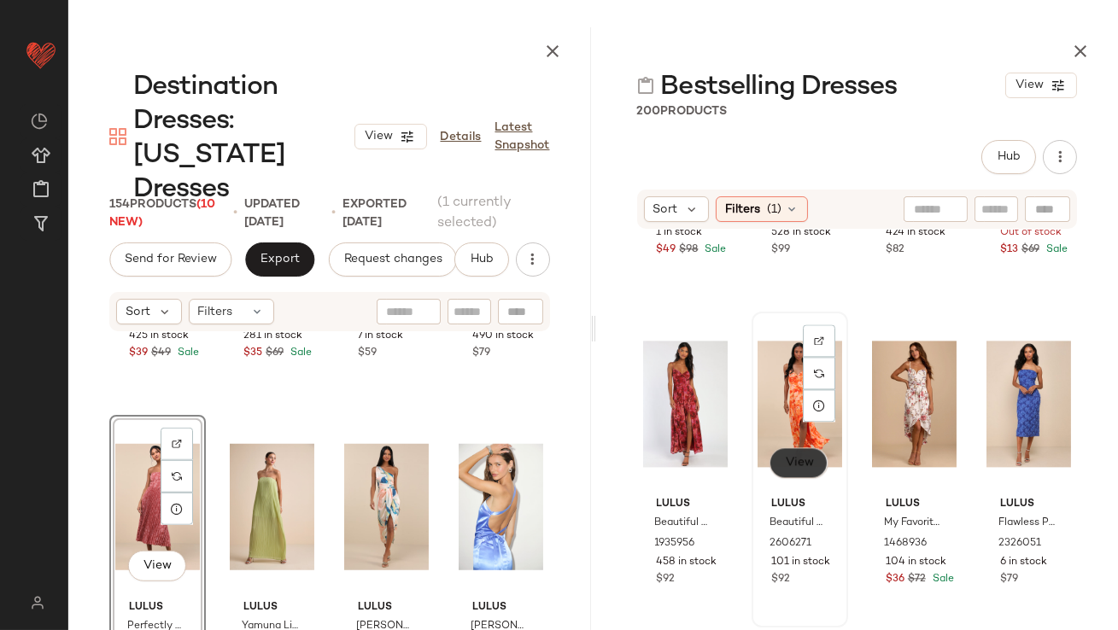
click at [792, 467] on span "View" at bounding box center [798, 463] width 29 height 14
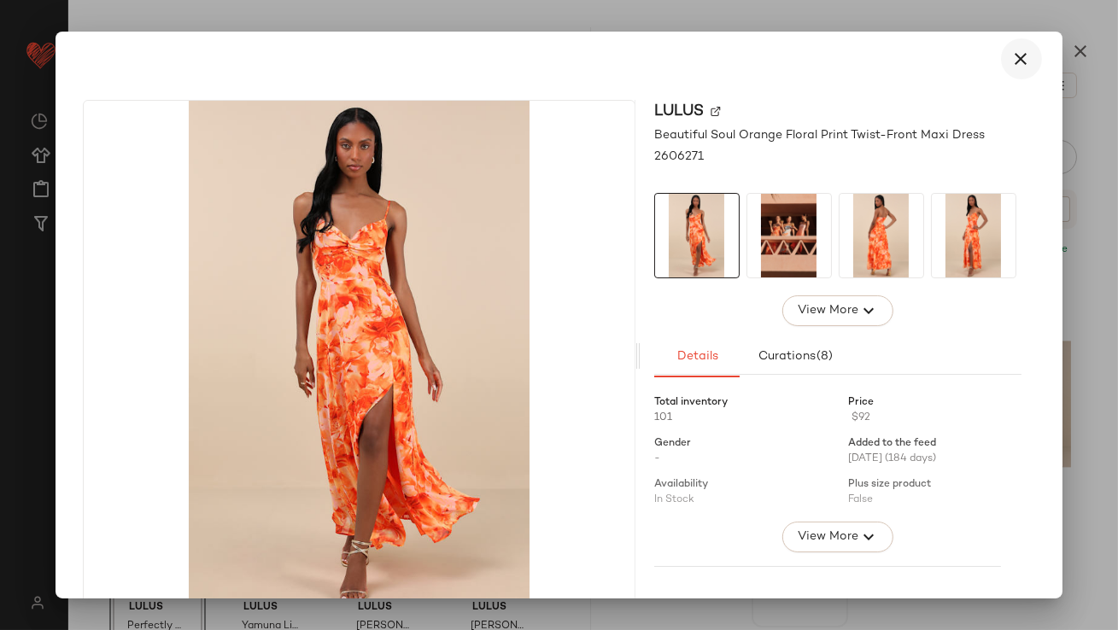
click at [1019, 52] on icon "button" at bounding box center [1021, 59] width 21 height 21
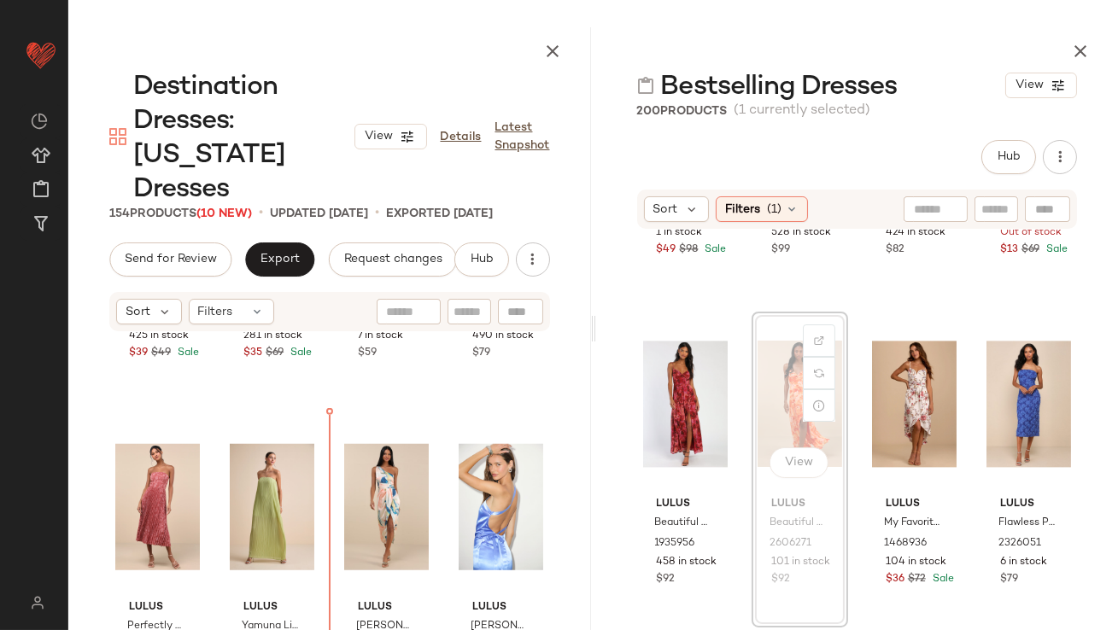
scroll to position [2902, 0]
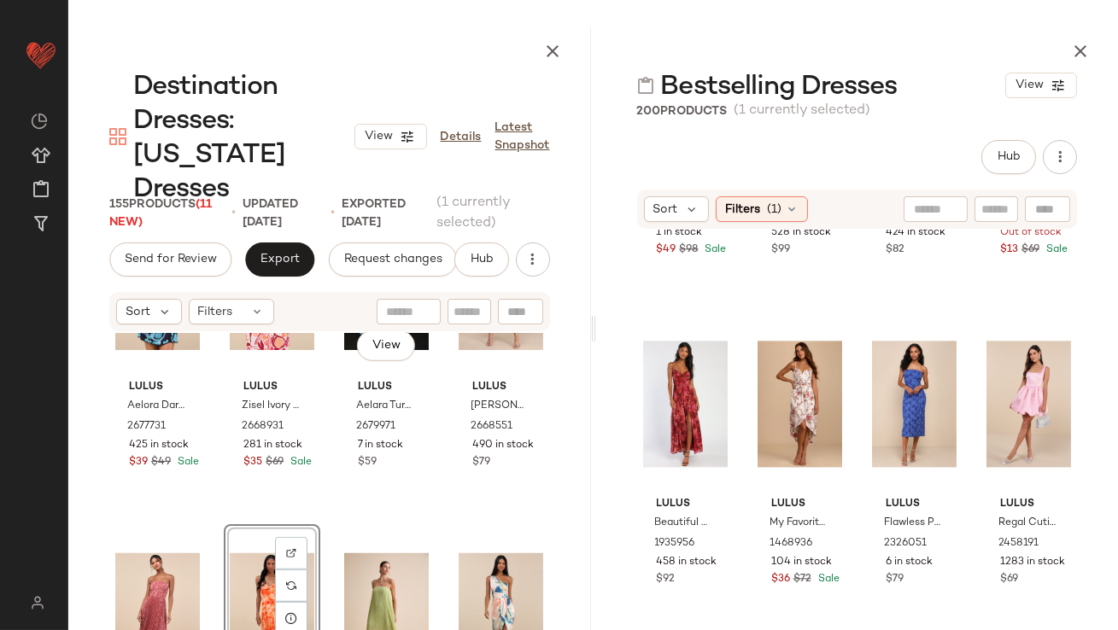
scroll to position [2862, 0]
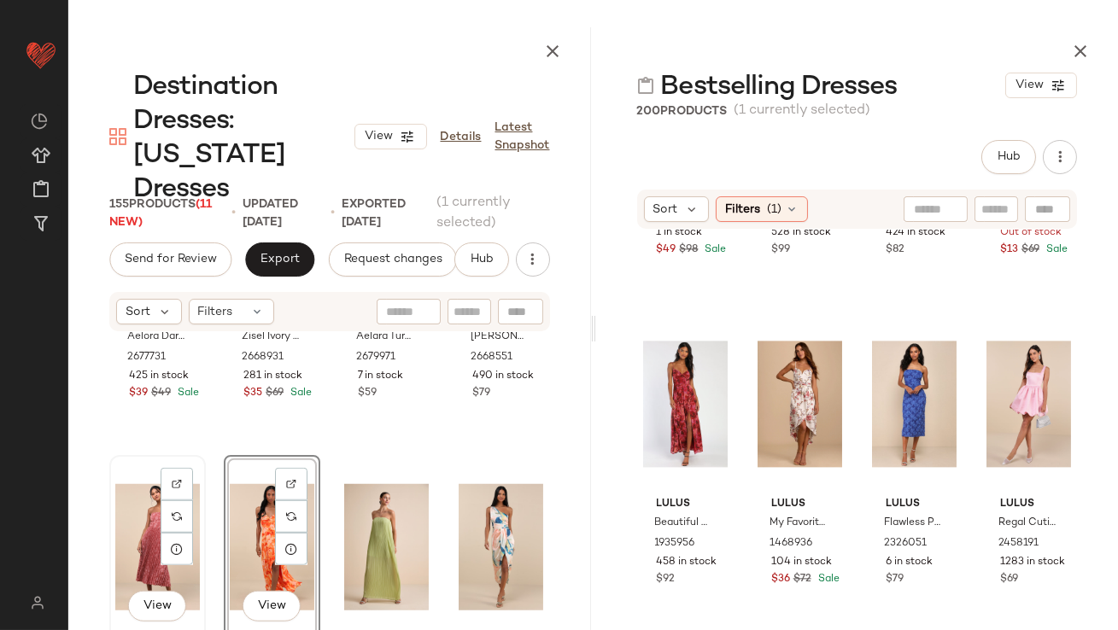
click at [138, 492] on div "View" at bounding box center [157, 547] width 85 height 173
click at [261, 501] on div "View" at bounding box center [272, 547] width 85 height 173
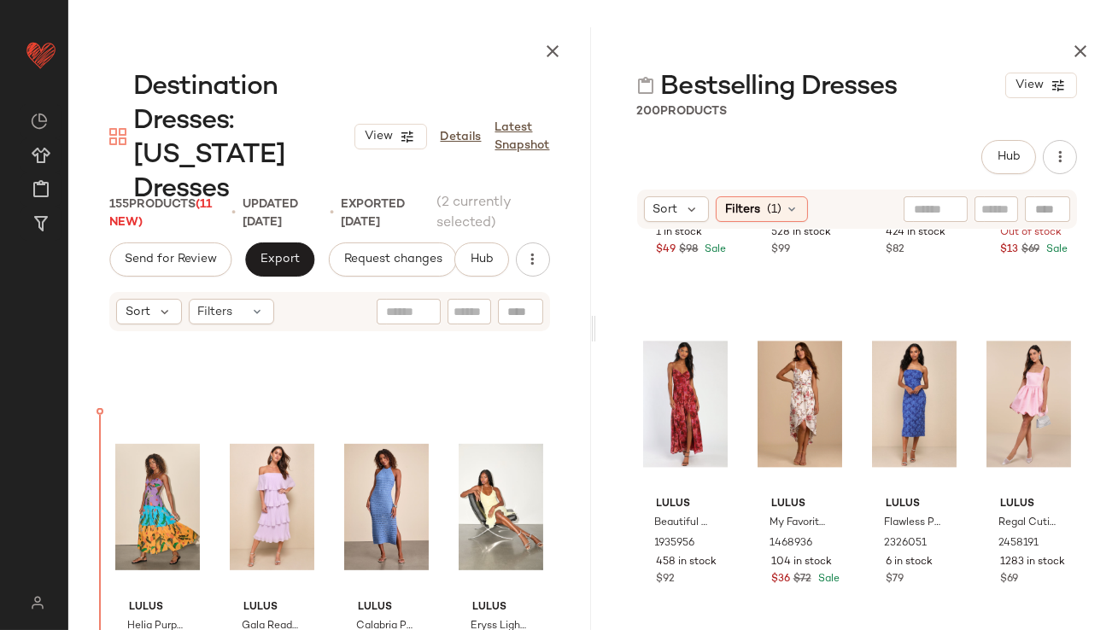
scroll to position [1913, 0]
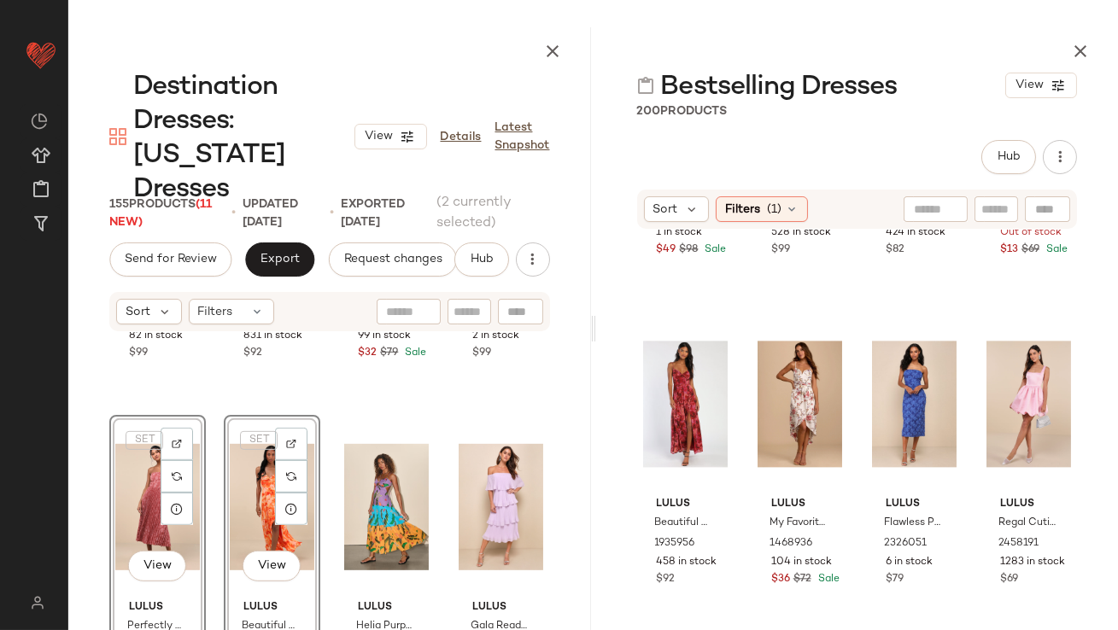
scroll to position [1716, 0]
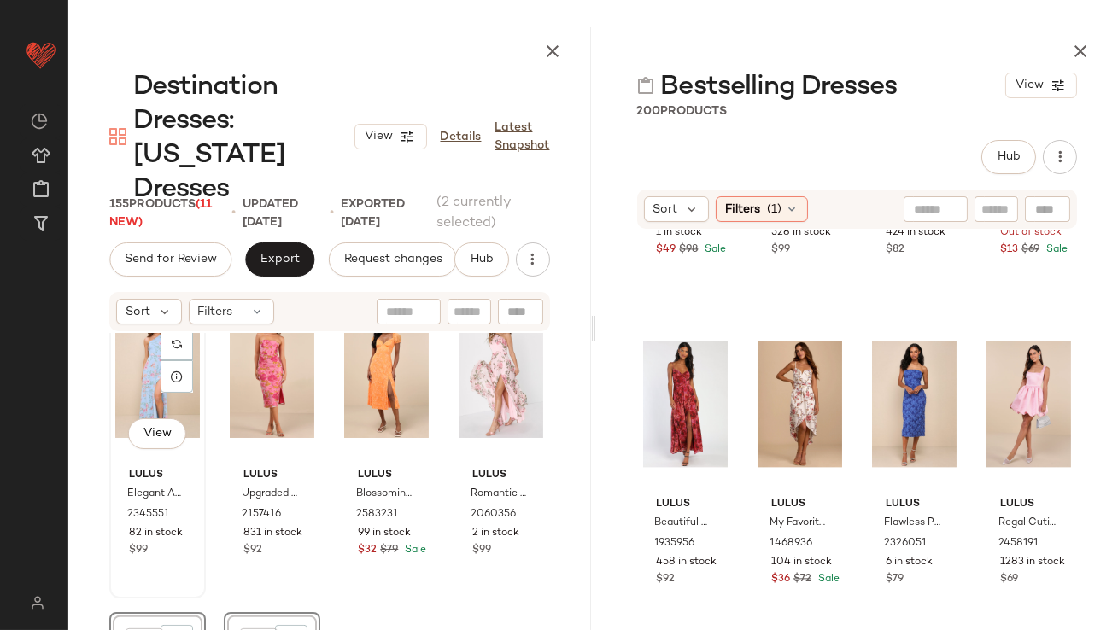
click at [203, 467] on div "View Lulus Elegant Admiration Light Blue Floral One-Shoulder Maxi Dress 2345551…" at bounding box center [157, 440] width 93 height 313
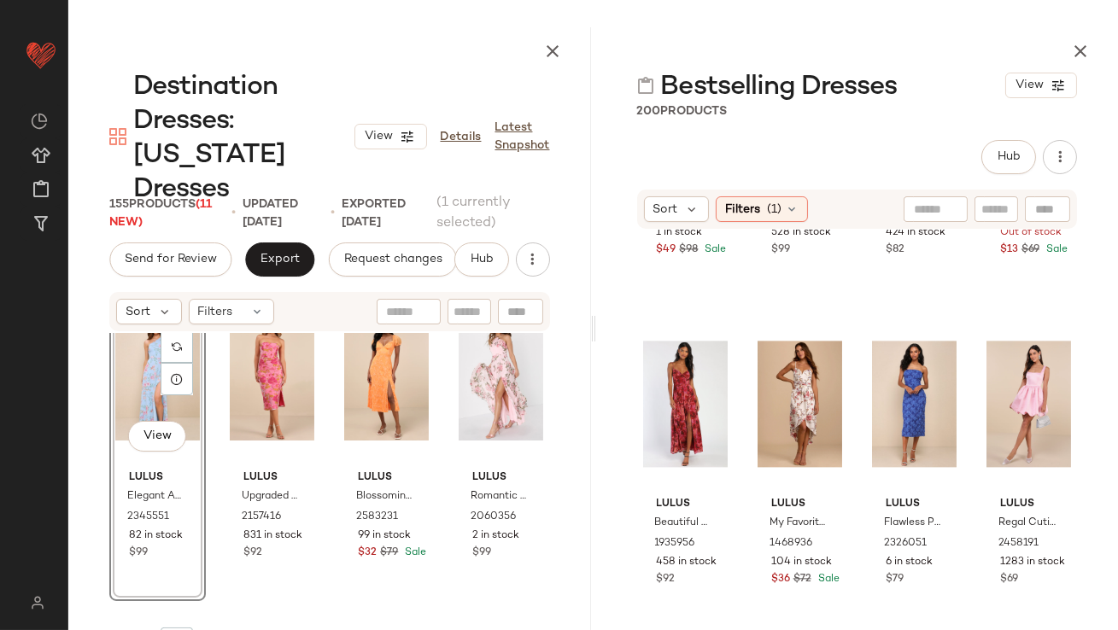
scroll to position [1718, 0]
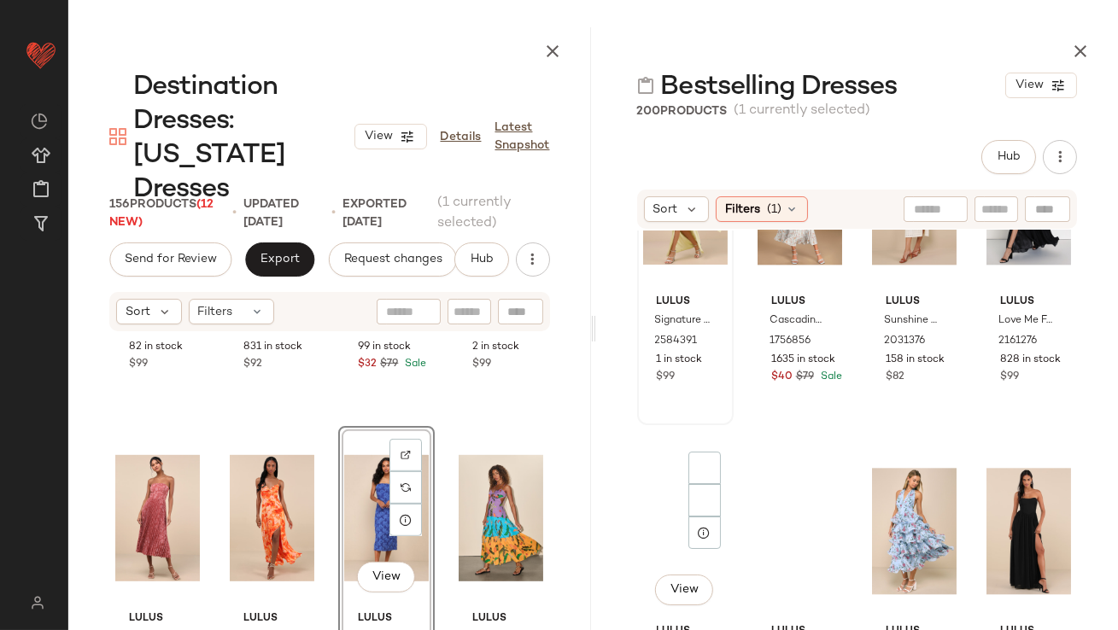
scroll to position [8054, 0]
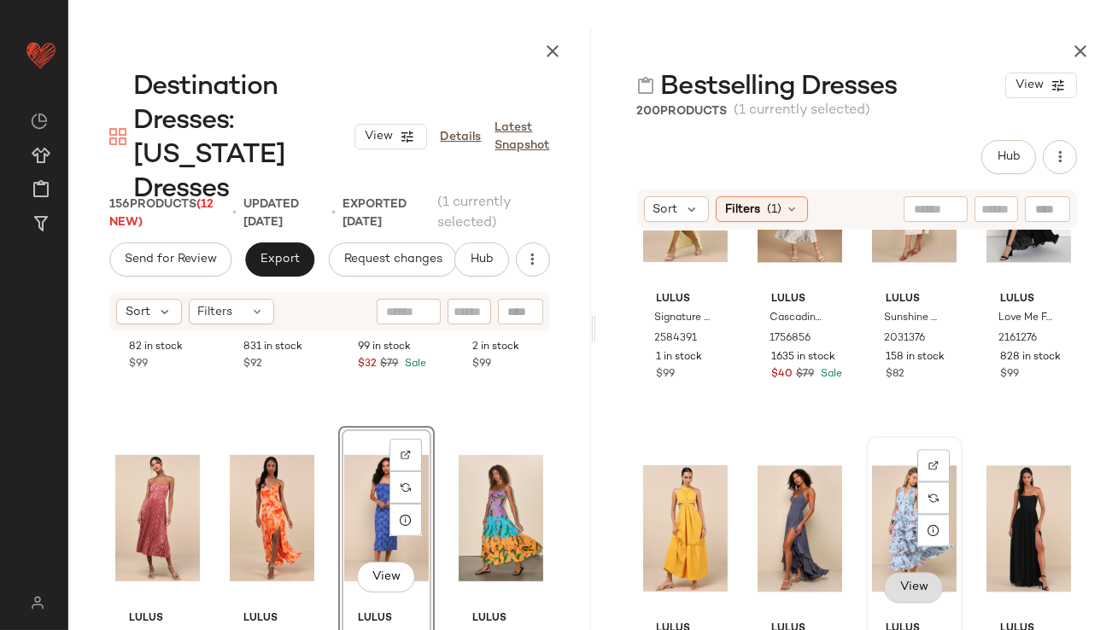
click at [903, 538] on span "View" at bounding box center [913, 588] width 29 height 14
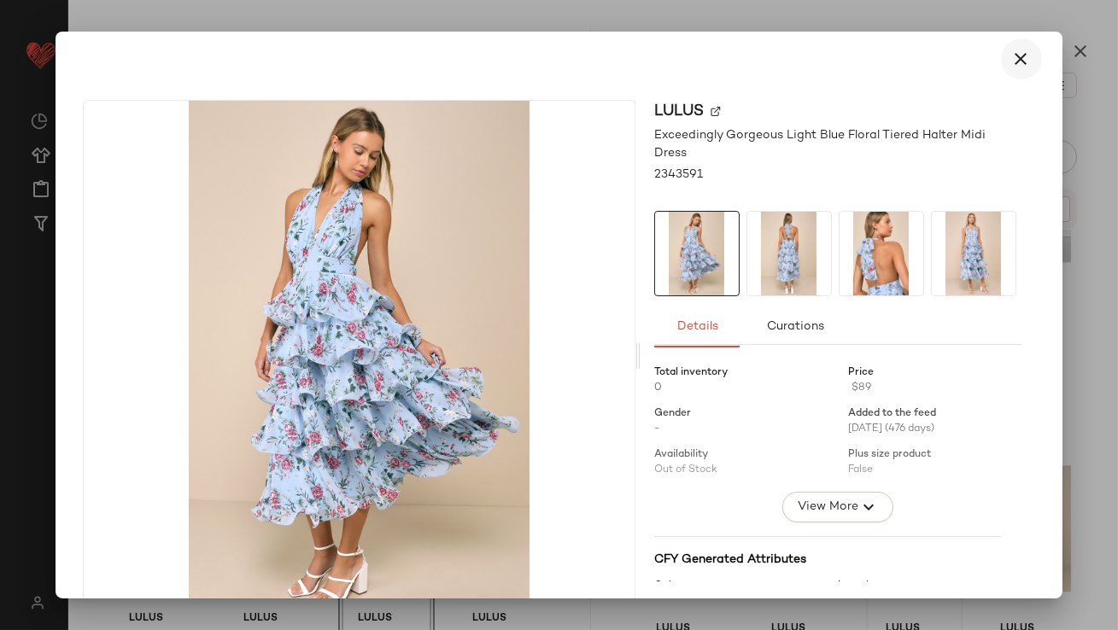
click at [1012, 45] on button "button" at bounding box center [1021, 58] width 41 height 41
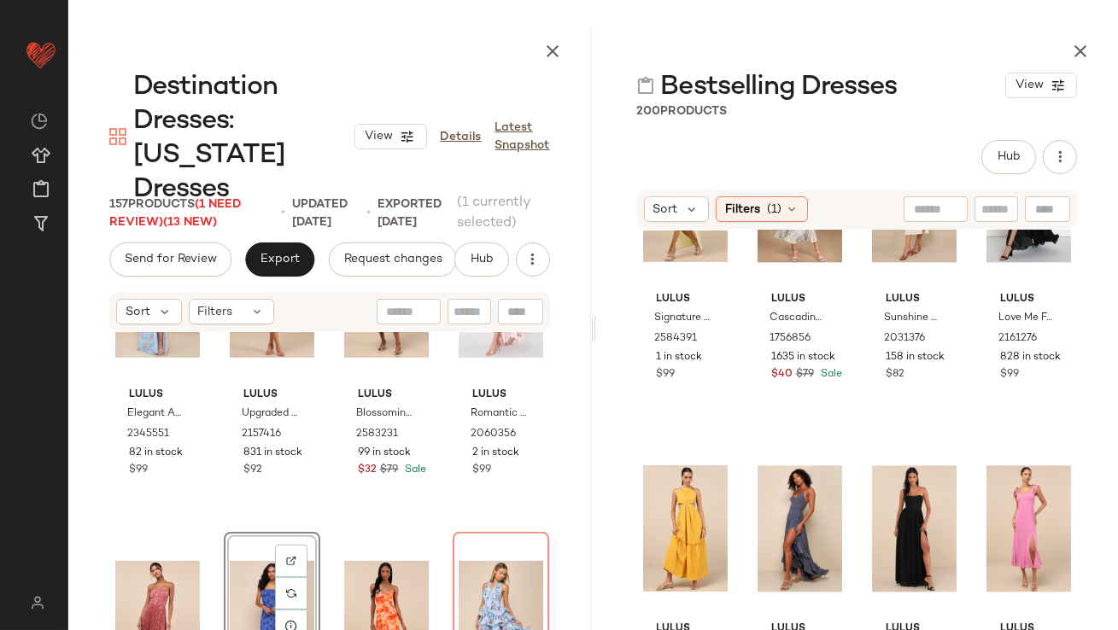
scroll to position [1921, 0]
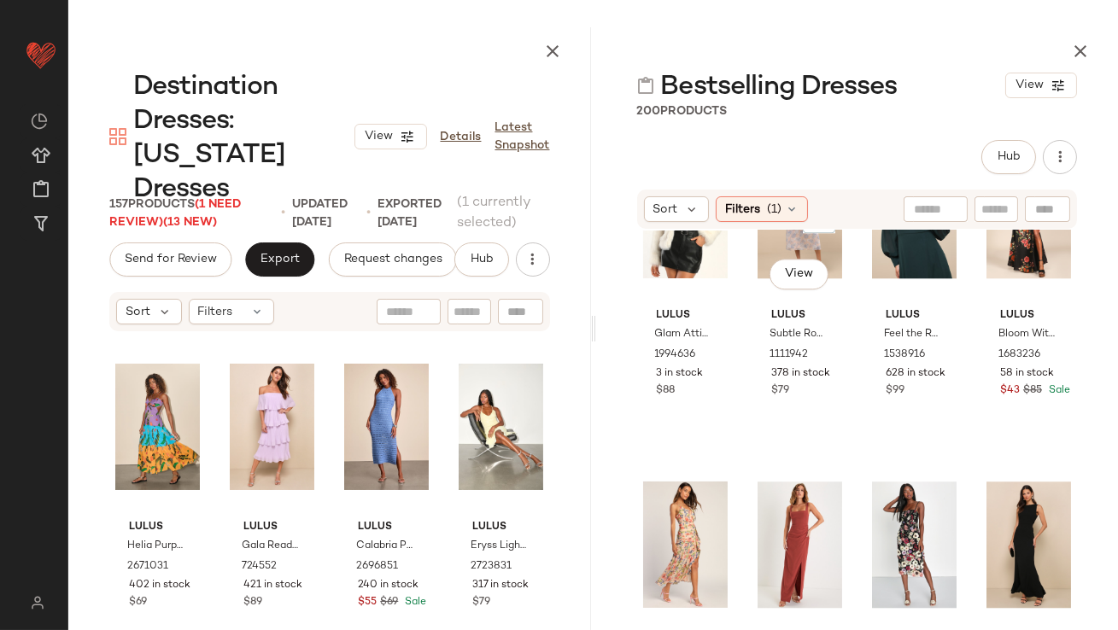
scroll to position [8699, 0]
click at [222, 160] on span "Destination Dresses: [US_STATE] Dresses" at bounding box center [243, 138] width 221 height 137
click at [227, 167] on span "Destination Dresses: [US_STATE] Dresses" at bounding box center [243, 138] width 221 height 137
click at [236, 171] on span "Destination Dresses: [US_STATE] Dresses" at bounding box center [243, 138] width 221 height 137
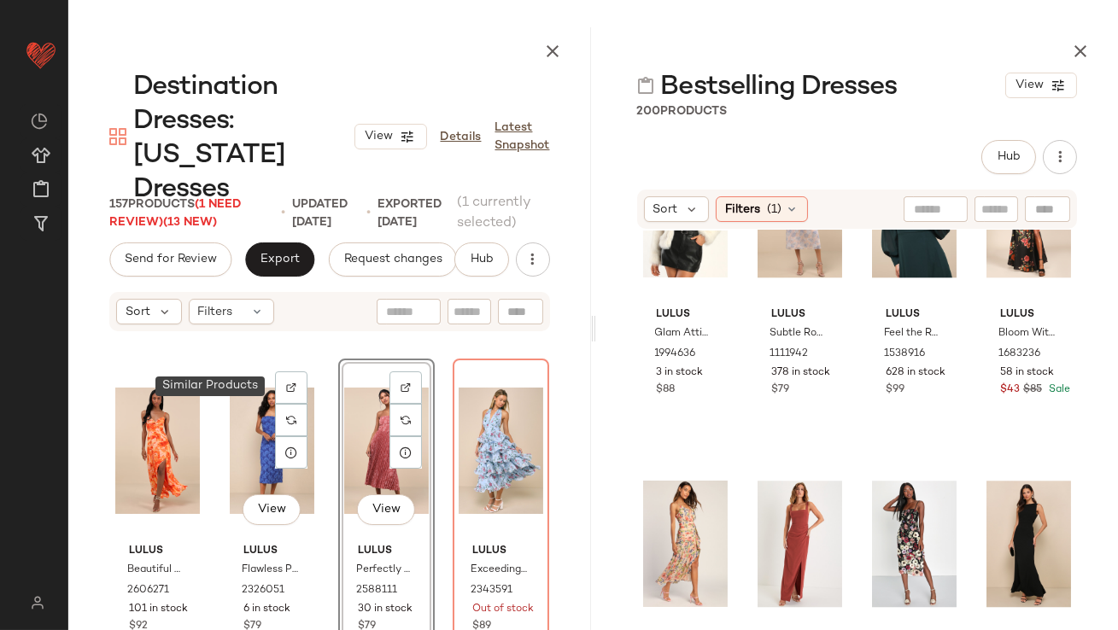
scroll to position [1969, 0]
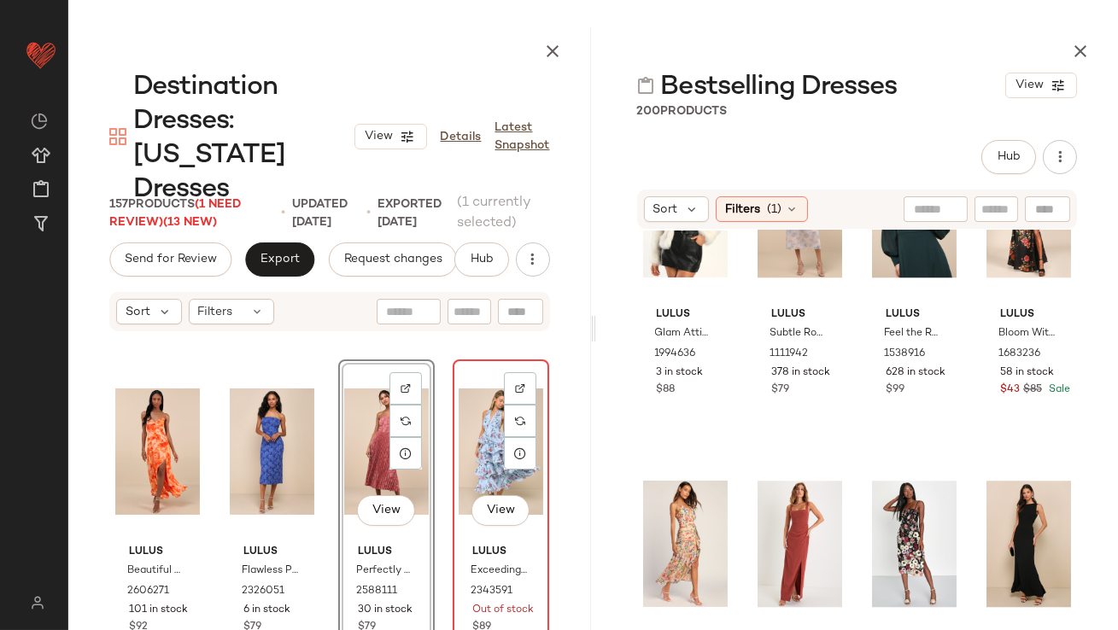
click at [493, 401] on div "View" at bounding box center [501, 452] width 85 height 173
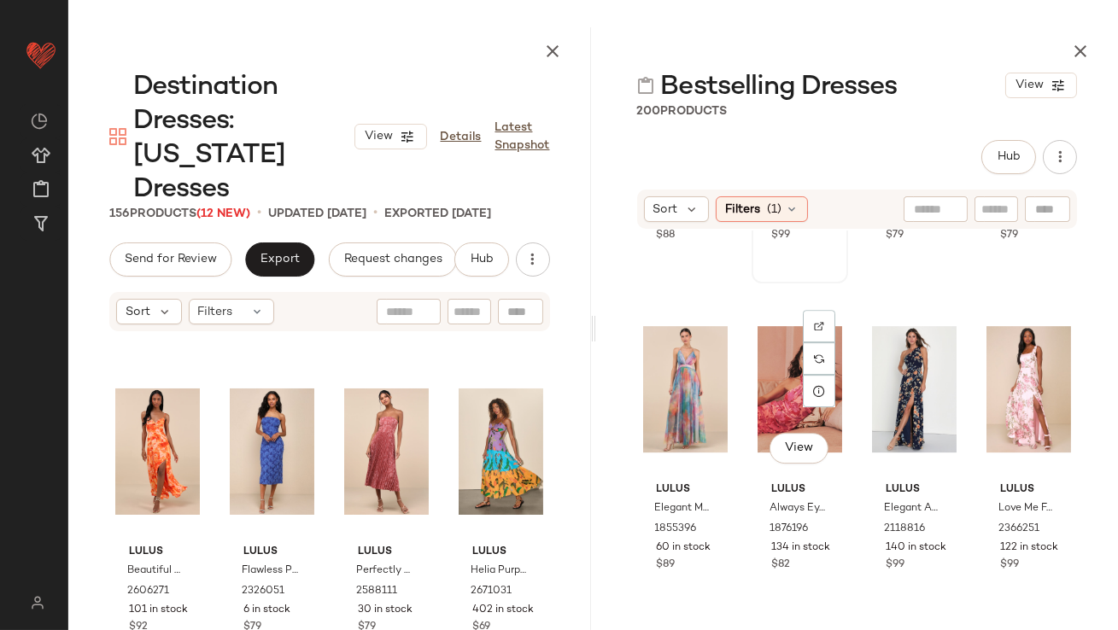
scroll to position [10506, 0]
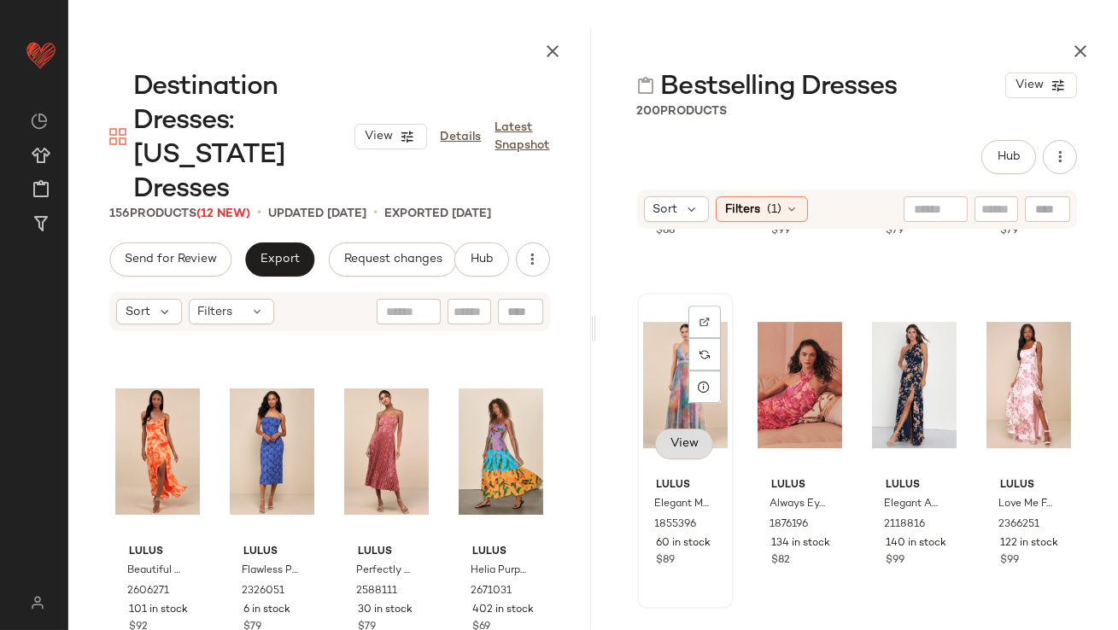
click at [677, 448] on span "View" at bounding box center [684, 444] width 29 height 14
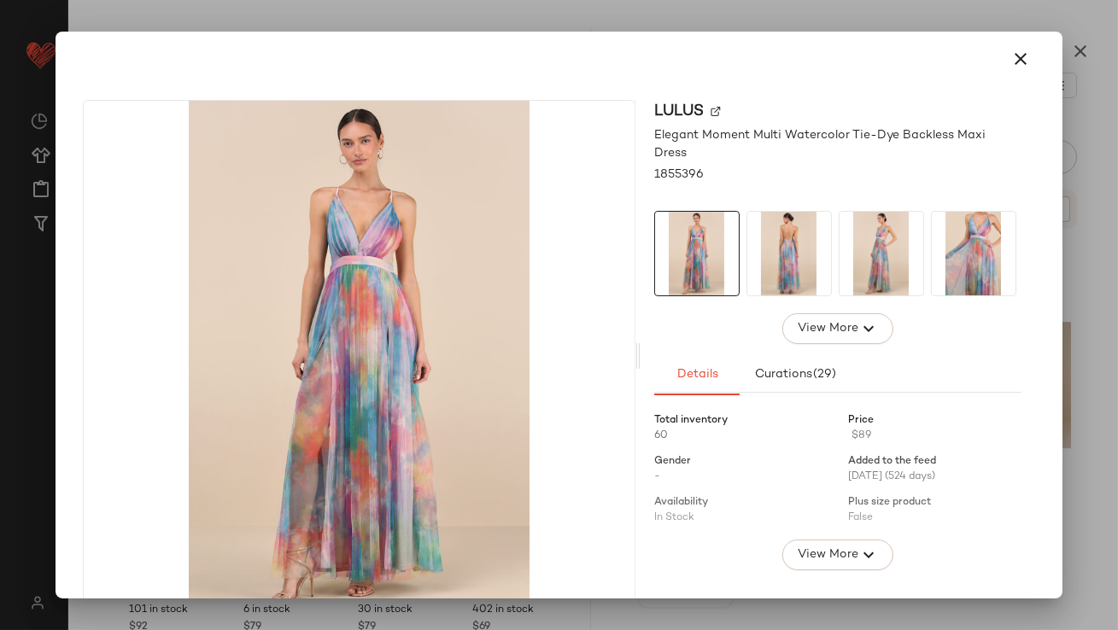
click at [1020, 30] on div at bounding box center [559, 315] width 1118 height 630
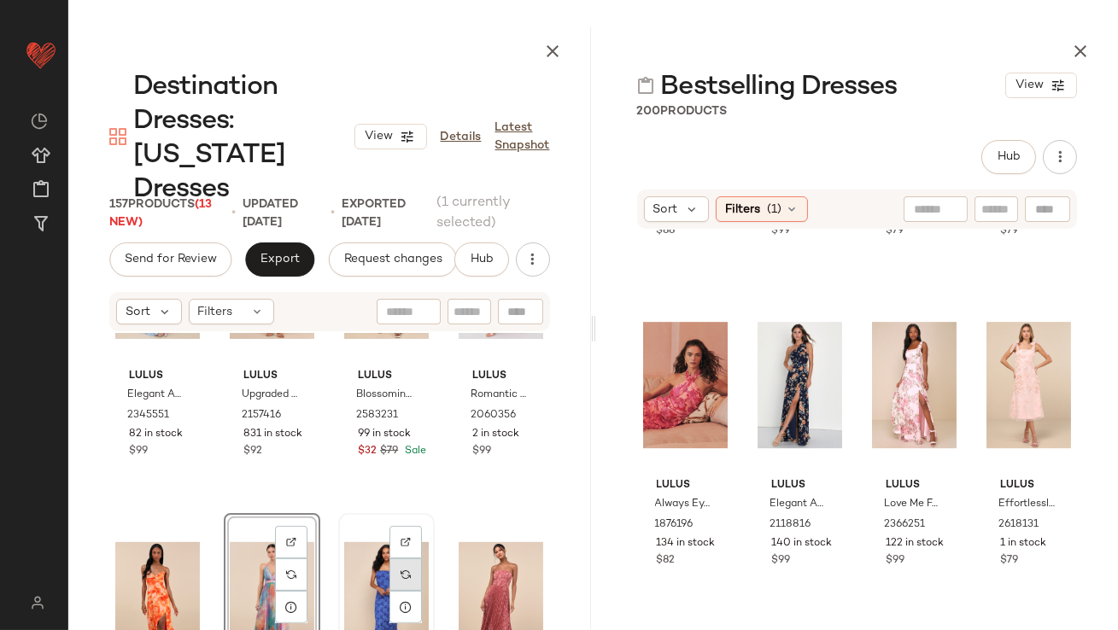
scroll to position [1860, 0]
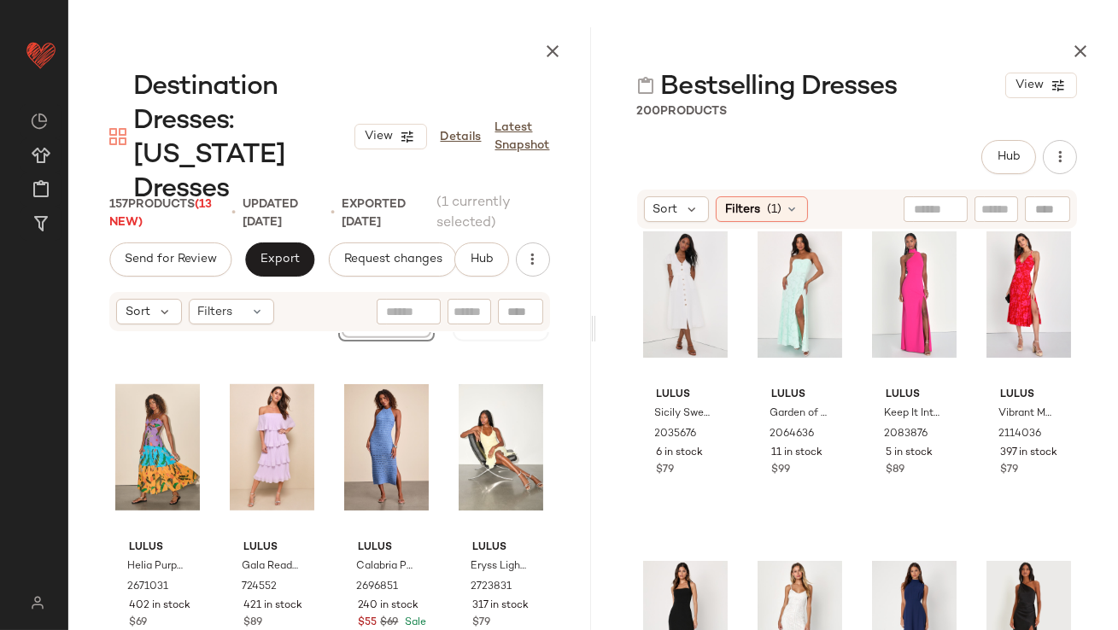
scroll to position [11580, 0]
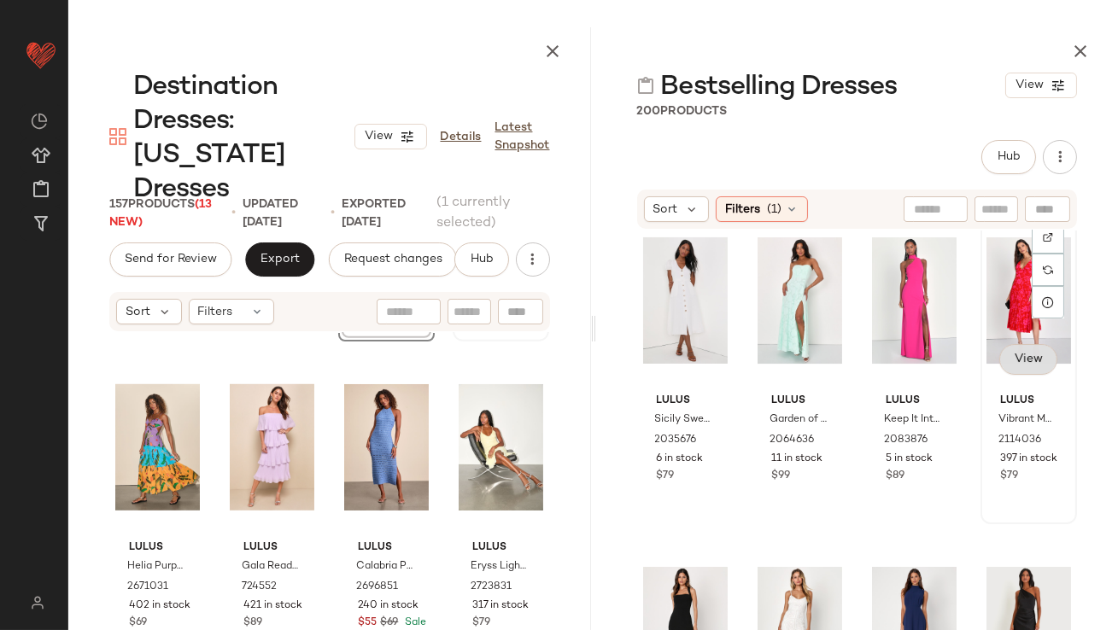
click at [1013, 363] on span "View" at bounding box center [1027, 360] width 29 height 14
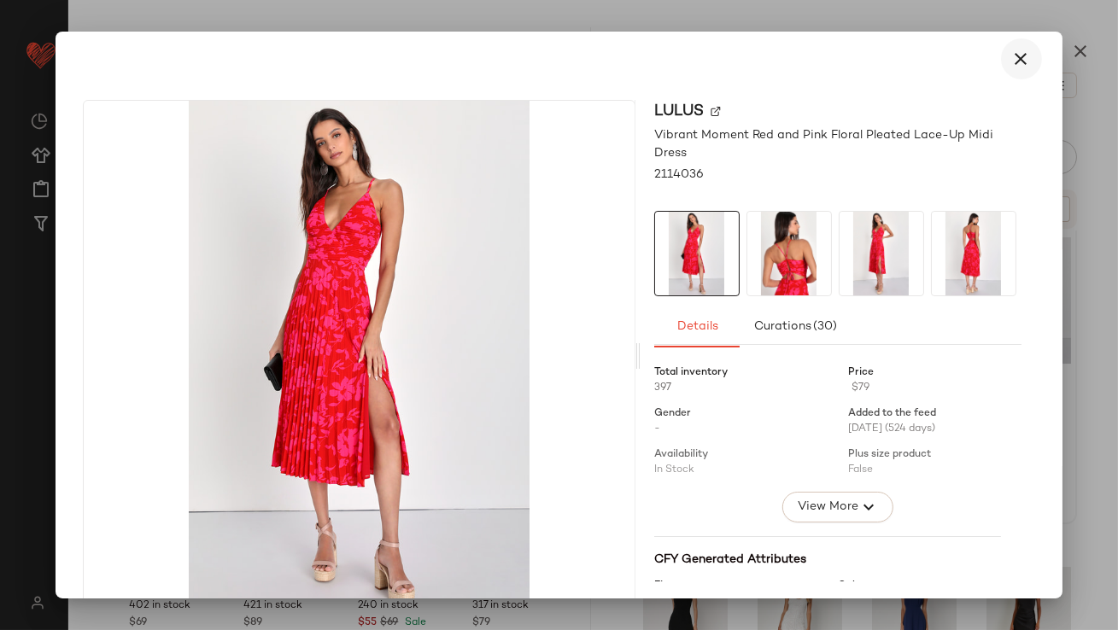
click at [1011, 56] on icon "button" at bounding box center [1021, 59] width 21 height 21
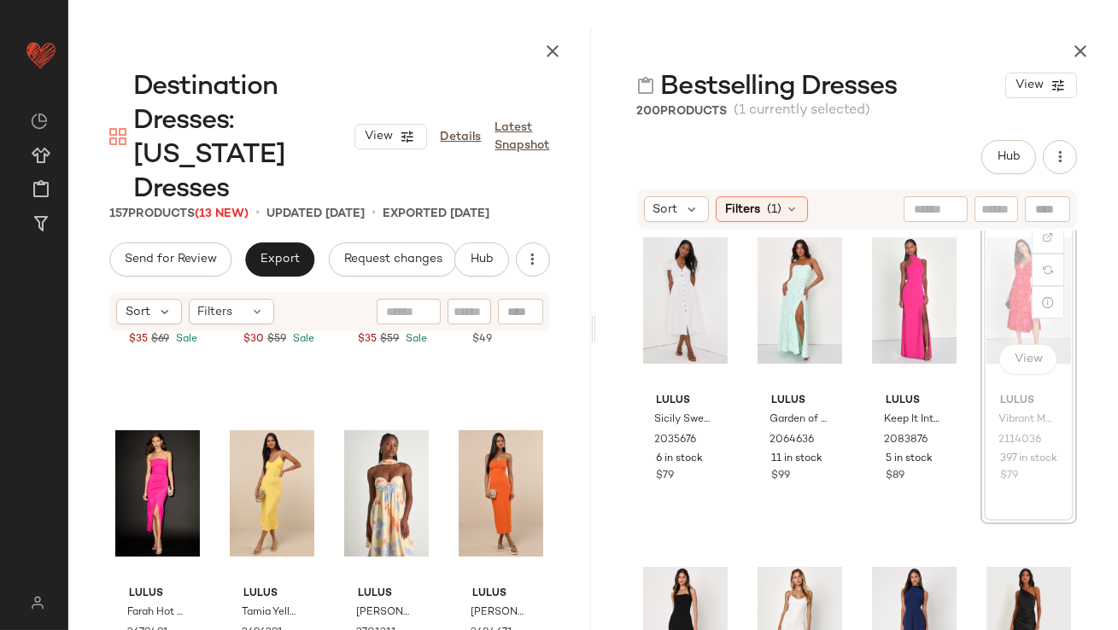
scroll to position [11579, 0]
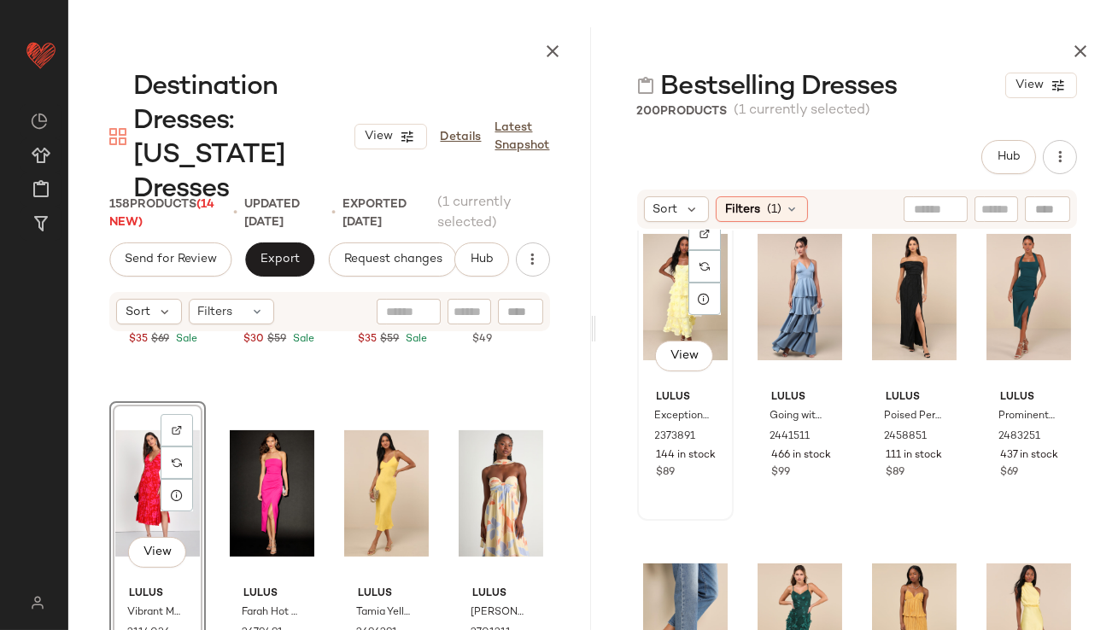
scroll to position [12766, 0]
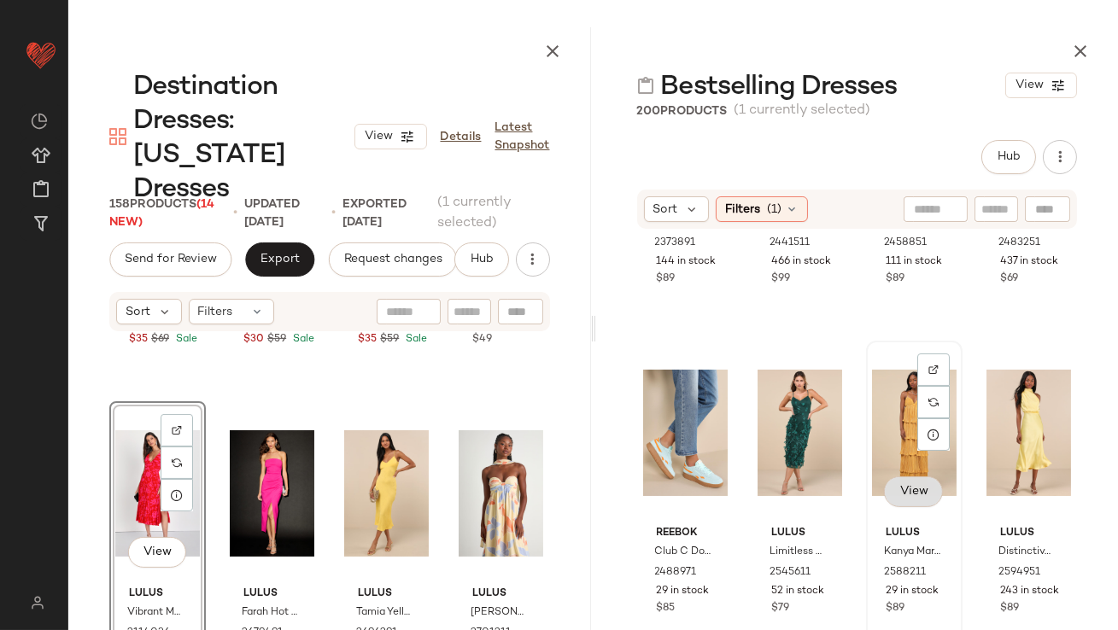
click at [899, 493] on span "View" at bounding box center [913, 492] width 29 height 14
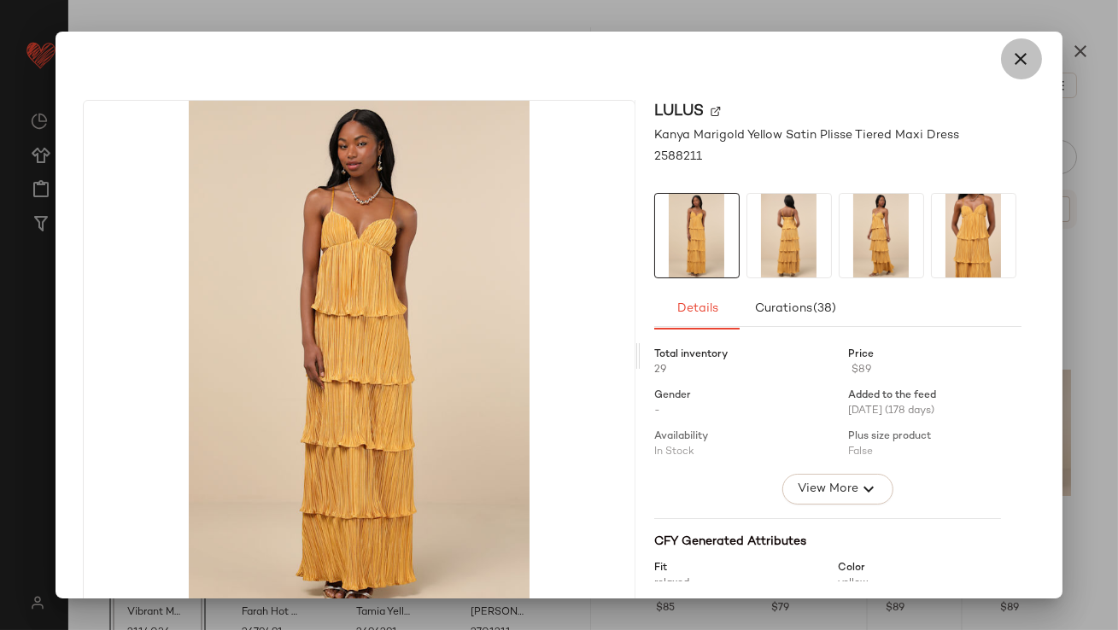
click at [1001, 65] on button "button" at bounding box center [1021, 58] width 41 height 41
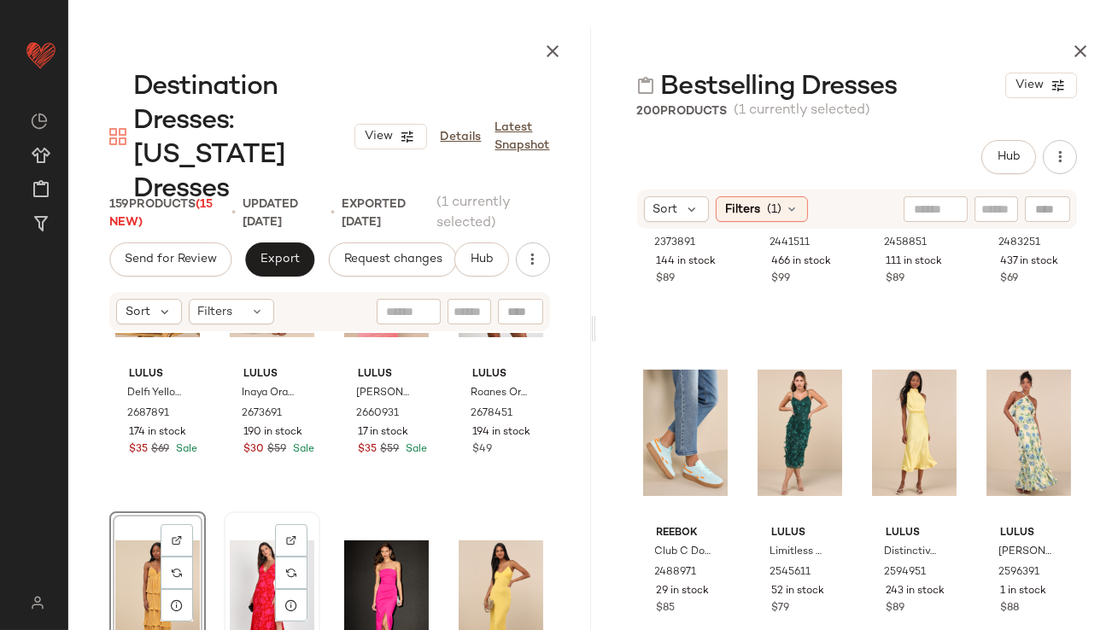
scroll to position [850, 0]
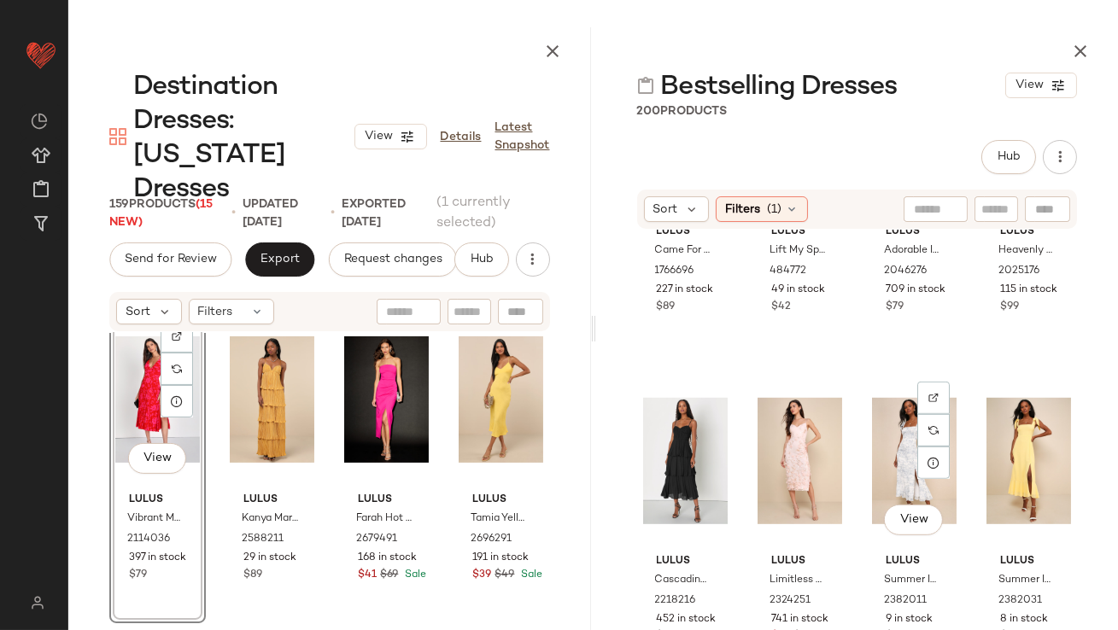
scroll to position [14389, 0]
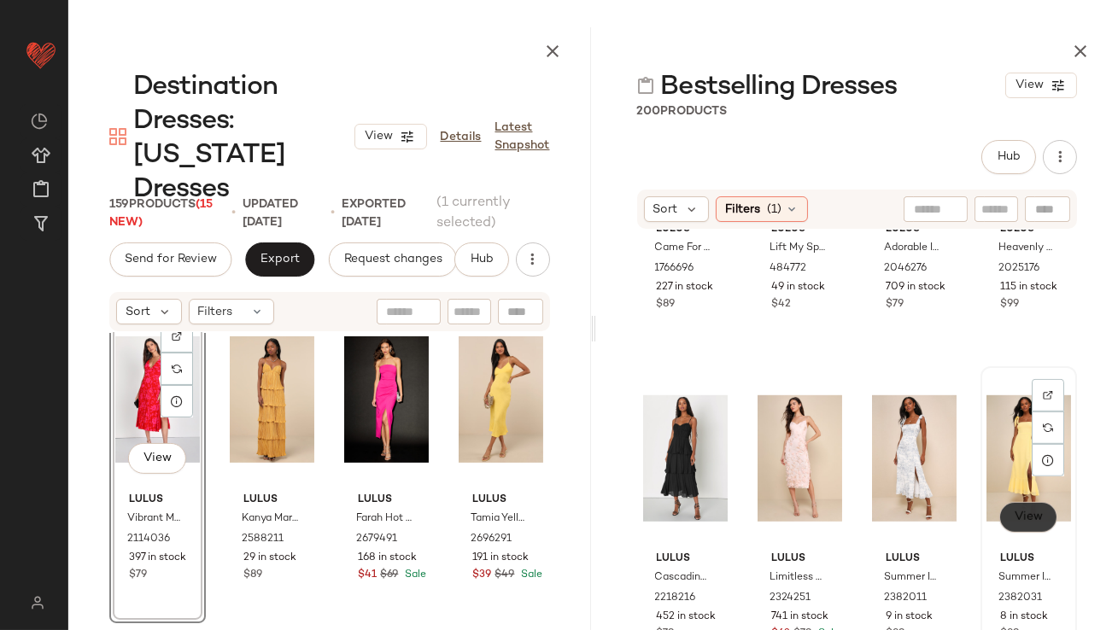
click at [1013, 508] on button "View" at bounding box center [1028, 517] width 58 height 31
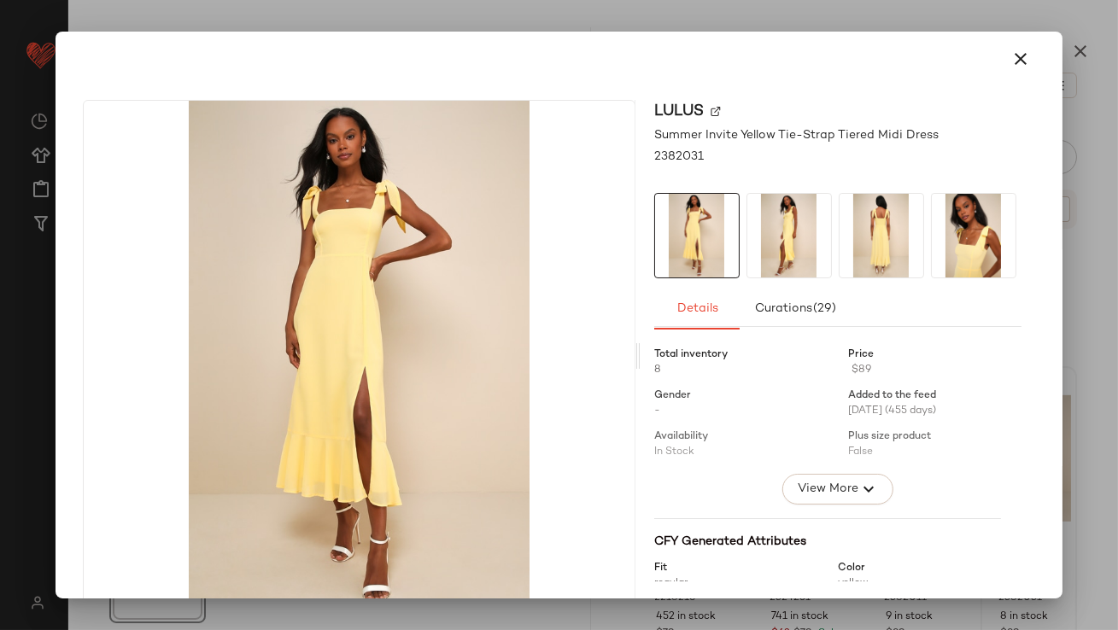
click at [1039, 53] on div at bounding box center [558, 59] width 993 height 55
click at [1038, 46] on div at bounding box center [558, 59] width 993 height 55
click at [1013, 54] on icon "button" at bounding box center [1021, 59] width 21 height 21
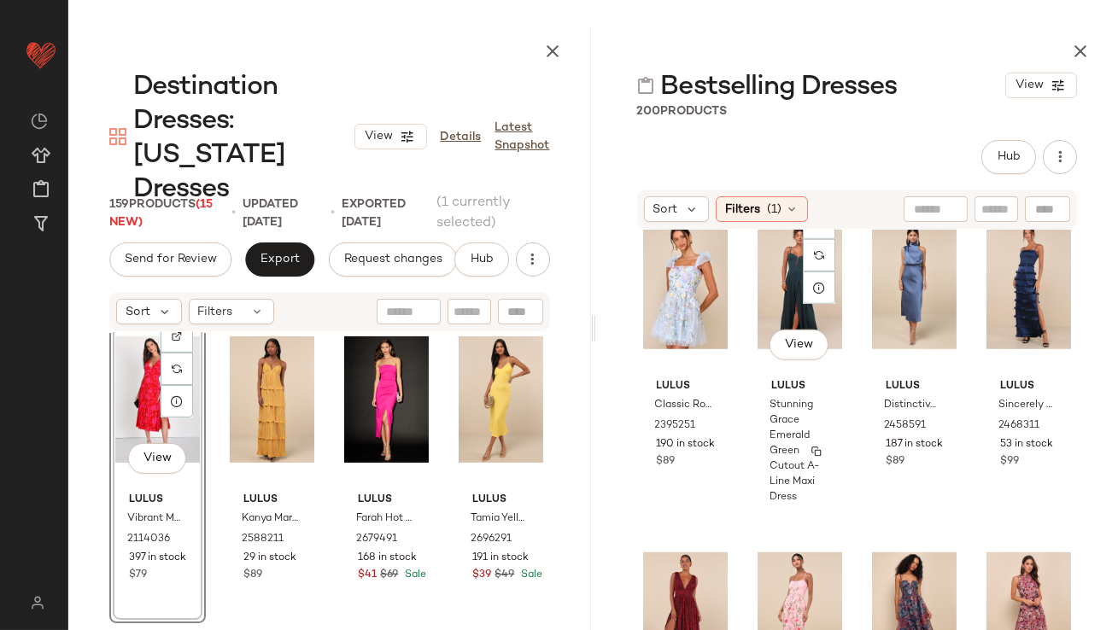
scroll to position [15008, 0]
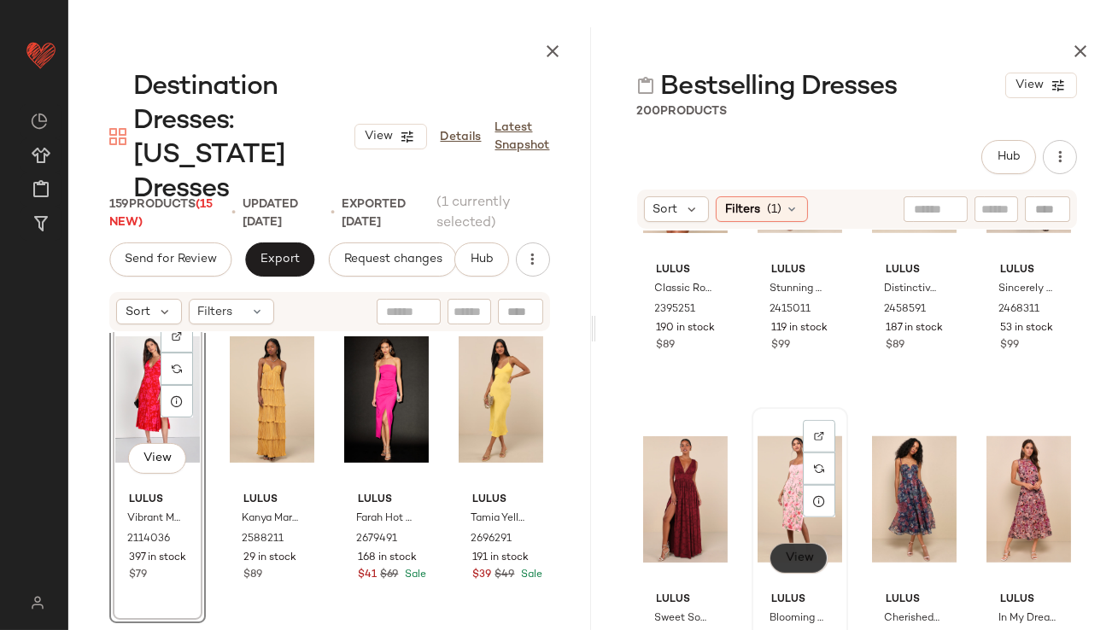
click at [773, 538] on button "View" at bounding box center [799, 558] width 58 height 31
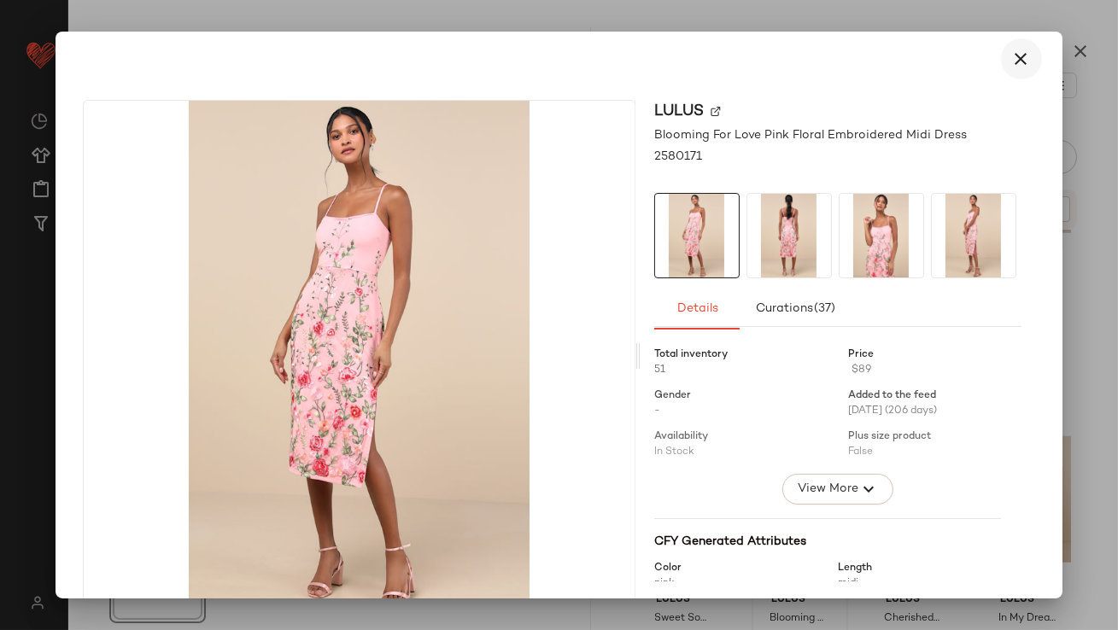
click at [1023, 50] on button "button" at bounding box center [1021, 58] width 41 height 41
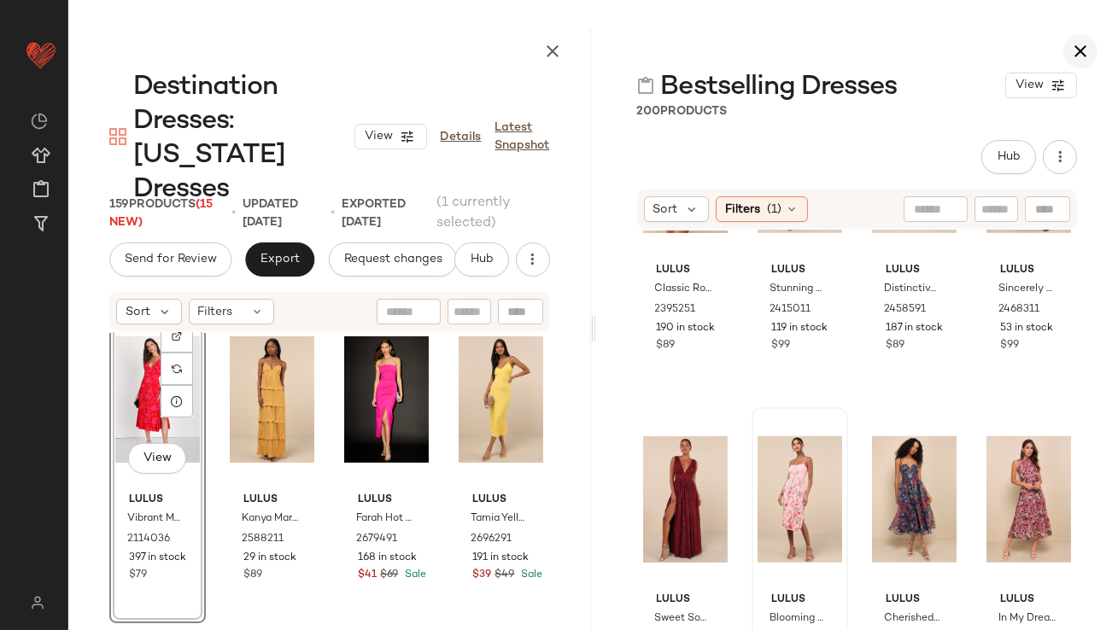
click at [1075, 62] on button "button" at bounding box center [1081, 51] width 34 height 34
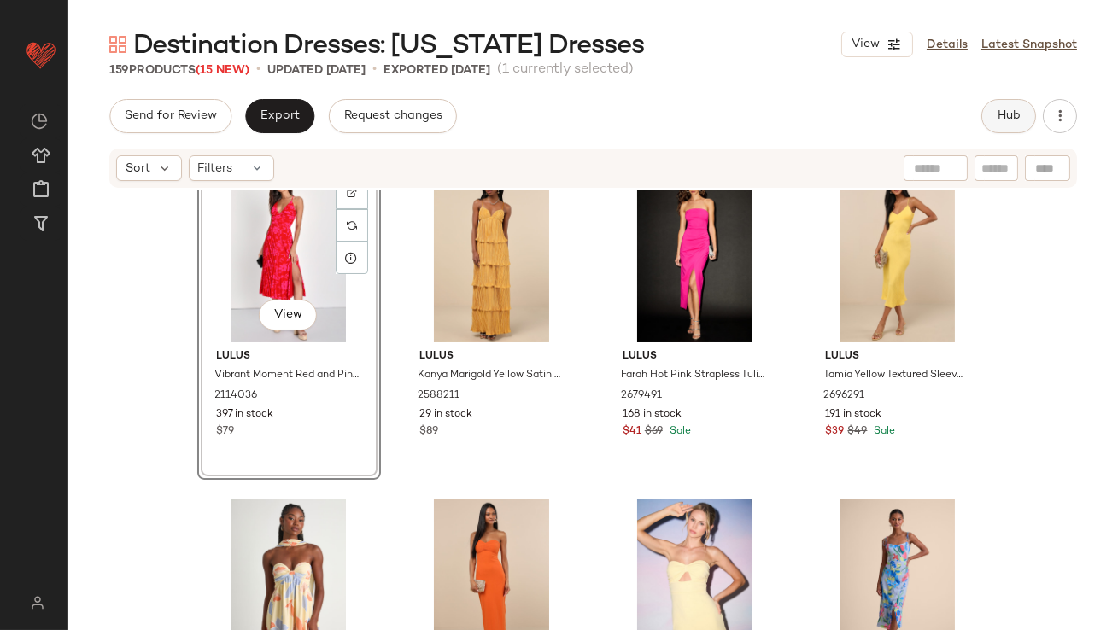
click at [1011, 117] on span "Hub" at bounding box center [1009, 116] width 24 height 14
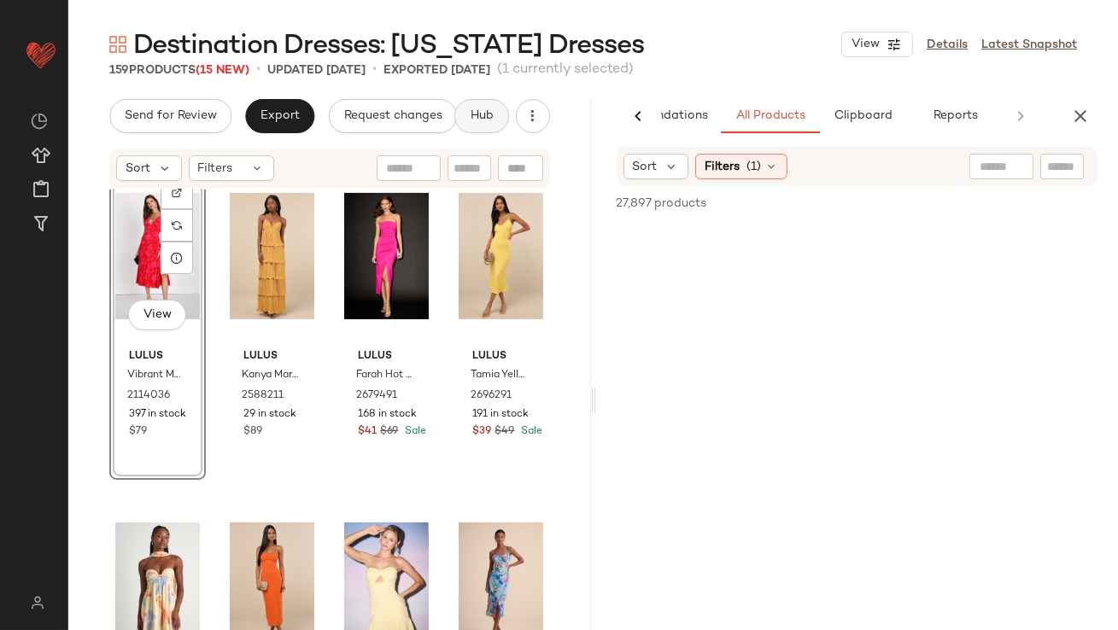
scroll to position [0, 96]
click at [767, 173] on div "Filters (3)" at bounding box center [741, 167] width 93 height 26
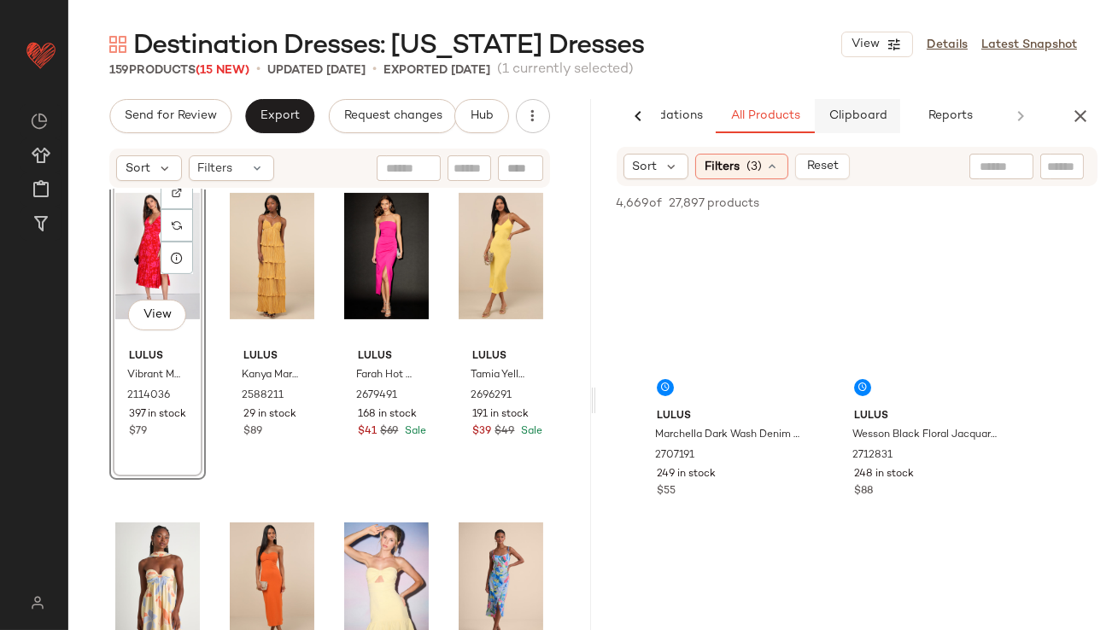
click at [851, 114] on span "Clipboard" at bounding box center [857, 116] width 59 height 14
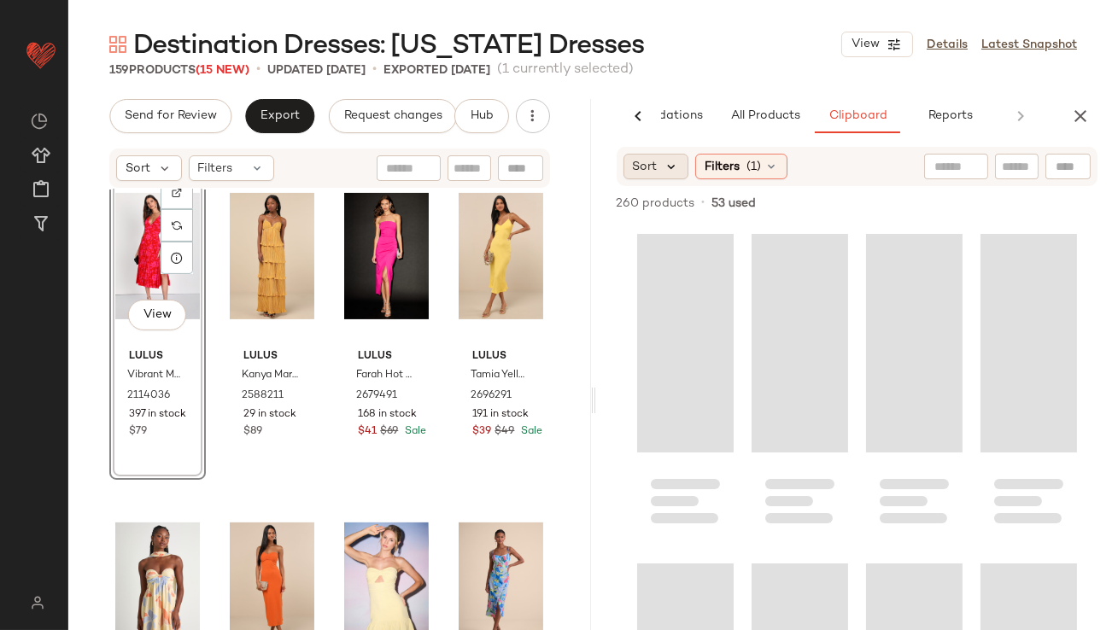
click at [678, 166] on icon at bounding box center [672, 166] width 15 height 15
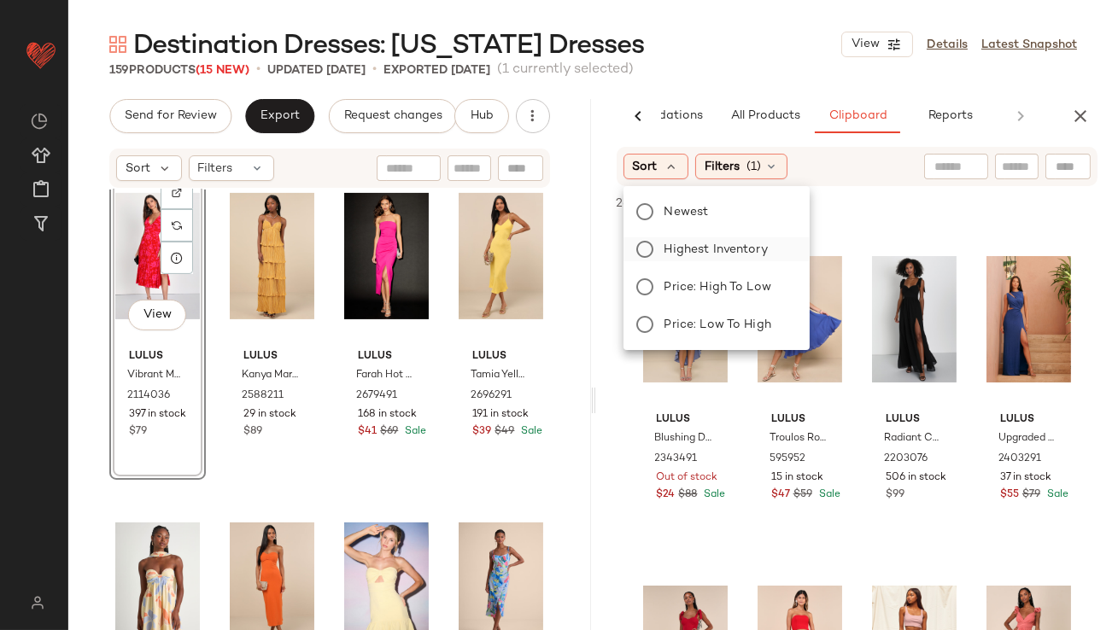
click at [660, 248] on label "Highest Inventory" at bounding box center [727, 249] width 138 height 24
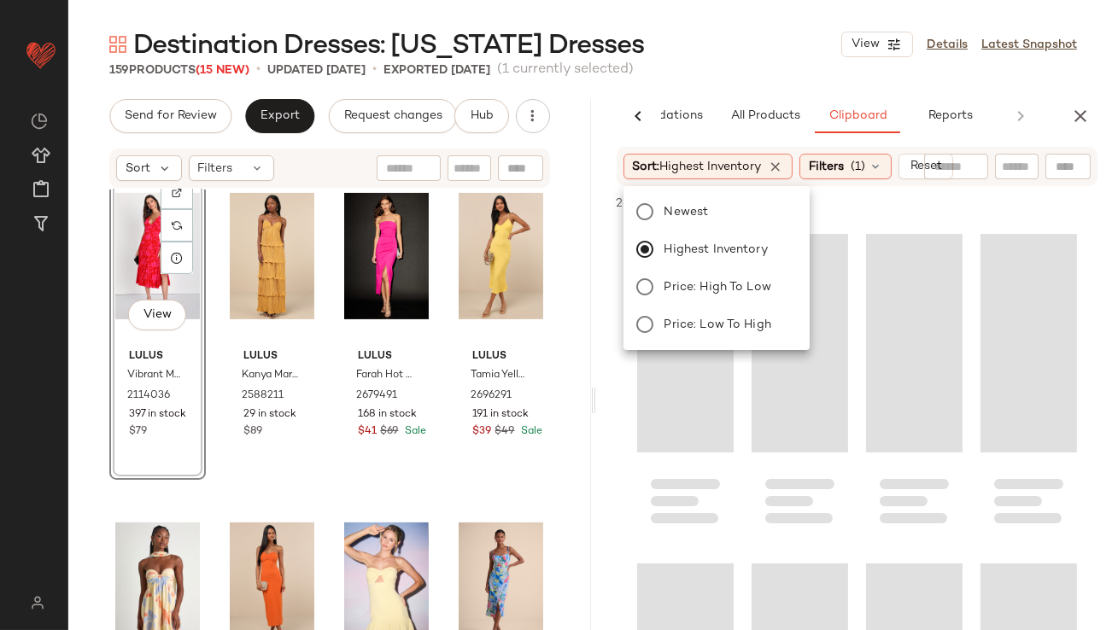
click at [747, 77] on div "159 Products (15 New) • updated [DATE] • Exported [DATE] (1 currently selected)" at bounding box center [593, 70] width 1050 height 17
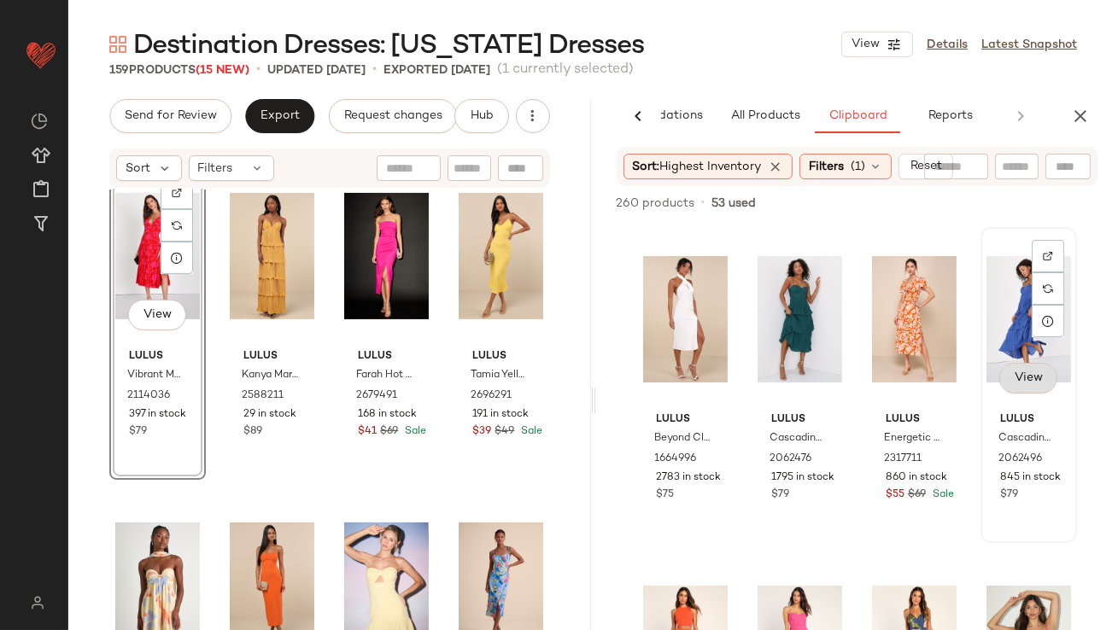
click at [1011, 369] on button "View" at bounding box center [1028, 378] width 58 height 31
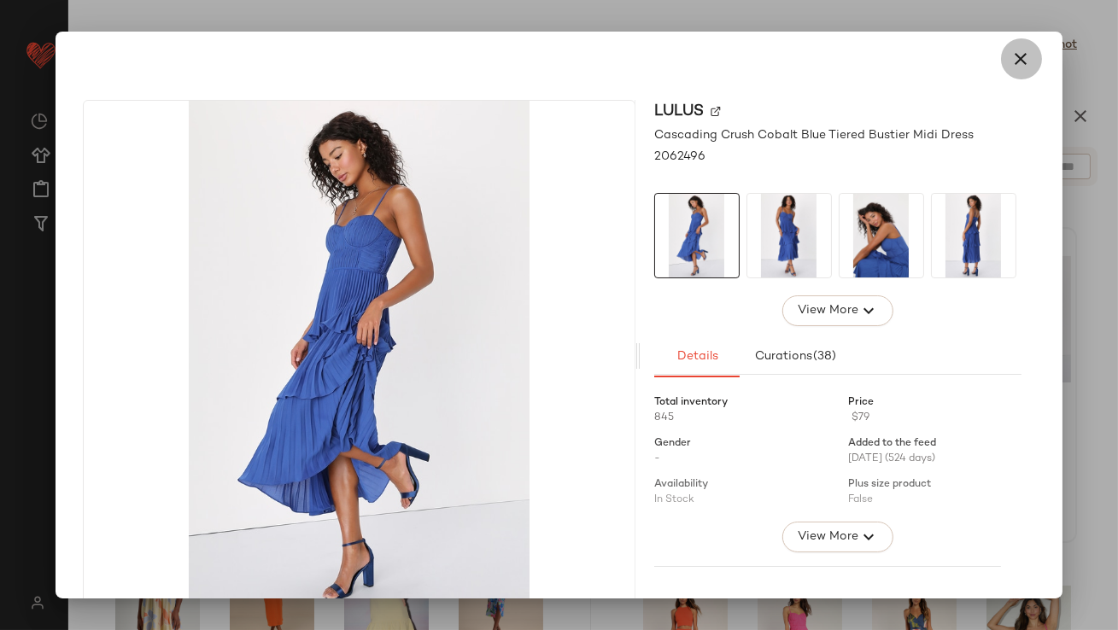
click at [1011, 53] on icon "button" at bounding box center [1021, 59] width 21 height 21
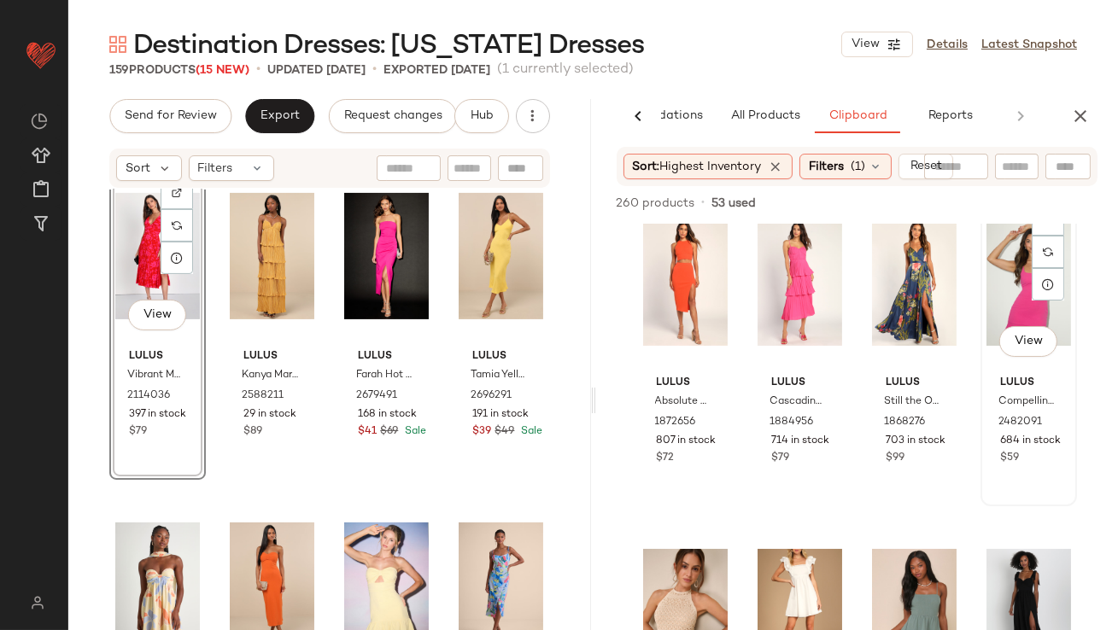
scroll to position [372, 0]
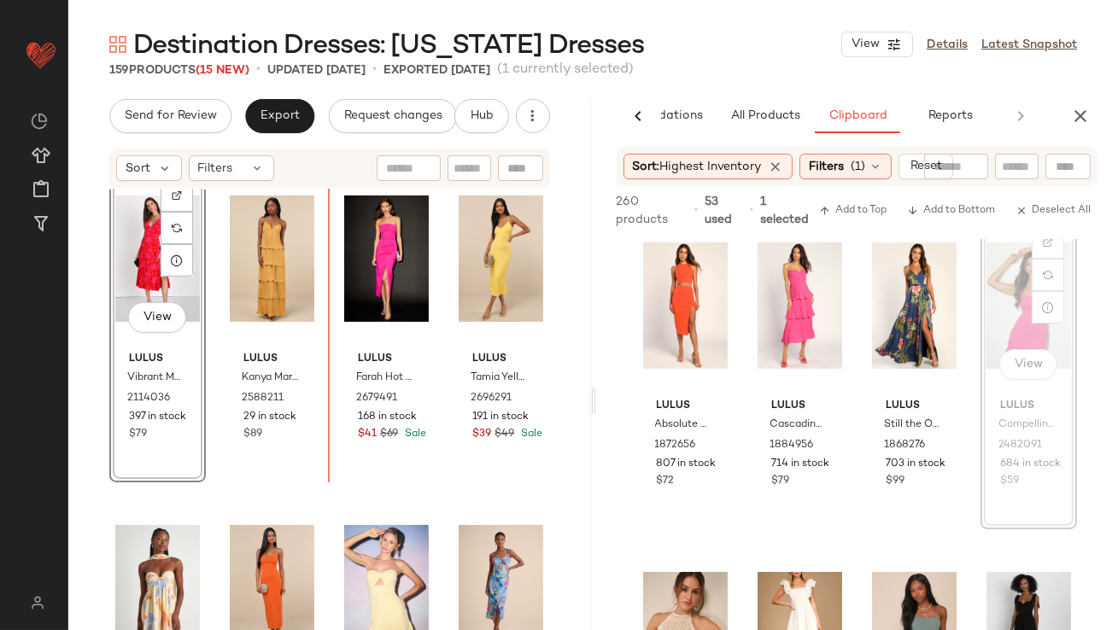
drag, startPoint x: 993, startPoint y: 292, endPoint x: 984, endPoint y: 293, distance: 8.6
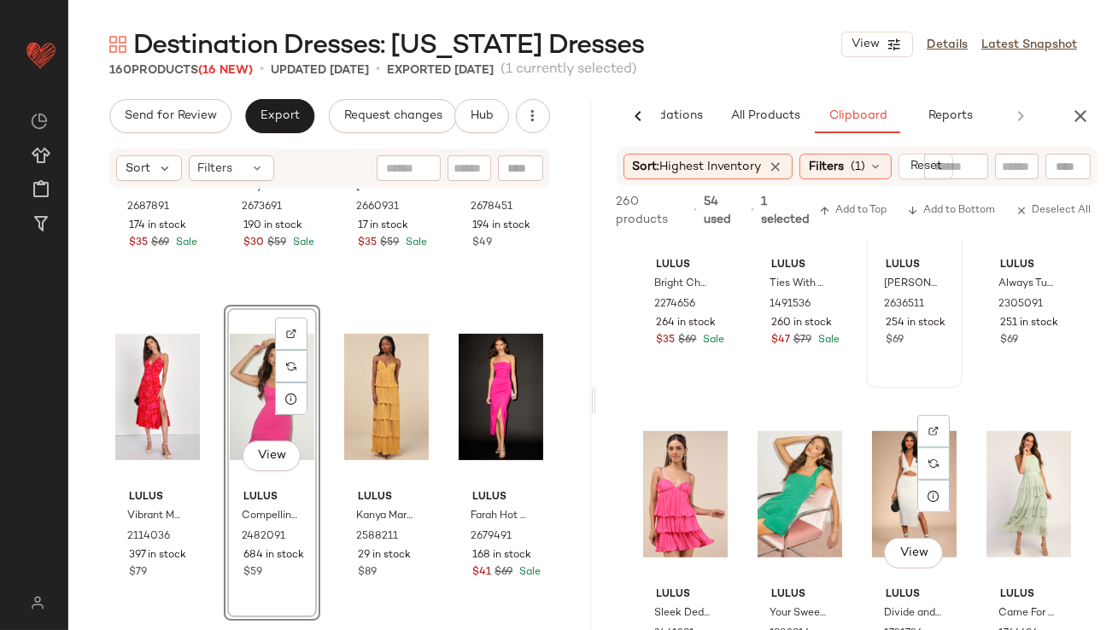
scroll to position [2495, 0]
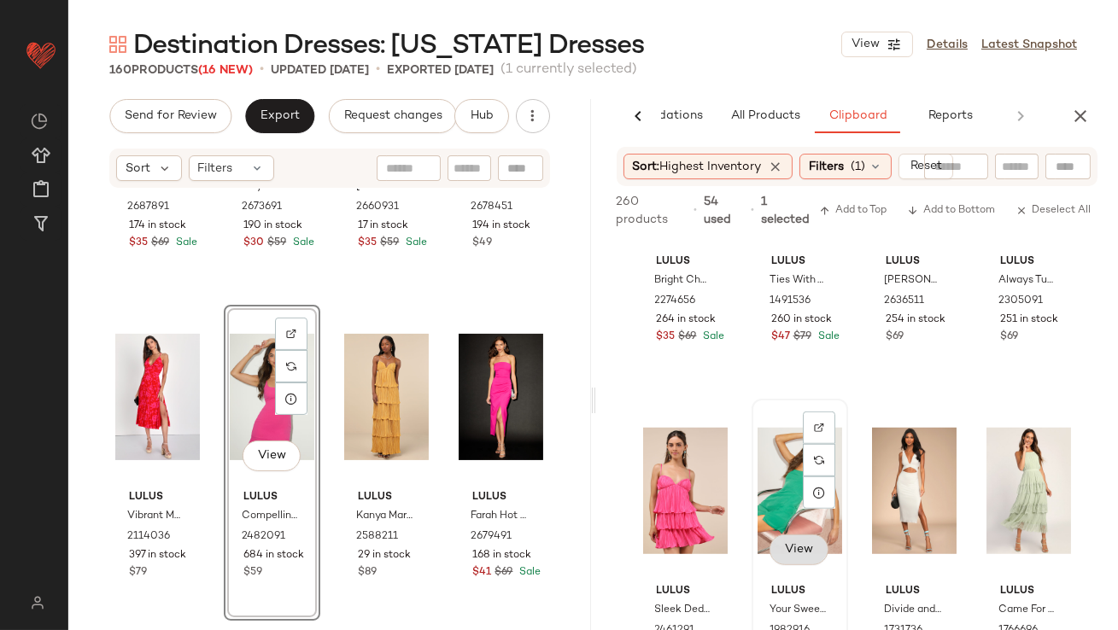
click at [782, 538] on button "View" at bounding box center [799, 550] width 58 height 31
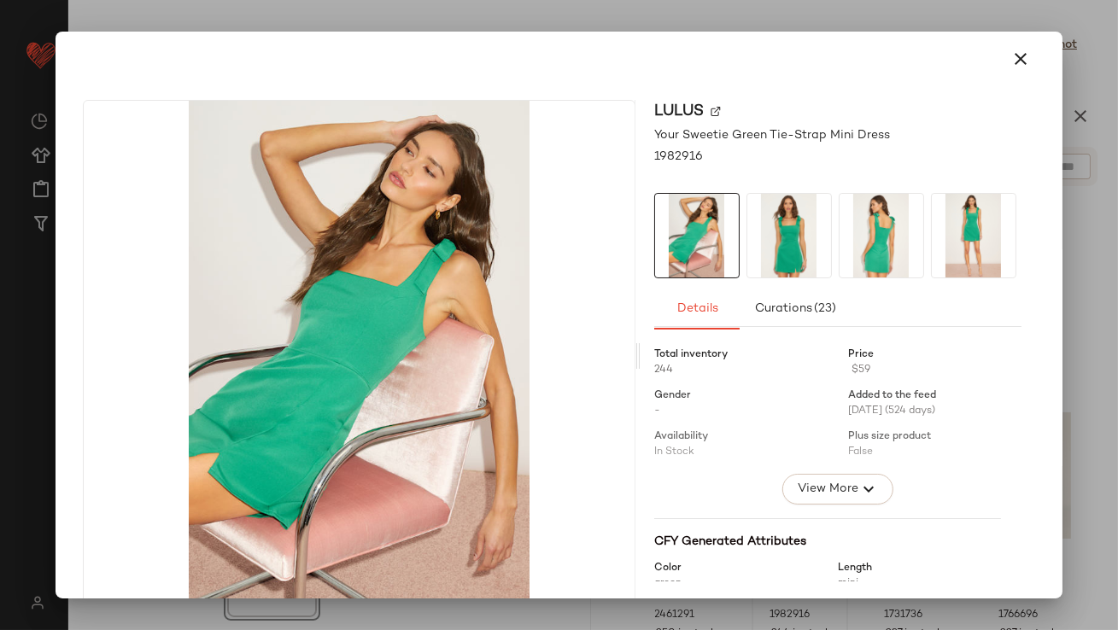
click at [1031, 57] on button "button" at bounding box center [1021, 58] width 41 height 41
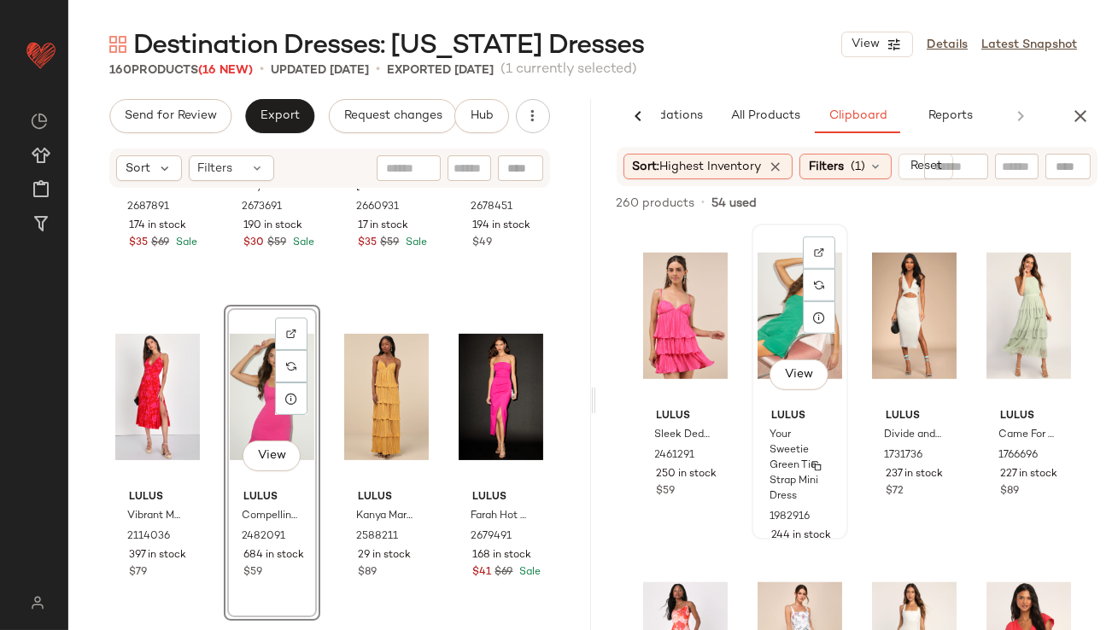
scroll to position [2684, 0]
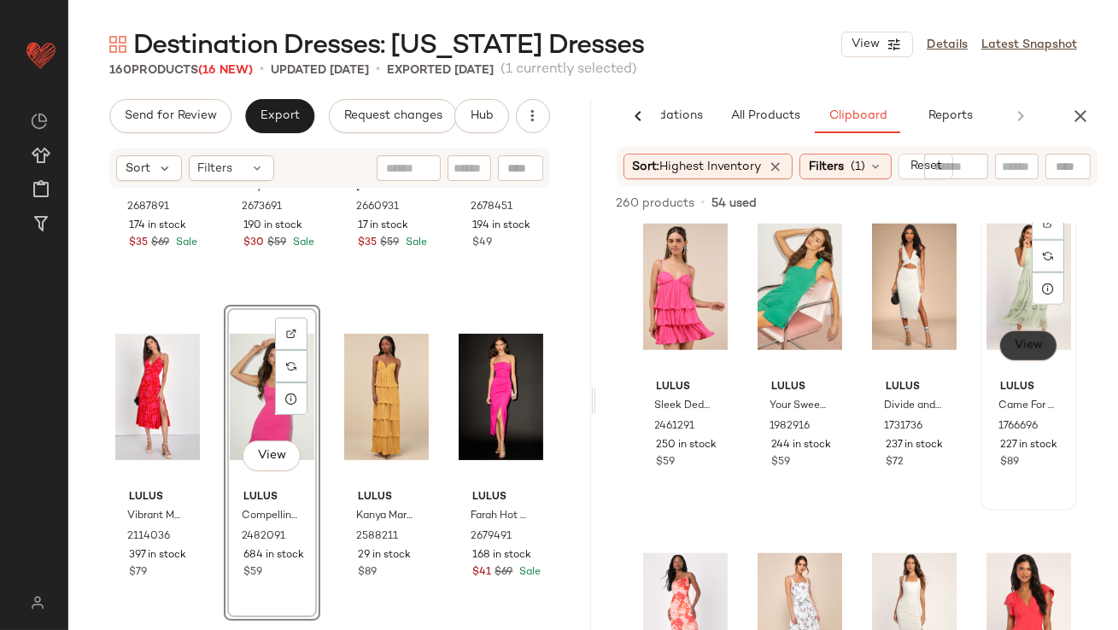
click at [1019, 334] on button "View" at bounding box center [1028, 346] width 58 height 31
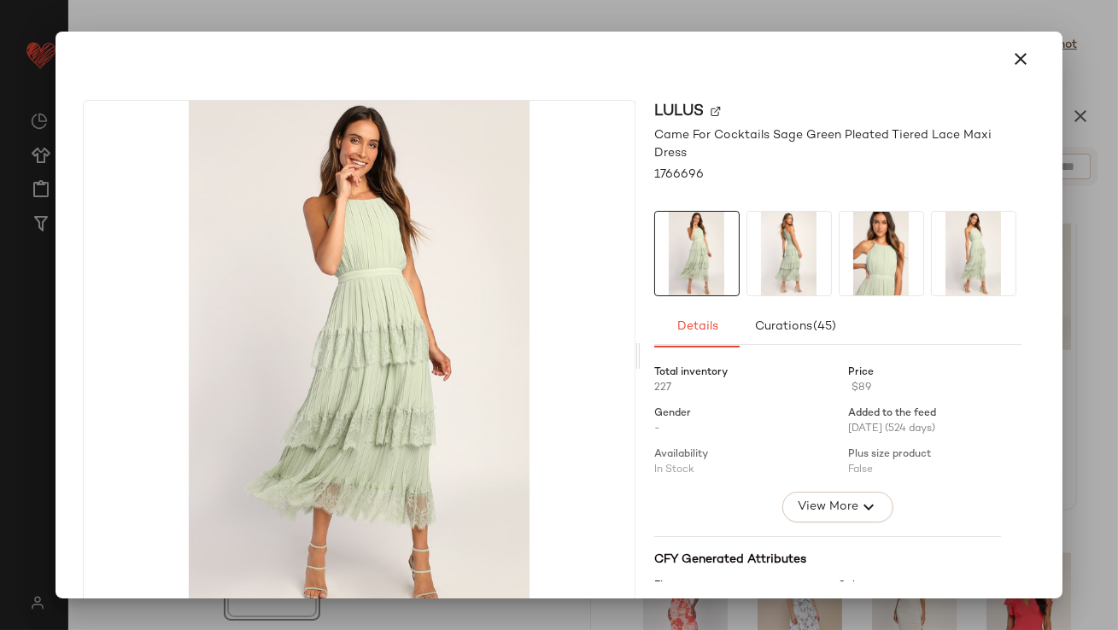
click at [1046, 22] on div at bounding box center [559, 315] width 1118 height 630
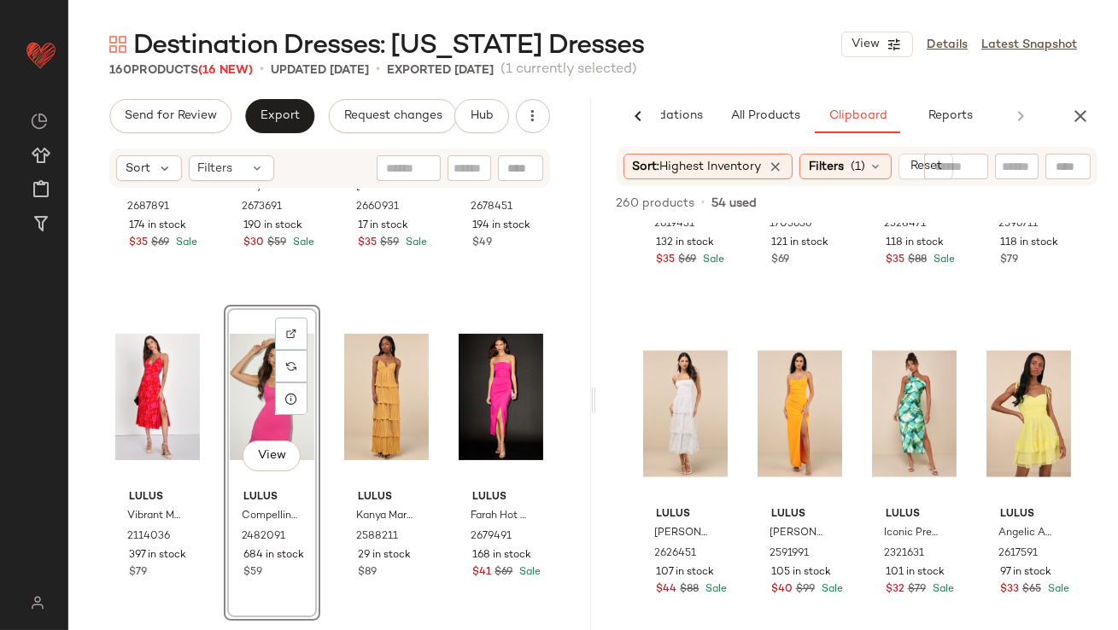
scroll to position [4877, 0]
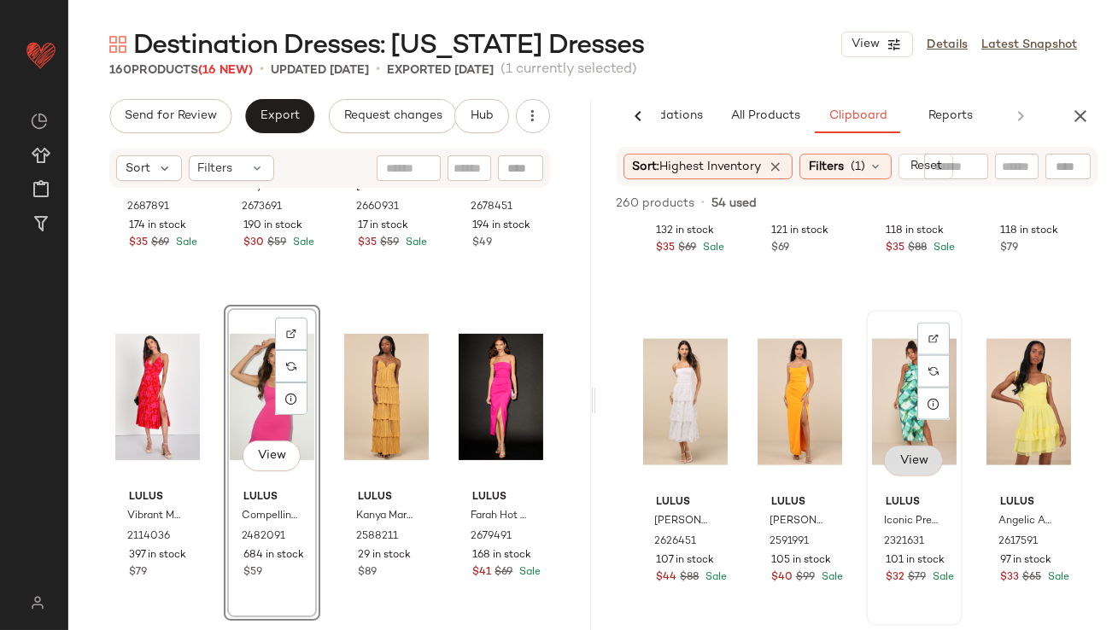
click at [899, 458] on span "View" at bounding box center [913, 461] width 29 height 14
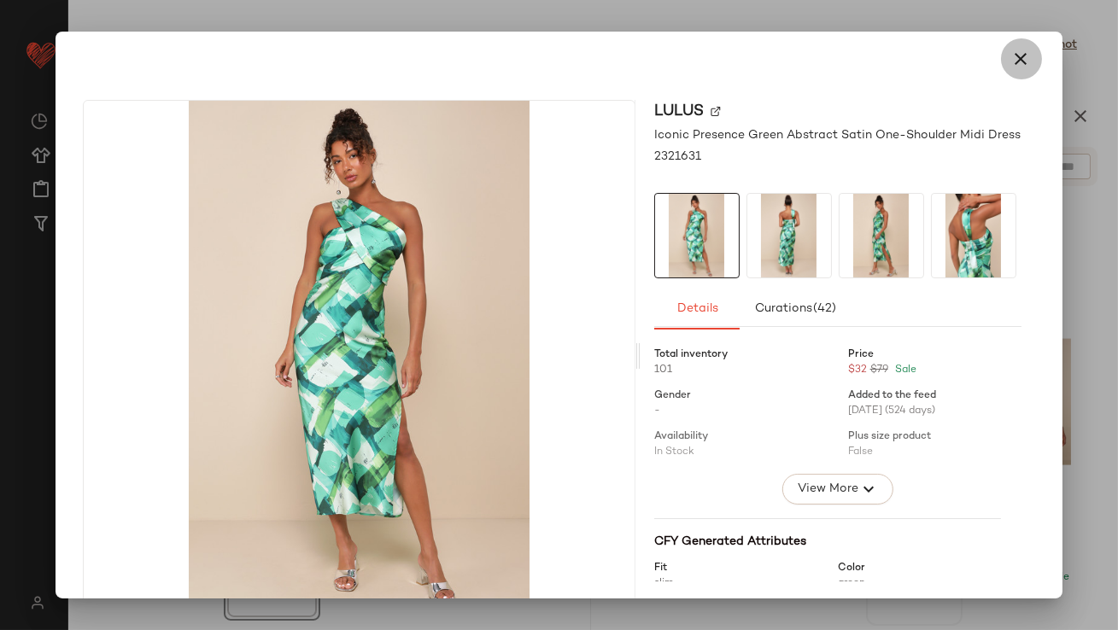
click at [1021, 55] on icon "button" at bounding box center [1021, 59] width 21 height 21
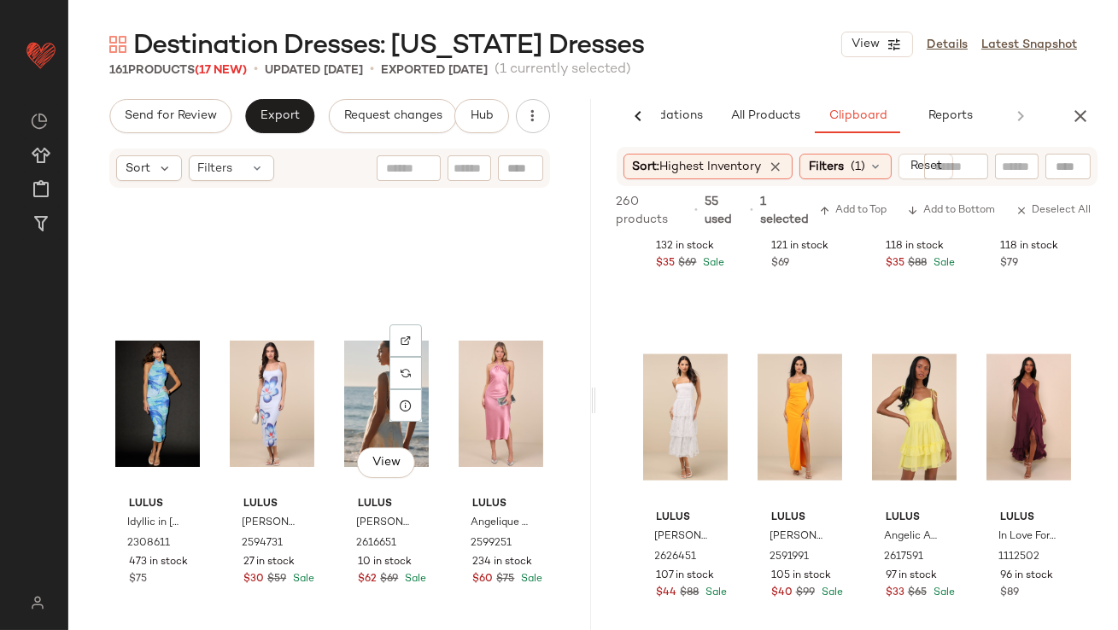
scroll to position [12399, 0]
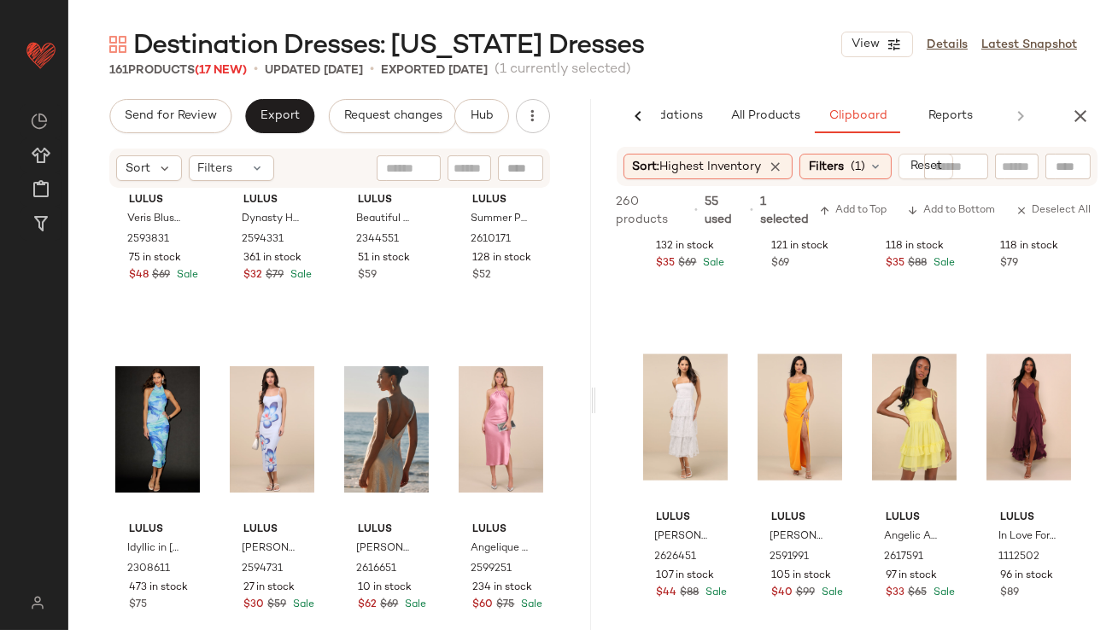
click at [1085, 107] on icon "button" at bounding box center [1080, 116] width 21 height 21
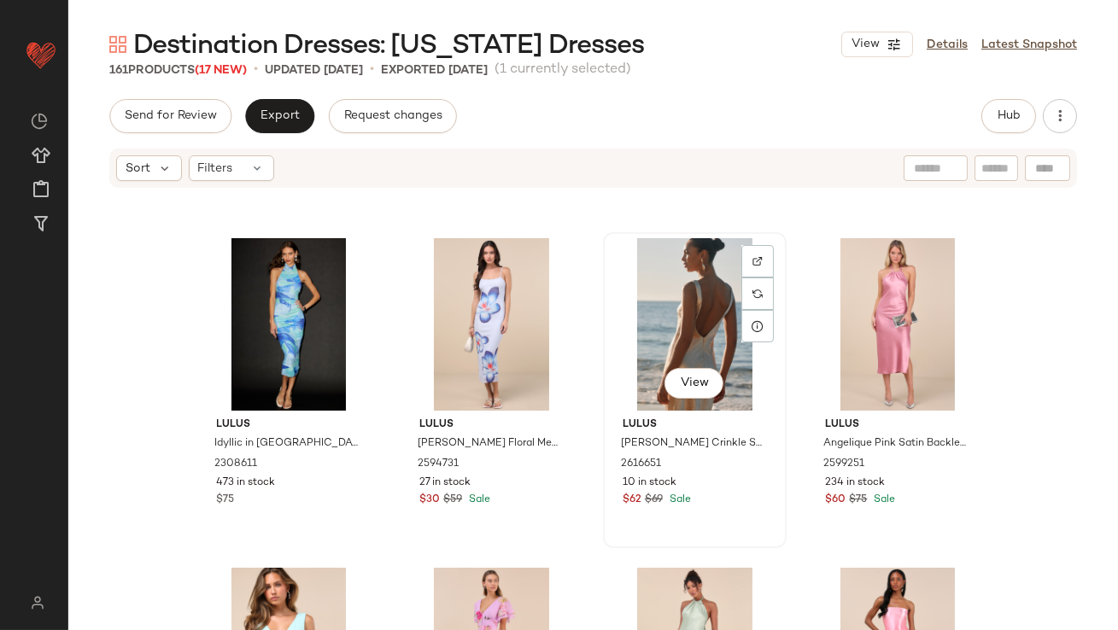
scroll to position [12505, 0]
click at [695, 334] on div "View" at bounding box center [695, 323] width 172 height 173
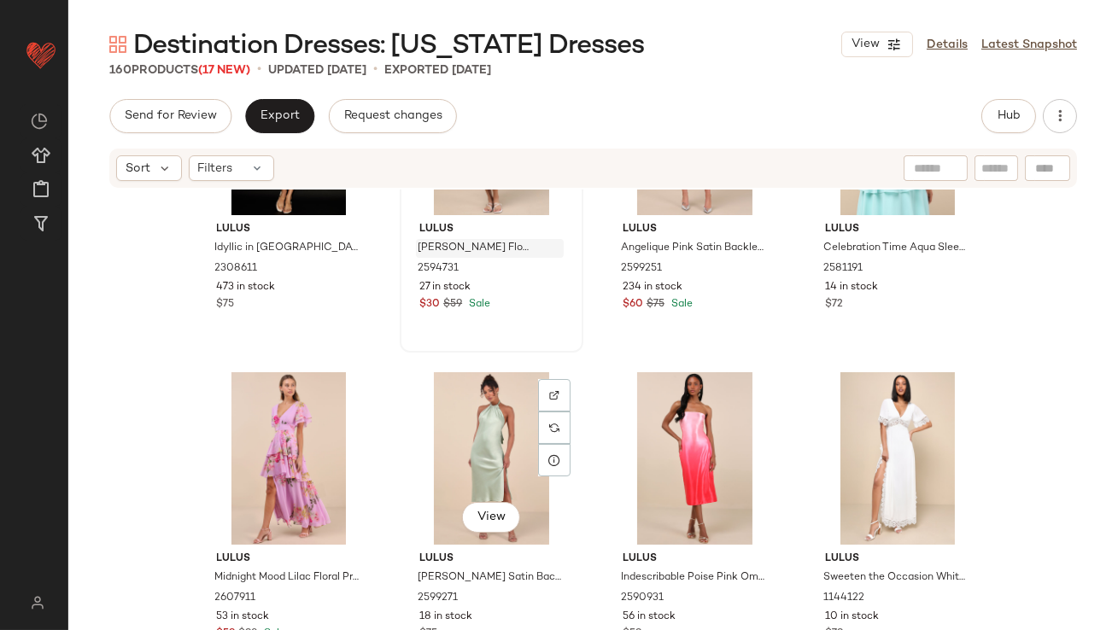
scroll to position [12539, 0]
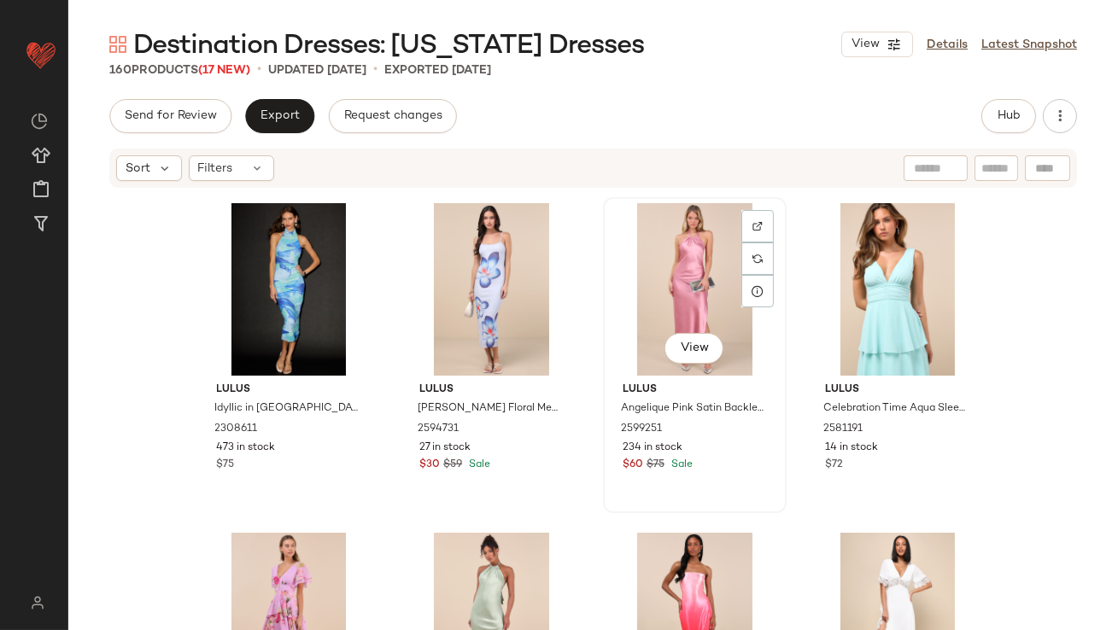
click at [680, 251] on div "View" at bounding box center [695, 289] width 172 height 173
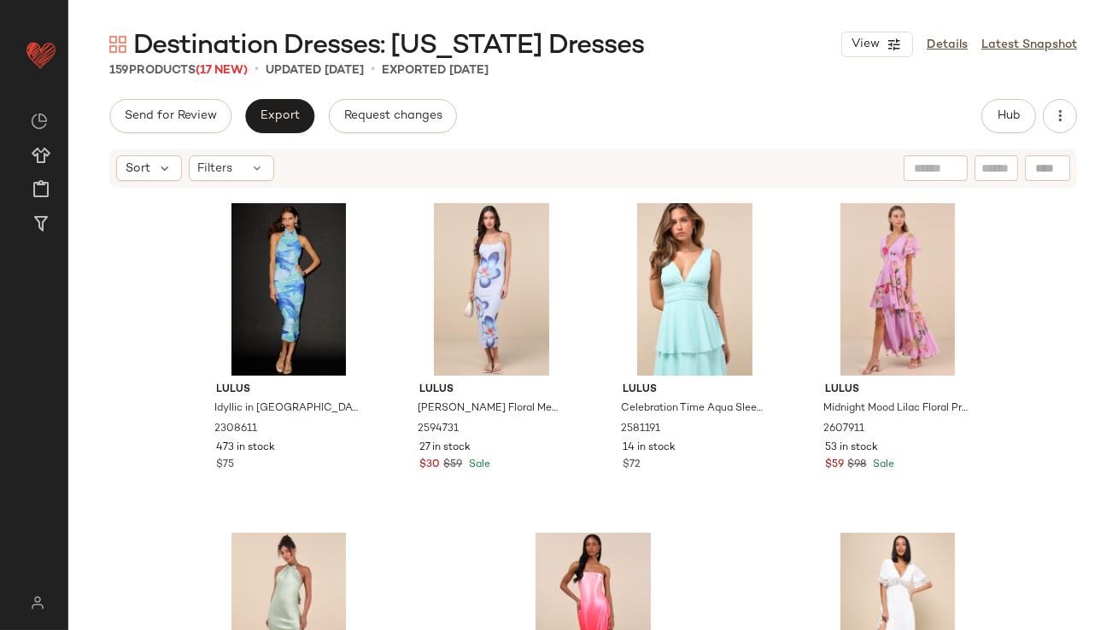
scroll to position [12700, 0]
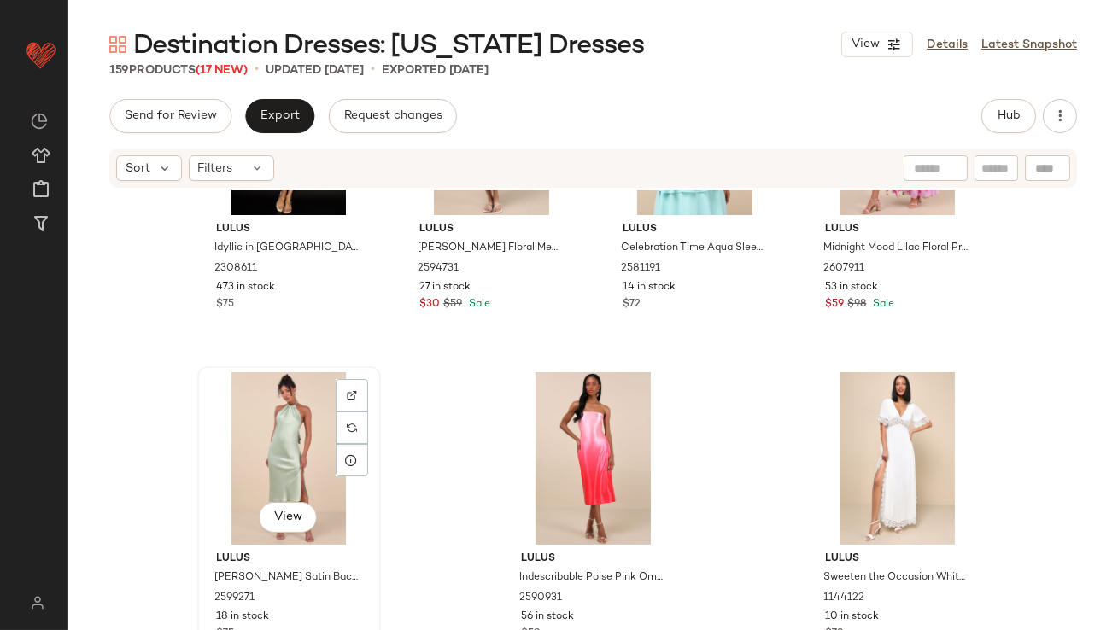
click at [248, 458] on div "View" at bounding box center [289, 458] width 172 height 173
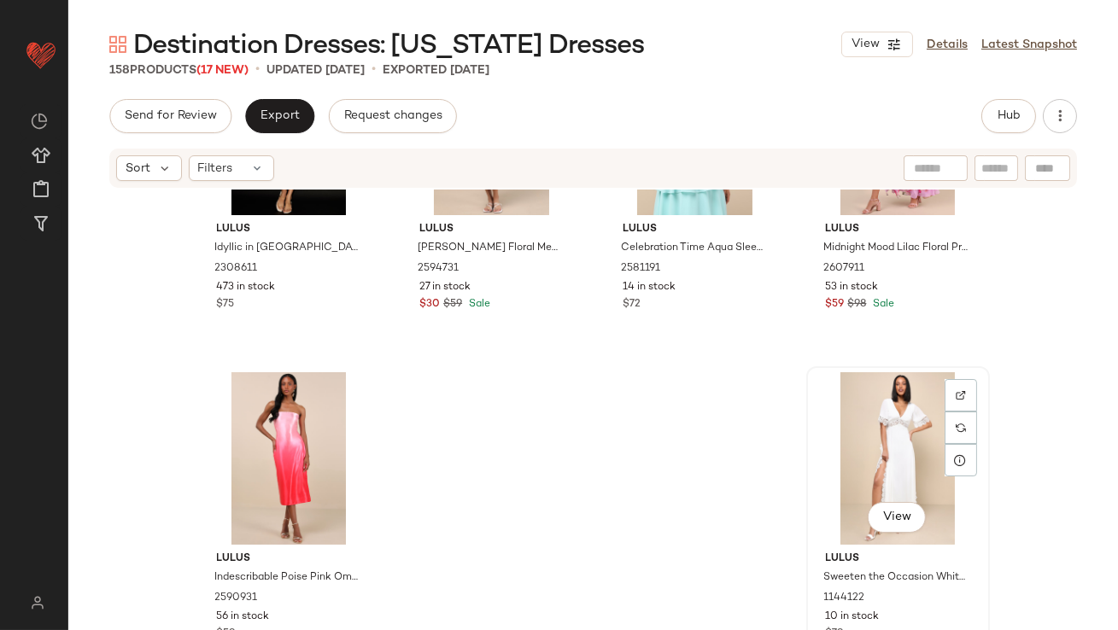
click at [829, 468] on div "View" at bounding box center [898, 458] width 172 height 173
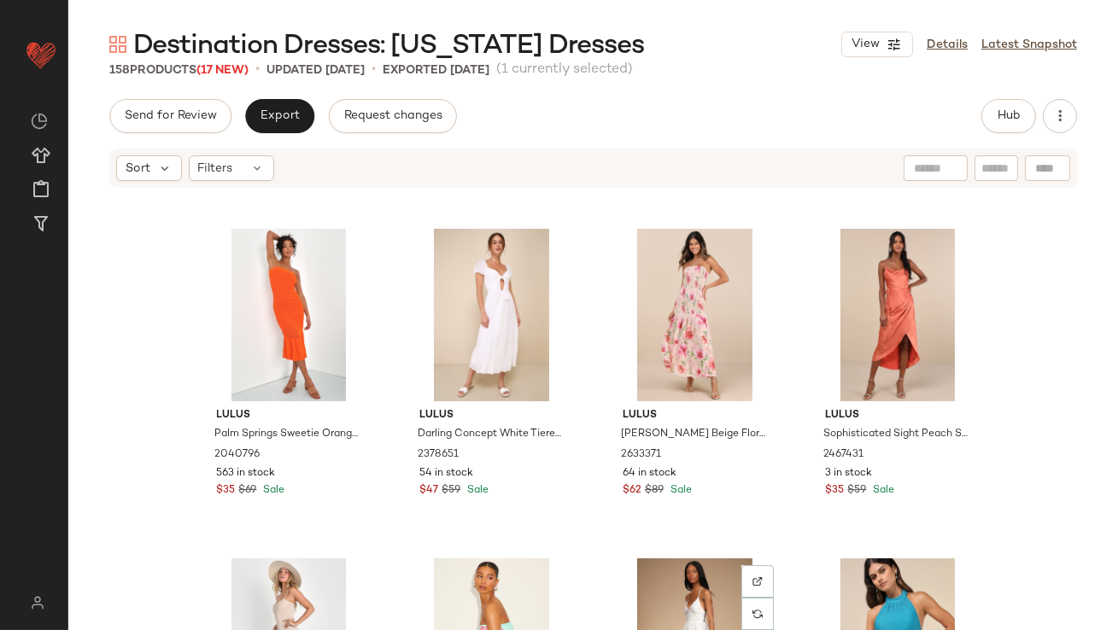
scroll to position [11523, 0]
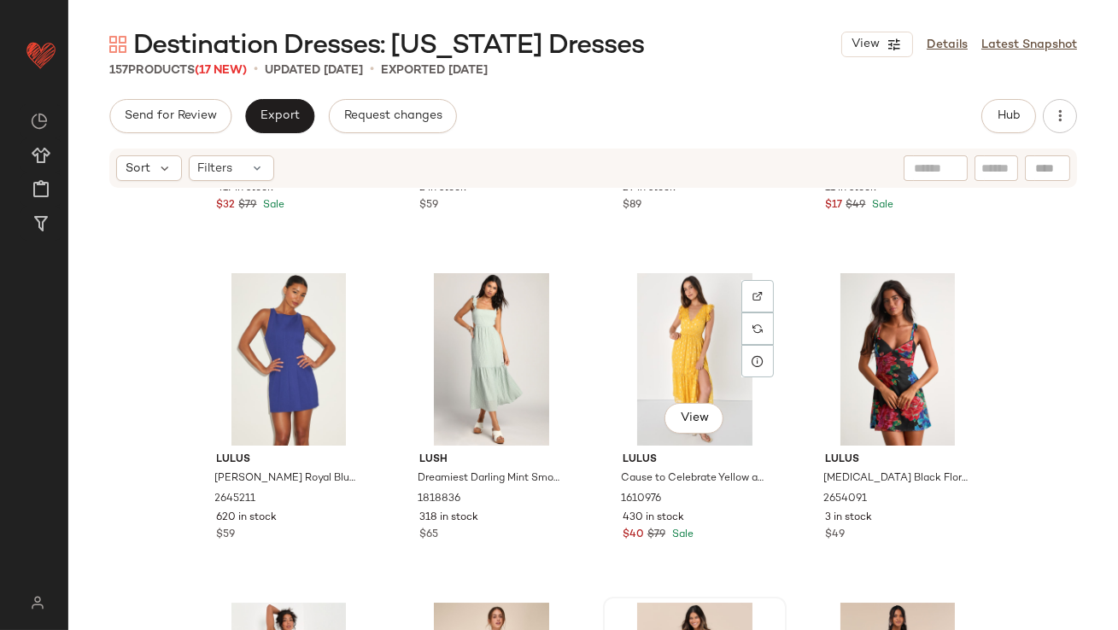
scroll to position [10871, 0]
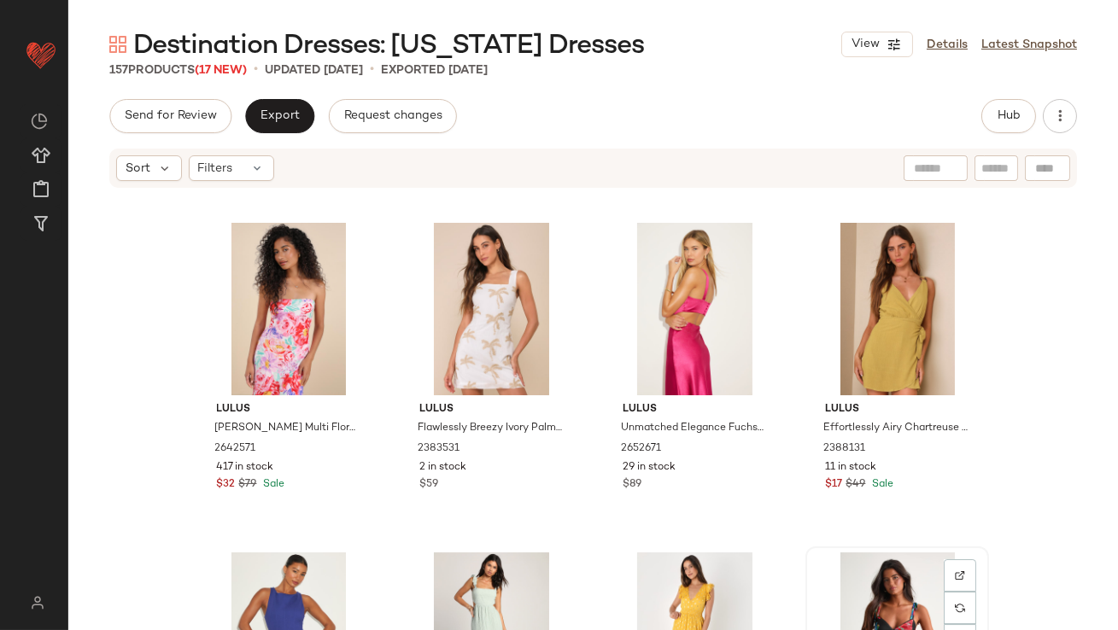
click at [857, 538] on div "View" at bounding box center [898, 639] width 172 height 173
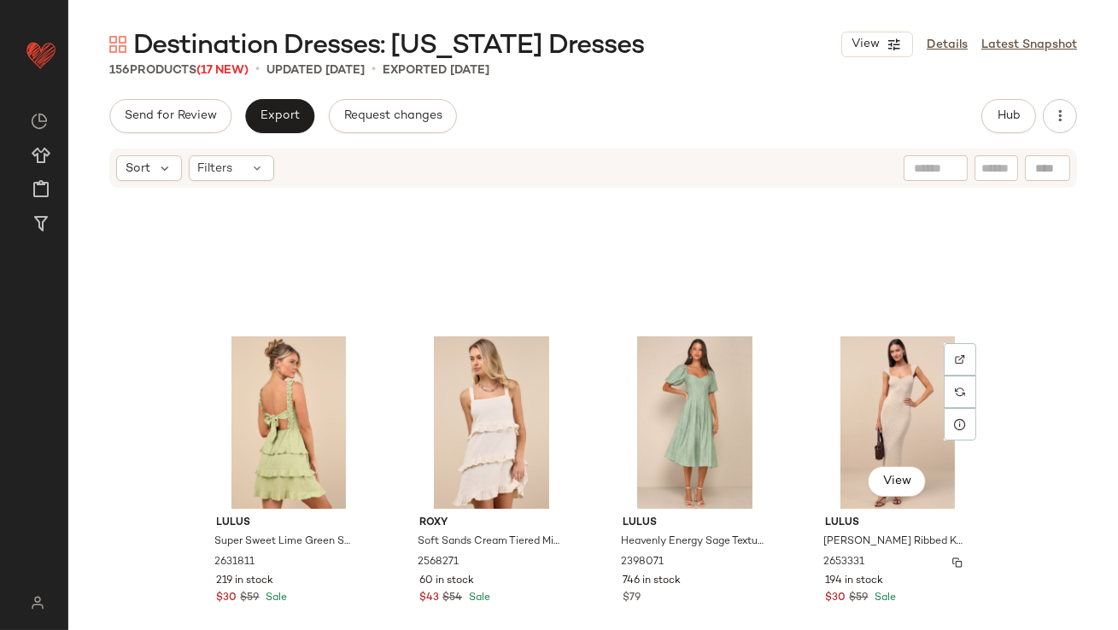
scroll to position [10791, 0]
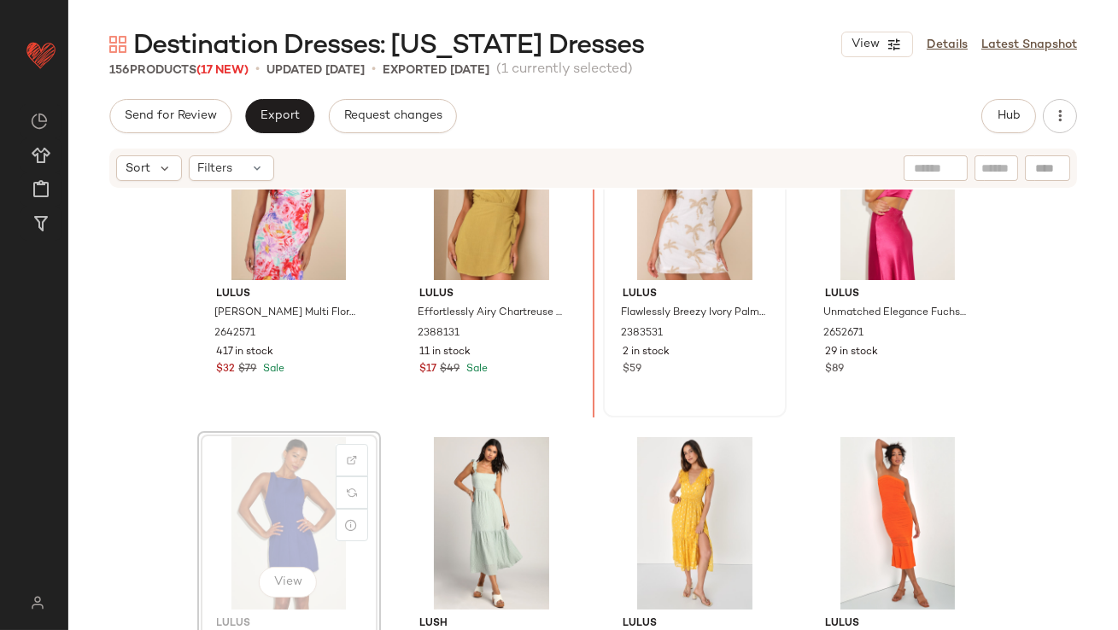
scroll to position [10984, 0]
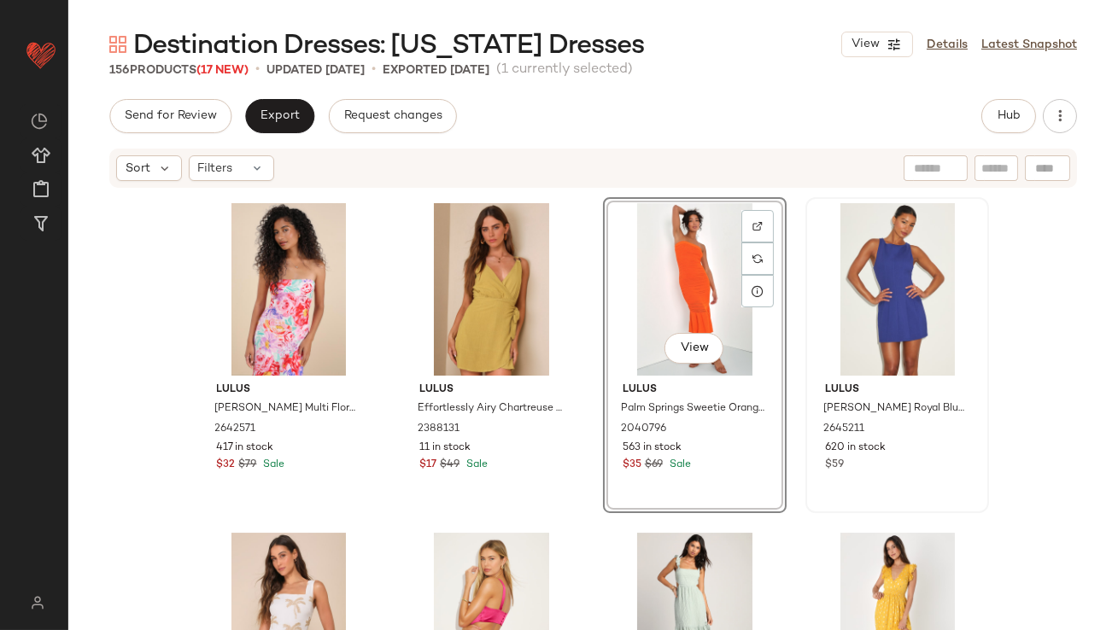
scroll to position [11020, 0]
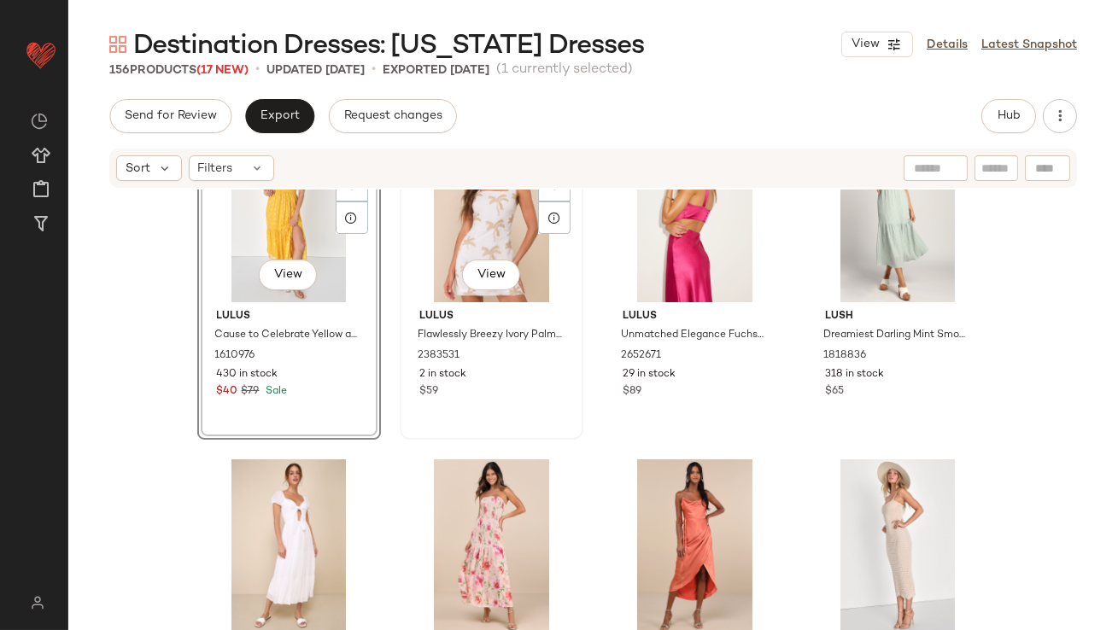
scroll to position [11332, 0]
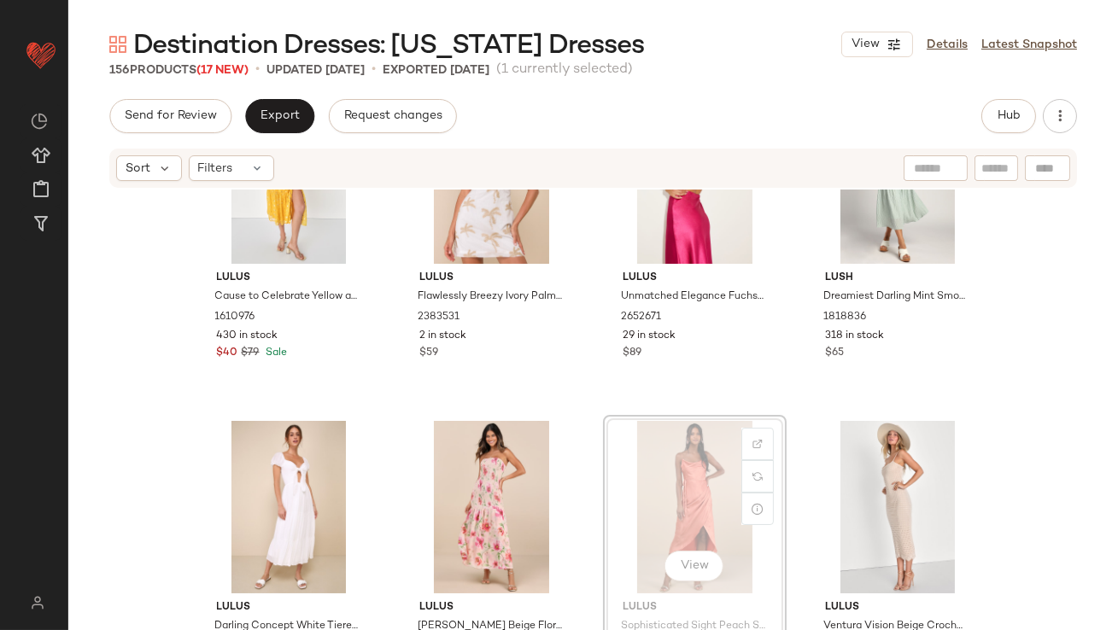
scroll to position [11312, 0]
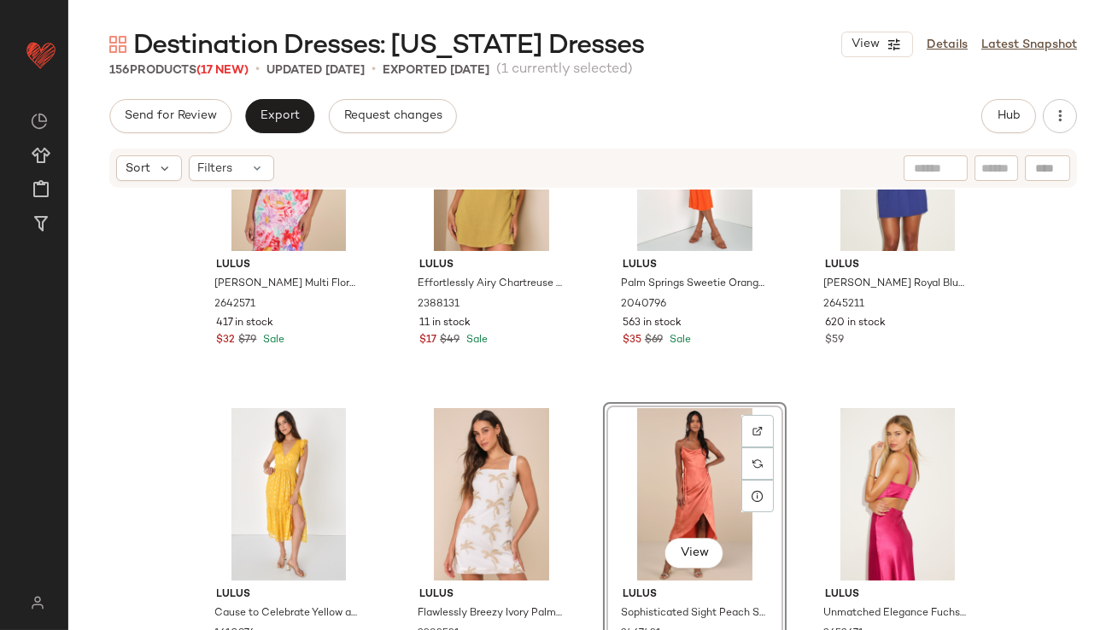
scroll to position [11021, 0]
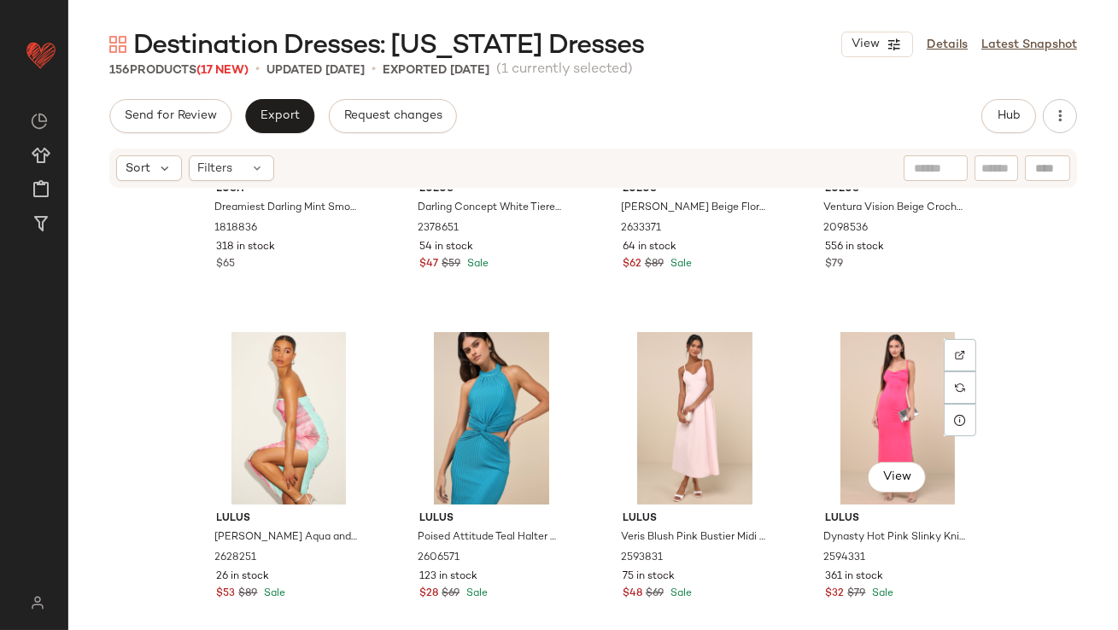
scroll to position [11793, 0]
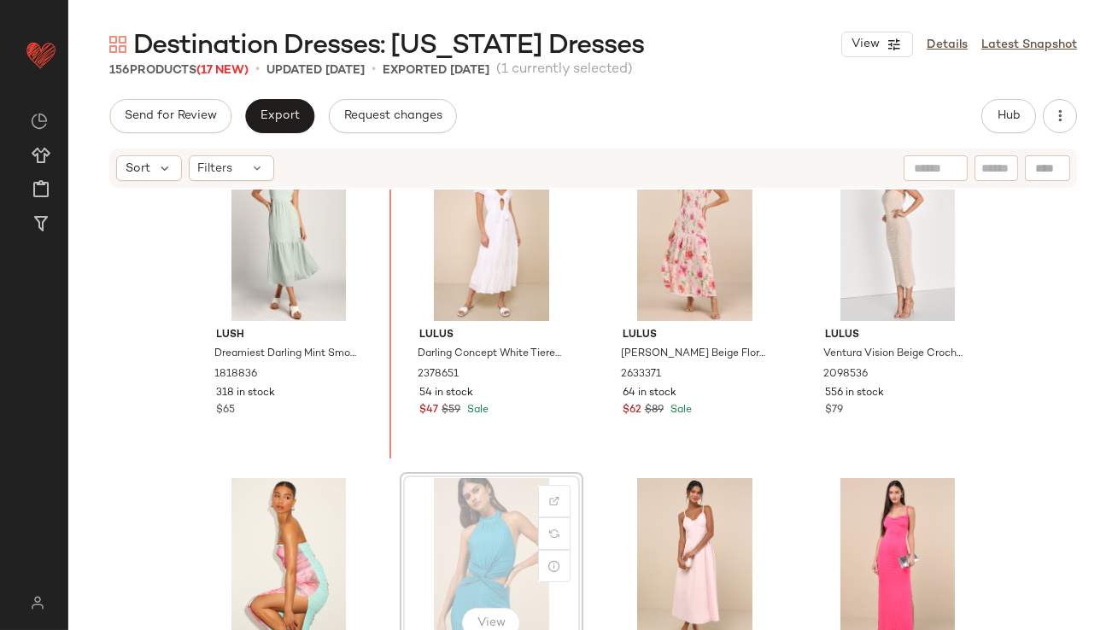
scroll to position [11574, 0]
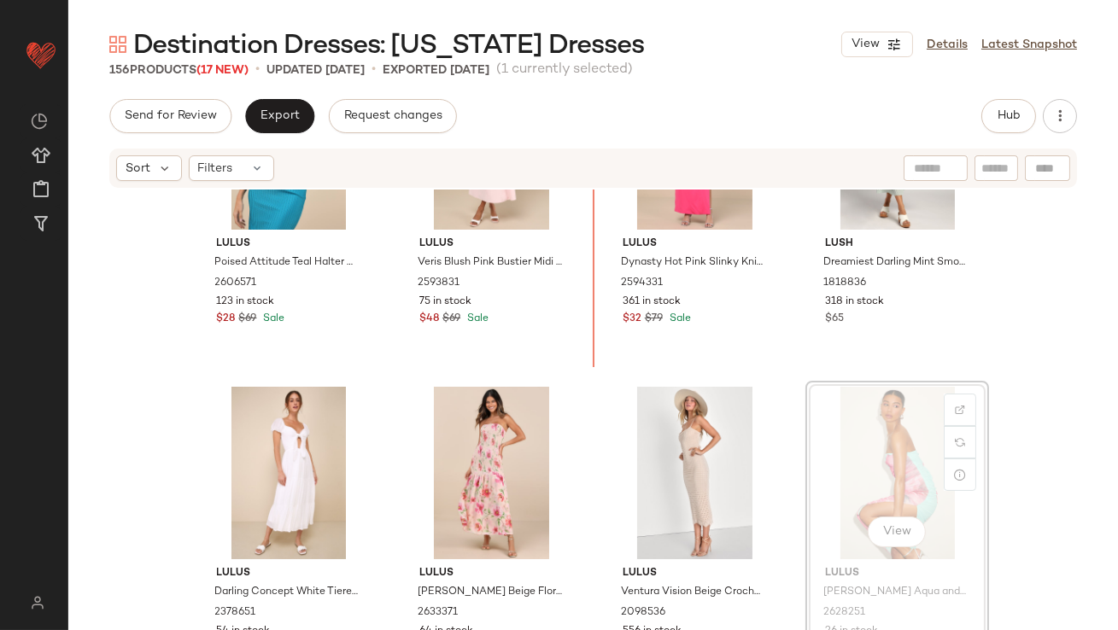
drag, startPoint x: 834, startPoint y: 433, endPoint x: 824, endPoint y: 432, distance: 9.4
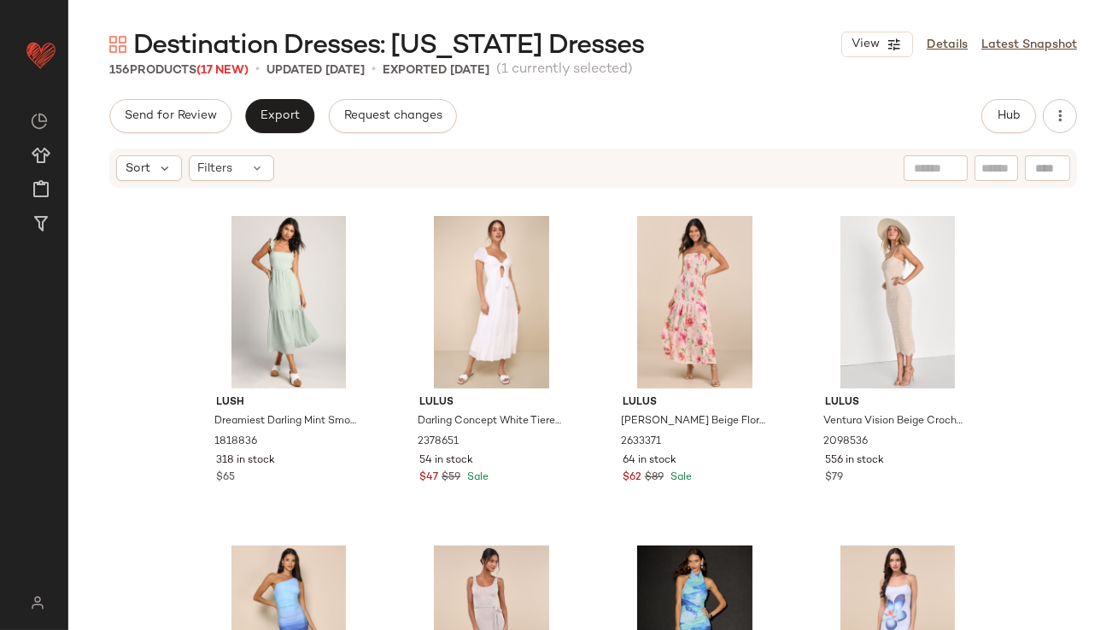
scroll to position [11980, 0]
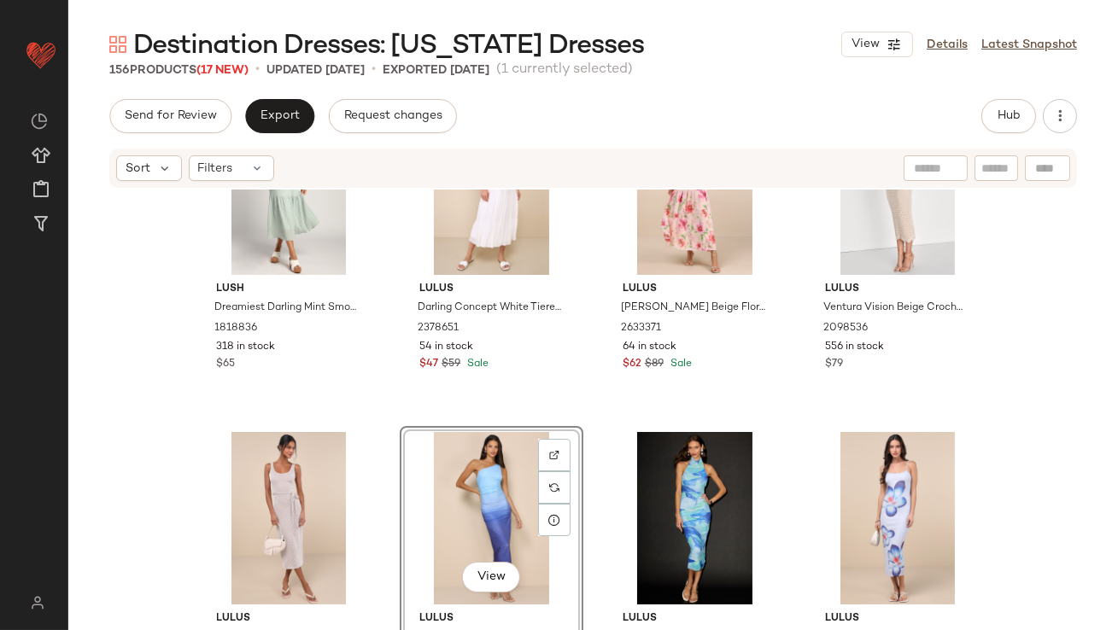
click at [489, 492] on div "View" at bounding box center [492, 518] width 172 height 173
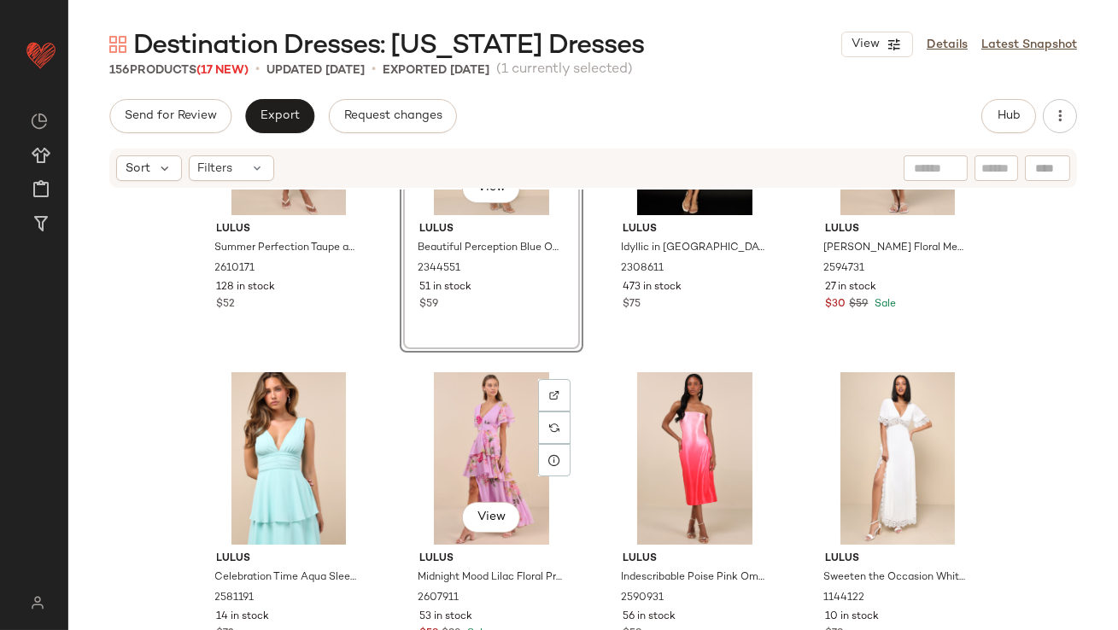
scroll to position [12361, 0]
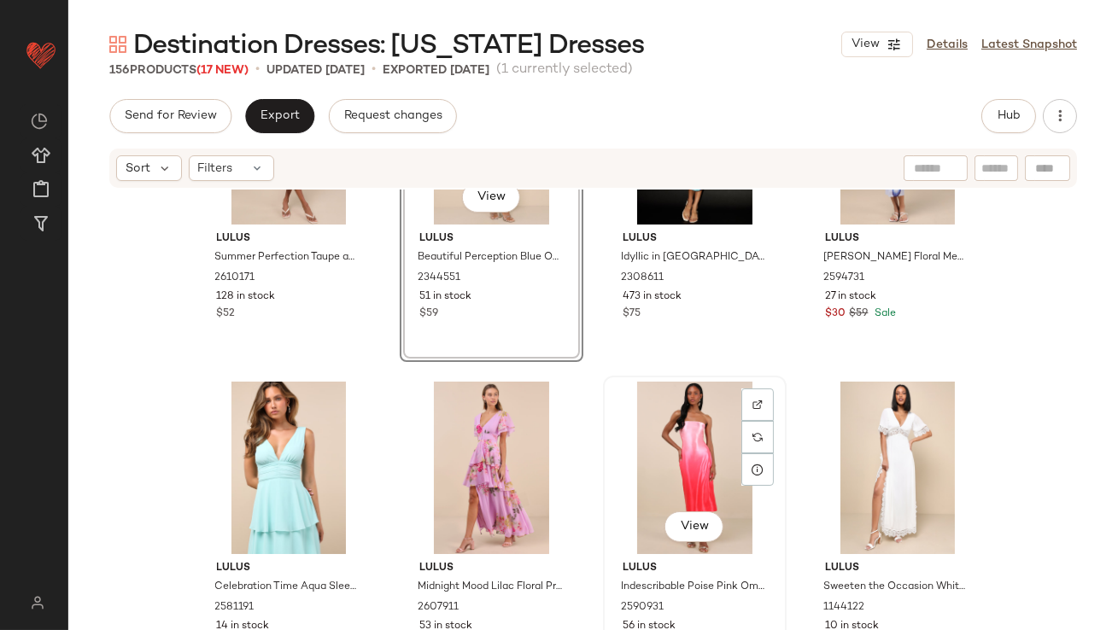
click at [680, 453] on div "View" at bounding box center [695, 468] width 172 height 173
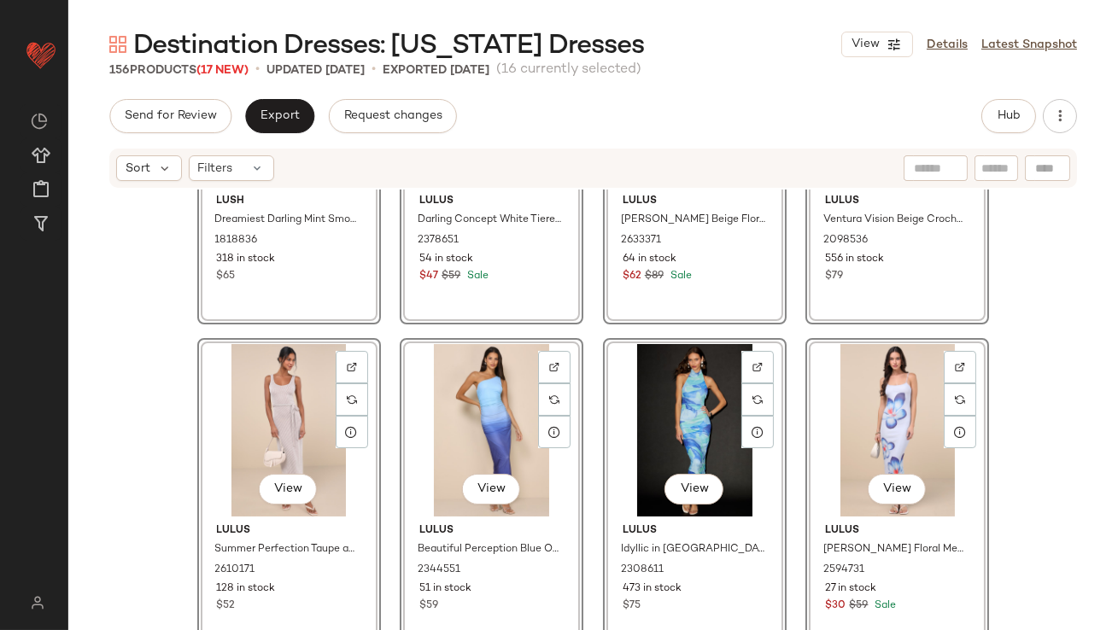
scroll to position [11978, 0]
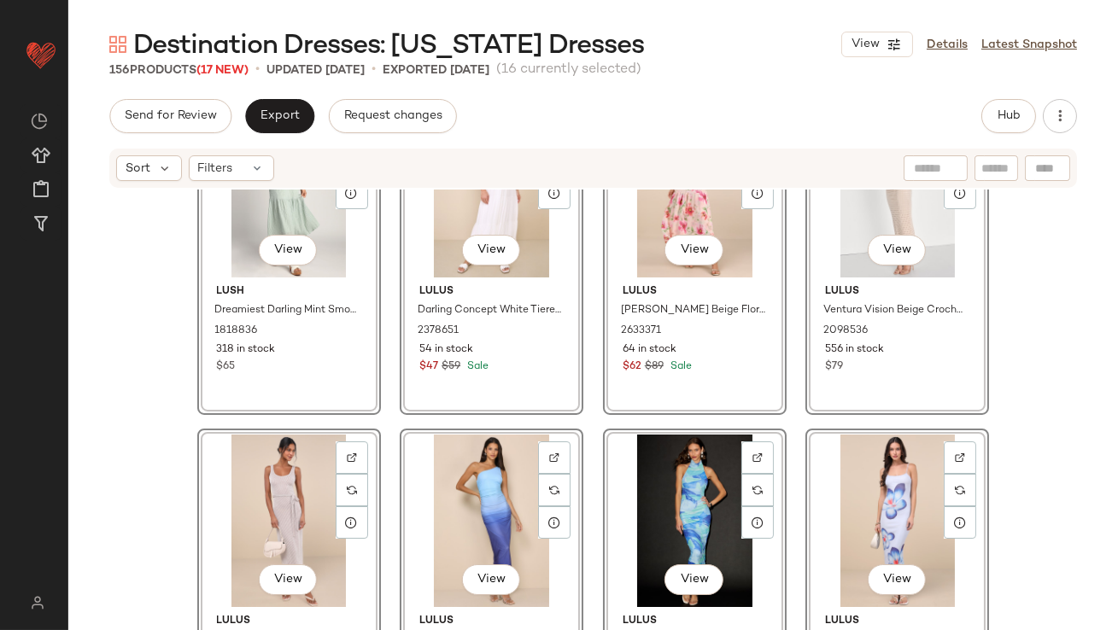
click at [379, 478] on div "View Lush Dreamiest Darling Mint Smocked Tie-Back Tiered Midi Dress 1818836 318…" at bounding box center [593, 436] width 1050 height 492
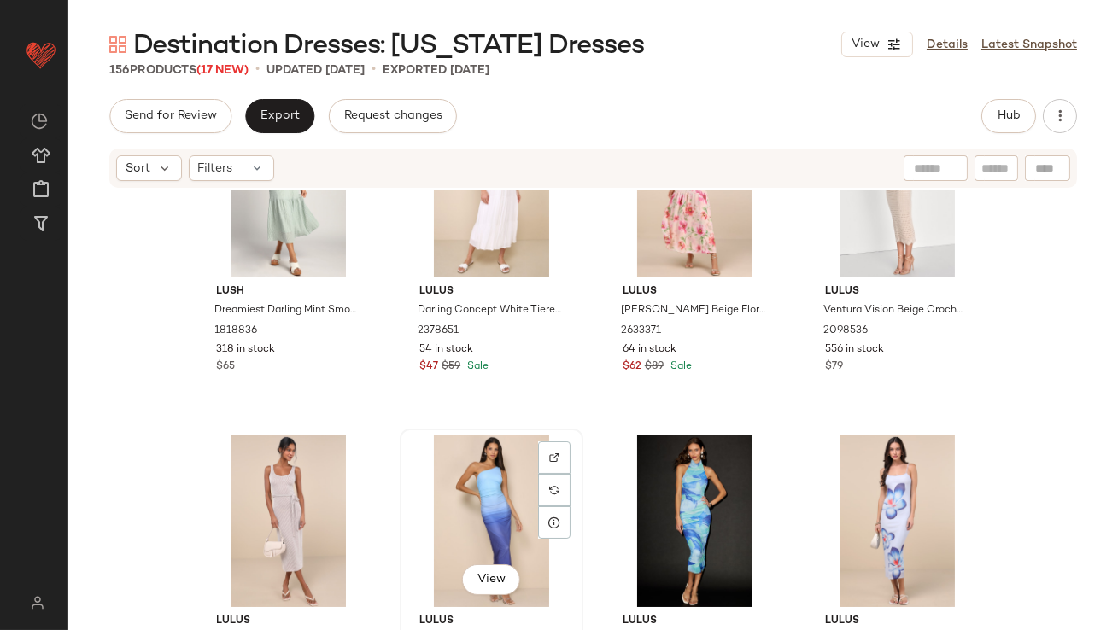
click at [472, 478] on div "View" at bounding box center [492, 521] width 172 height 173
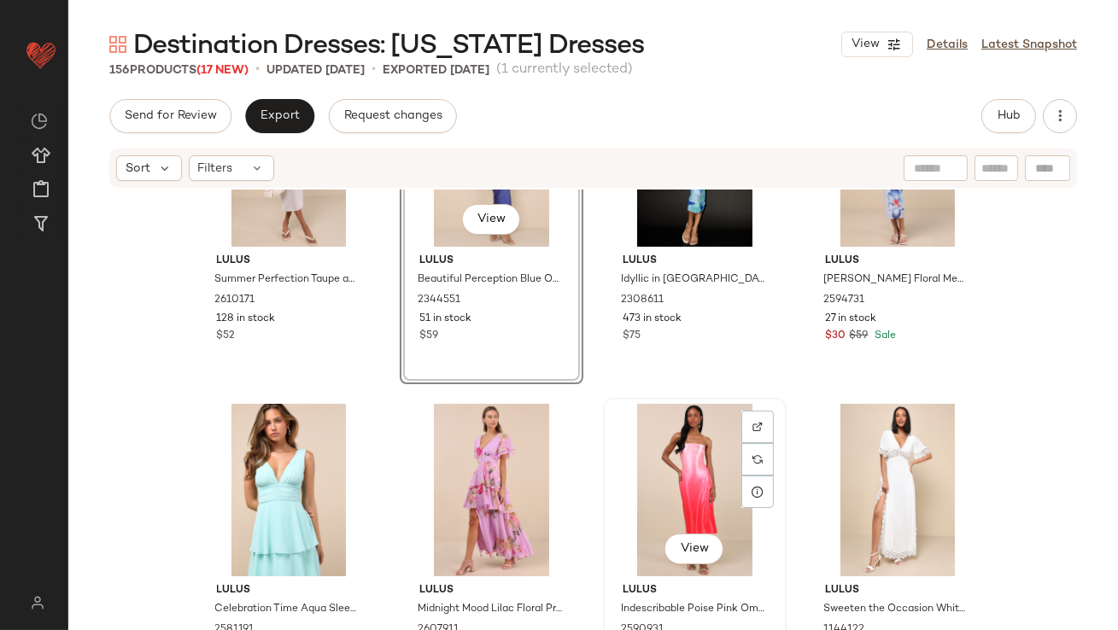
click at [680, 464] on div "View" at bounding box center [695, 490] width 172 height 173
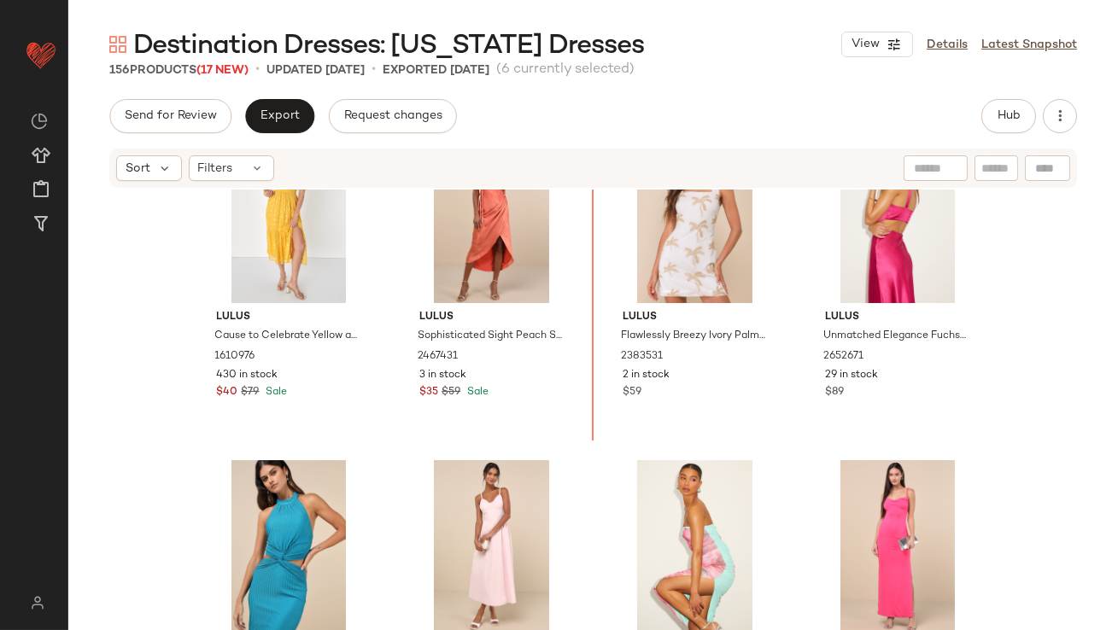
scroll to position [11220, 0]
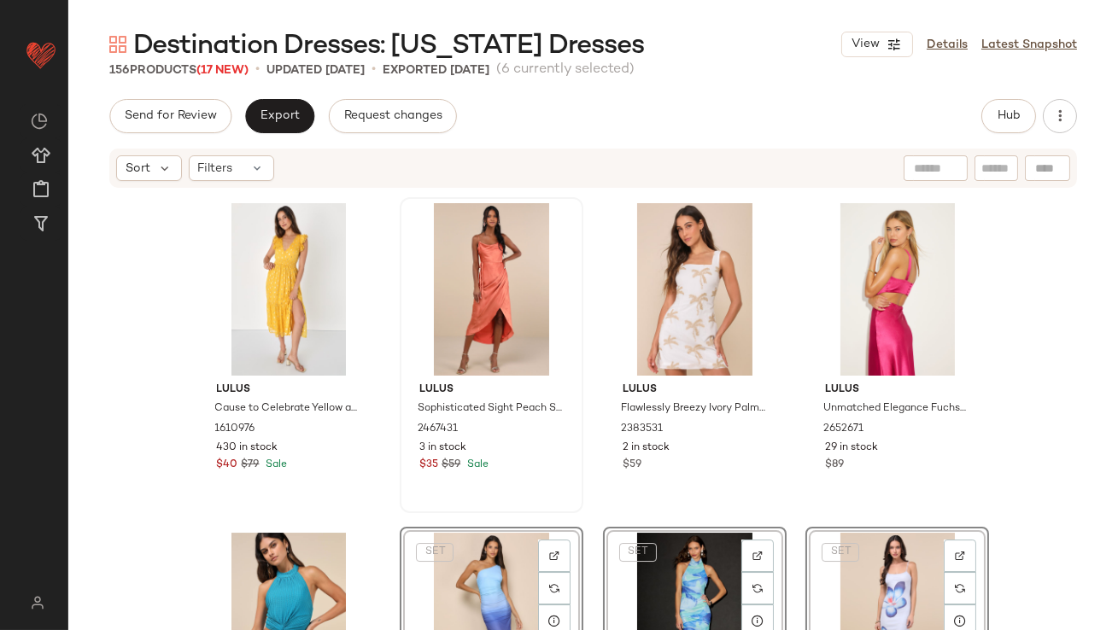
click at [415, 488] on div "Lulus Sophisticated Sight Peach Satin Jacquard Cowl Midi Dress 2467431 3 in sto…" at bounding box center [491, 355] width 180 height 313
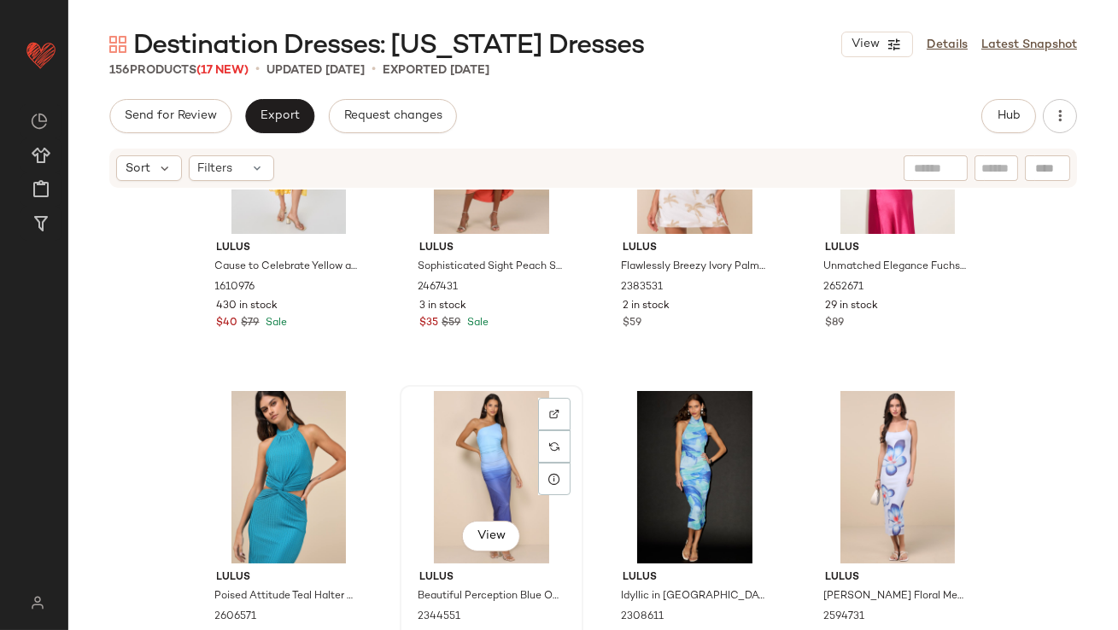
click at [406, 507] on div "View" at bounding box center [492, 477] width 172 height 173
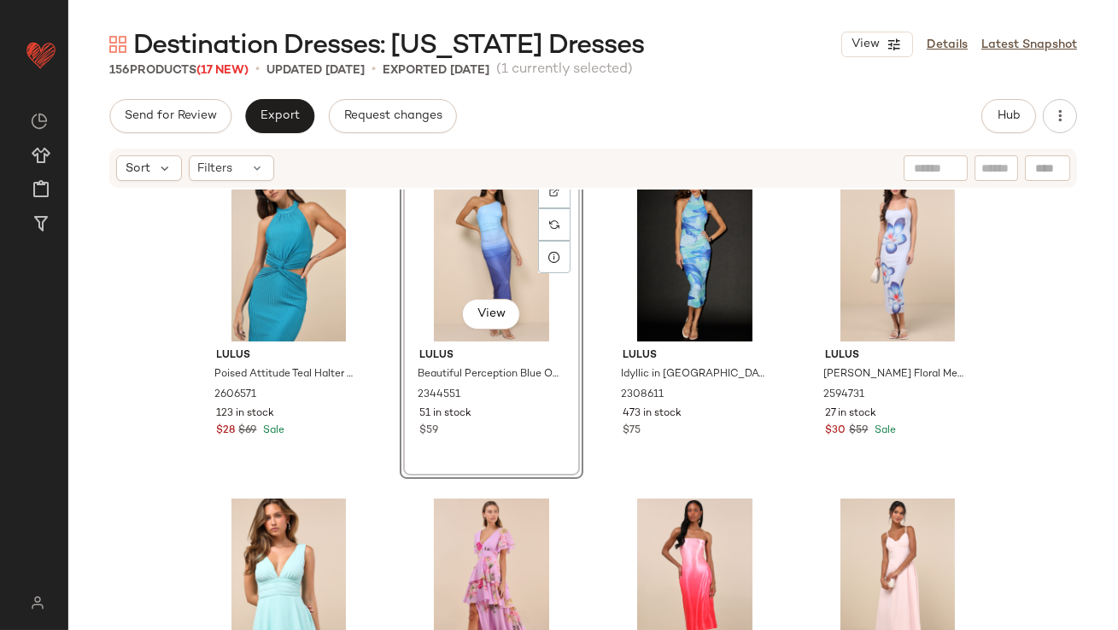
scroll to position [11689, 0]
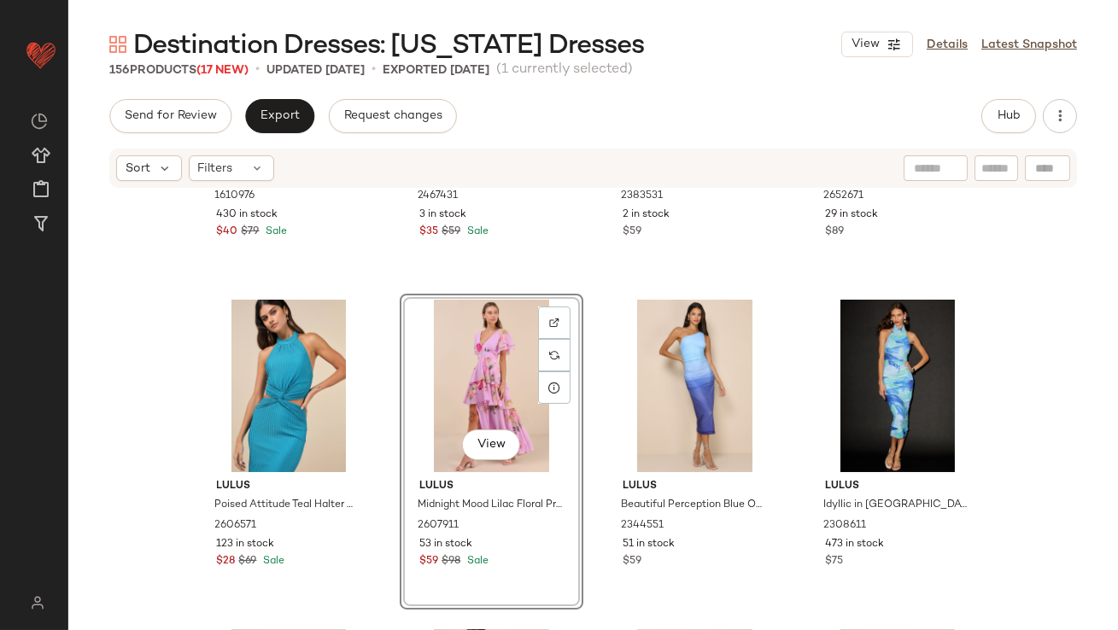
scroll to position [11520, 0]
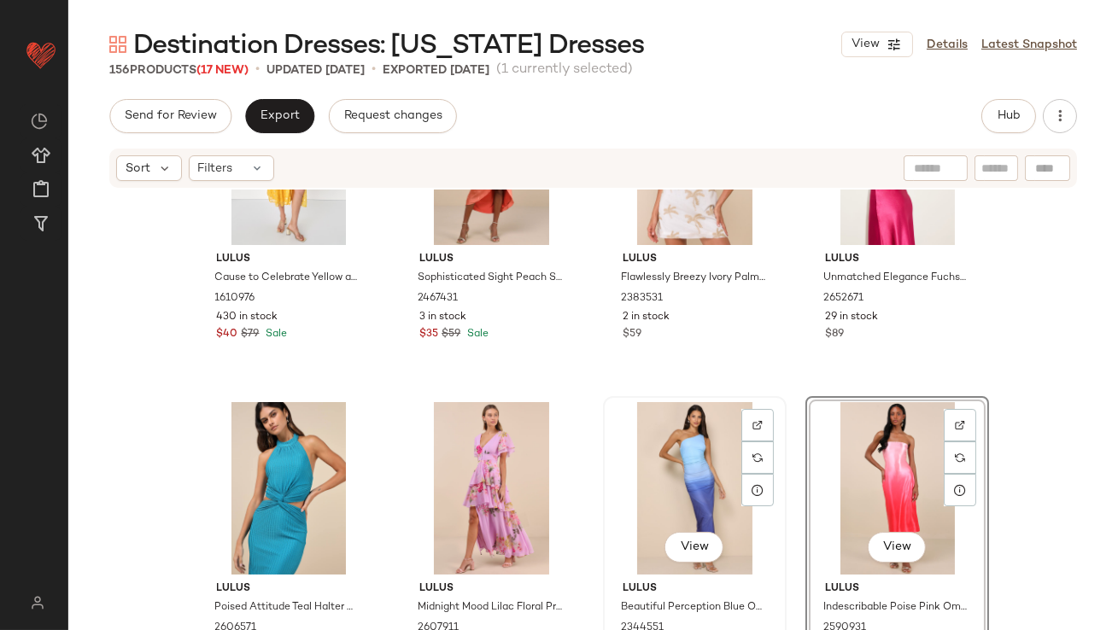
scroll to position [11347, 0]
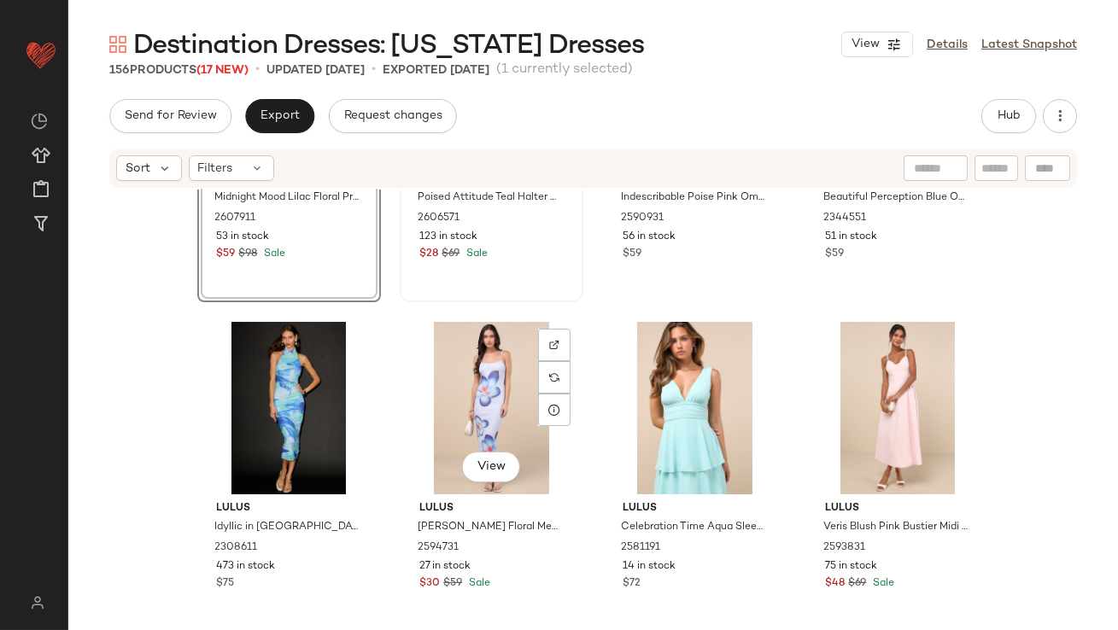
scroll to position [11775, 0]
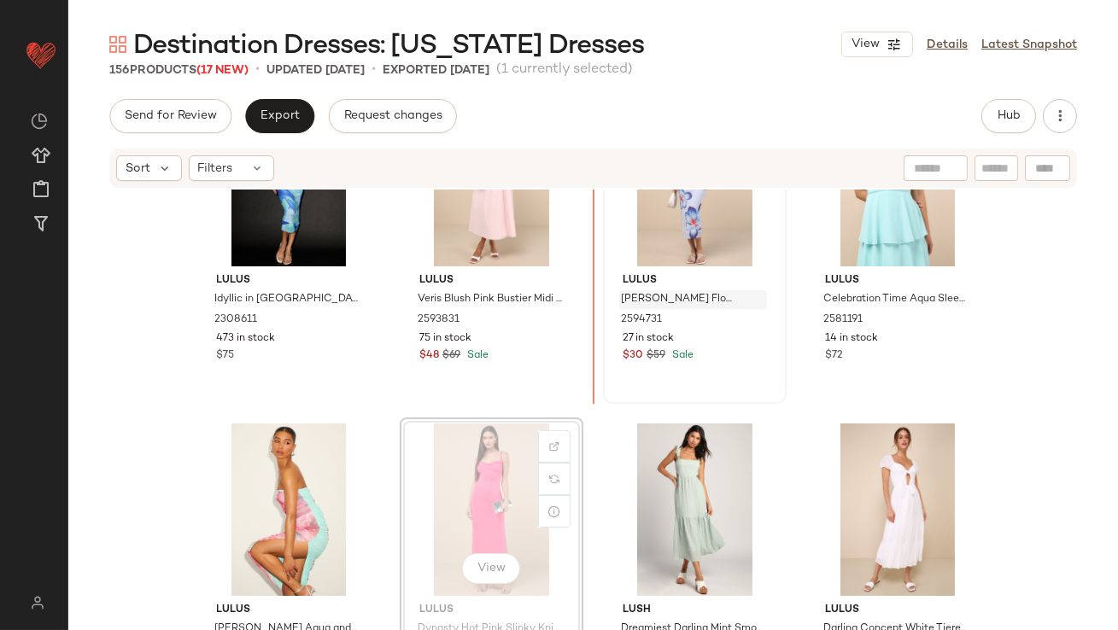
scroll to position [11988, 0]
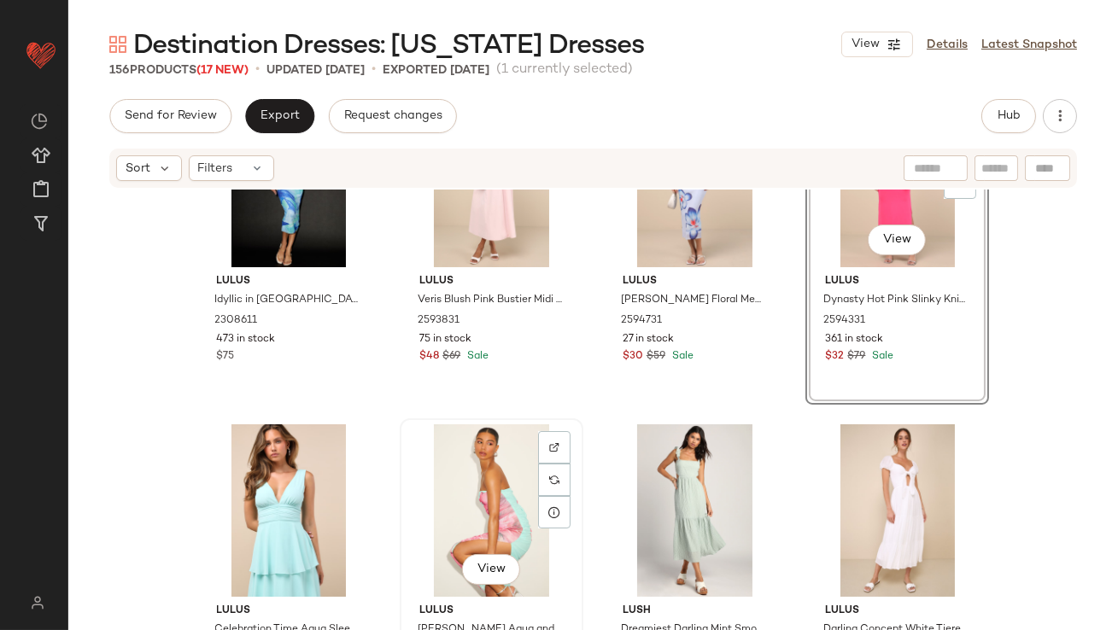
scroll to position [12000, 0]
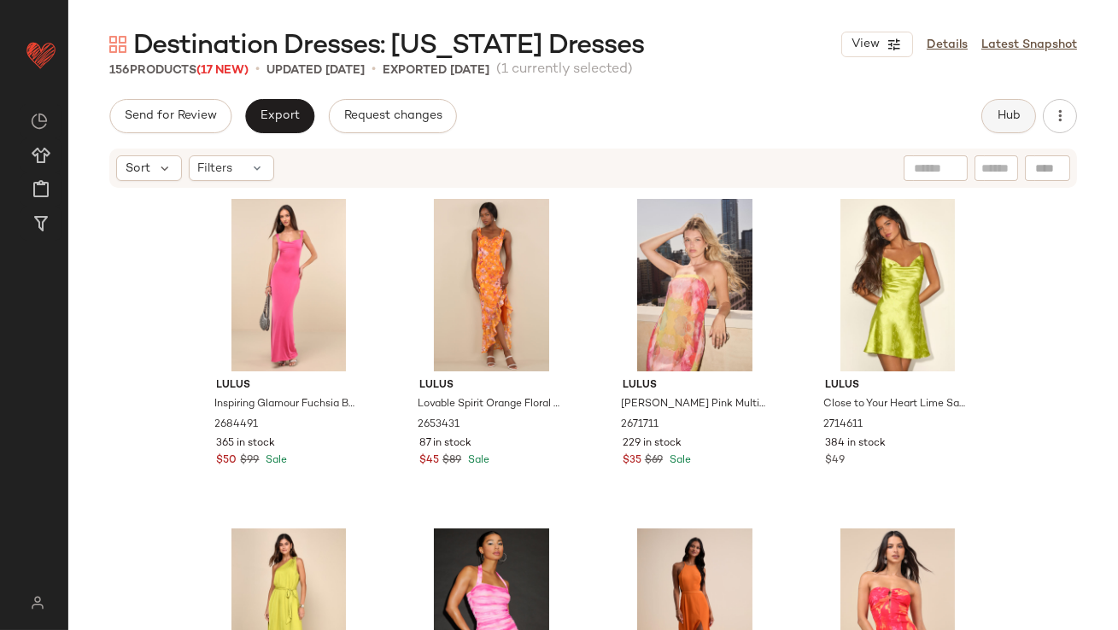
click at [1015, 125] on button "Hub" at bounding box center [1009, 116] width 55 height 34
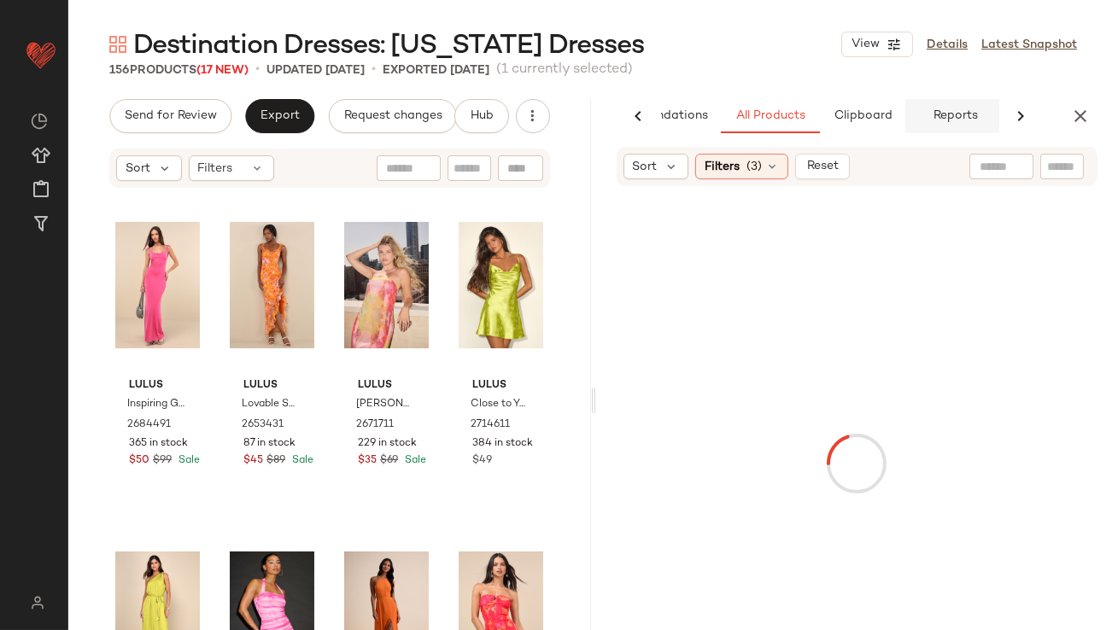
scroll to position [0, 96]
click at [673, 159] on icon at bounding box center [672, 166] width 15 height 15
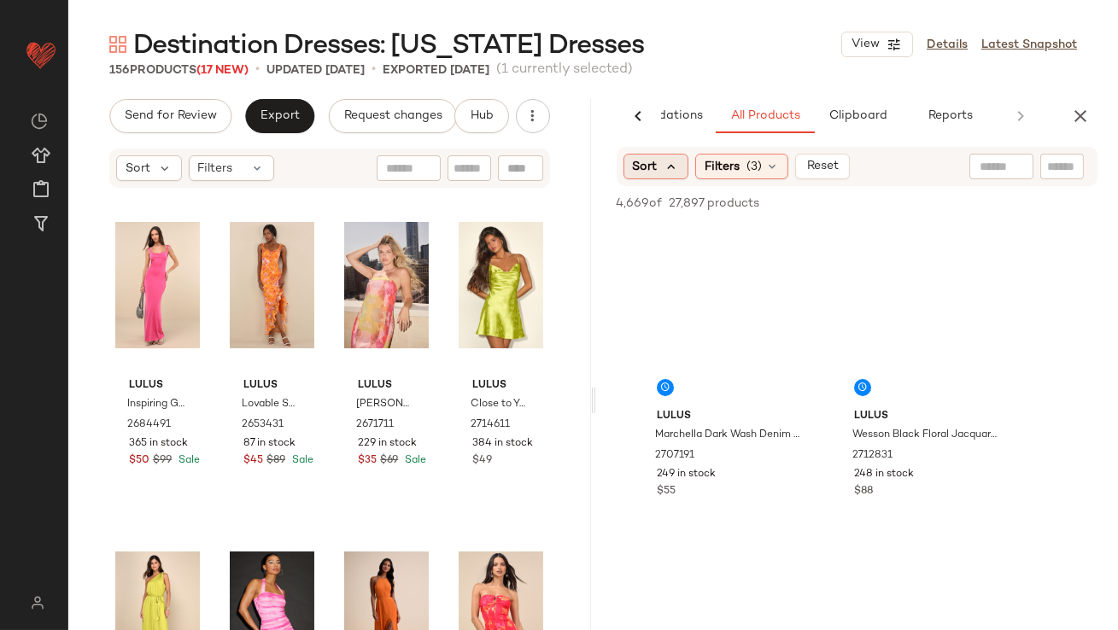
click at [669, 169] on icon at bounding box center [672, 166] width 15 height 15
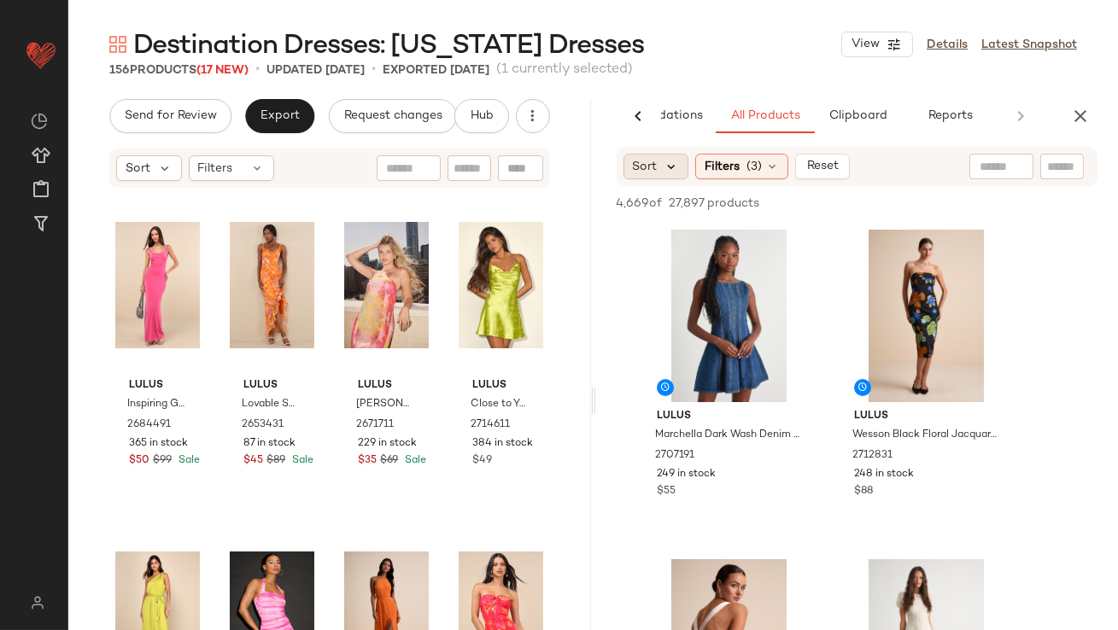
click at [666, 173] on icon at bounding box center [672, 166] width 15 height 15
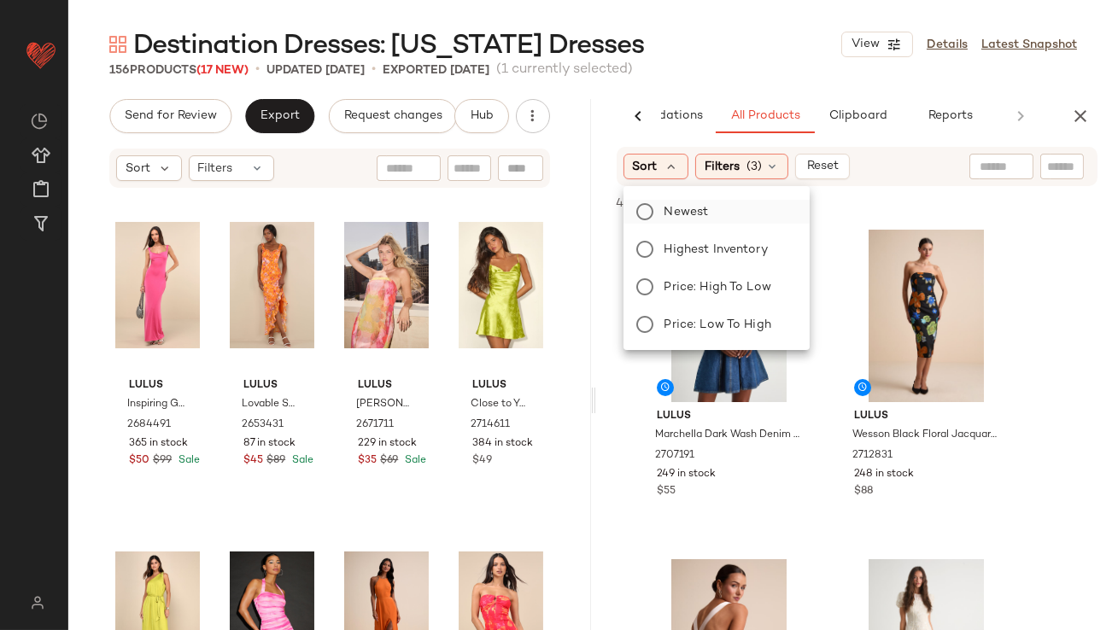
click at [661, 217] on label "Newest" at bounding box center [727, 212] width 138 height 24
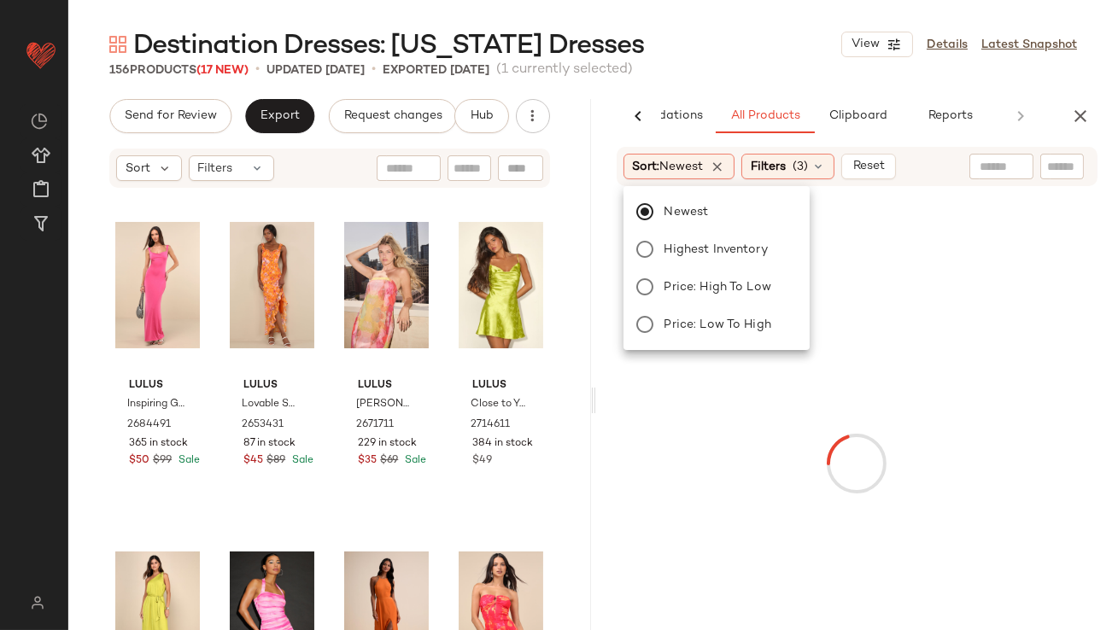
click at [752, 50] on div "Destination Dresses: [US_STATE] Dresses View Details Latest Snapshot" at bounding box center [593, 44] width 1050 height 34
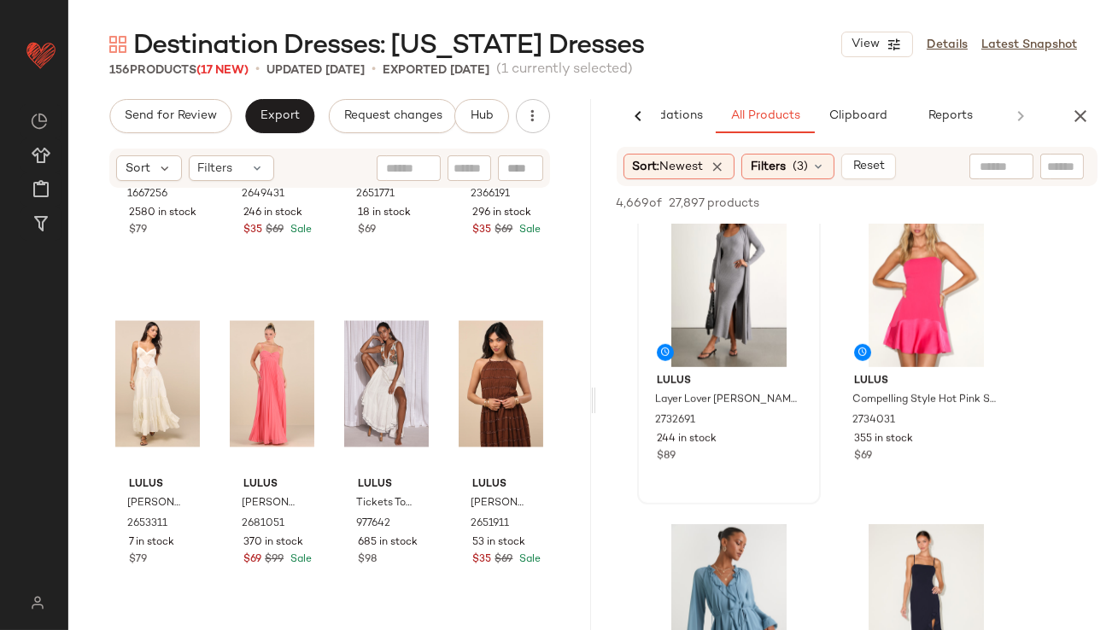
scroll to position [5508, 0]
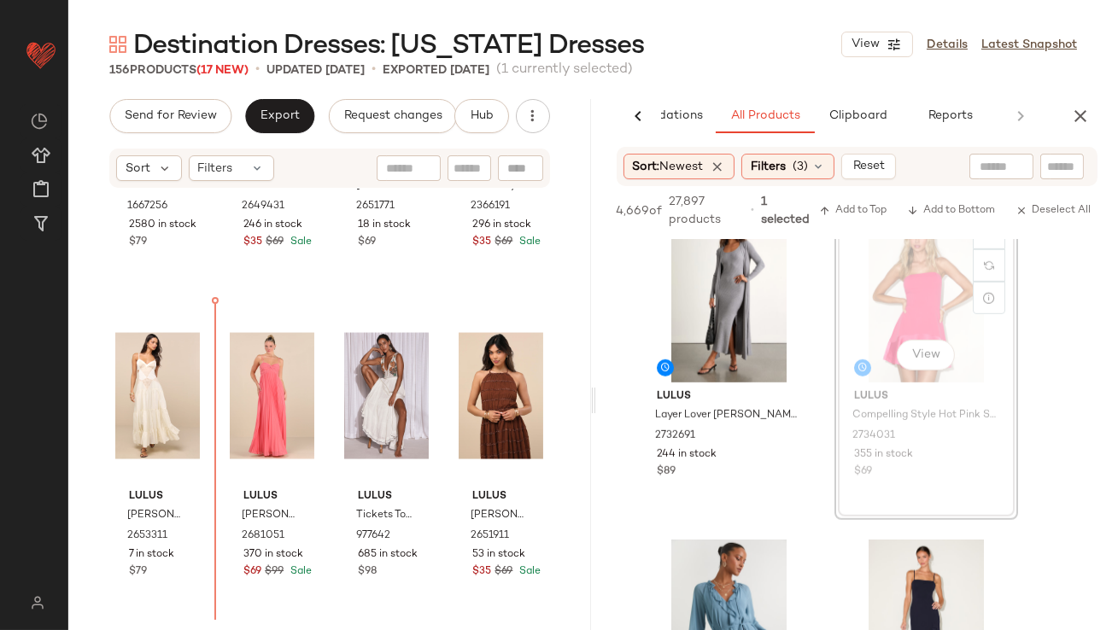
drag, startPoint x: 888, startPoint y: 274, endPoint x: 876, endPoint y: 274, distance: 12.0
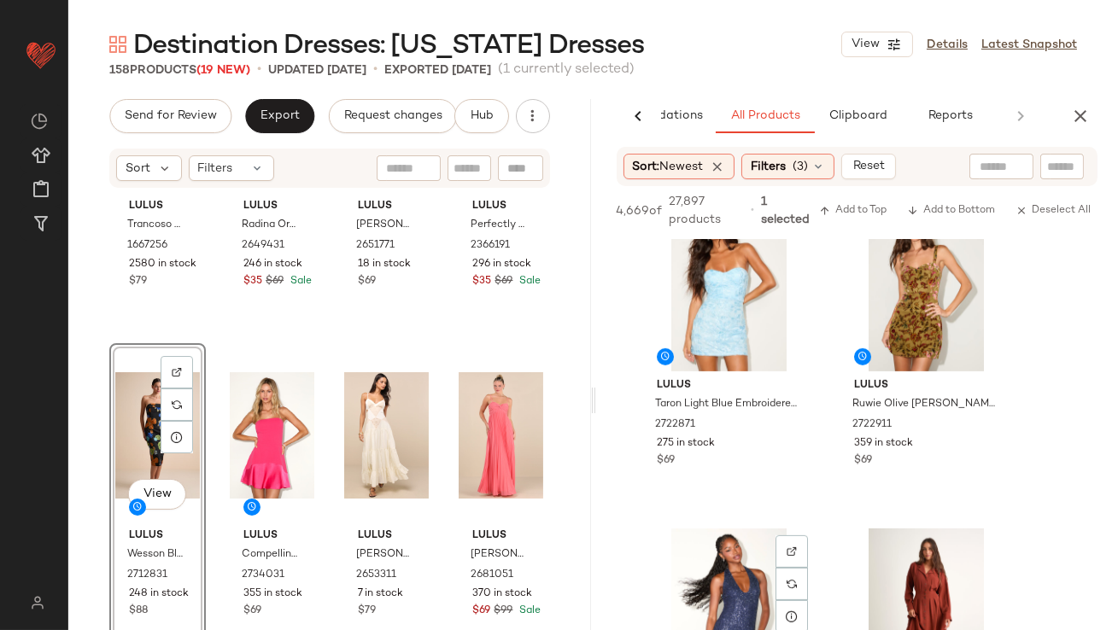
scroll to position [1692, 0]
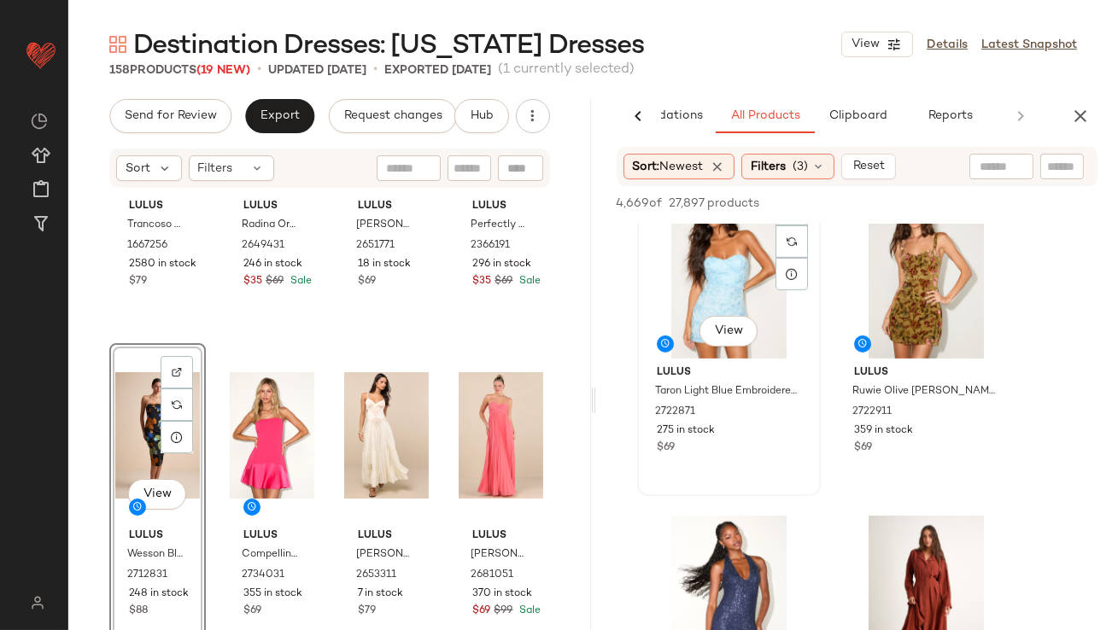
click at [735, 295] on div "View" at bounding box center [729, 272] width 172 height 173
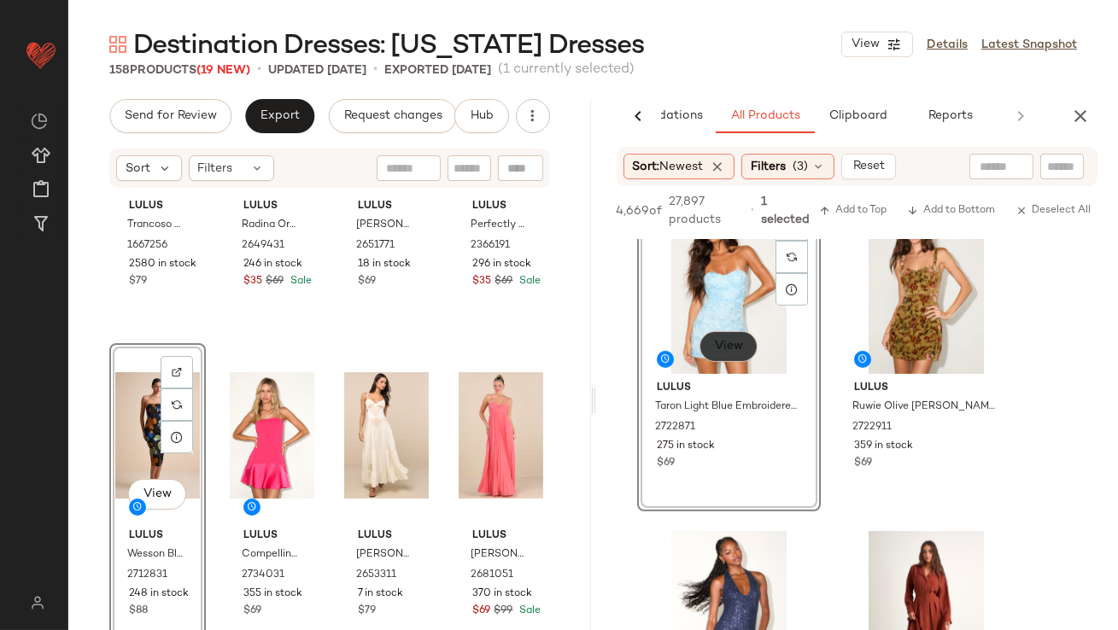
click at [719, 354] on button "View" at bounding box center [728, 346] width 58 height 31
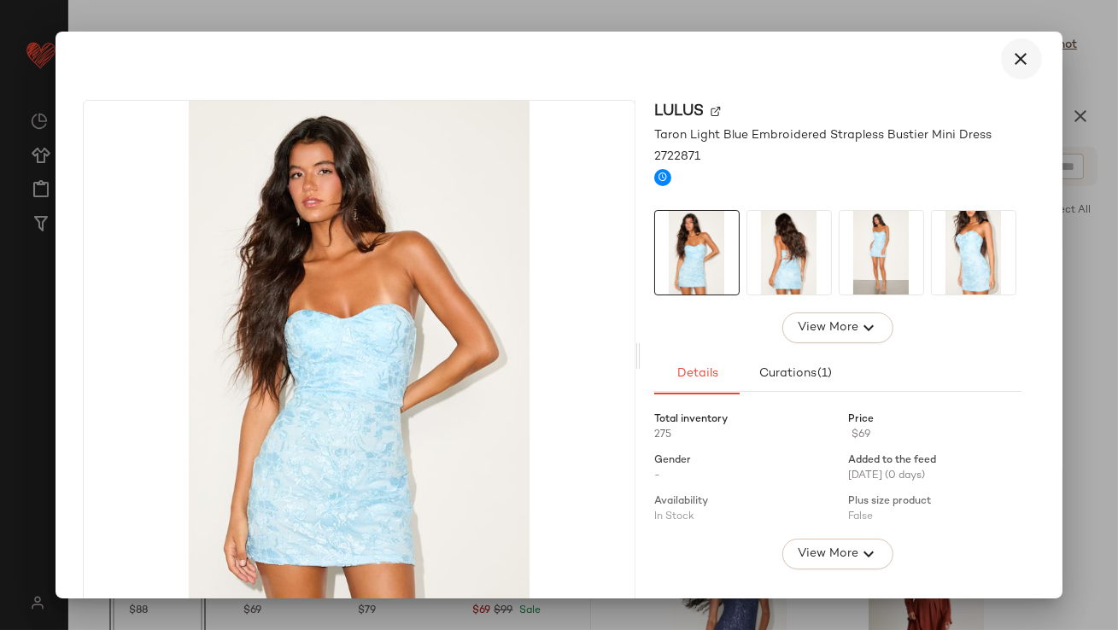
click at [1011, 61] on icon "button" at bounding box center [1021, 59] width 21 height 21
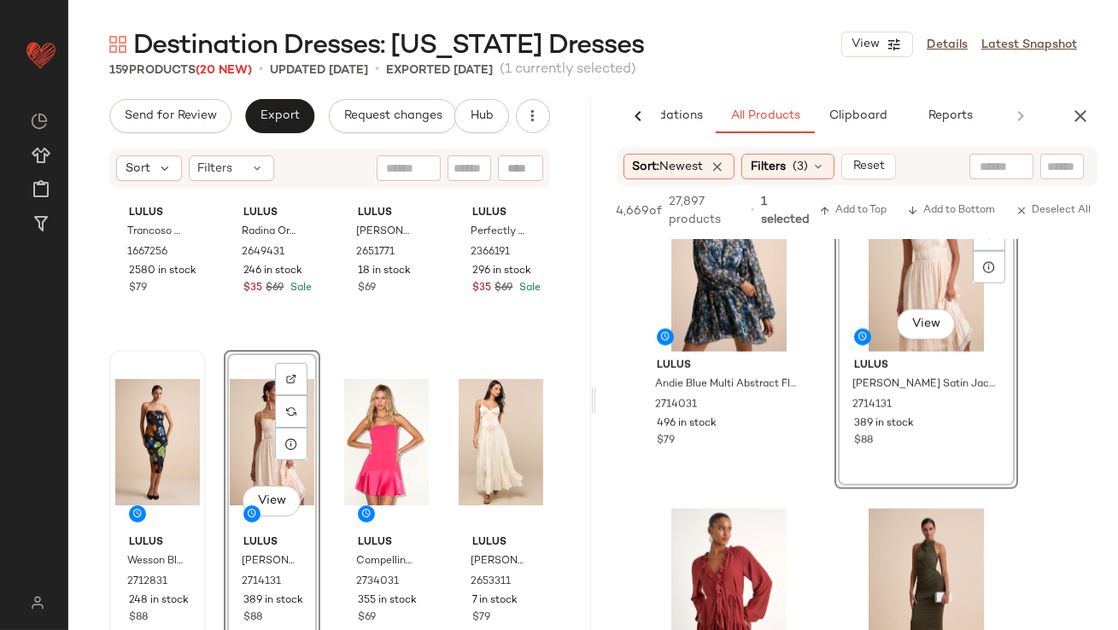
scroll to position [5455, 0]
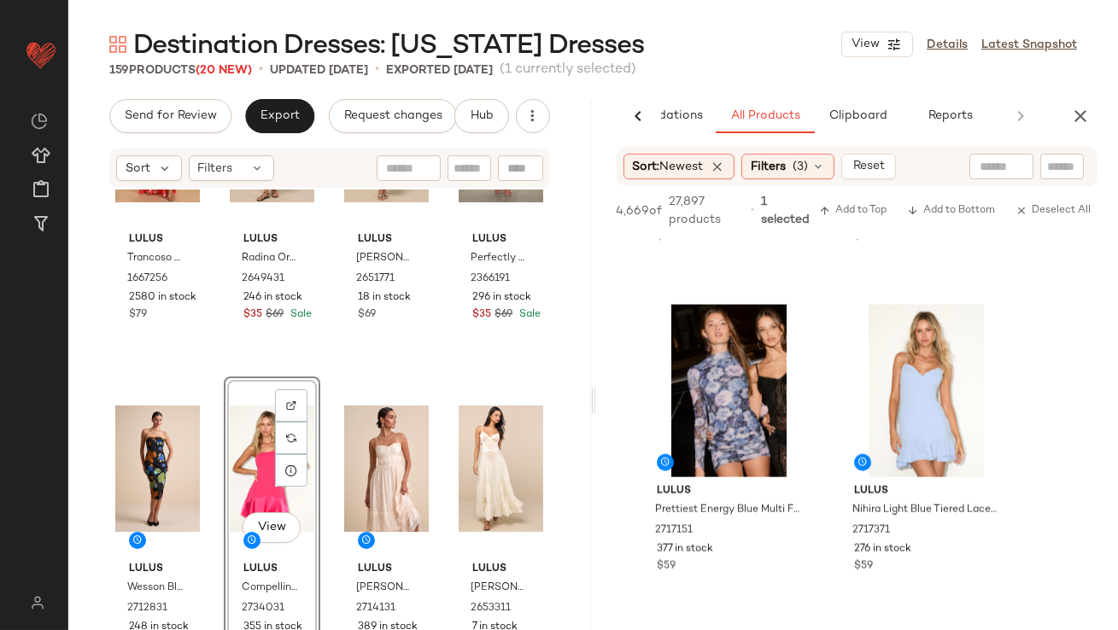
scroll to position [4967, 0]
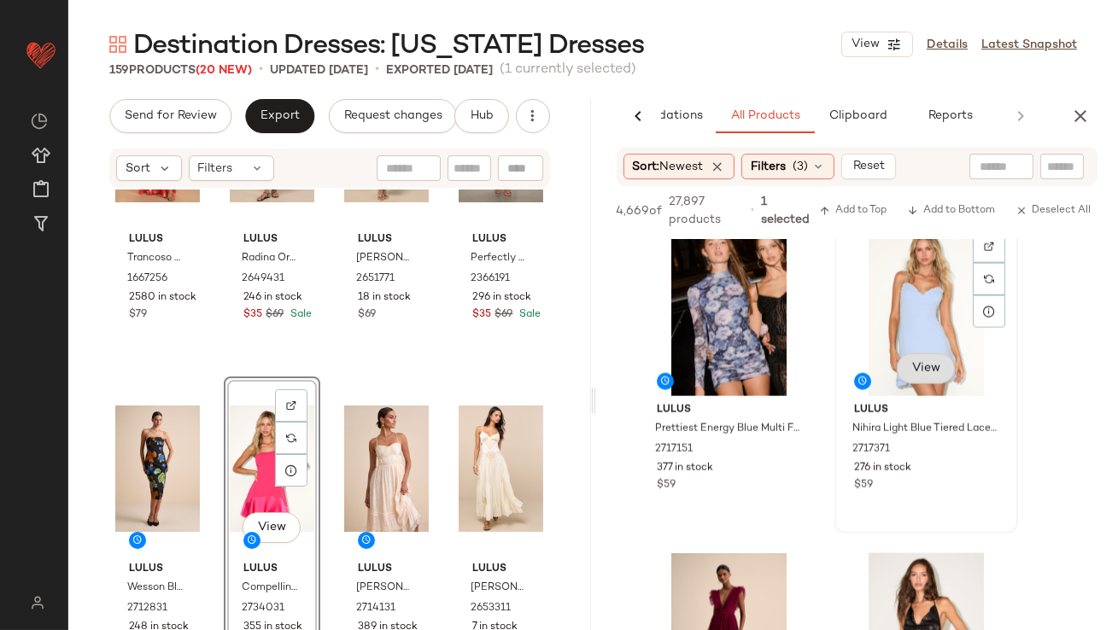
click at [924, 383] on div "View Lulus Nihira Light Blue Tiered Lace-Up Mini Dress 2717371 276 in stock $59" at bounding box center [926, 376] width 180 height 313
click at [923, 367] on span "View" at bounding box center [925, 369] width 29 height 14
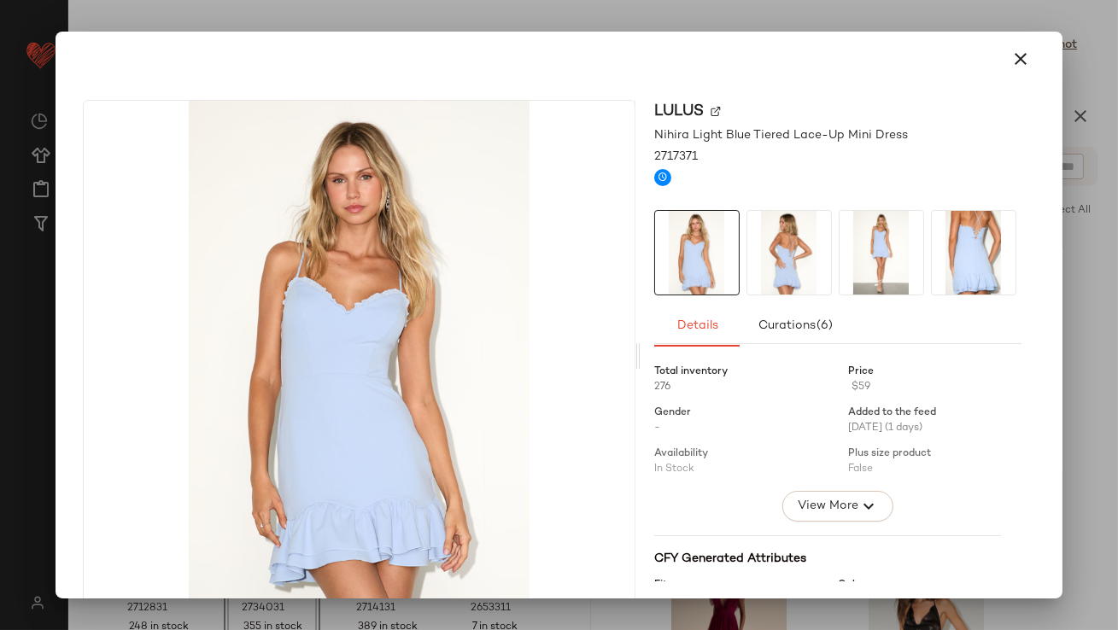
click at [1012, 58] on icon "button" at bounding box center [1021, 59] width 21 height 21
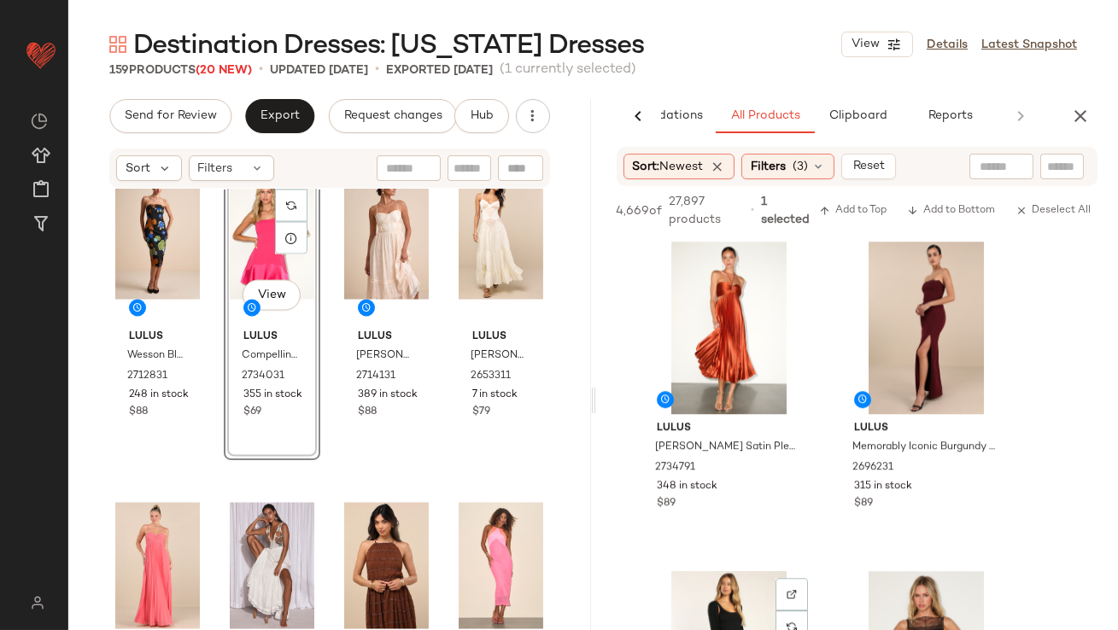
scroll to position [9235, 0]
click at [735, 383] on button "View" at bounding box center [728, 387] width 58 height 31
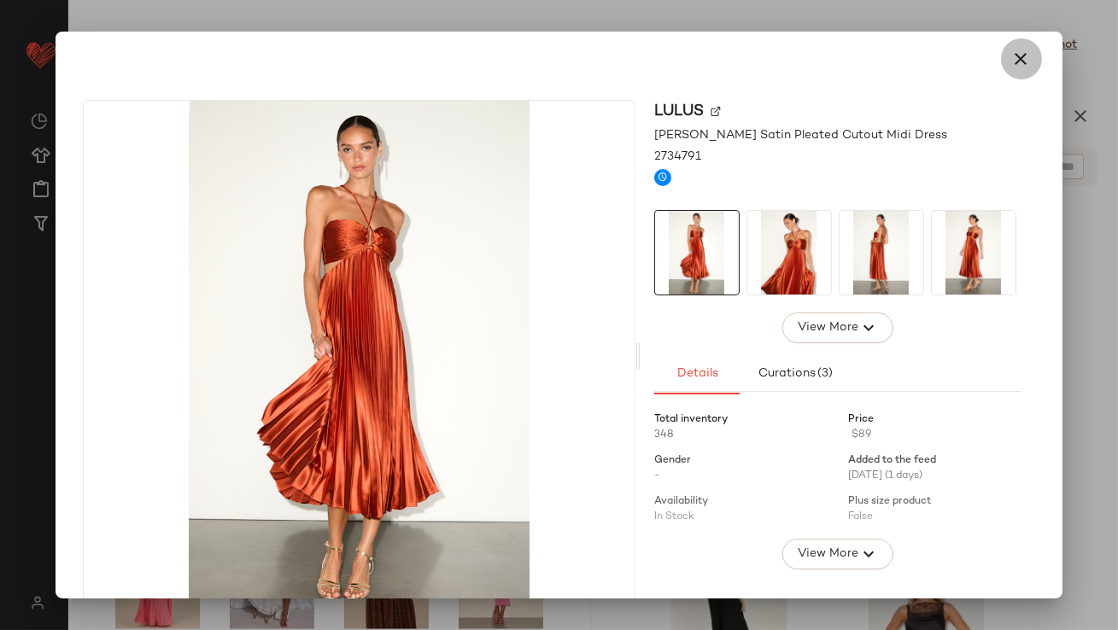
click at [1024, 56] on button "button" at bounding box center [1021, 58] width 41 height 41
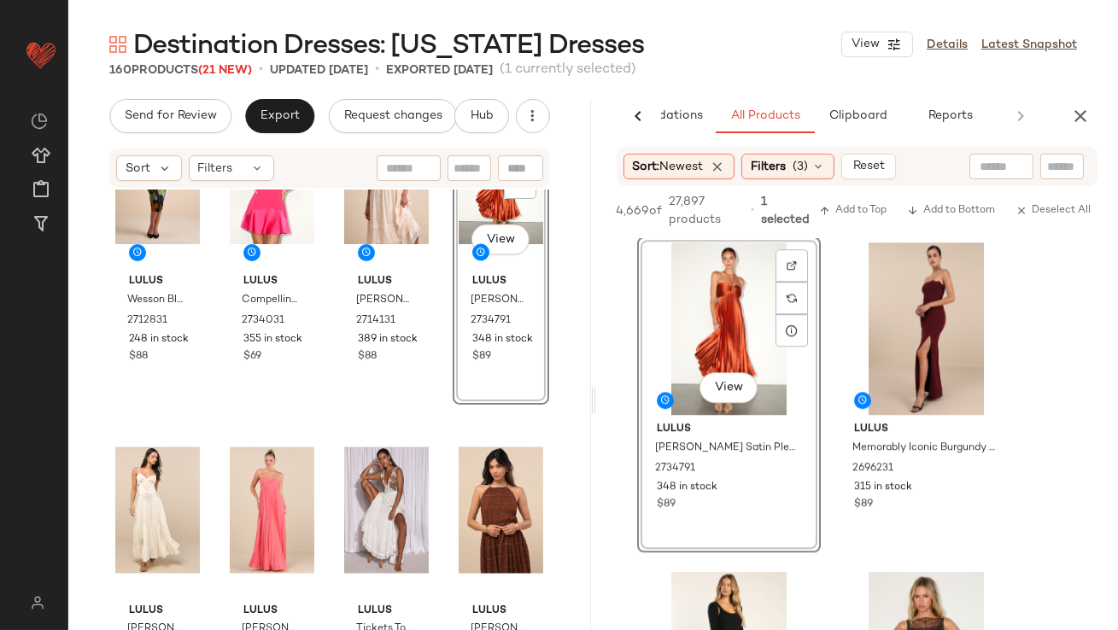
scroll to position [5757, 0]
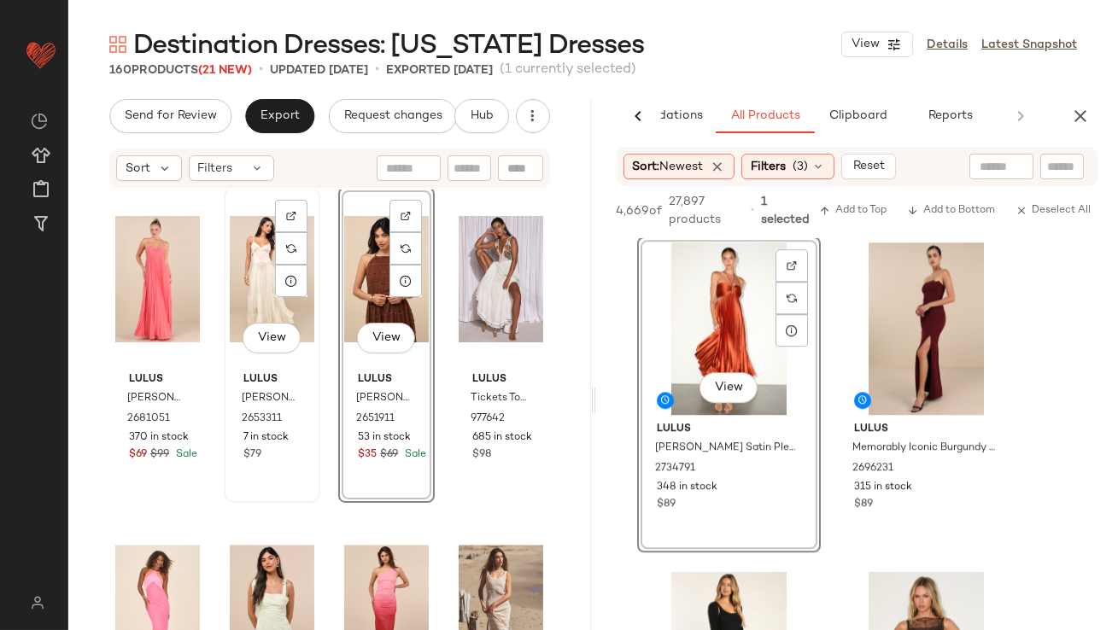
scroll to position [6021, 0]
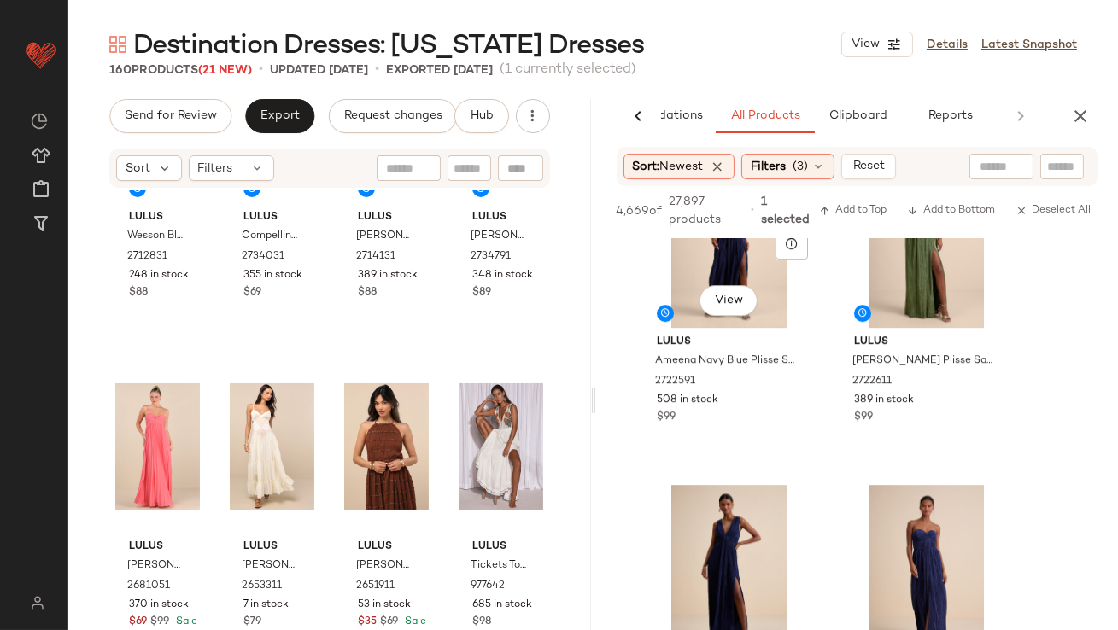
scroll to position [10347, 0]
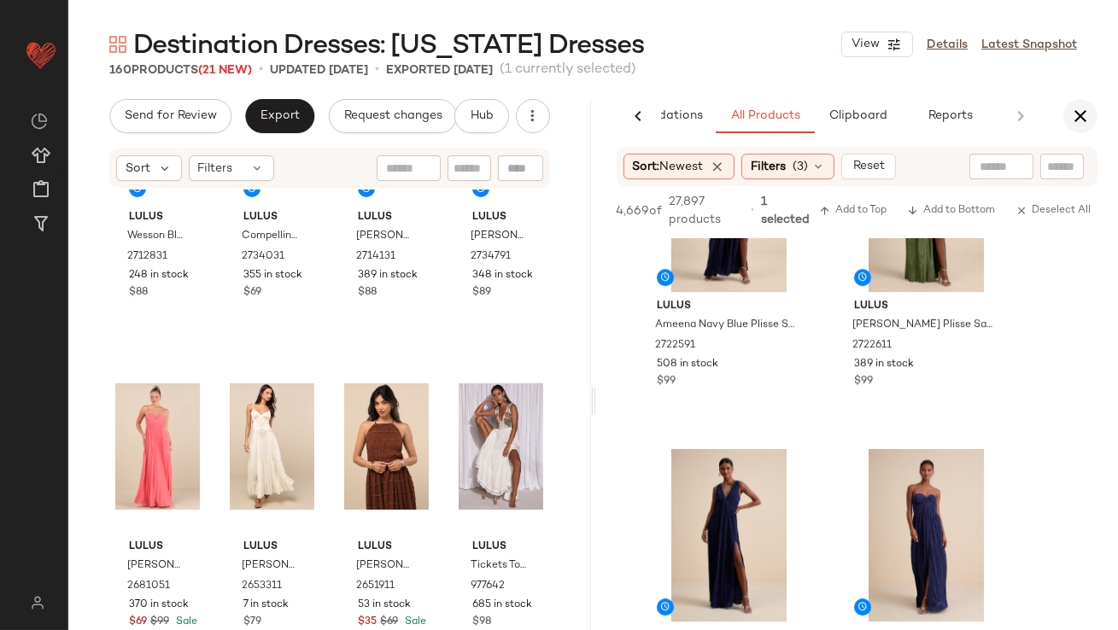
click at [1083, 116] on icon "button" at bounding box center [1080, 116] width 21 height 21
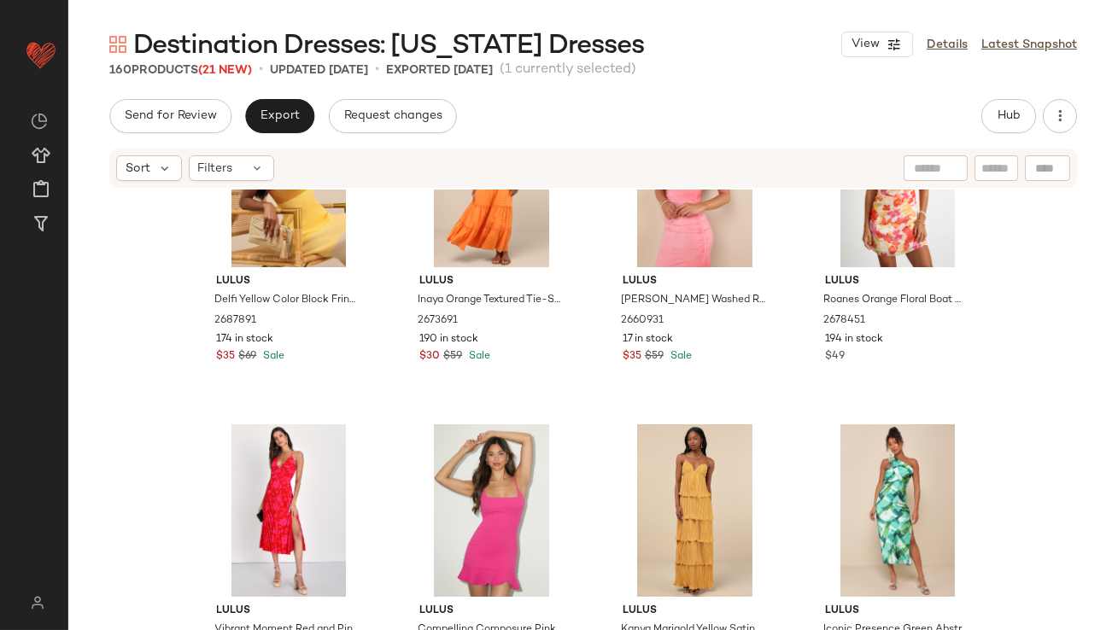
scroll to position [730, 0]
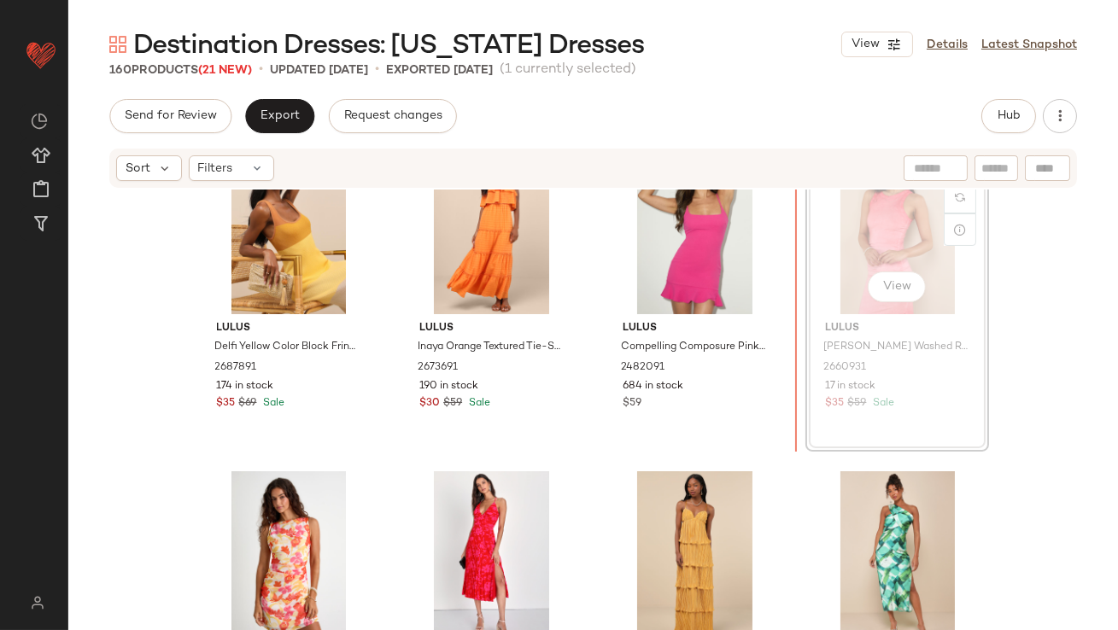
scroll to position [728, 0]
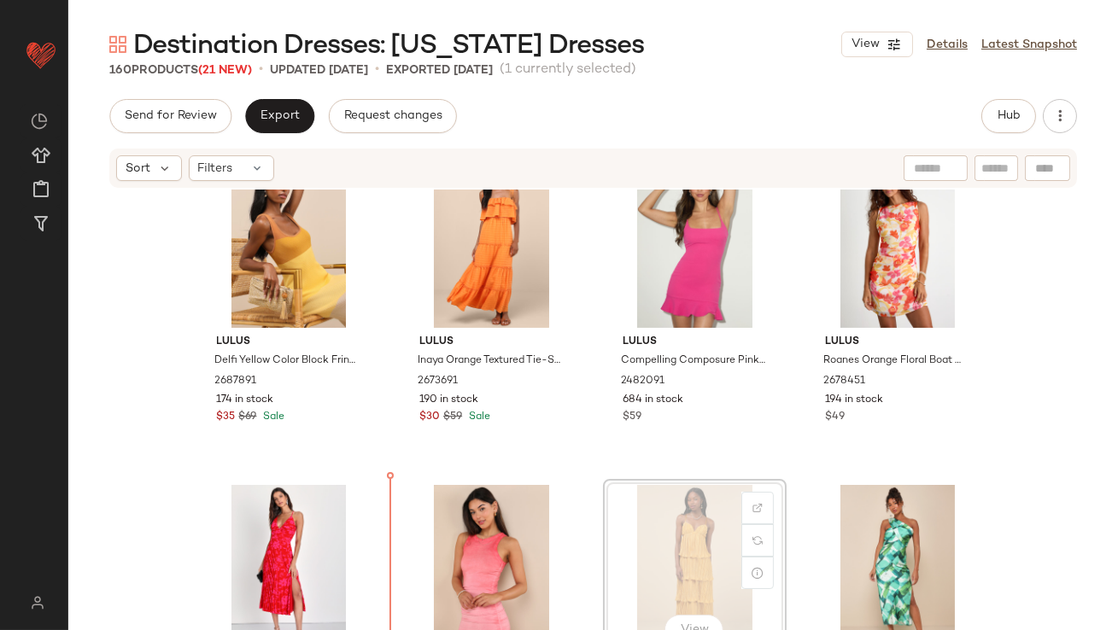
scroll to position [728, 0]
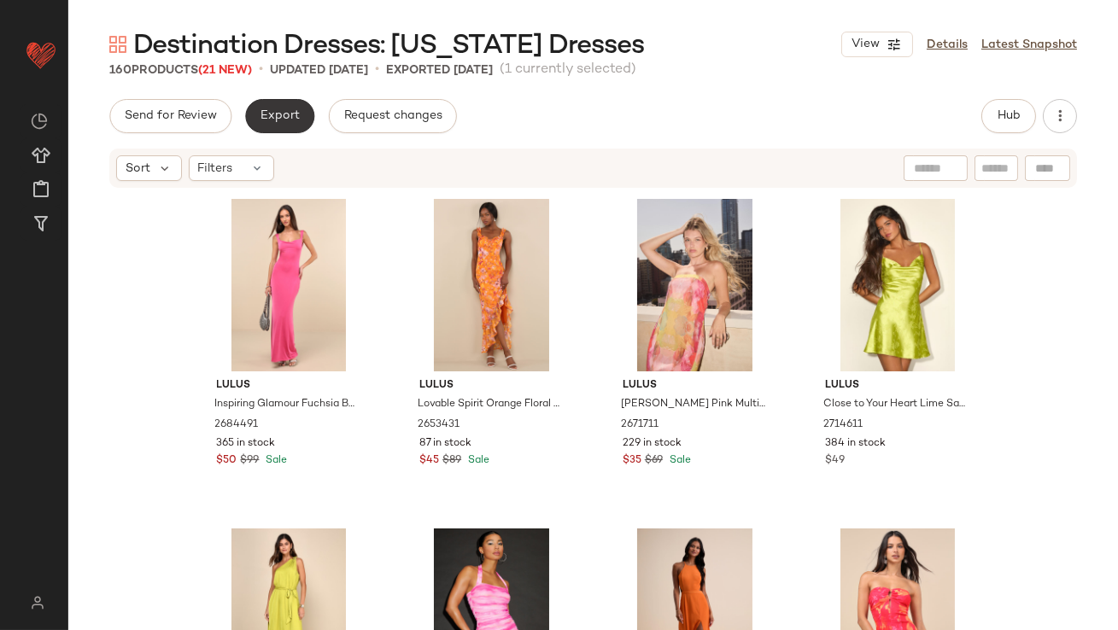
click at [270, 122] on span "Export" at bounding box center [280, 116] width 40 height 14
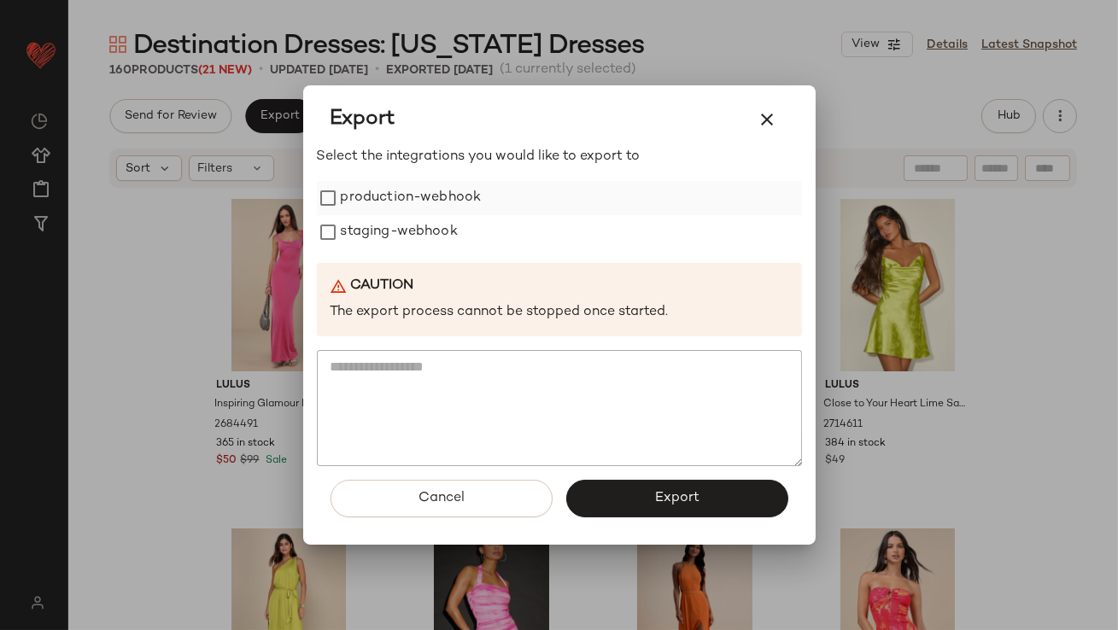
click at [366, 206] on label "production-webhook" at bounding box center [411, 198] width 141 height 34
click at [366, 214] on label "production-webhook" at bounding box center [411, 198] width 141 height 34
click at [370, 205] on label "production-webhook" at bounding box center [411, 198] width 141 height 34
click at [370, 226] on label "staging-webhook" at bounding box center [399, 232] width 117 height 34
click at [642, 499] on button "Export" at bounding box center [677, 499] width 222 height 38
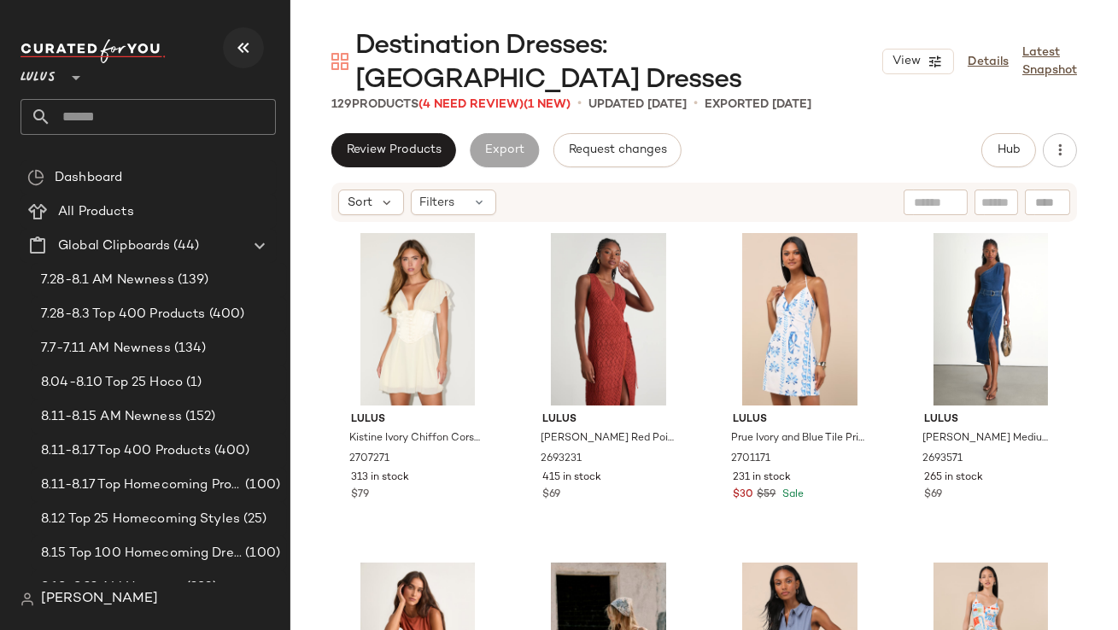
click at [245, 46] on icon "button" at bounding box center [243, 48] width 21 height 21
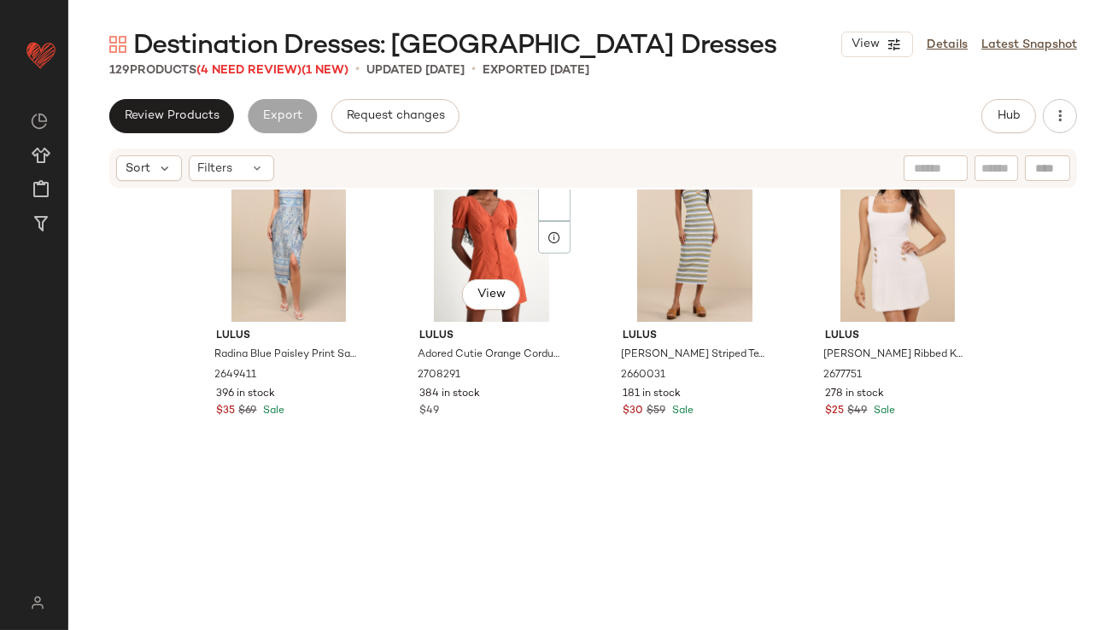
scroll to position [1422, 0]
